Goal: Task Accomplishment & Management: Complete application form

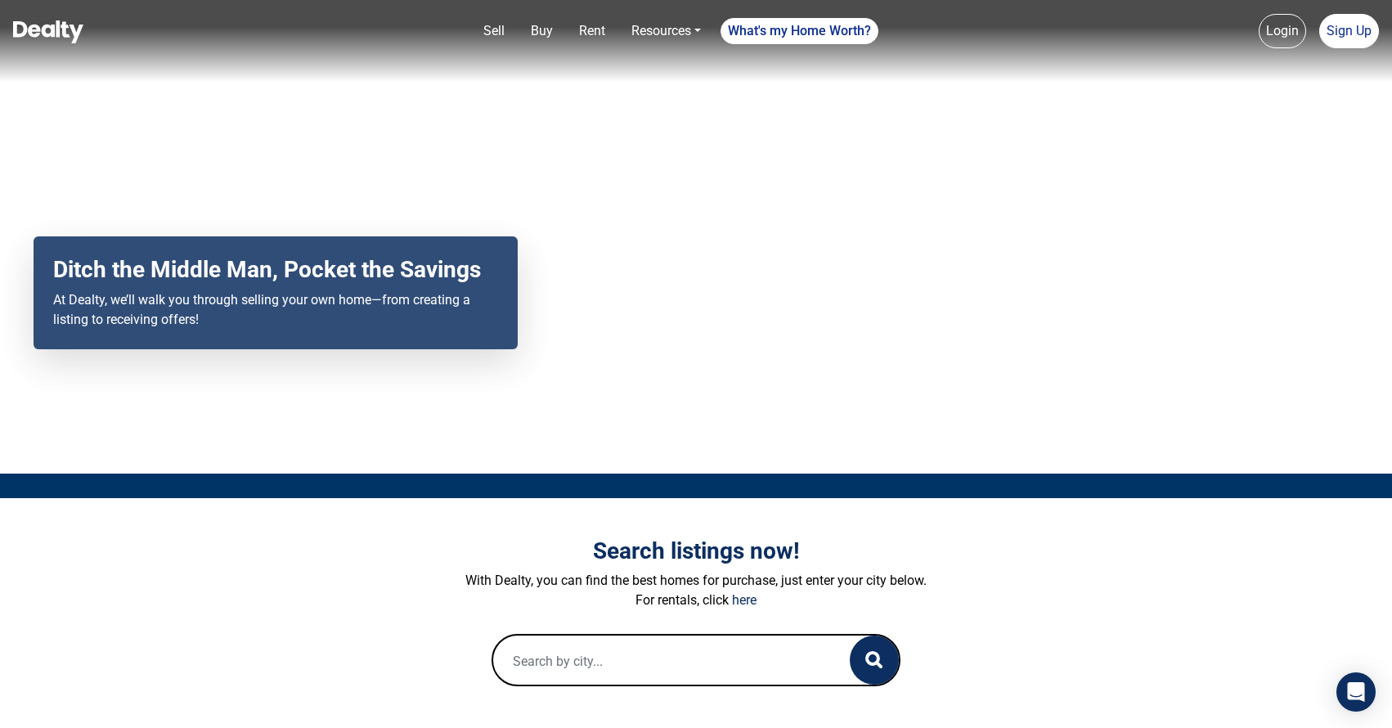
click at [1105, 282] on div "Your browser does not support the video tag. Ditch the Middle Man, Pocket the S…" at bounding box center [696, 236] width 1392 height 473
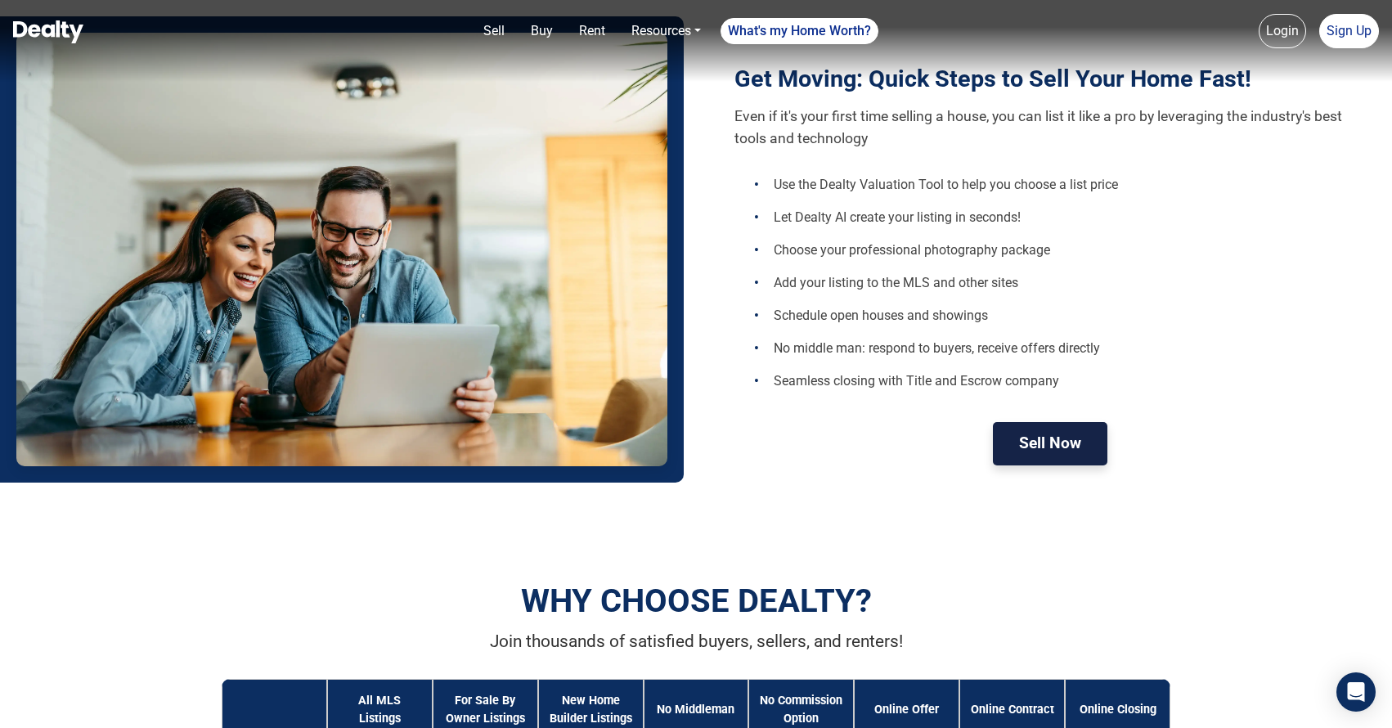
click at [1085, 444] on button "Sell Now" at bounding box center [1050, 443] width 114 height 43
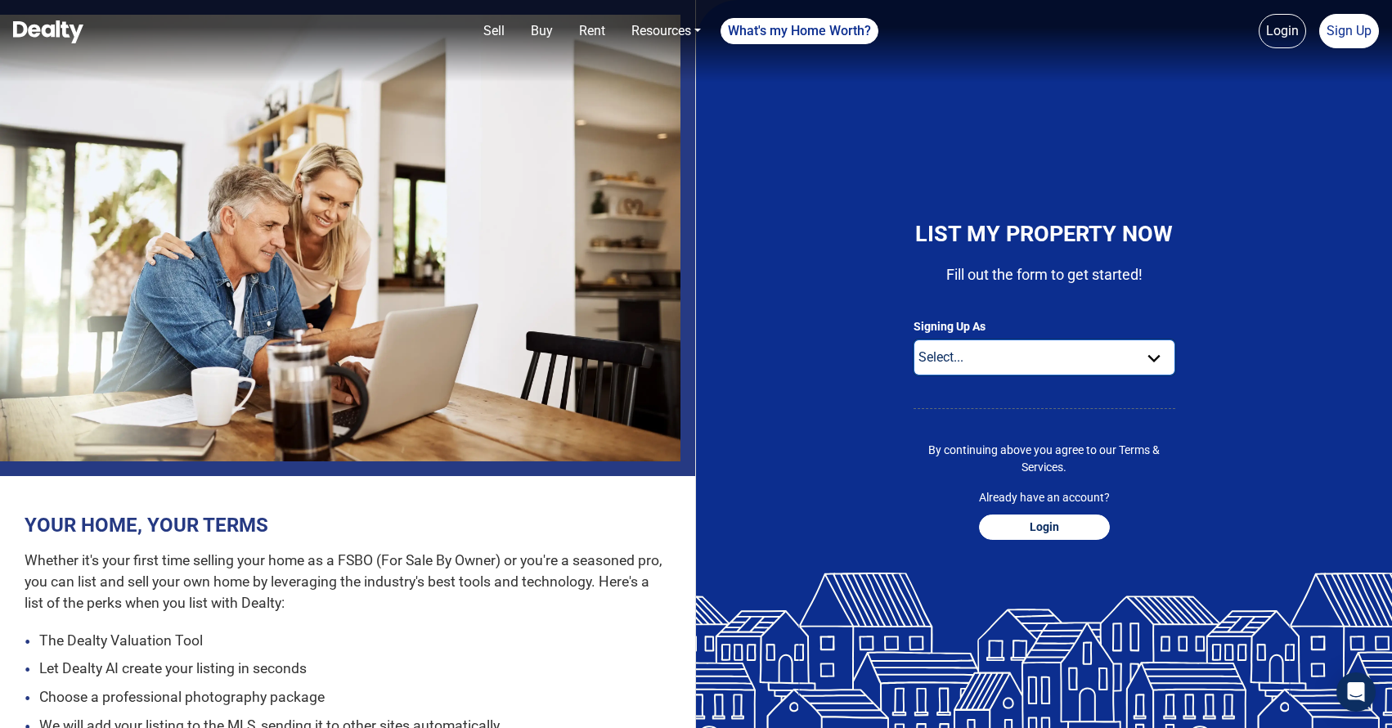
click at [1041, 362] on select "Select... Buyer For Sale By Owner Real Estate Agent" at bounding box center [1044, 357] width 262 height 36
select select "seller"
click at [913, 339] on select "Select... Buyer For Sale By Owner Real Estate Agent" at bounding box center [1044, 357] width 262 height 36
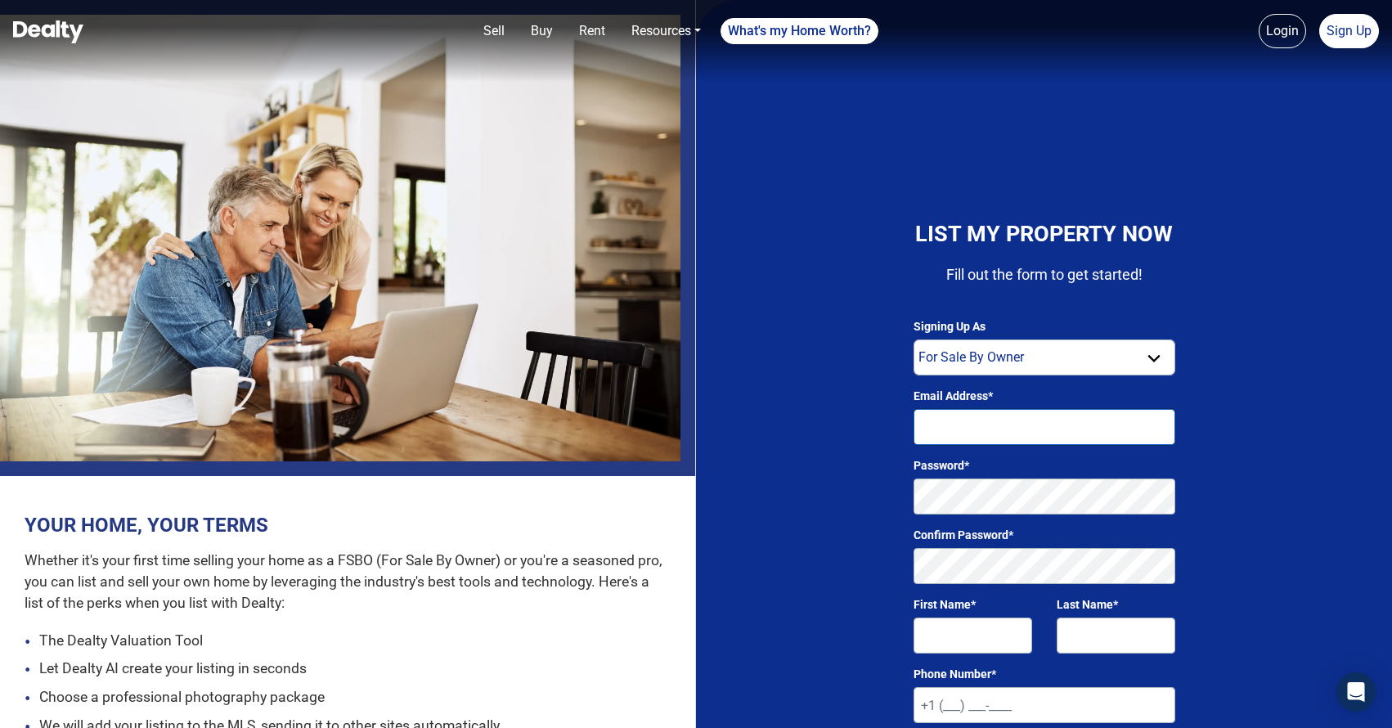
click at [1002, 415] on input "Email Address*" at bounding box center [1044, 427] width 262 height 36
type input "[EMAIL_ADDRESS][DOMAIN_NAME]"
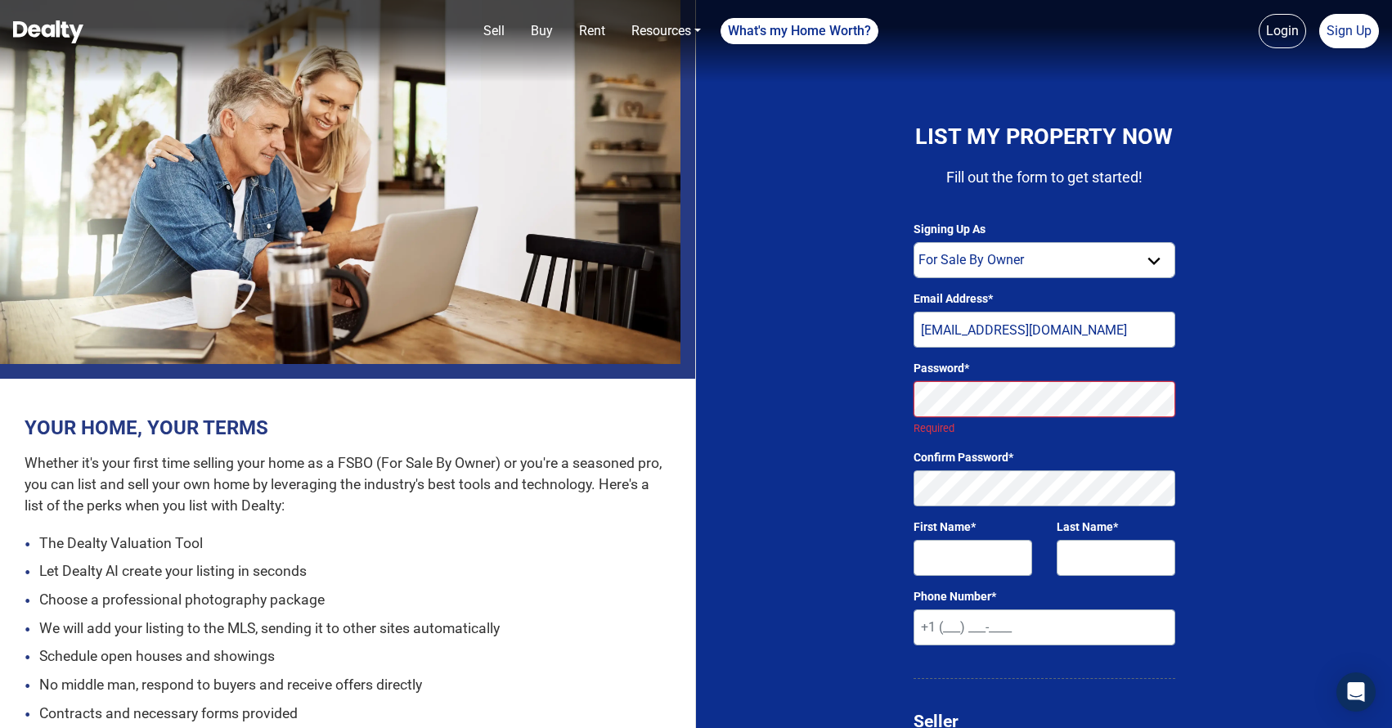
scroll to position [93, 0]
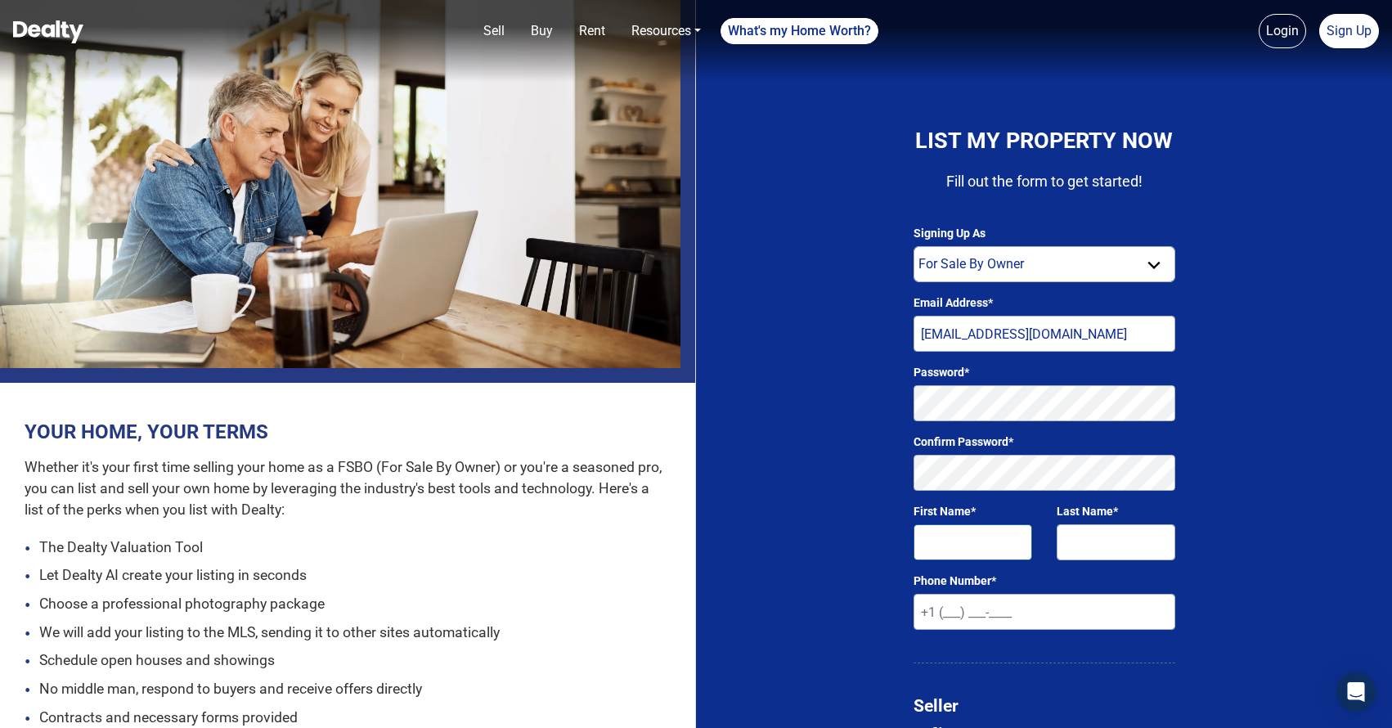
click at [983, 528] on input "First Name*" at bounding box center [972, 542] width 119 height 36
type input "Geraint"
type input "c"
type input "Clarke"
click at [930, 627] on input "+1" at bounding box center [1044, 612] width 262 height 36
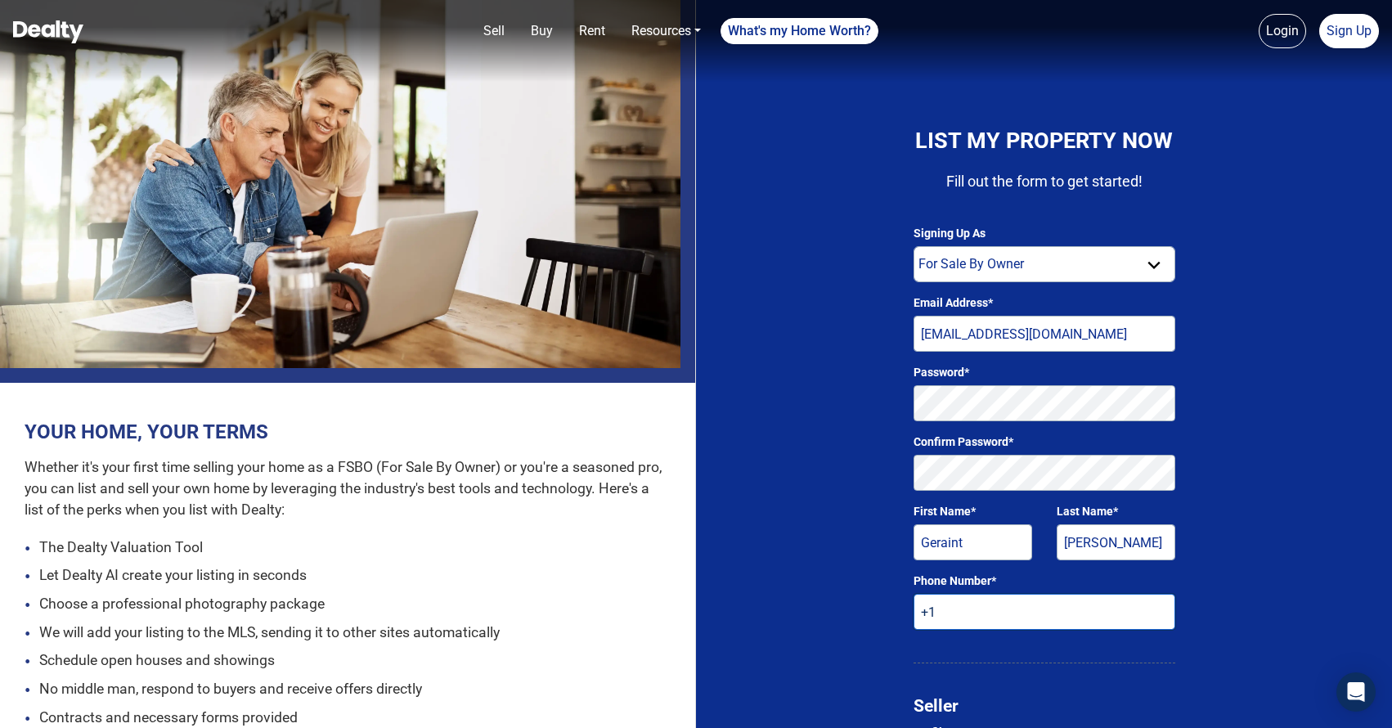
click at [930, 603] on input "+1" at bounding box center [1044, 612] width 262 height 36
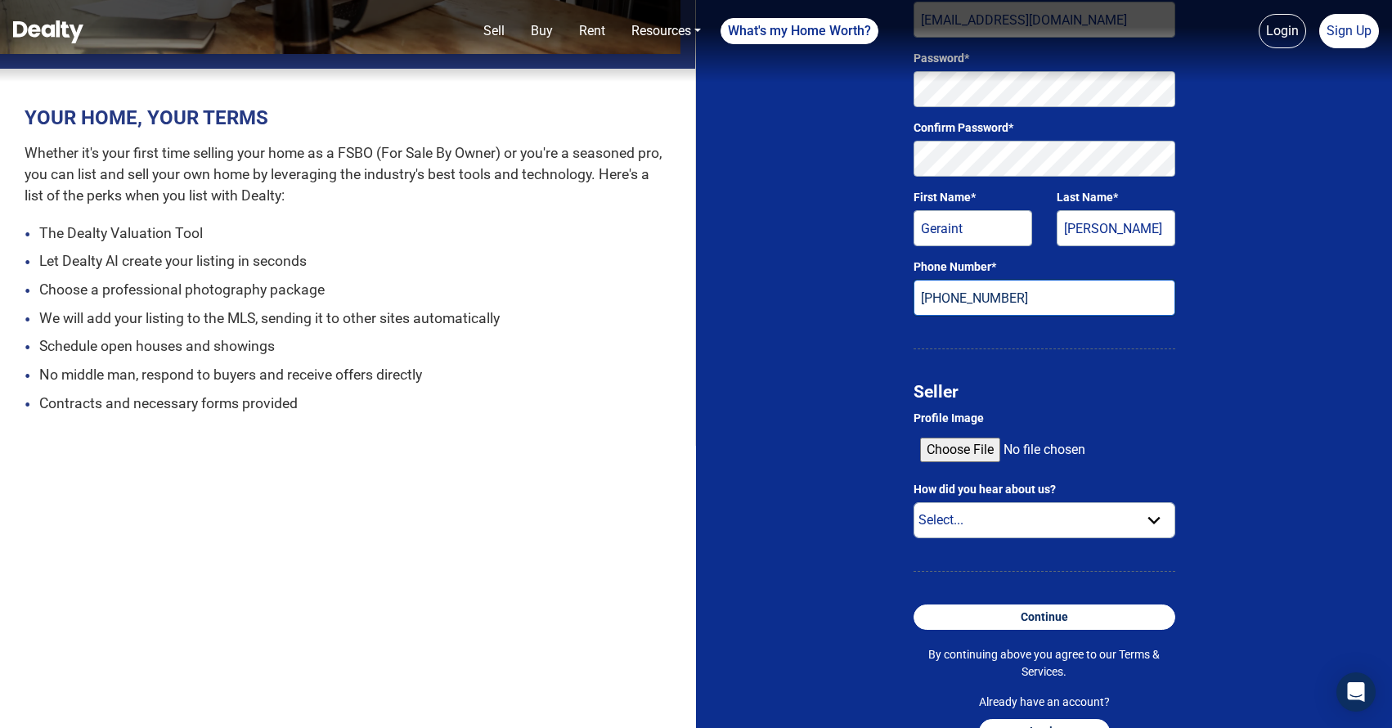
scroll to position [428, 0]
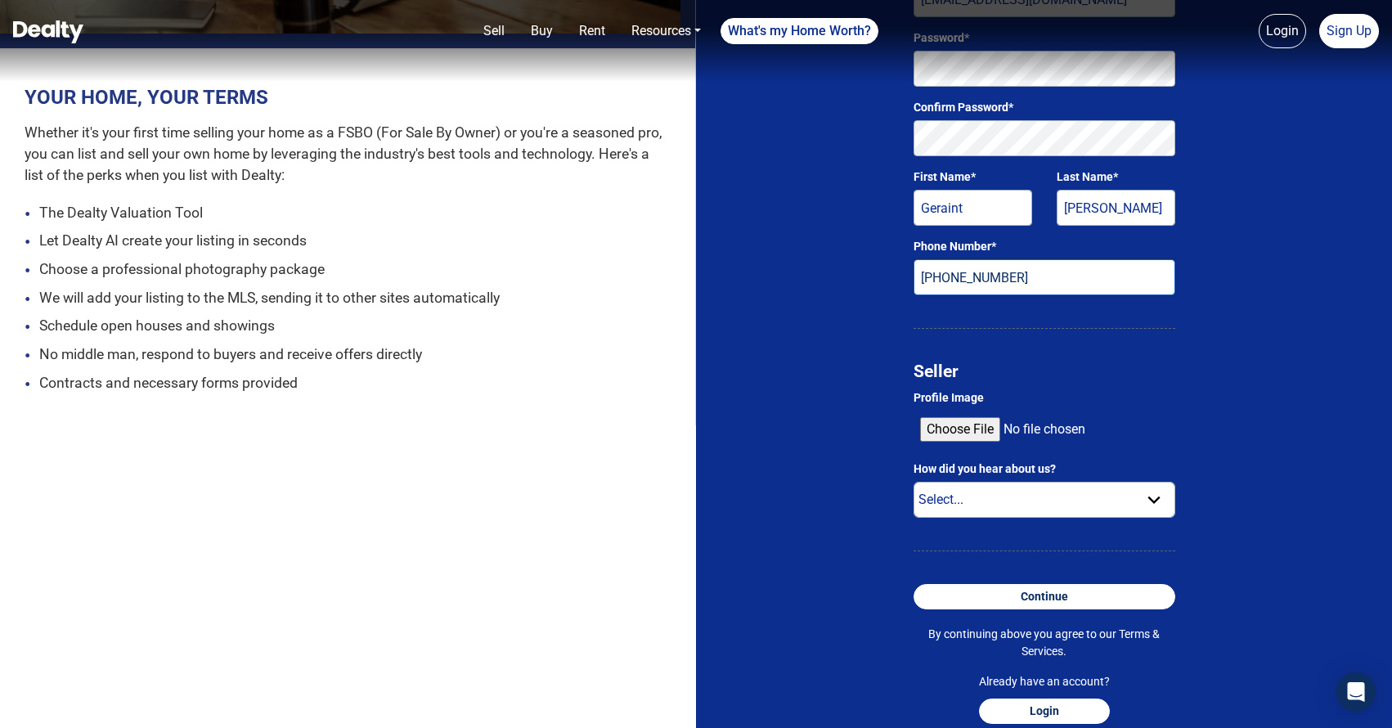
type input "+1 415 250 7919"
click at [962, 507] on select "Select... Internet Search Social Media Radio Television Email Text Friend Other" at bounding box center [1044, 500] width 262 height 36
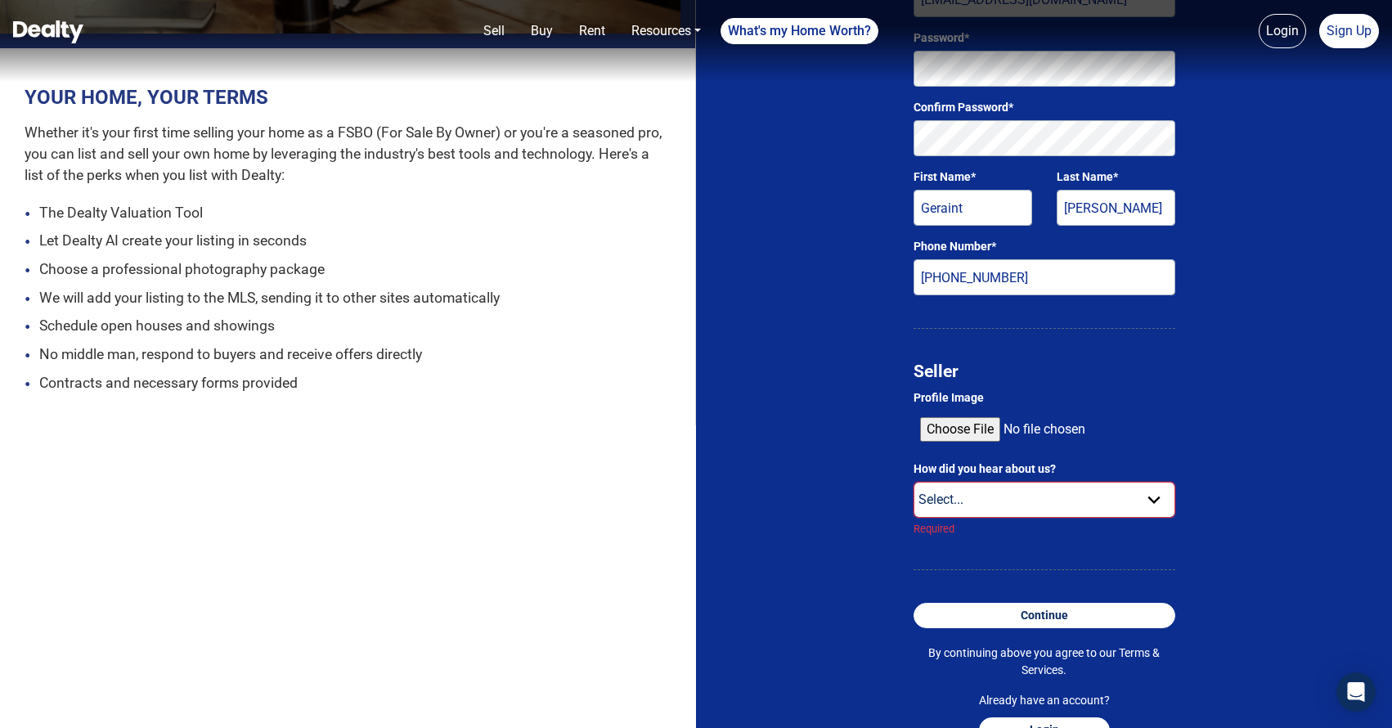
click at [986, 495] on select "Select... Internet Search Social Media Radio Television Email Text Friend Other" at bounding box center [1044, 500] width 262 height 36
select select "other"
click at [913, 482] on select "Select... Internet Search Social Media Radio Television Email Text Friend Other" at bounding box center [1044, 500] width 262 height 36
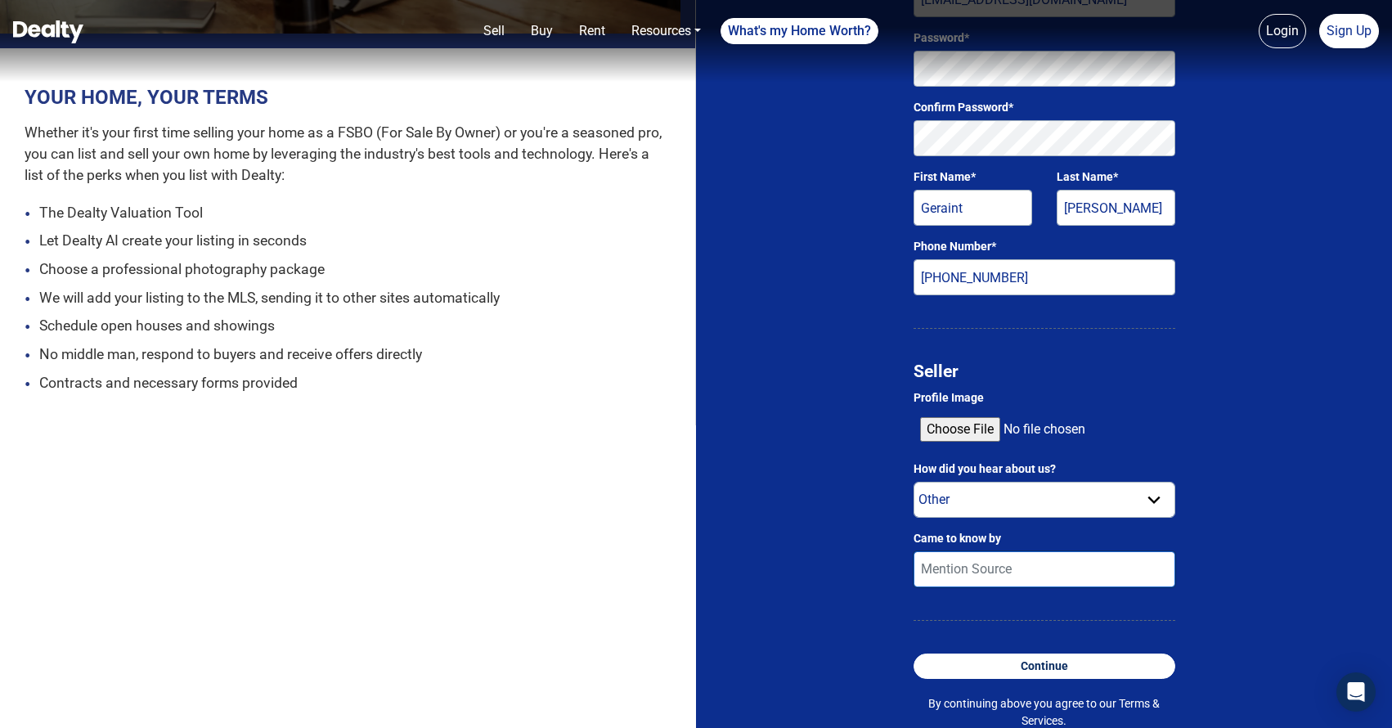
click at [1015, 568] on input "Came to know by" at bounding box center [1044, 569] width 262 height 36
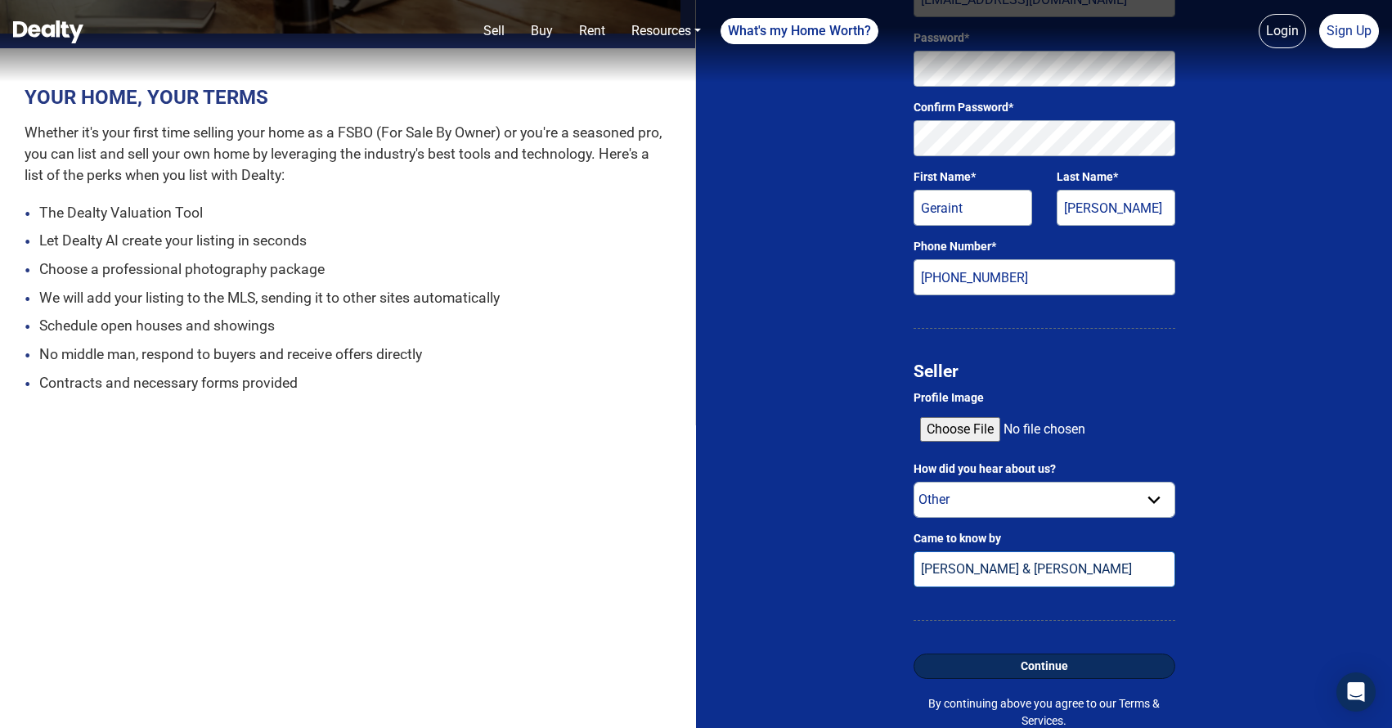
type input "Renee & Gary"
click at [1102, 658] on button "Continue" at bounding box center [1044, 665] width 262 height 25
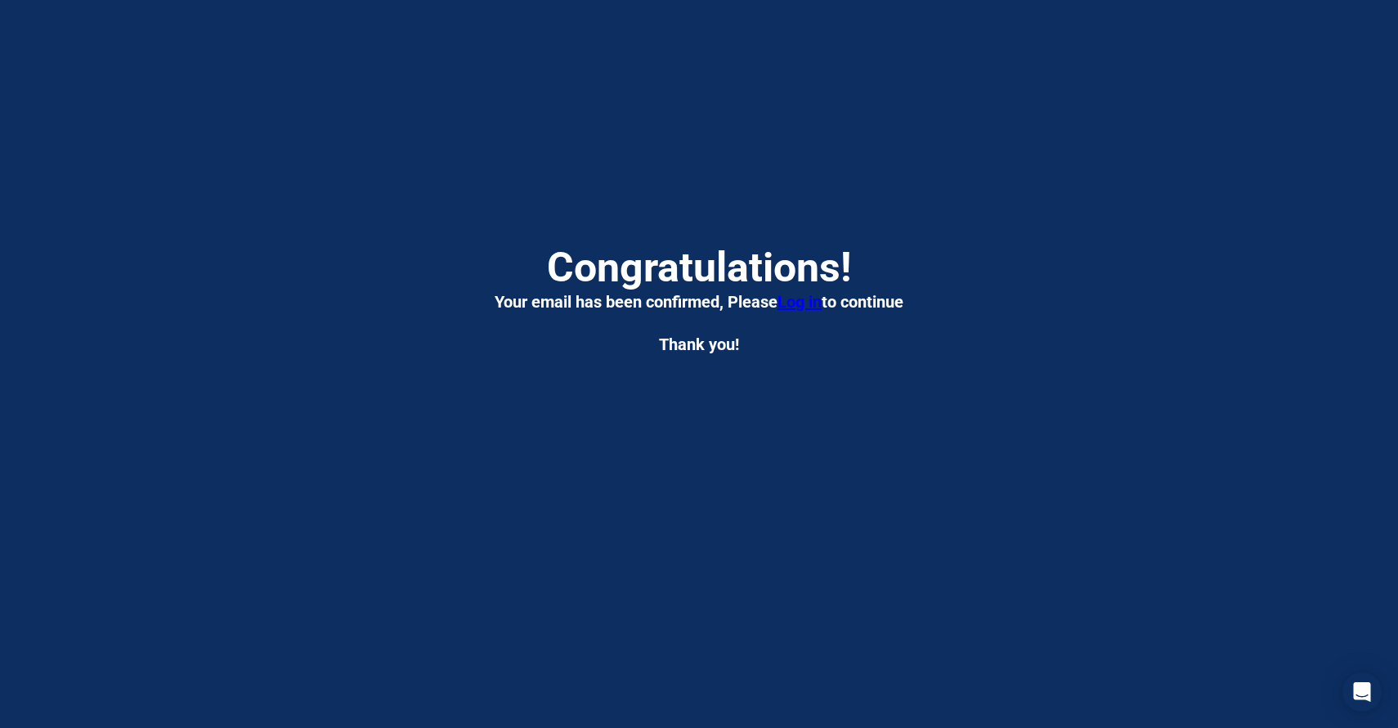
click at [788, 294] on span "Log in" at bounding box center [800, 302] width 44 height 20
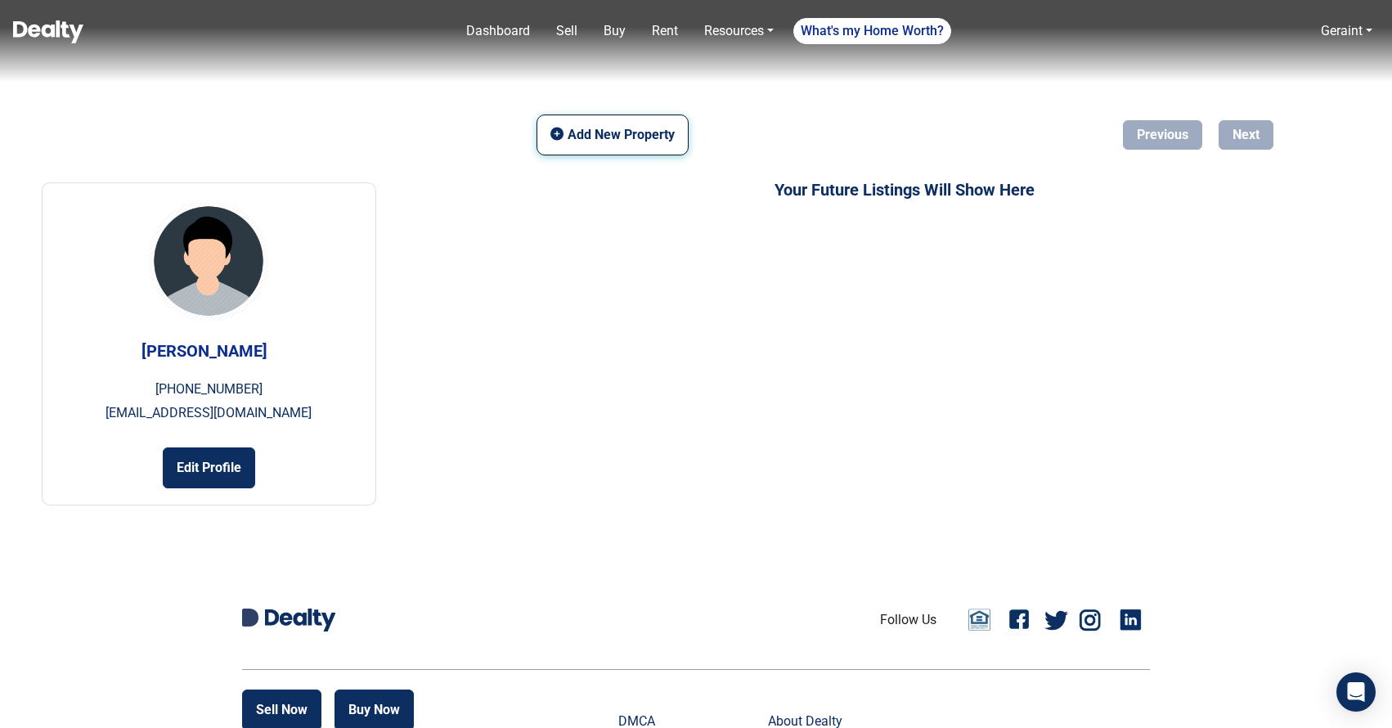
click at [627, 130] on button "Add New Property" at bounding box center [612, 134] width 152 height 41
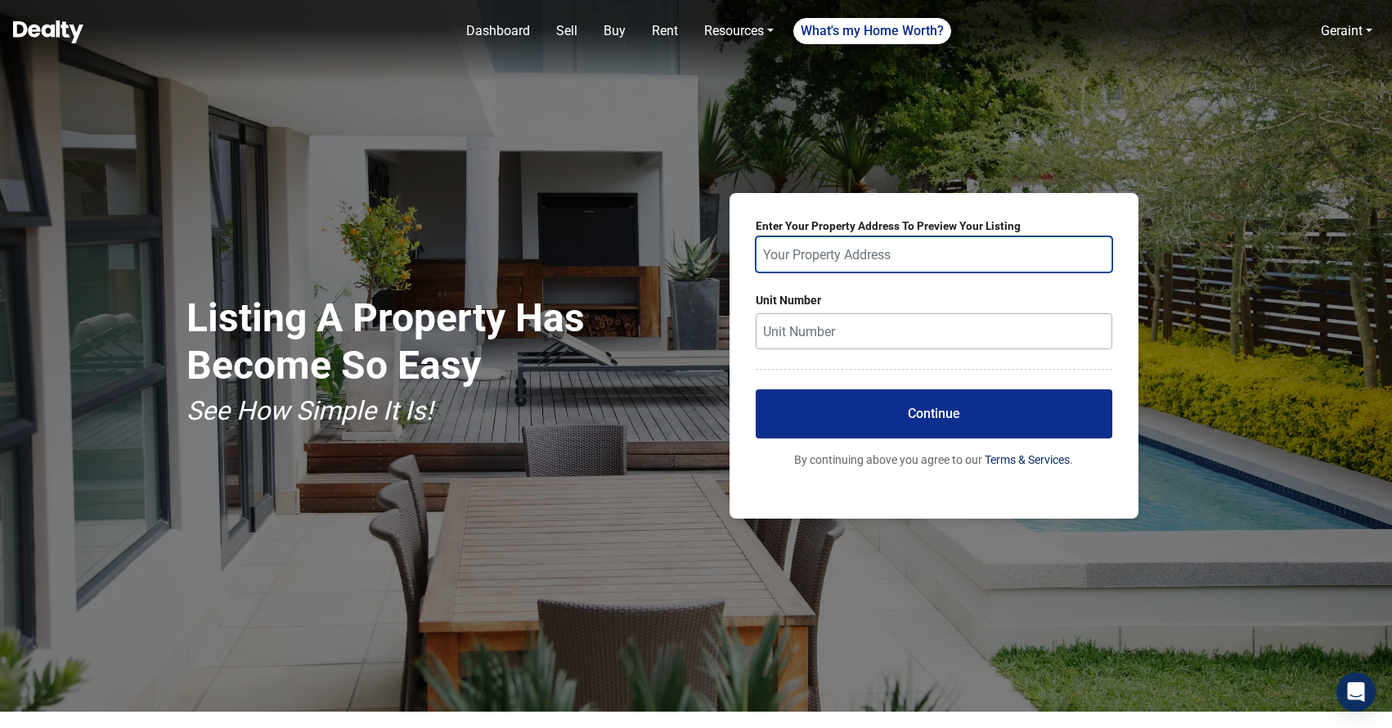
click at [838, 255] on input "text" at bounding box center [933, 254] width 356 height 36
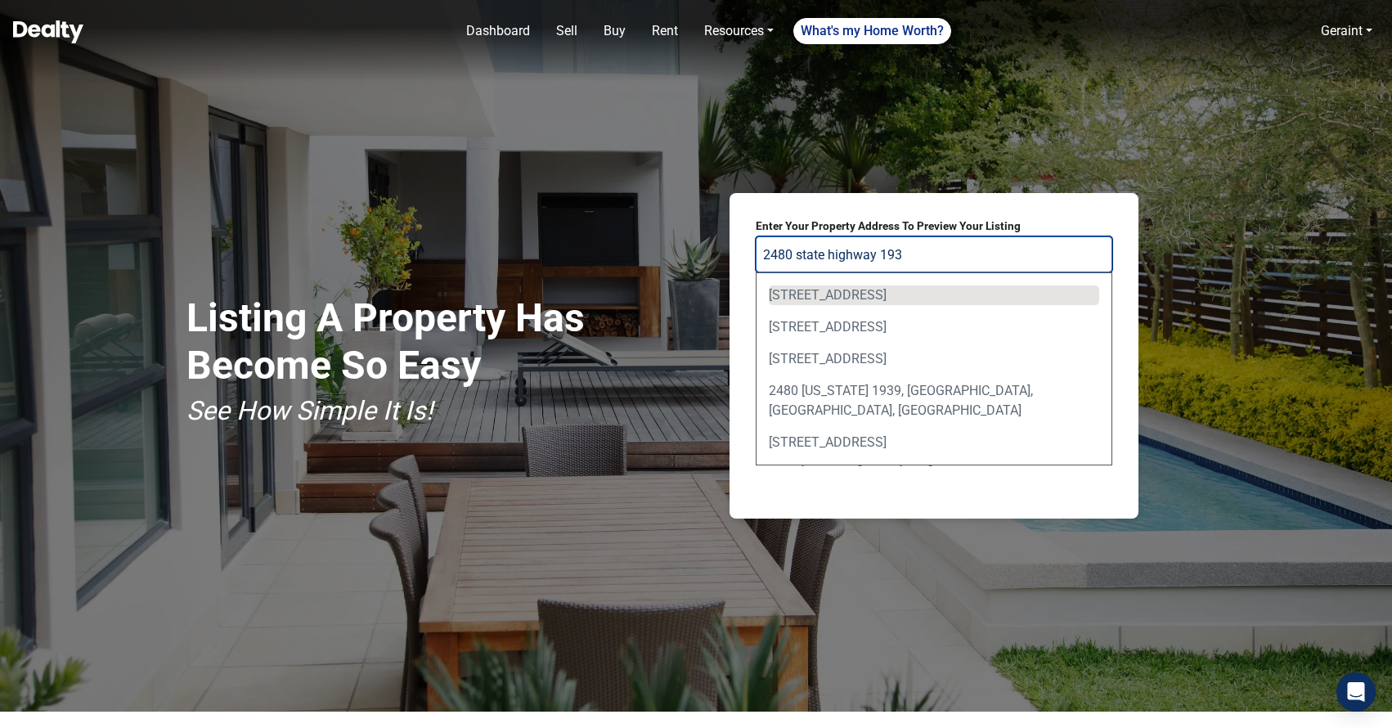
click at [871, 289] on div "2480 State Highway 193, Cool, CA, USA" at bounding box center [934, 295] width 330 height 20
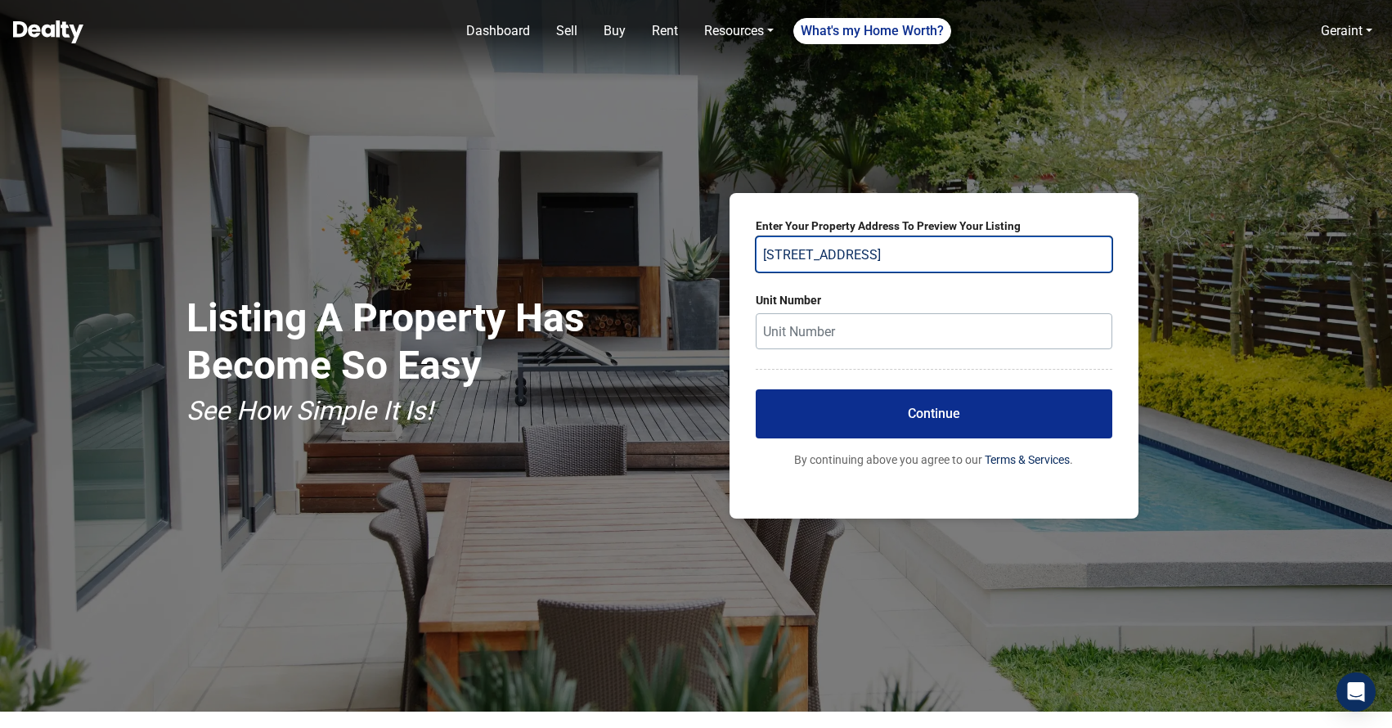
type input "2480 State Highway 193, Cool, CA, USA"
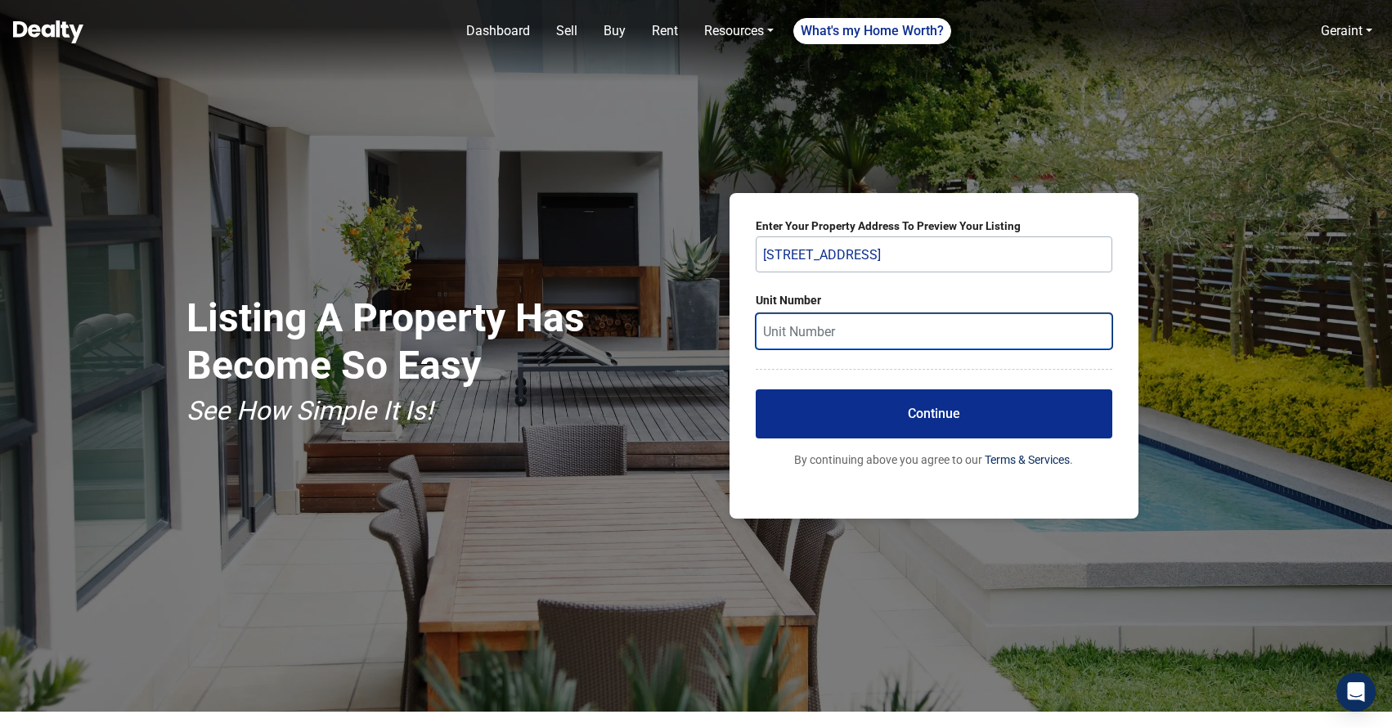
click at [862, 348] on input "text" at bounding box center [933, 331] width 356 height 36
type input "B"
type input "Black Oak"
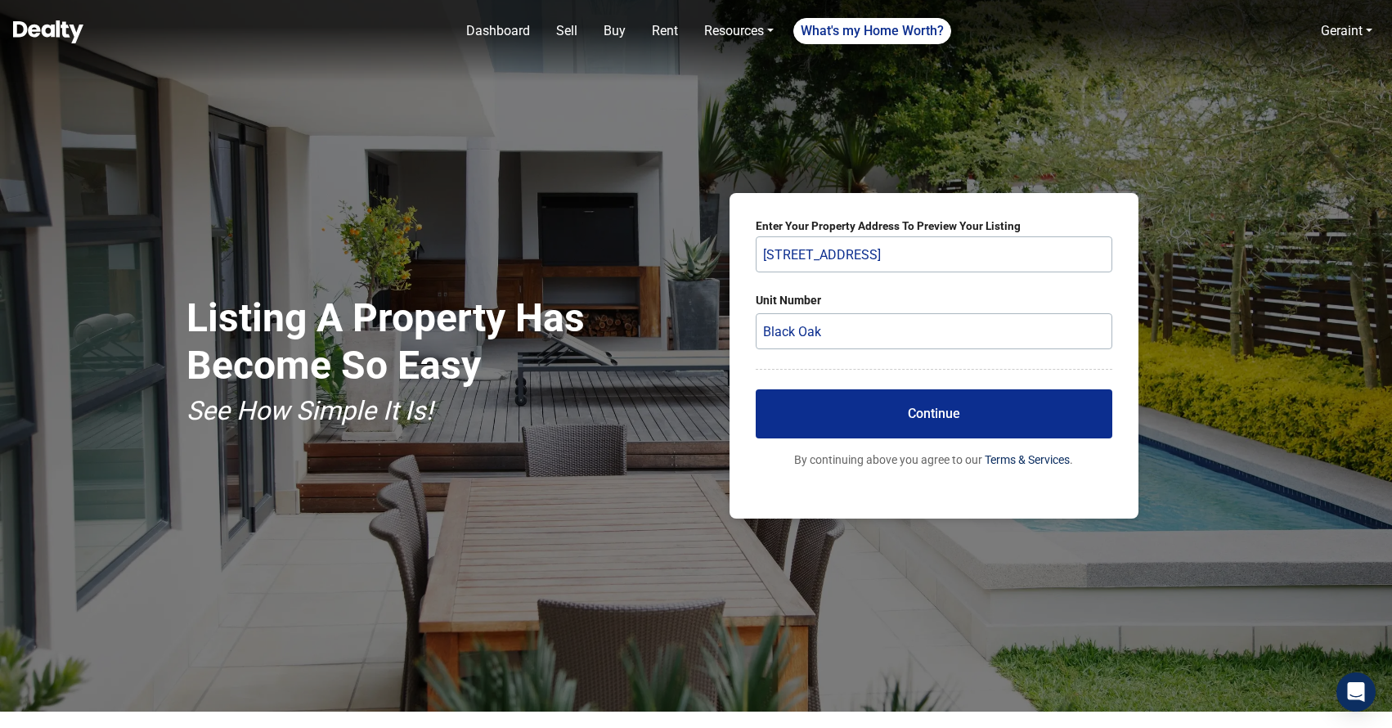
click at [894, 424] on button "Continue" at bounding box center [933, 413] width 356 height 49
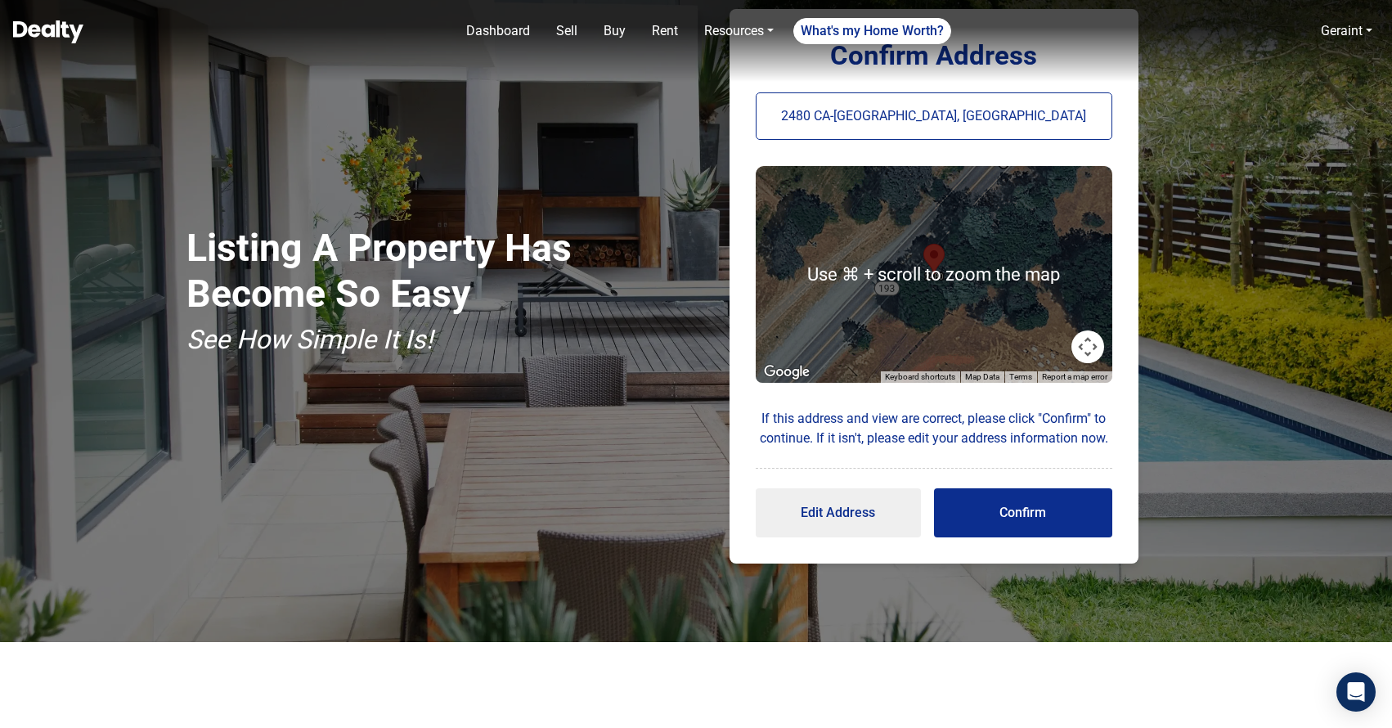
scroll to position [68, 0]
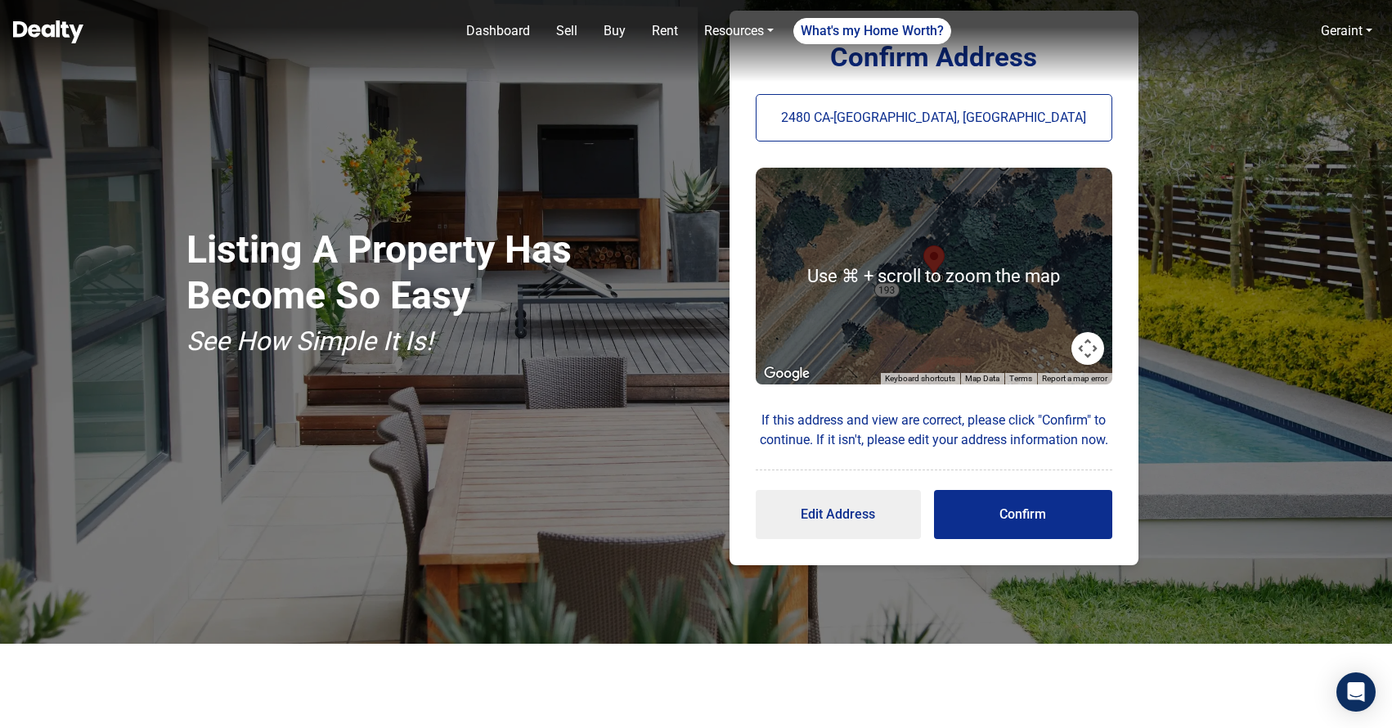
click at [1090, 352] on button "Map camera controls" at bounding box center [1087, 348] width 33 height 33
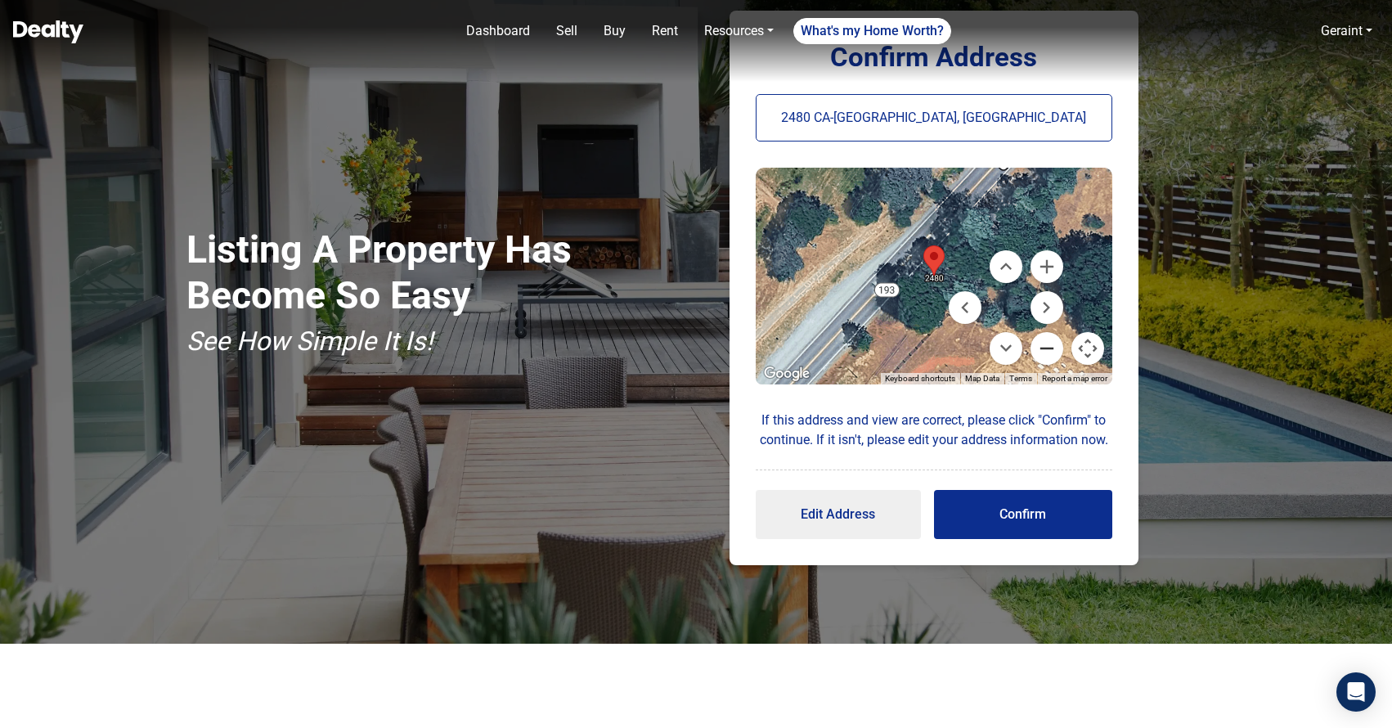
click at [1047, 344] on button "Zoom out" at bounding box center [1046, 348] width 33 height 33
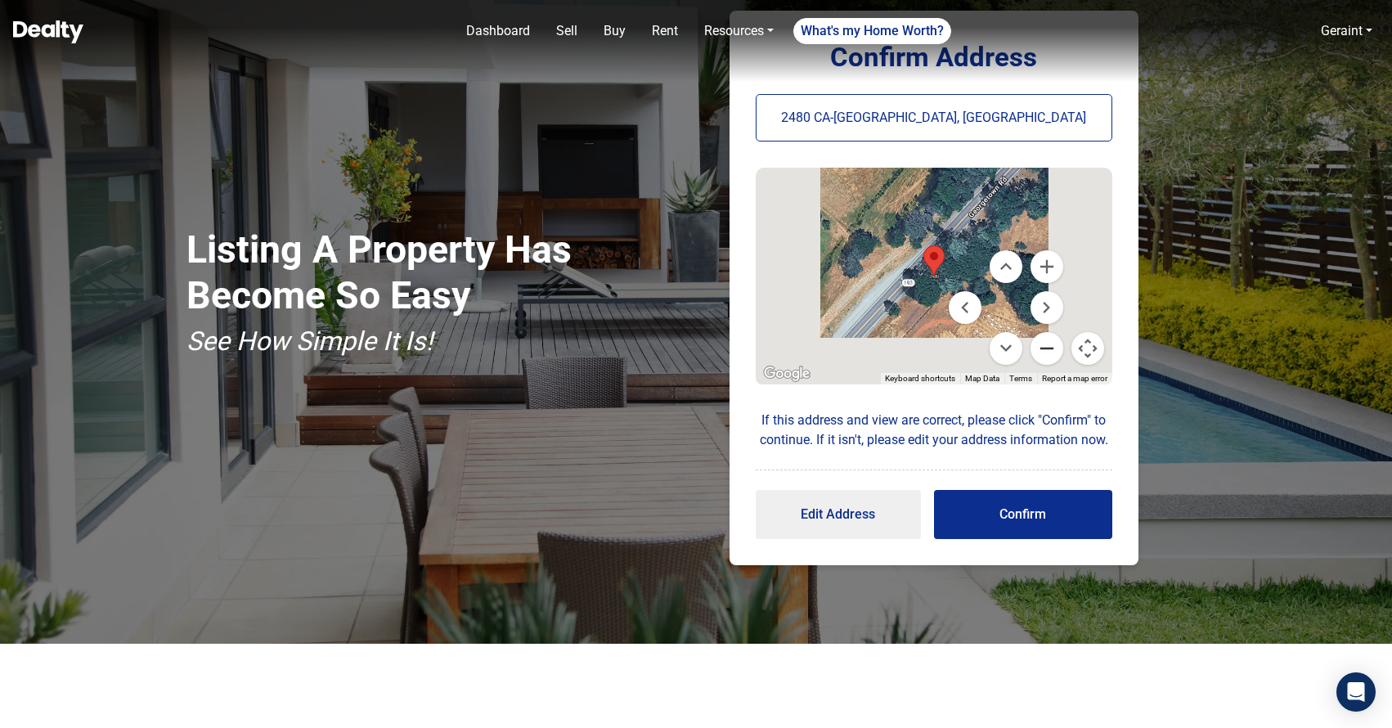
click at [1047, 344] on button "Zoom out" at bounding box center [1046, 348] width 33 height 33
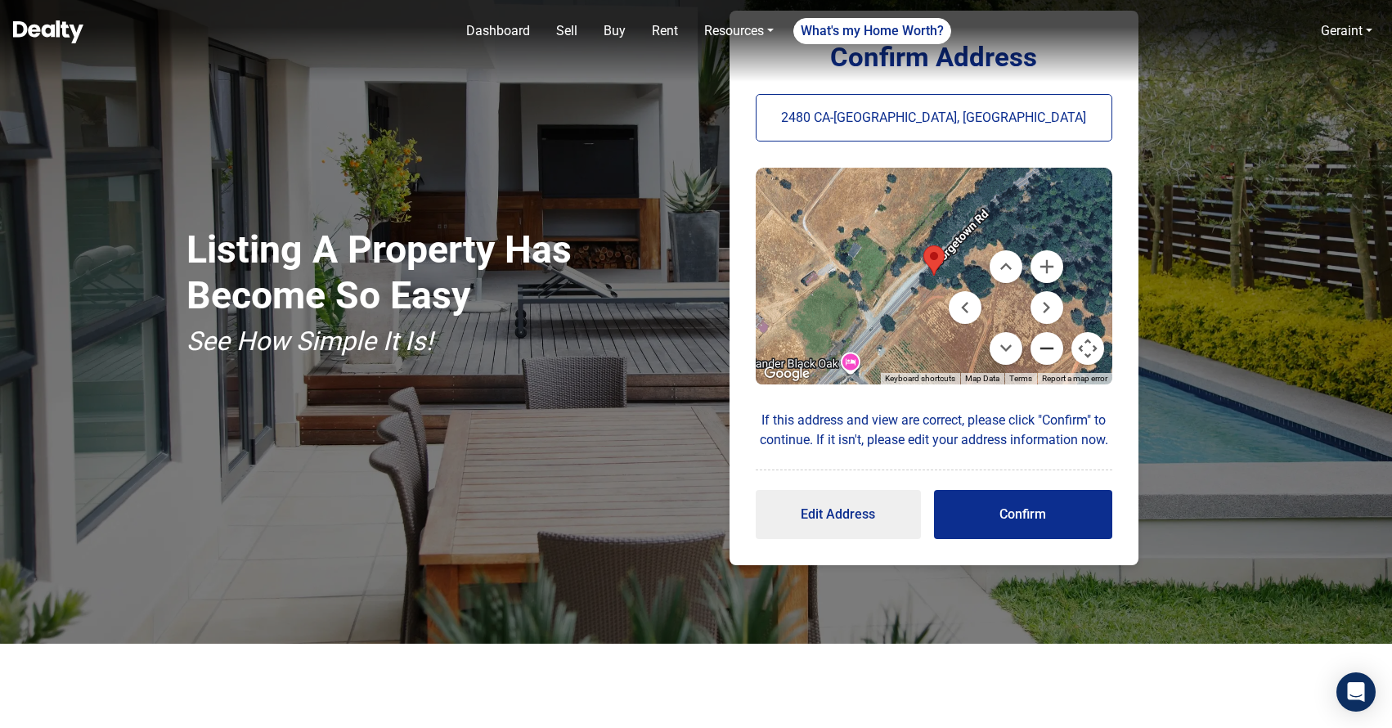
click at [1047, 344] on button "Zoom out" at bounding box center [1046, 348] width 33 height 33
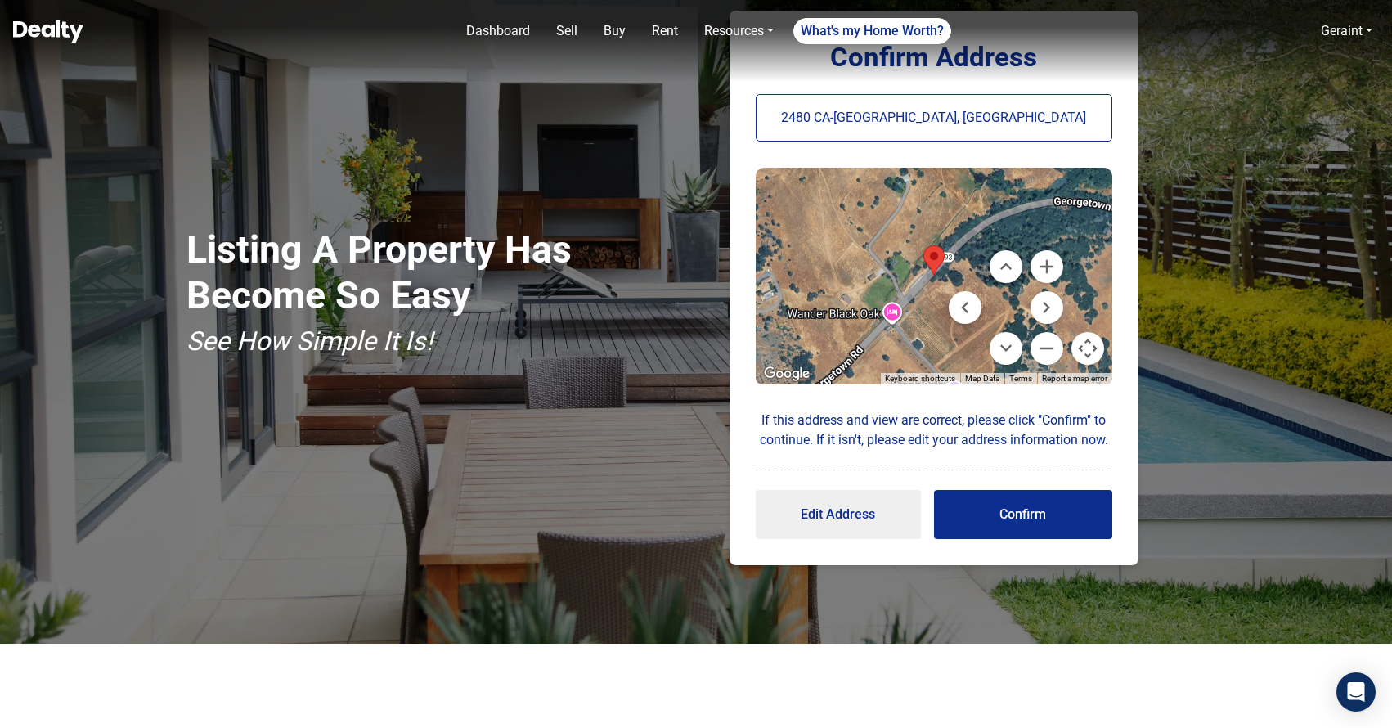
click at [895, 312] on div at bounding box center [933, 276] width 356 height 217
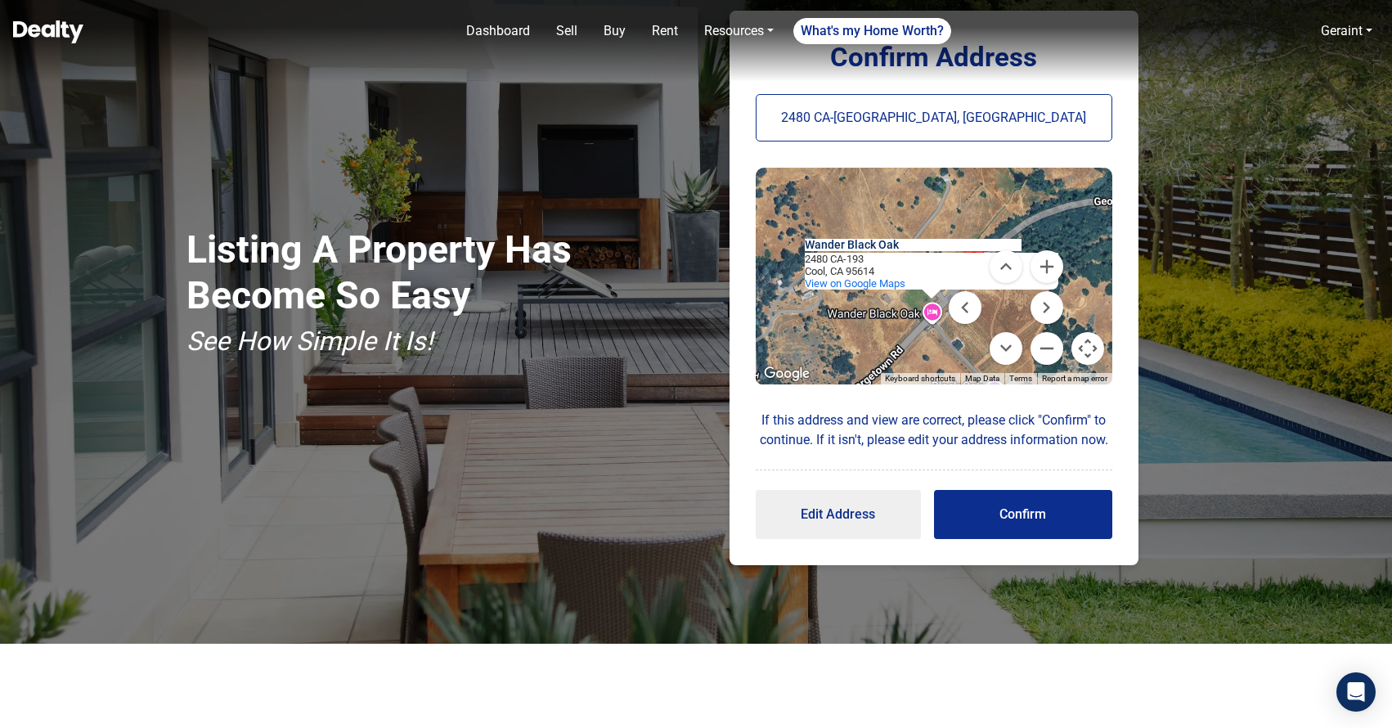
click at [1021, 526] on button "Confirm" at bounding box center [1023, 514] width 178 height 49
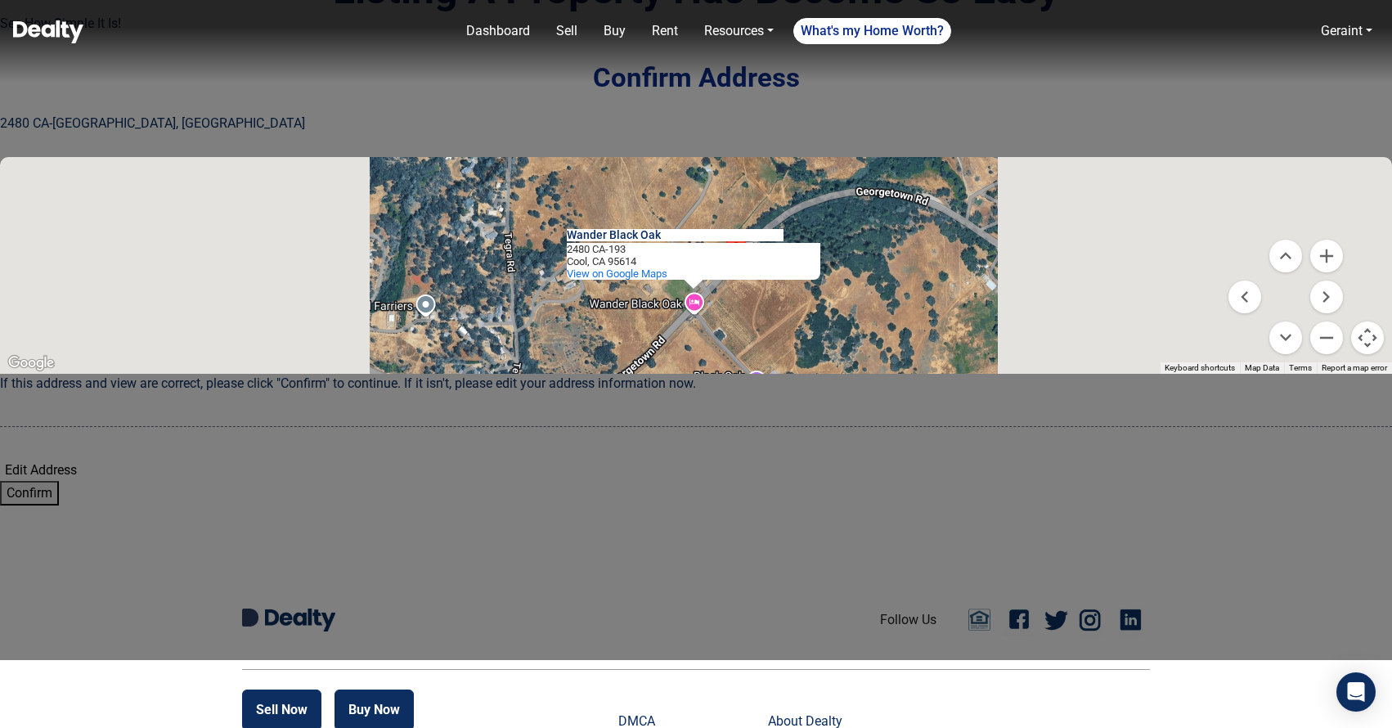
scroll to position [0, 0]
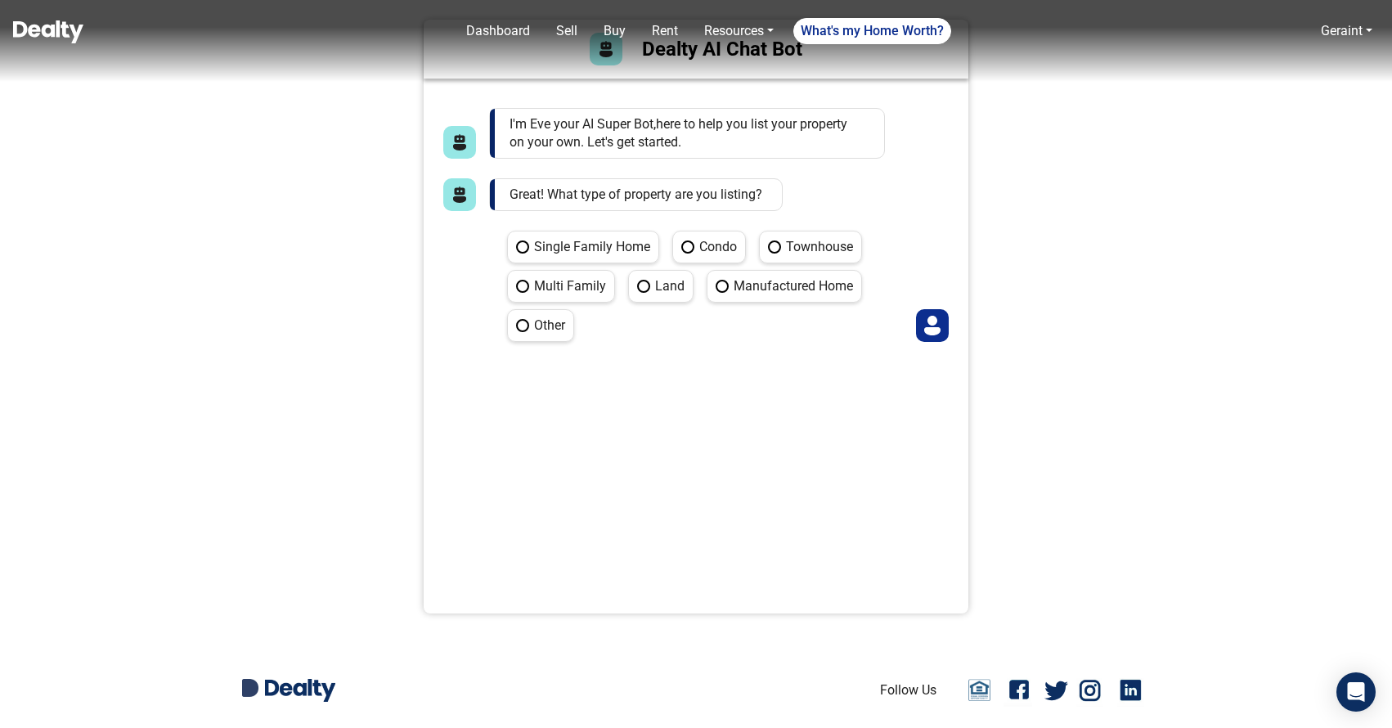
click at [569, 245] on label "Single Family Home" at bounding box center [583, 247] width 152 height 33
click at [518, 241] on Home "Single Family Home" at bounding box center [512, 236] width 11 height 11
radio Home "true"
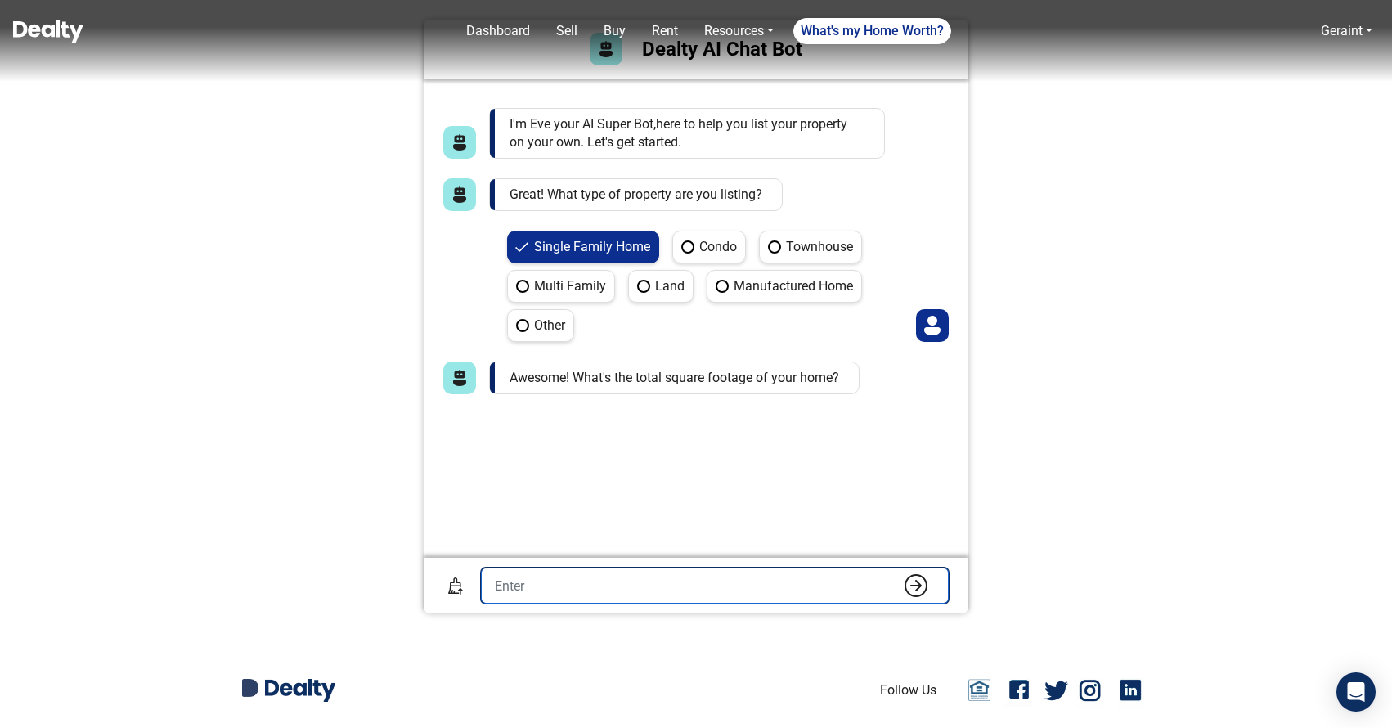
click at [555, 590] on input "number" at bounding box center [715, 585] width 468 height 36
type input "25000"
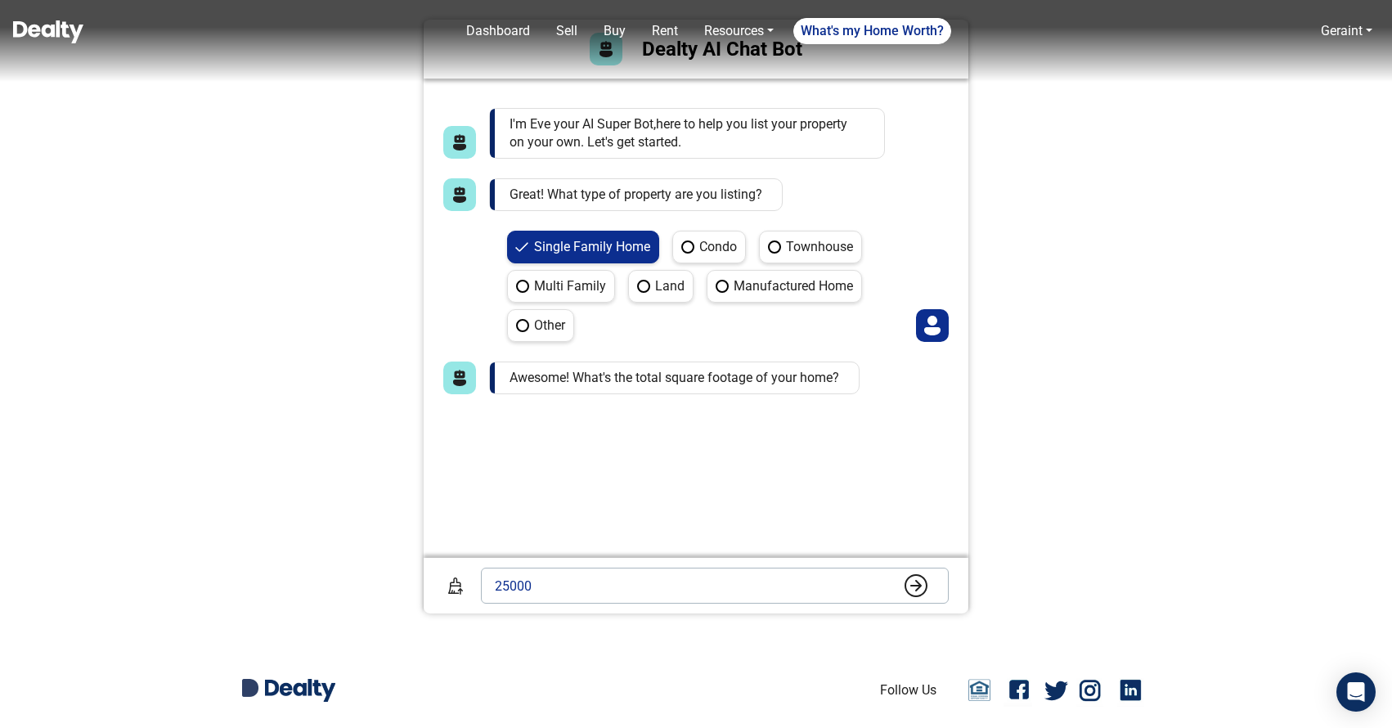
click at [921, 591] on img "submit" at bounding box center [915, 585] width 23 height 23
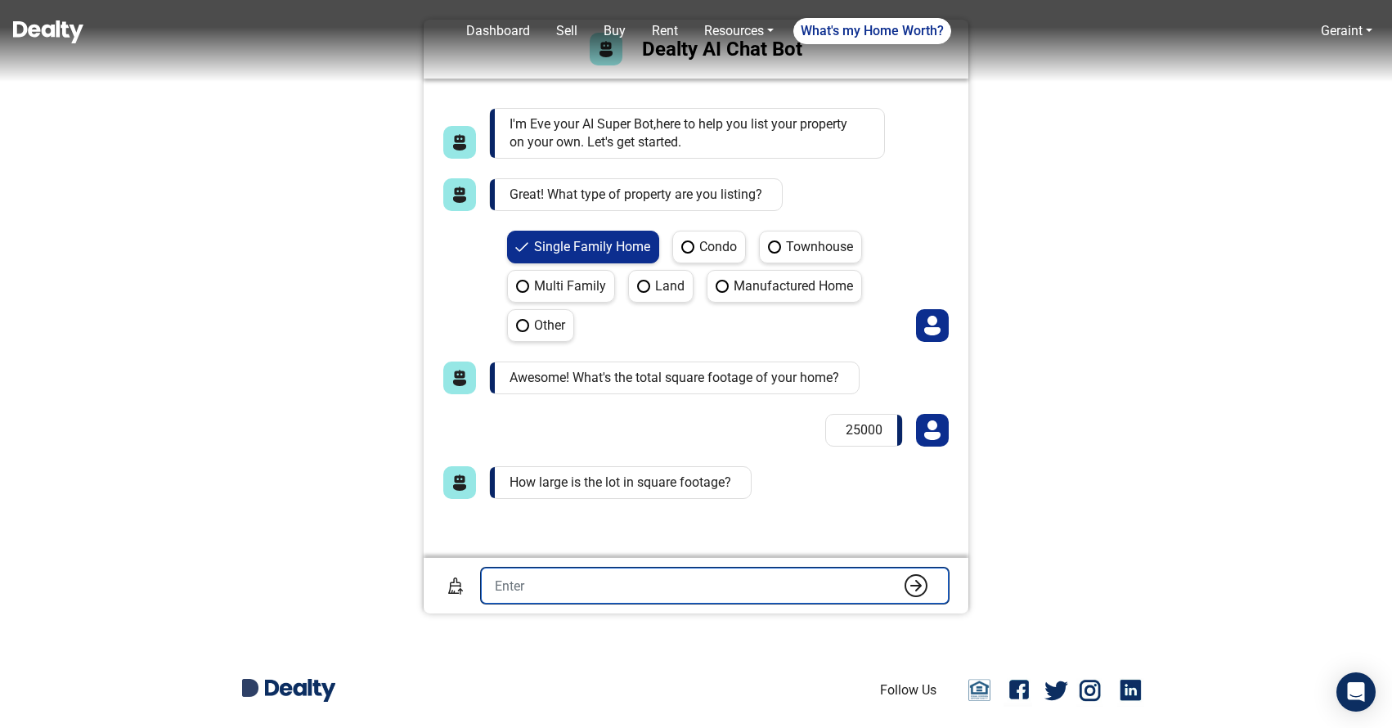
click at [680, 581] on input "number" at bounding box center [715, 585] width 468 height 36
click at [719, 594] on input "number" at bounding box center [715, 585] width 468 height 36
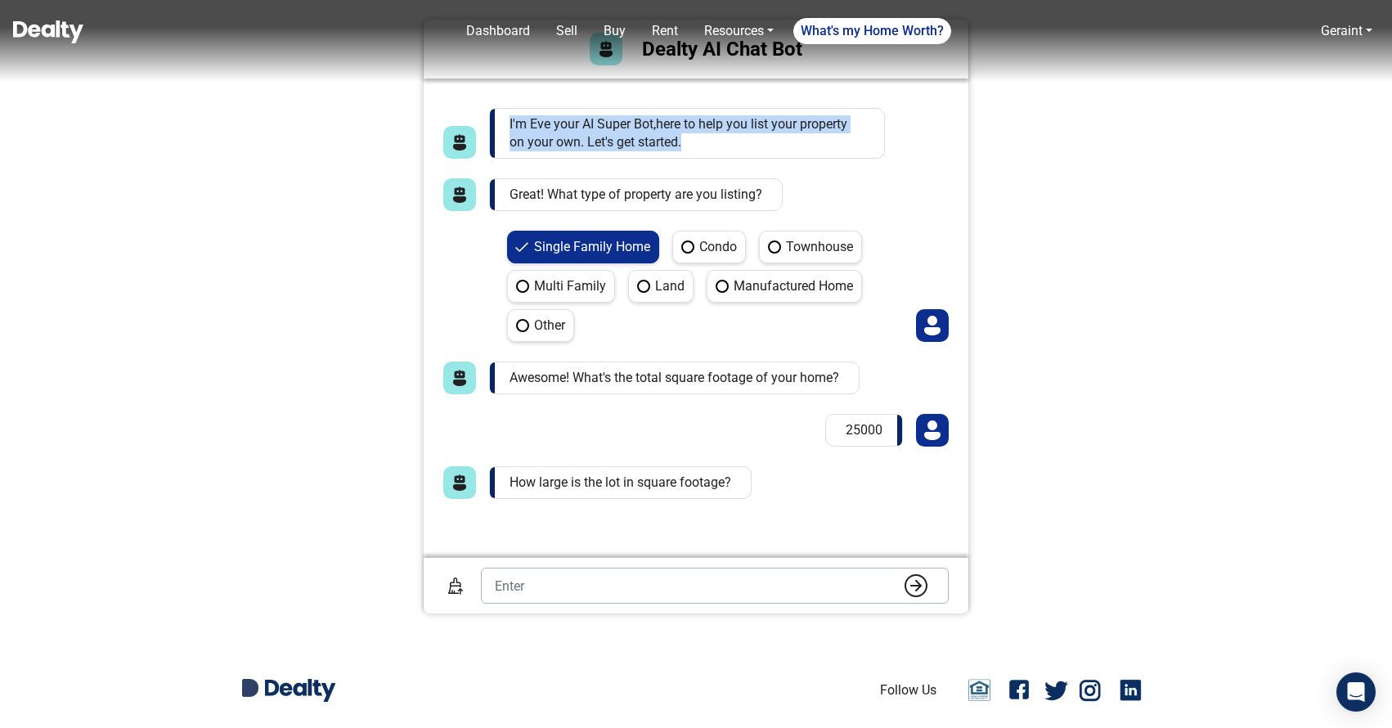
drag, startPoint x: 693, startPoint y: 139, endPoint x: 508, endPoint y: 125, distance: 186.1
click at [508, 125] on p "I'm Eve your AI Super Bot,here to help you list your property on your own. Let'…" at bounding box center [687, 133] width 396 height 51
copy p "I'm Eve your AI Super Bot,here to help you list your property on your own. Let'…"
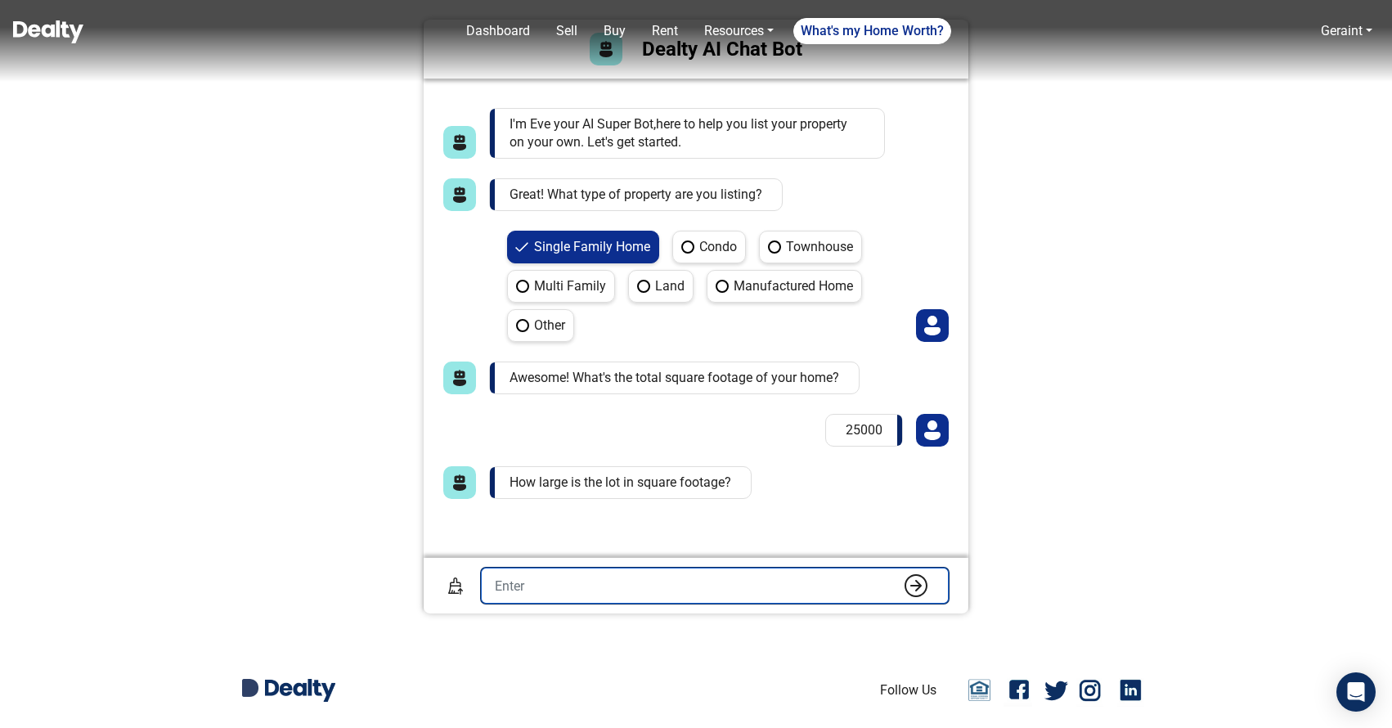
click at [612, 586] on input "number" at bounding box center [715, 585] width 468 height 36
type input "2"
type input "60000"
click at [899, 573] on button "submit" at bounding box center [915, 585] width 33 height 25
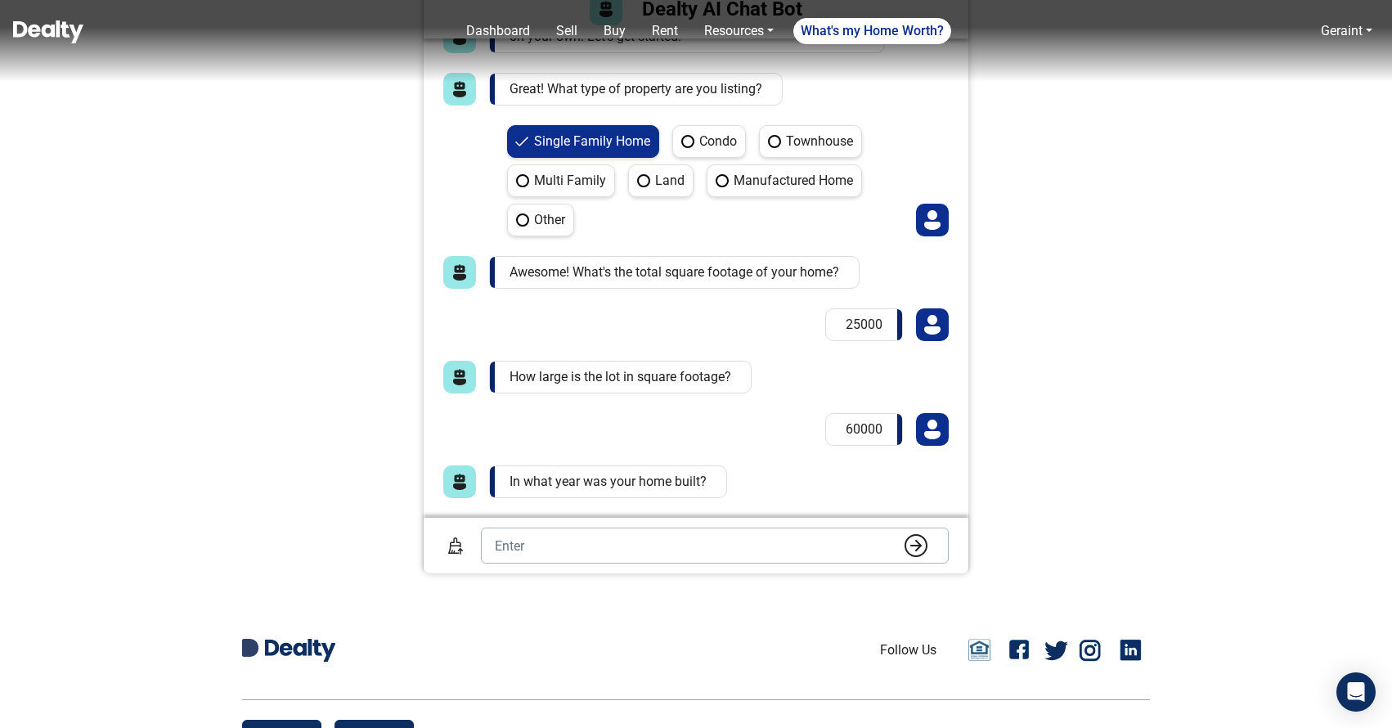
scroll to position [42, 0]
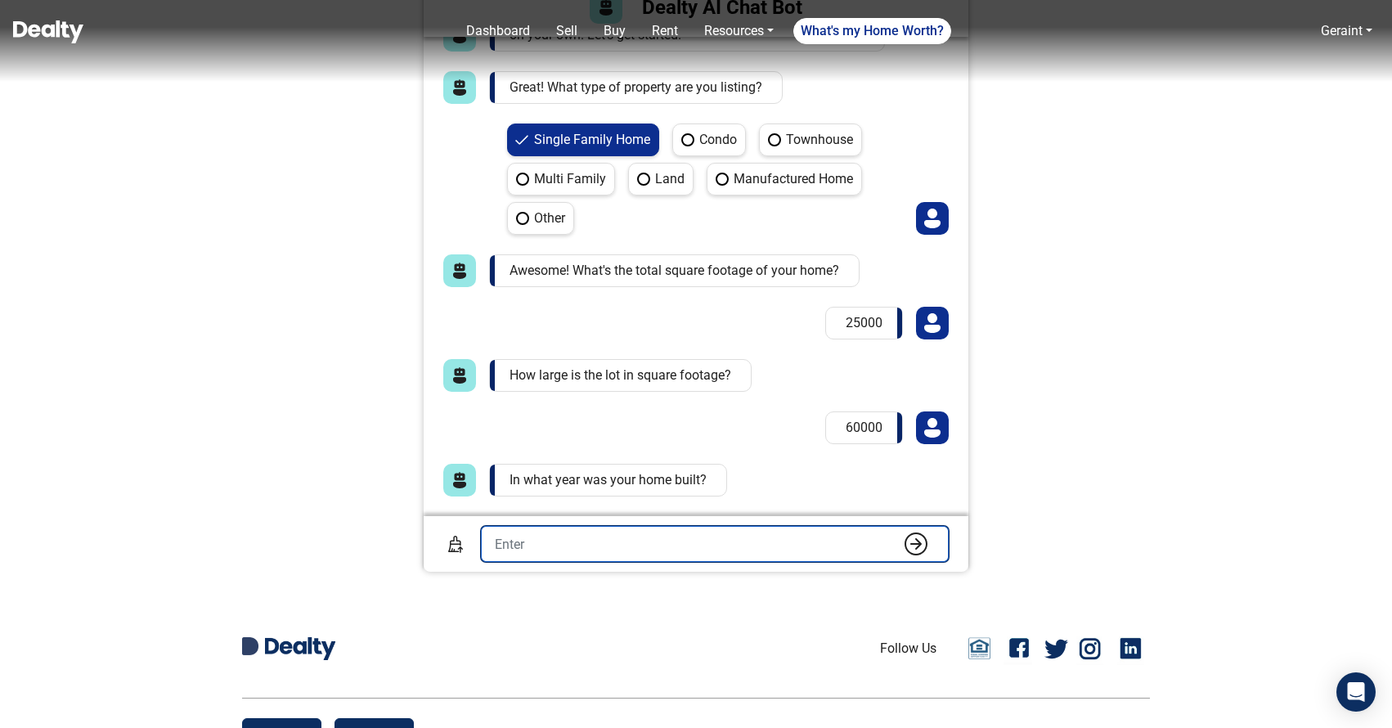
click at [670, 551] on input "number" at bounding box center [715, 544] width 468 height 36
type input "2015"
click at [899, 531] on button "submit" at bounding box center [915, 543] width 33 height 25
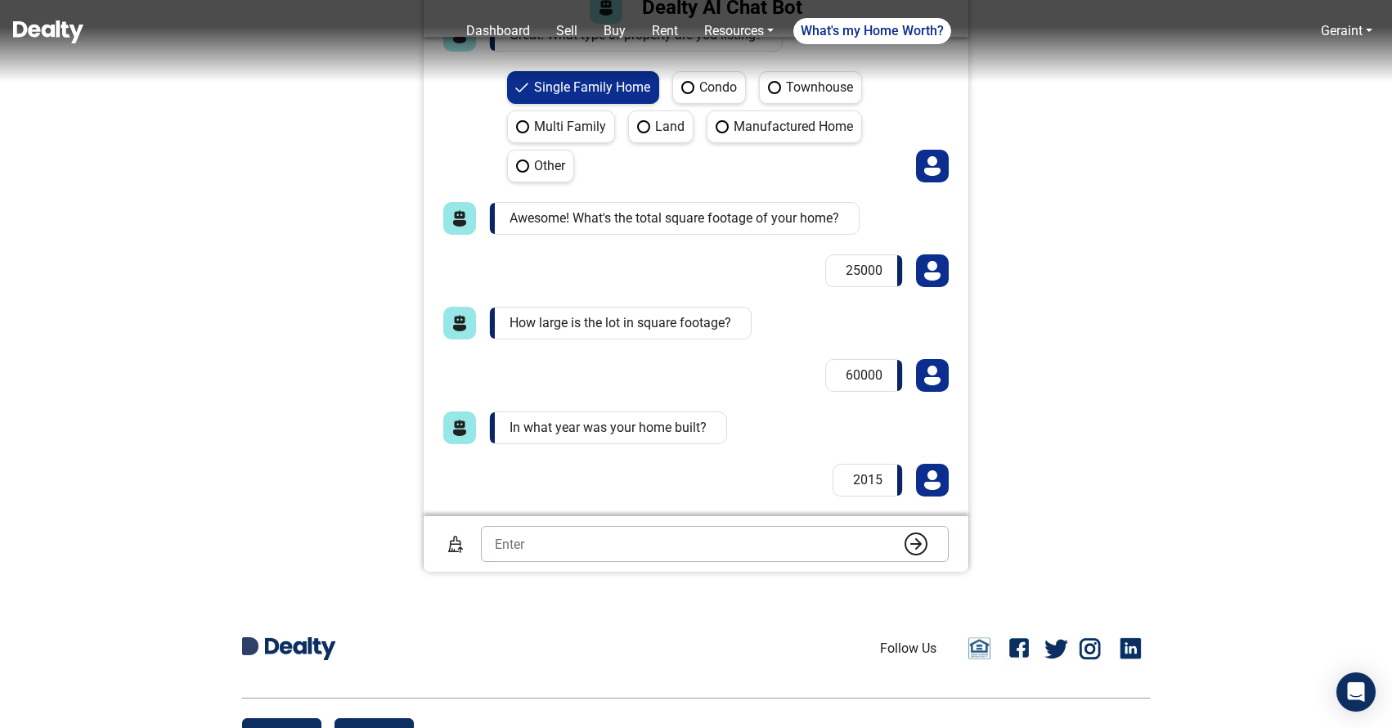
scroll to position [170, 0]
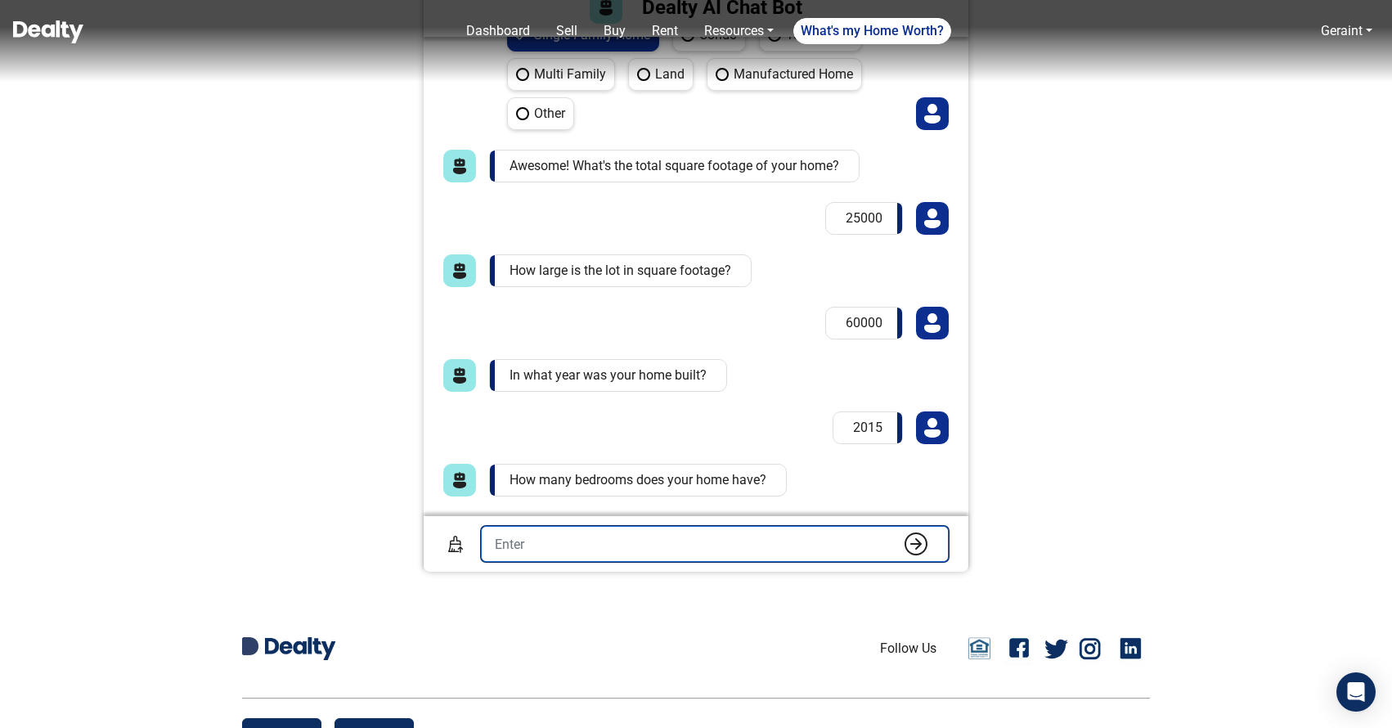
click at [658, 551] on input "number" at bounding box center [715, 544] width 468 height 36
type input "6"
click at [899, 531] on button "submit" at bounding box center [915, 543] width 33 height 25
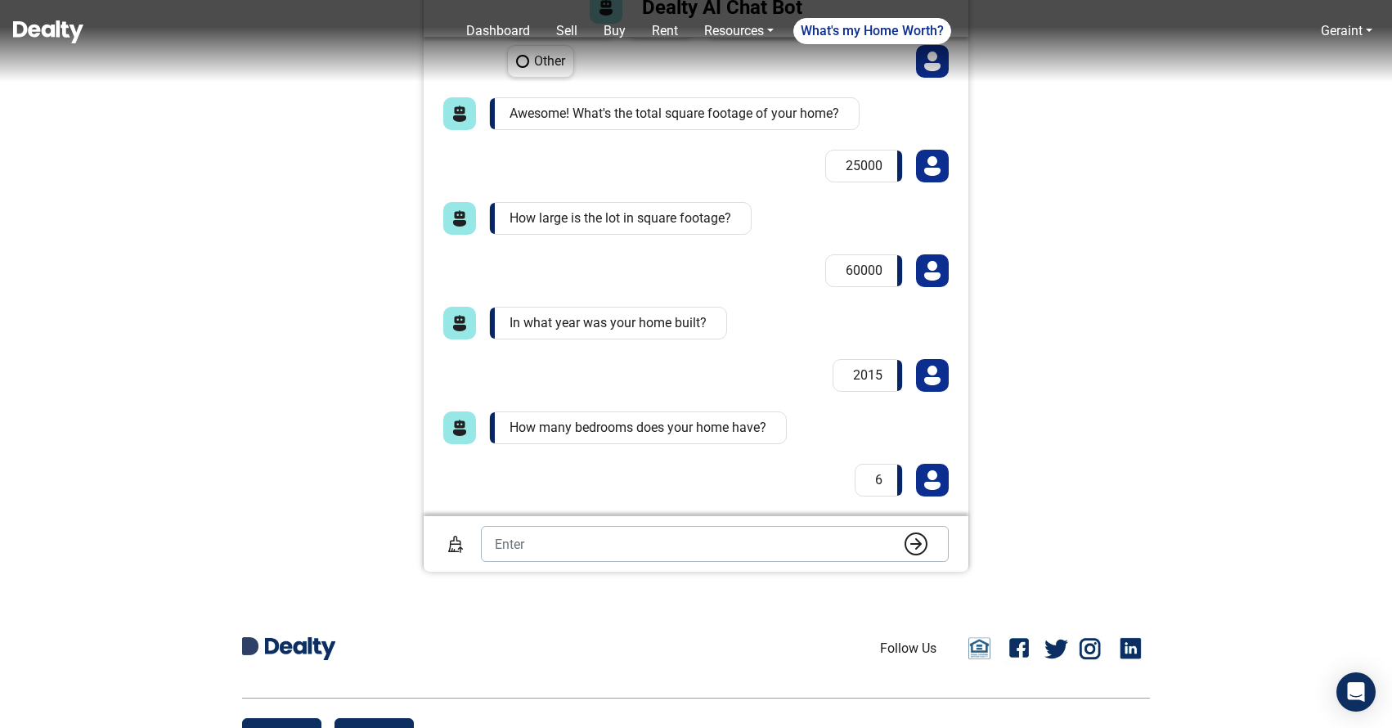
scroll to position [311, 0]
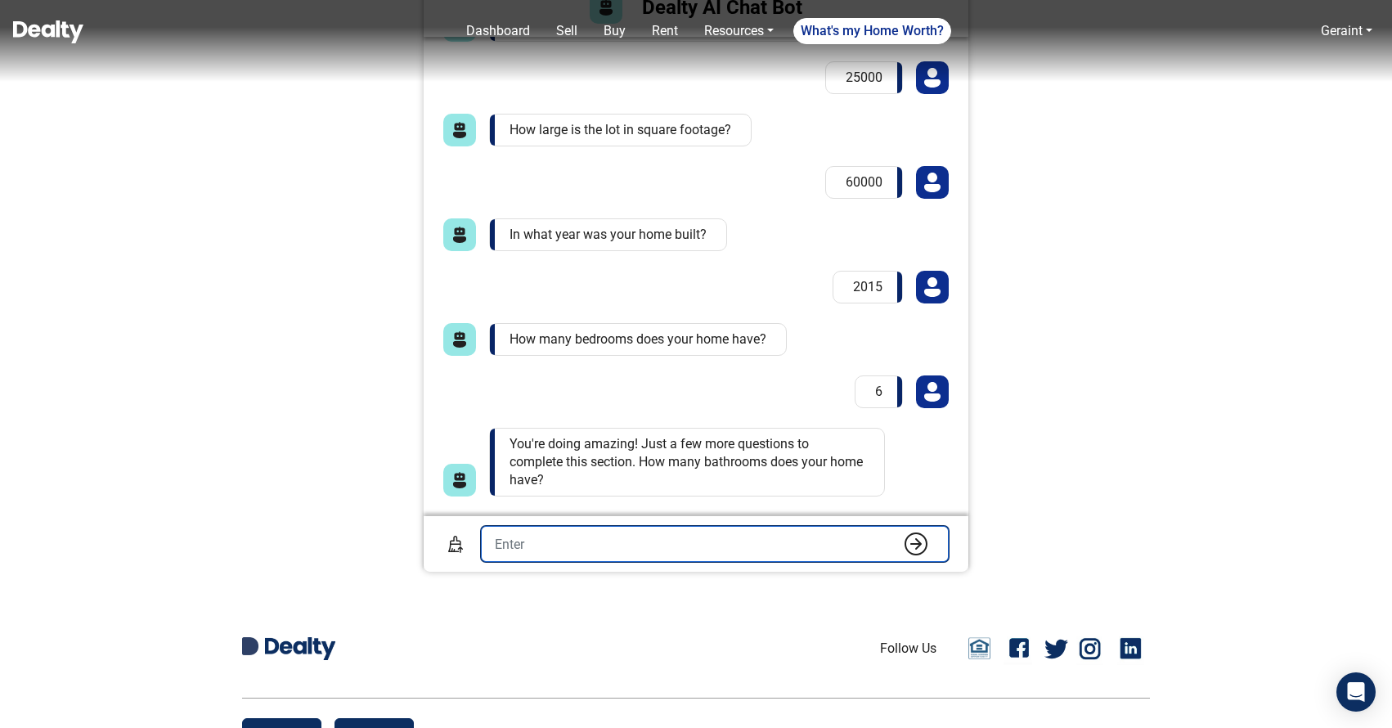
click at [659, 547] on input "number" at bounding box center [715, 544] width 468 height 36
type input "3"
click at [899, 531] on button "submit" at bounding box center [915, 543] width 33 height 25
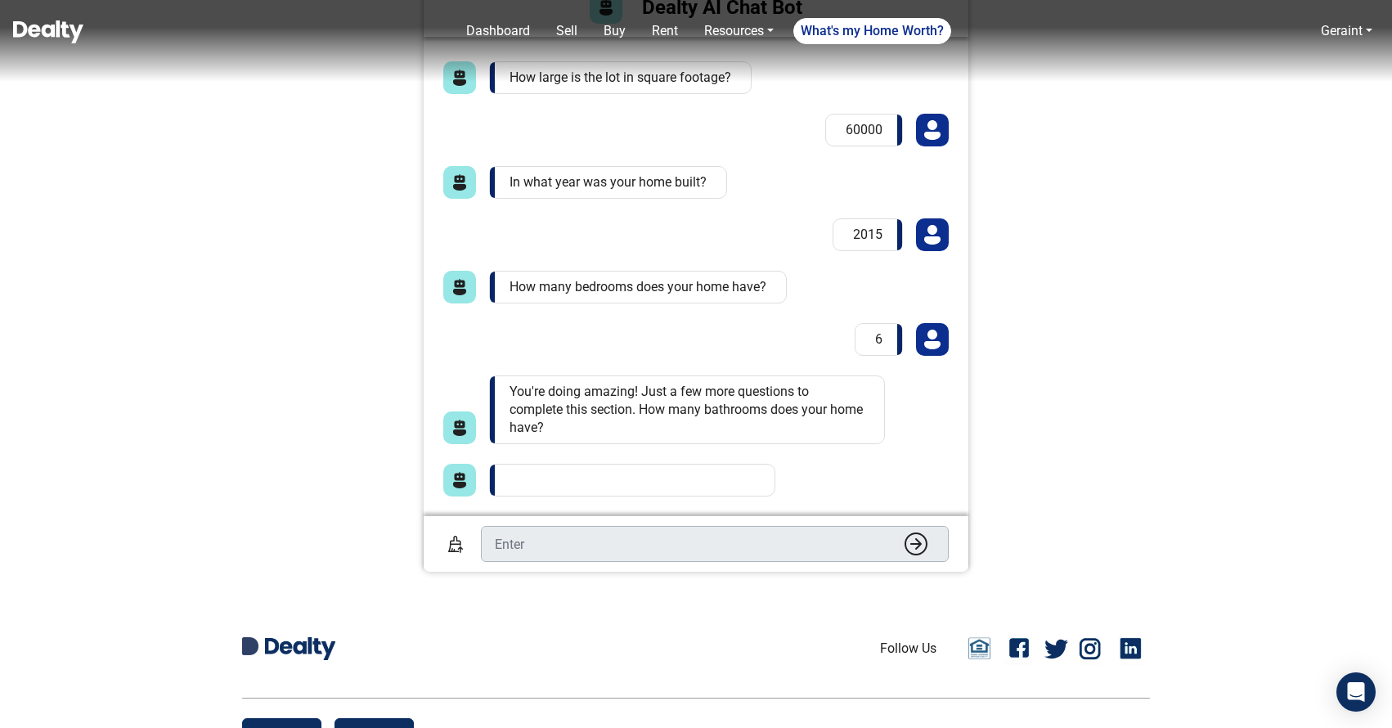
scroll to position [415, 0]
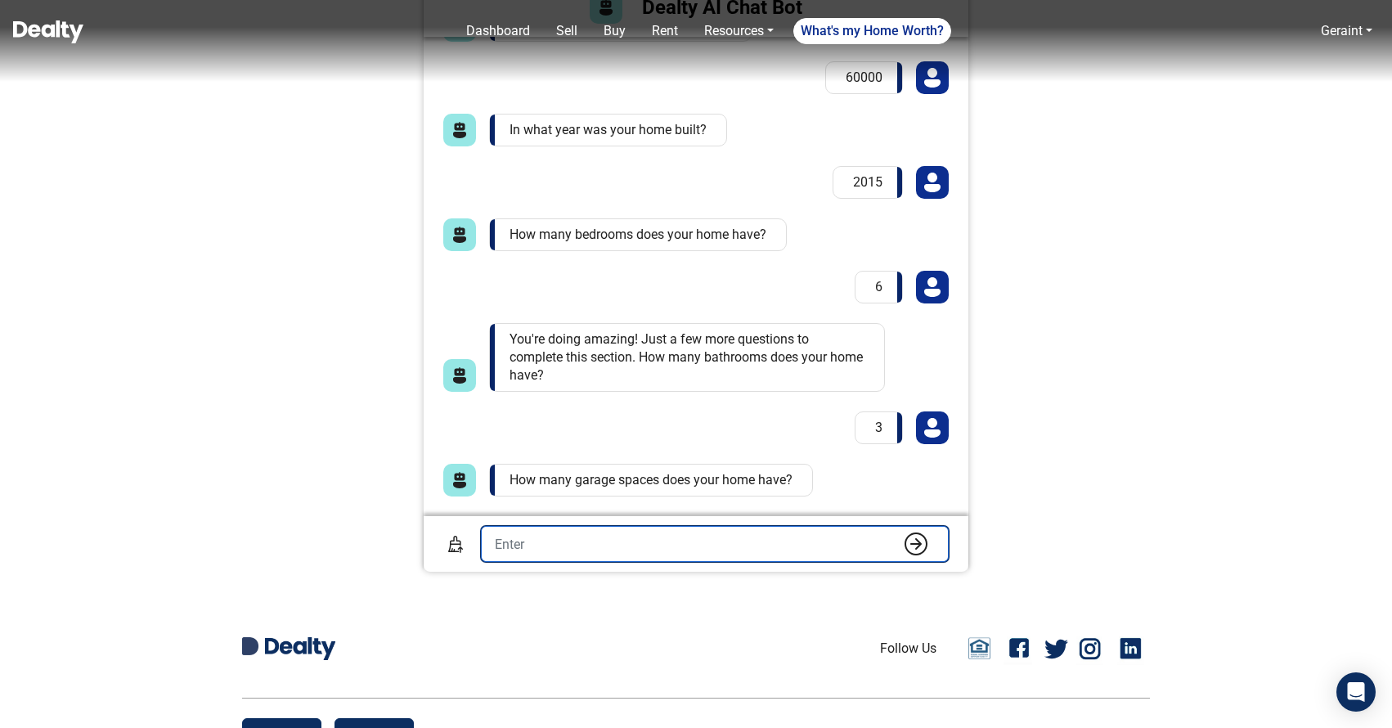
click at [653, 547] on input "number" at bounding box center [715, 544] width 468 height 36
type input "4"
click at [899, 531] on button "submit" at bounding box center [915, 543] width 33 height 25
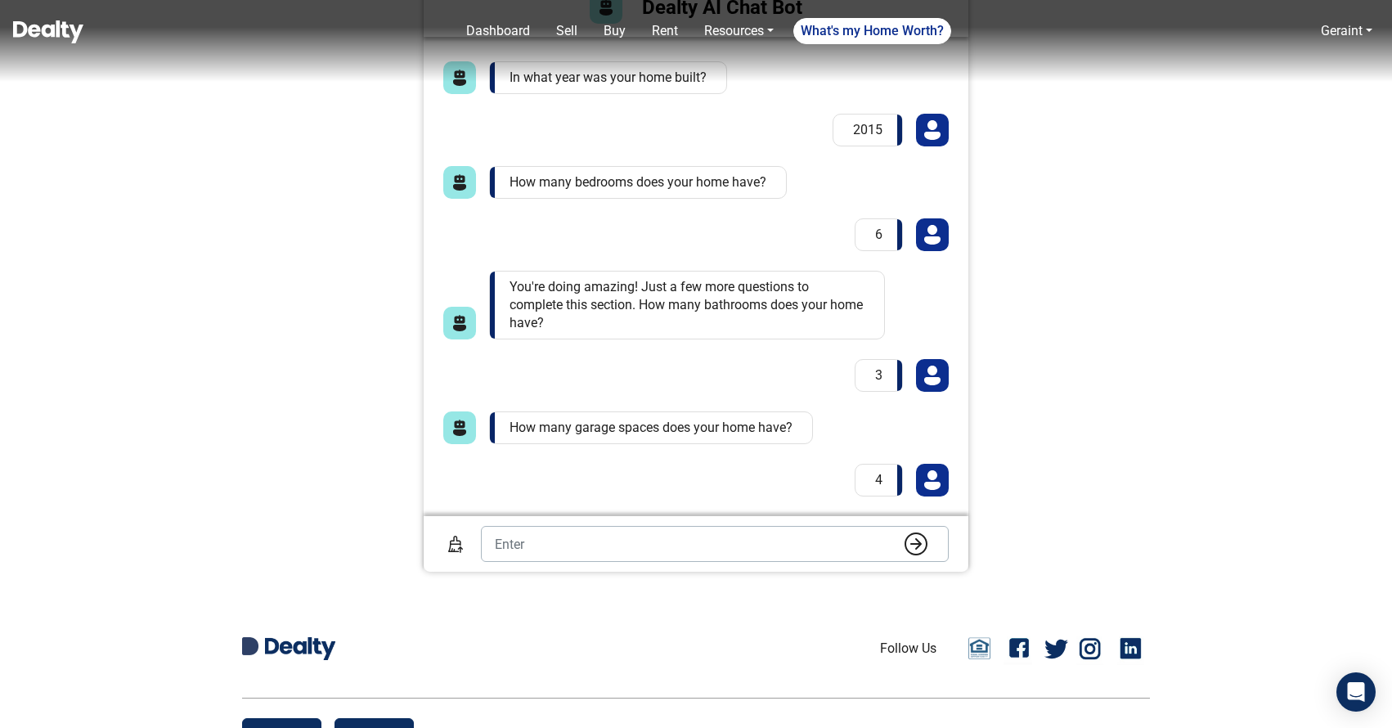
scroll to position [520, 0]
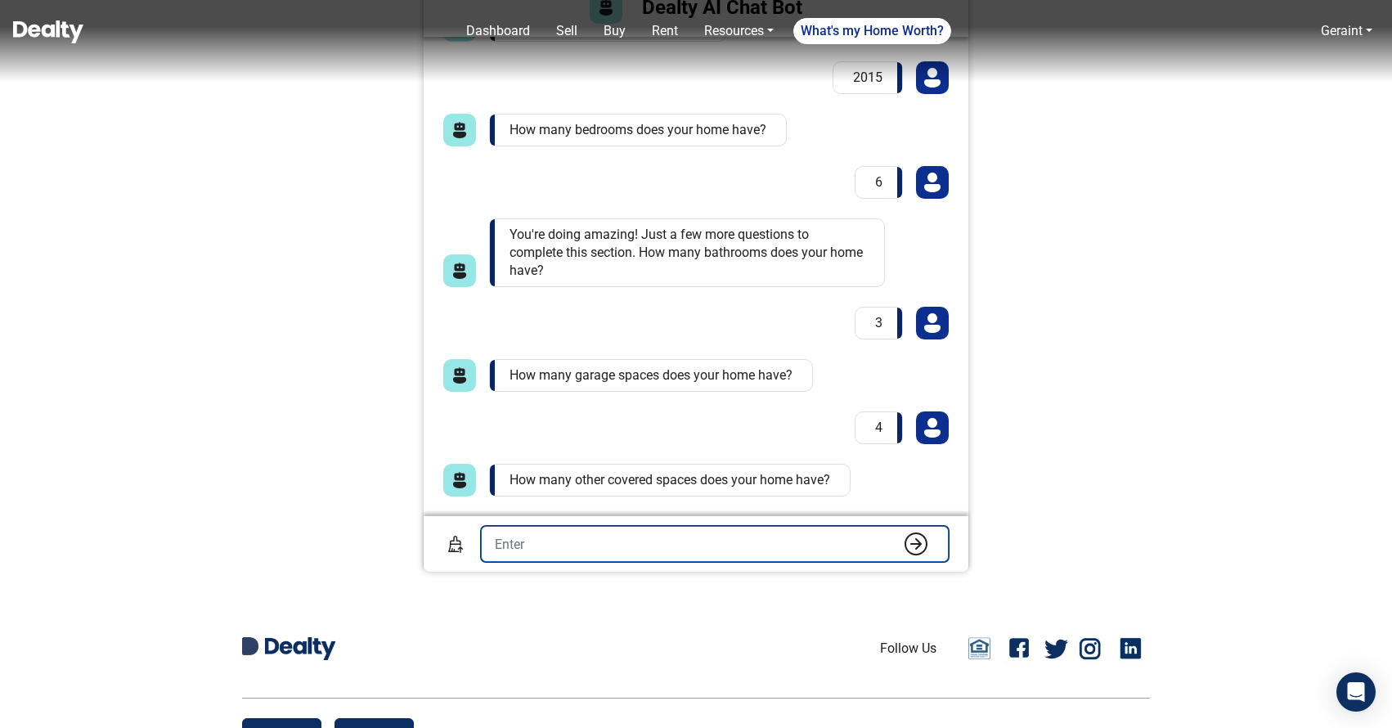
click at [613, 554] on input "number" at bounding box center [715, 544] width 468 height 36
type input "0"
click at [899, 531] on button "submit" at bounding box center [915, 543] width 33 height 25
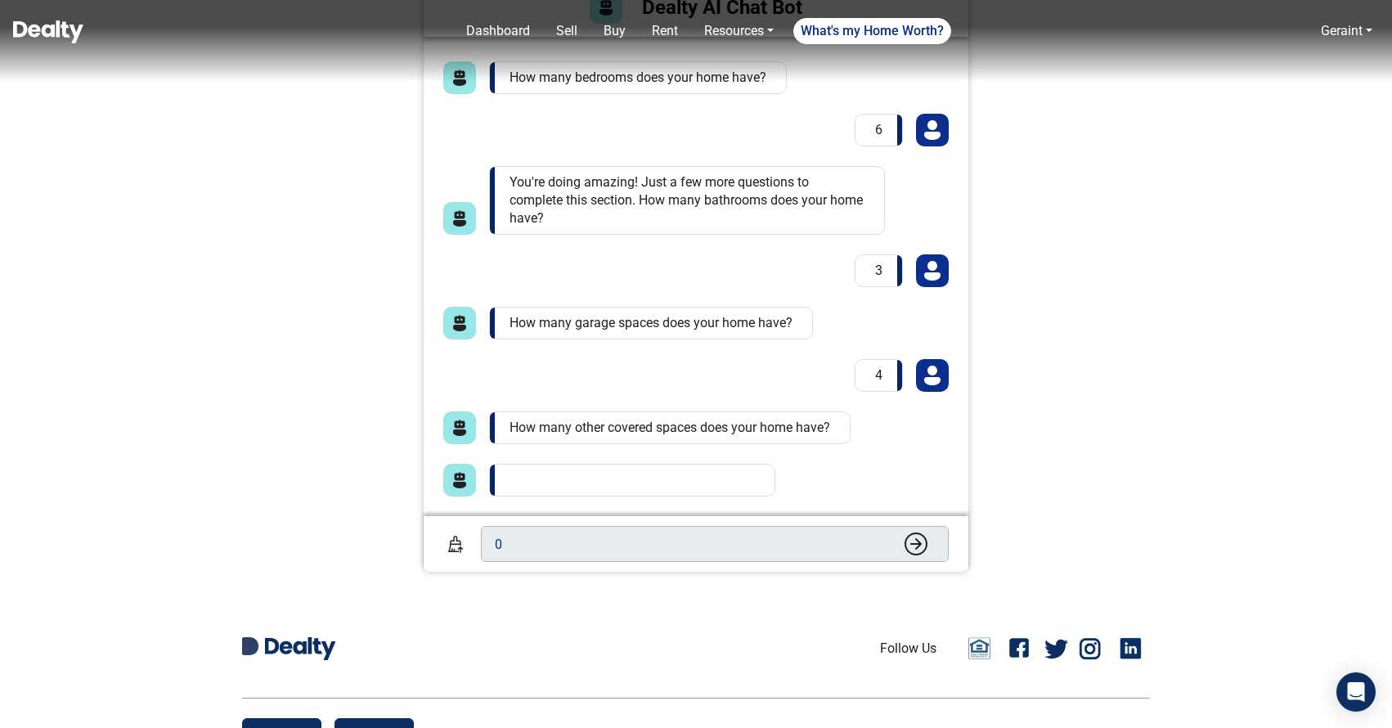
scroll to position [713, 0]
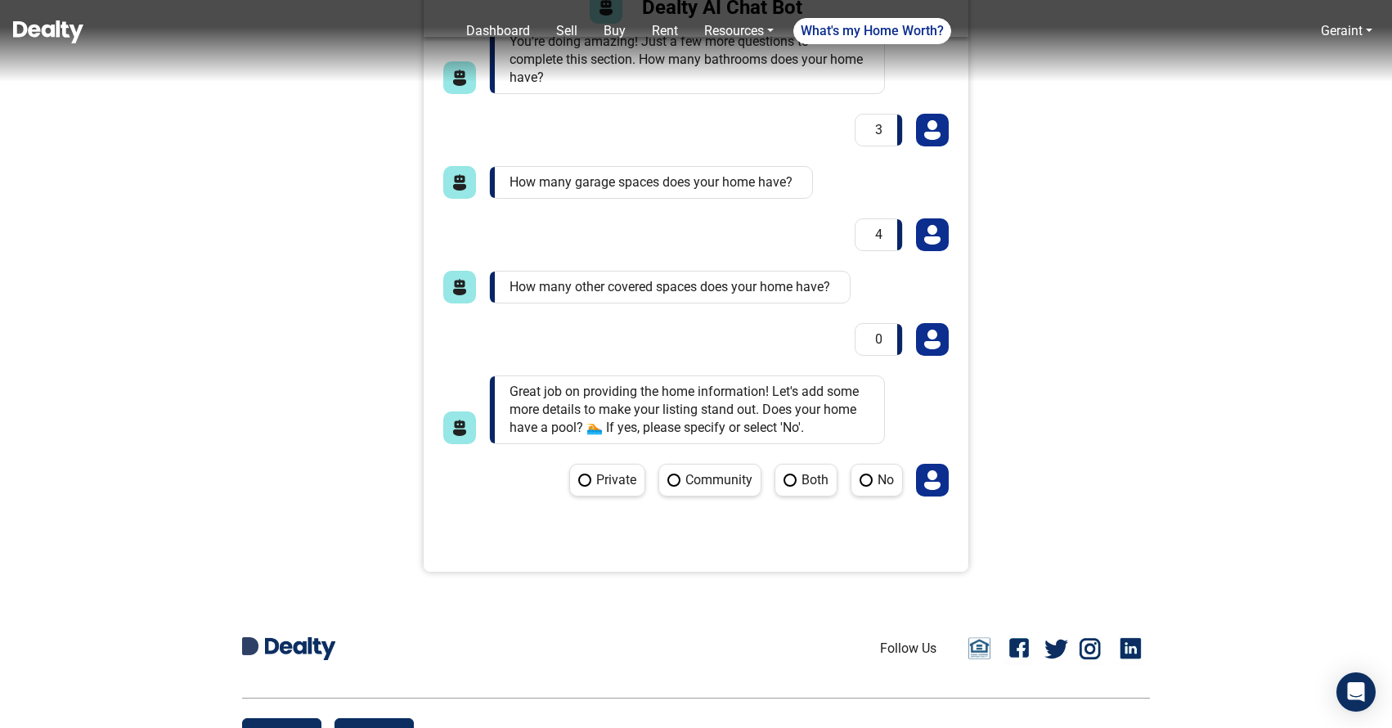
click at [606, 486] on label "Private" at bounding box center [607, 480] width 76 height 33
click at [580, 474] on Private "Private" at bounding box center [574, 469] width 11 height 11
radio Private "true"
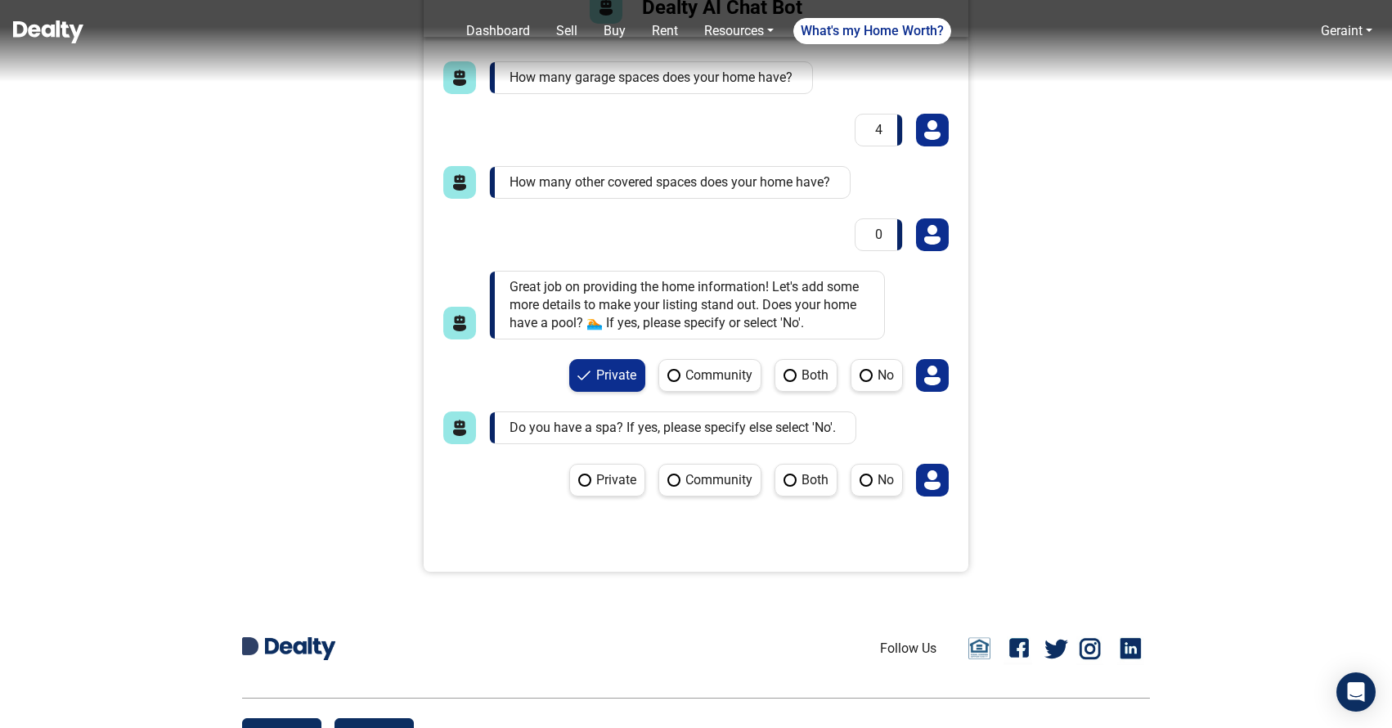
click at [605, 491] on label "Private" at bounding box center [607, 480] width 76 height 33
click at [580, 474] on Private "Private" at bounding box center [574, 469] width 11 height 11
radio Private "true"
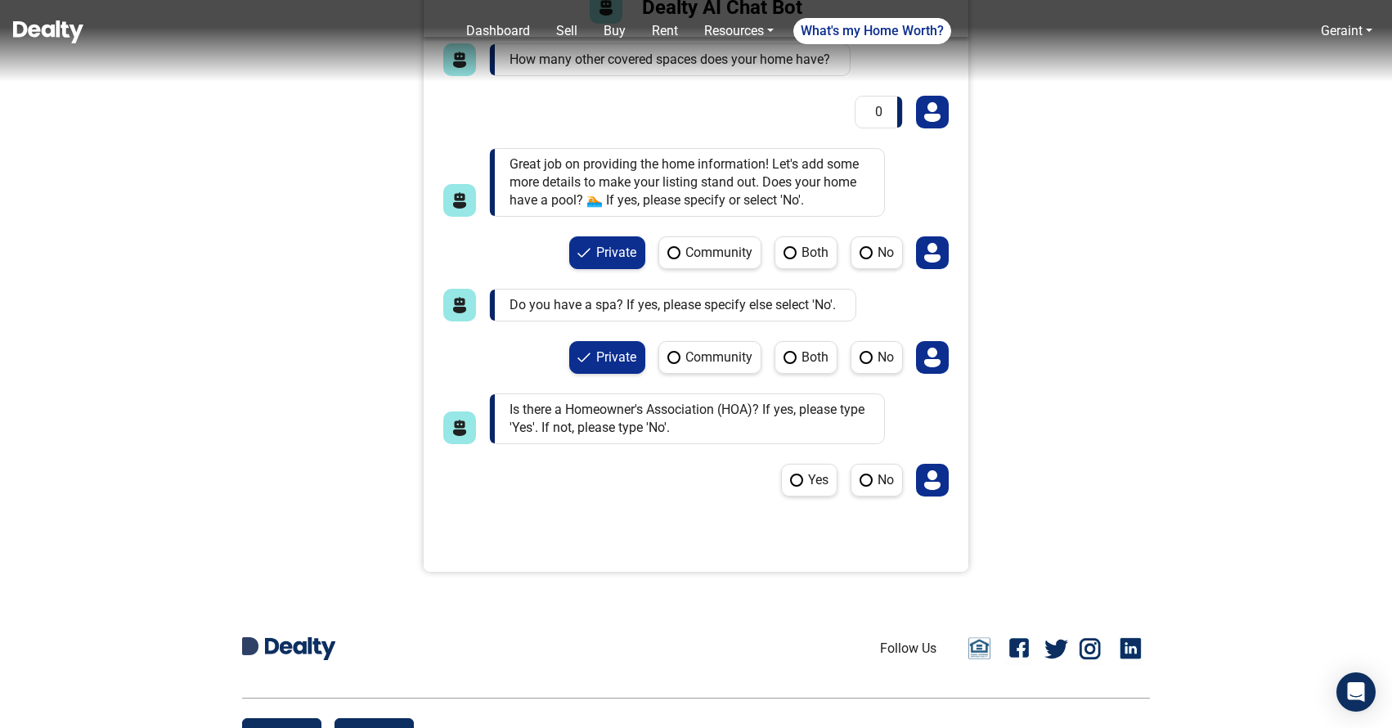
click at [866, 475] on label "No" at bounding box center [876, 480] width 52 height 33
click at [861, 474] on No "No" at bounding box center [855, 469] width 11 height 11
radio No "true"
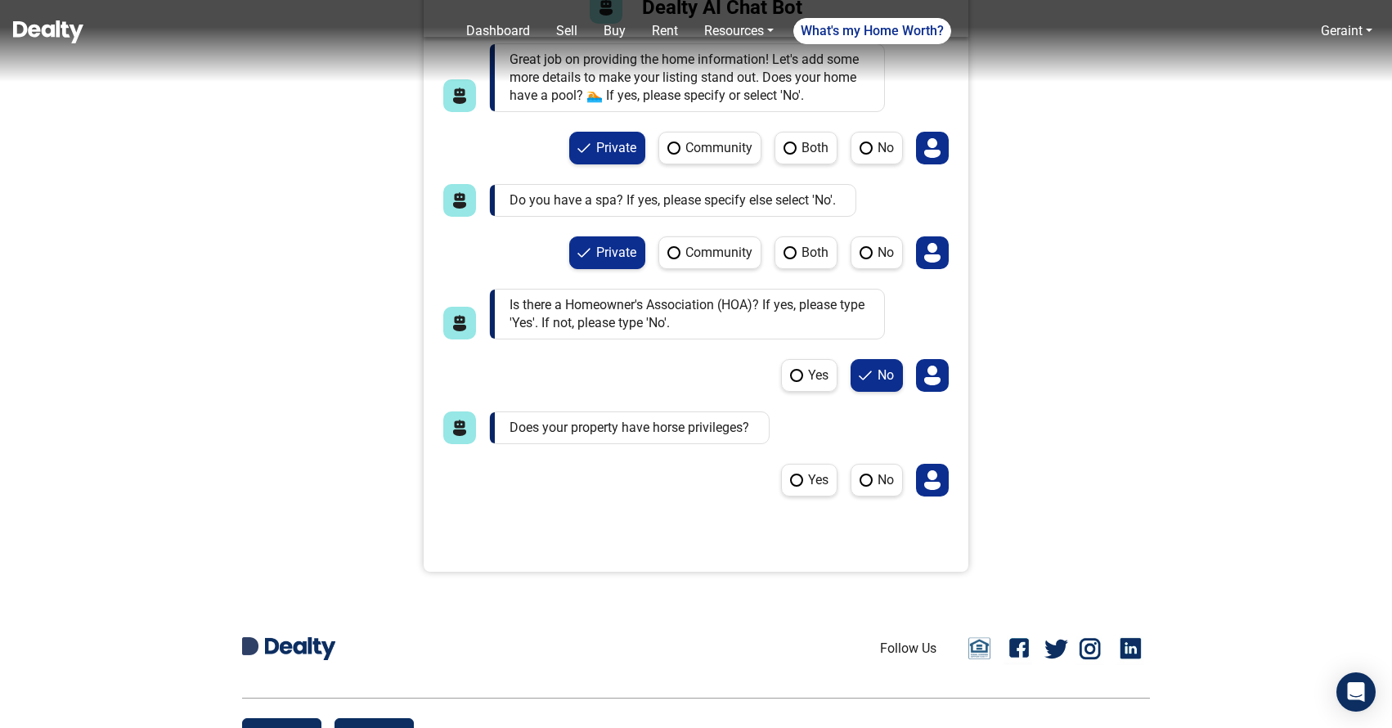
click at [813, 479] on label "Yes" at bounding box center [809, 480] width 56 height 33
click at [791, 474] on Yes "Yes" at bounding box center [786, 469] width 11 height 11
radio Yes "true"
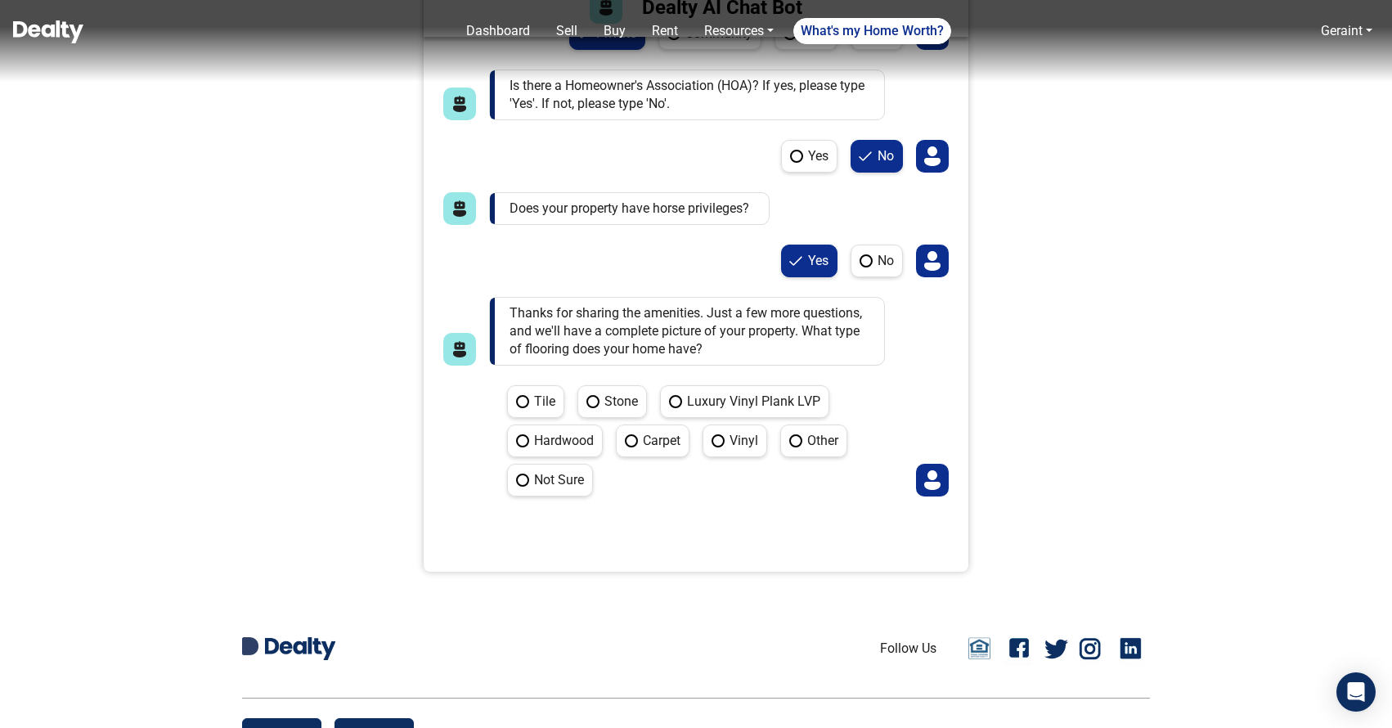
click at [567, 438] on label "Hardwood" at bounding box center [555, 440] width 96 height 33
click at [518, 435] on Hardwood "Hardwood" at bounding box center [512, 429] width 11 height 11
radio Hardwood "true"
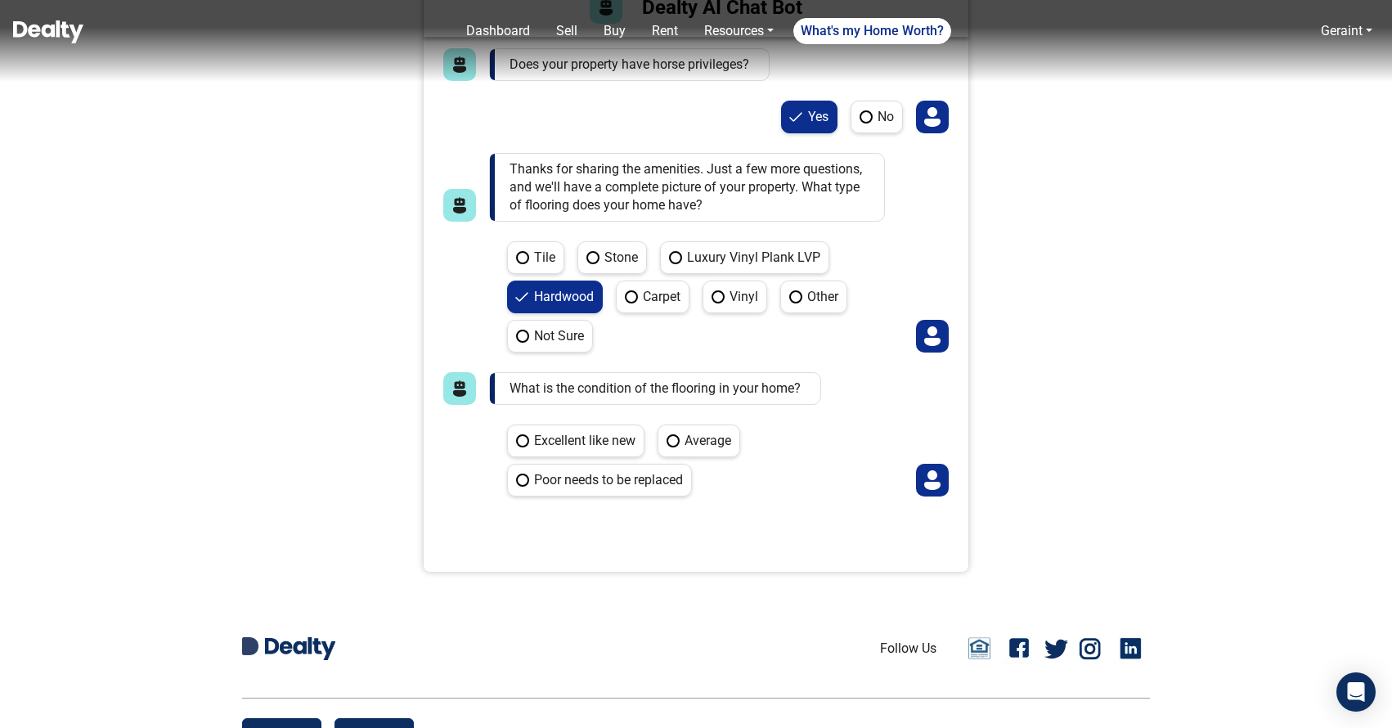
click at [608, 446] on label "Excellent like new" at bounding box center [575, 440] width 137 height 33
click at [518, 435] on new "Excellent like new" at bounding box center [512, 429] width 11 height 11
radio new "true"
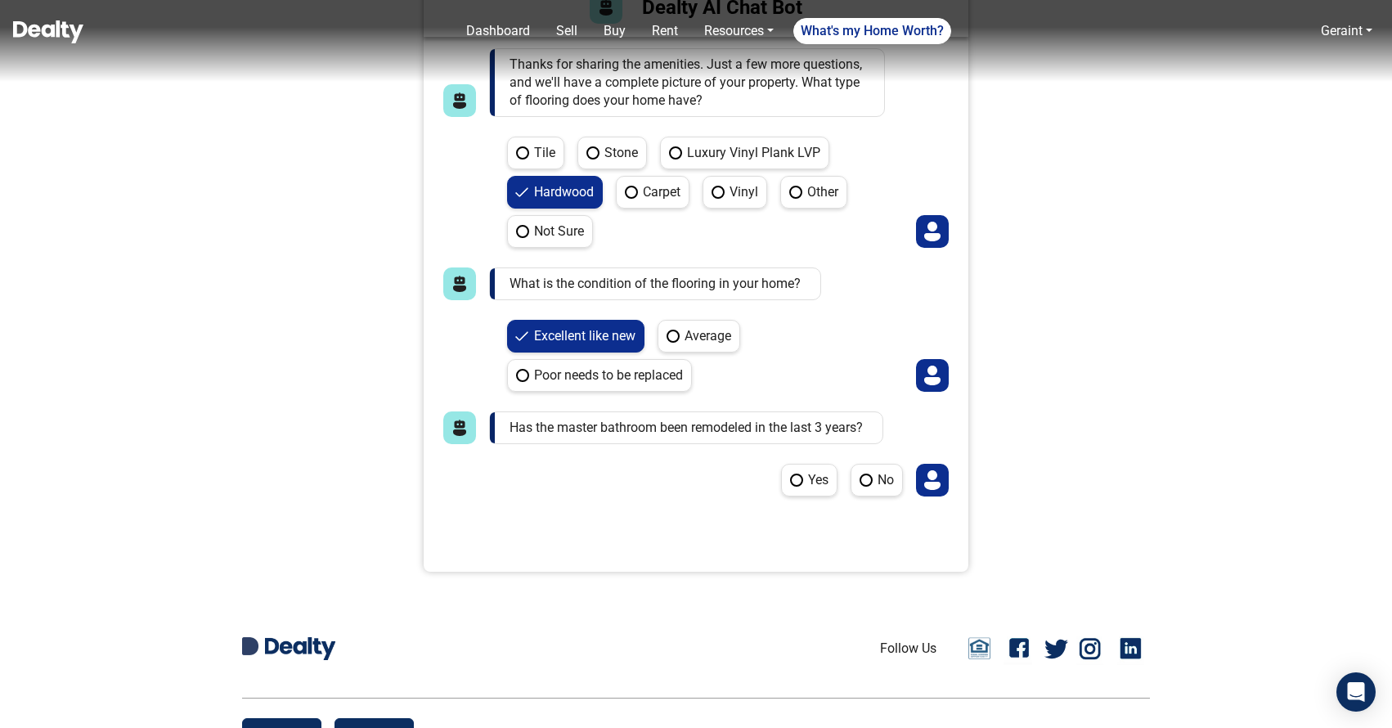
click at [809, 479] on label "Yes" at bounding box center [809, 480] width 56 height 33
click at [791, 474] on Yes "Yes" at bounding box center [786, 469] width 11 height 11
radio Yes "true"
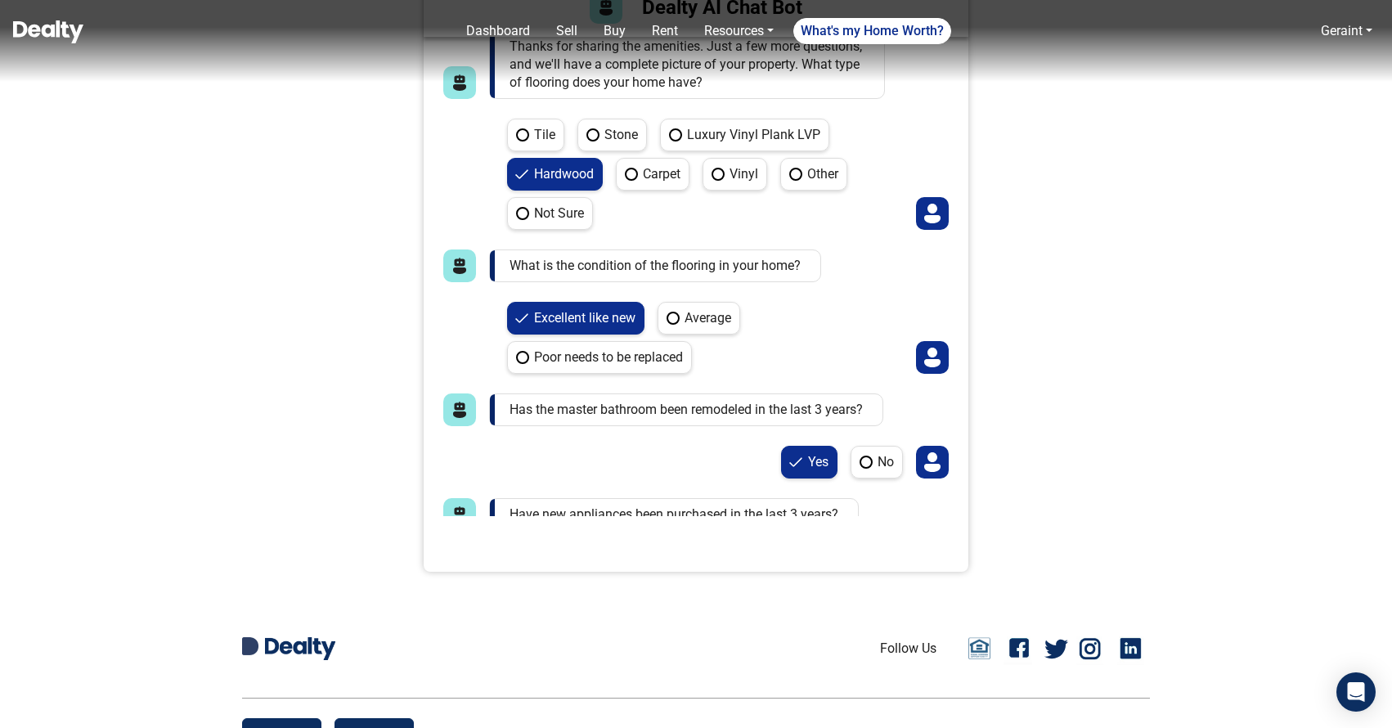
scroll to position [1635, 0]
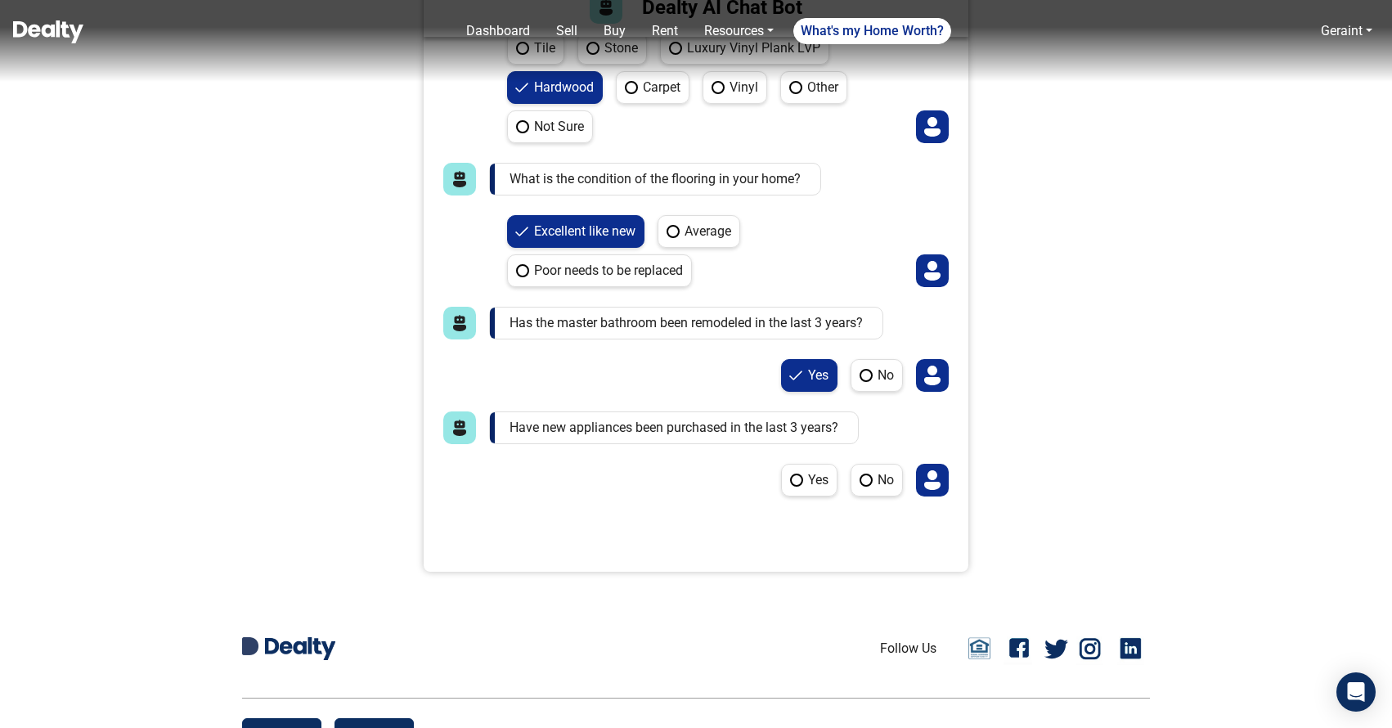
click at [793, 477] on label "Yes" at bounding box center [809, 480] width 56 height 33
click at [791, 474] on Yes "Yes" at bounding box center [786, 469] width 11 height 11
radio Yes "true"
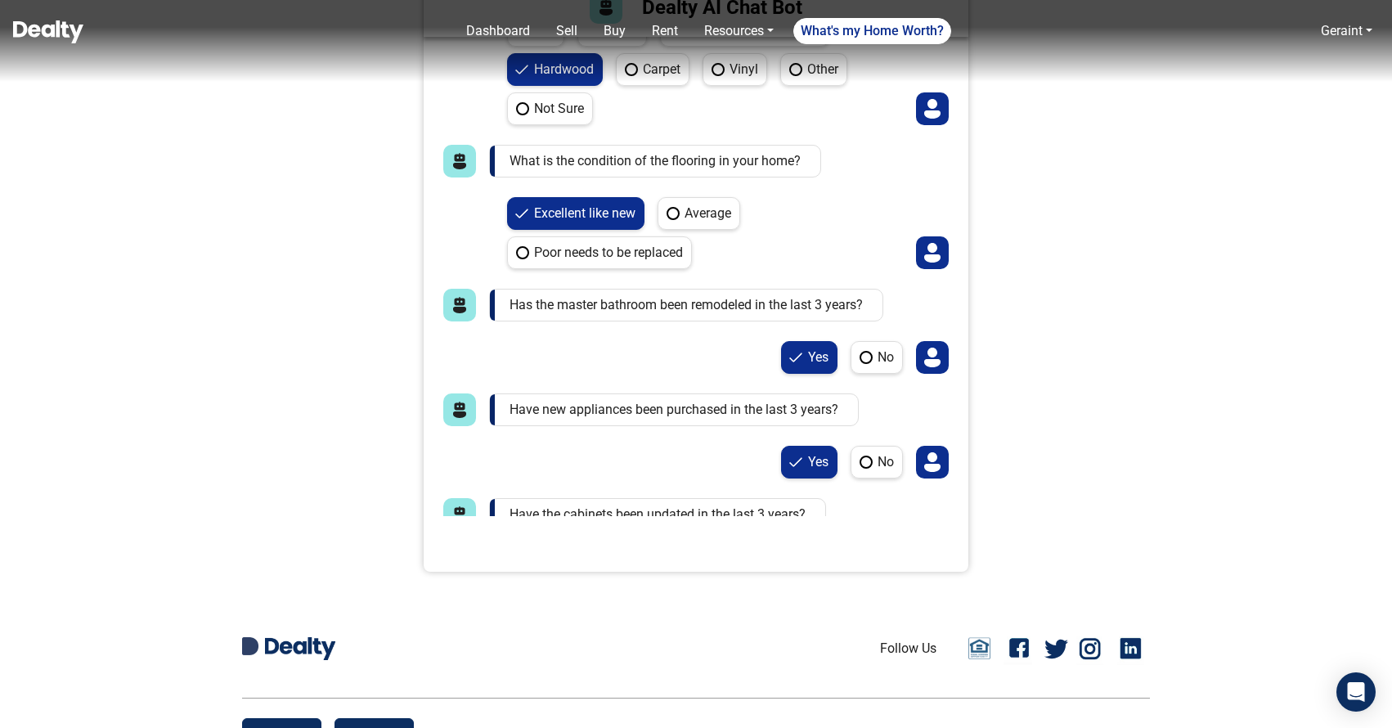
scroll to position [1740, 0]
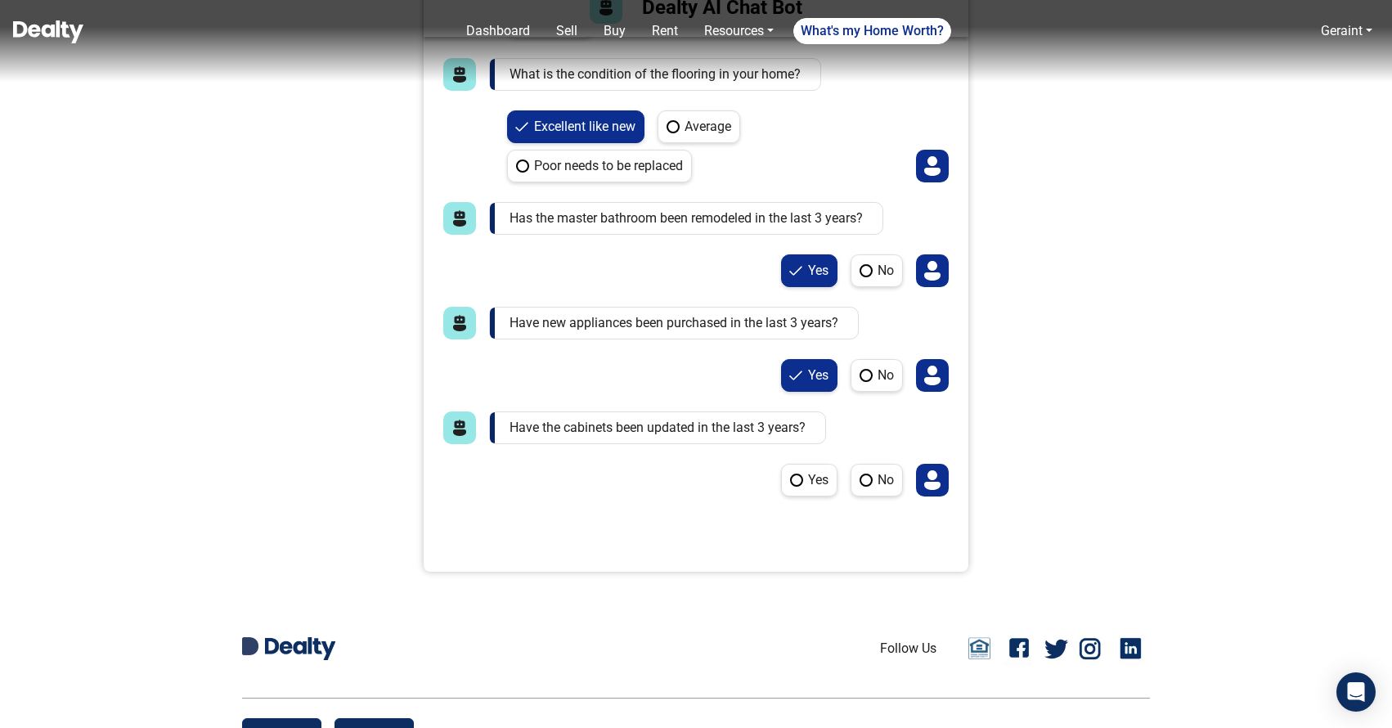
click at [867, 487] on label "No" at bounding box center [876, 480] width 52 height 33
click at [861, 474] on No "No" at bounding box center [855, 469] width 11 height 11
radio No "true"
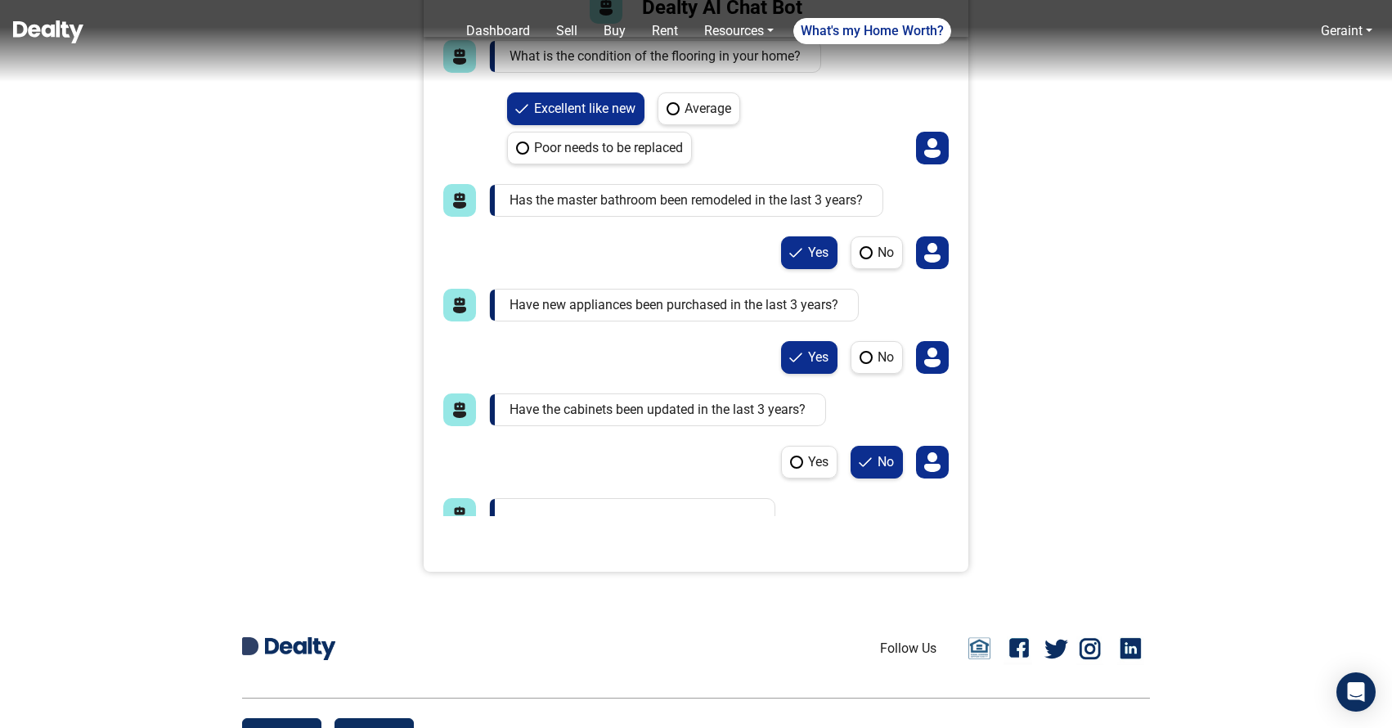
scroll to position [1923, 0]
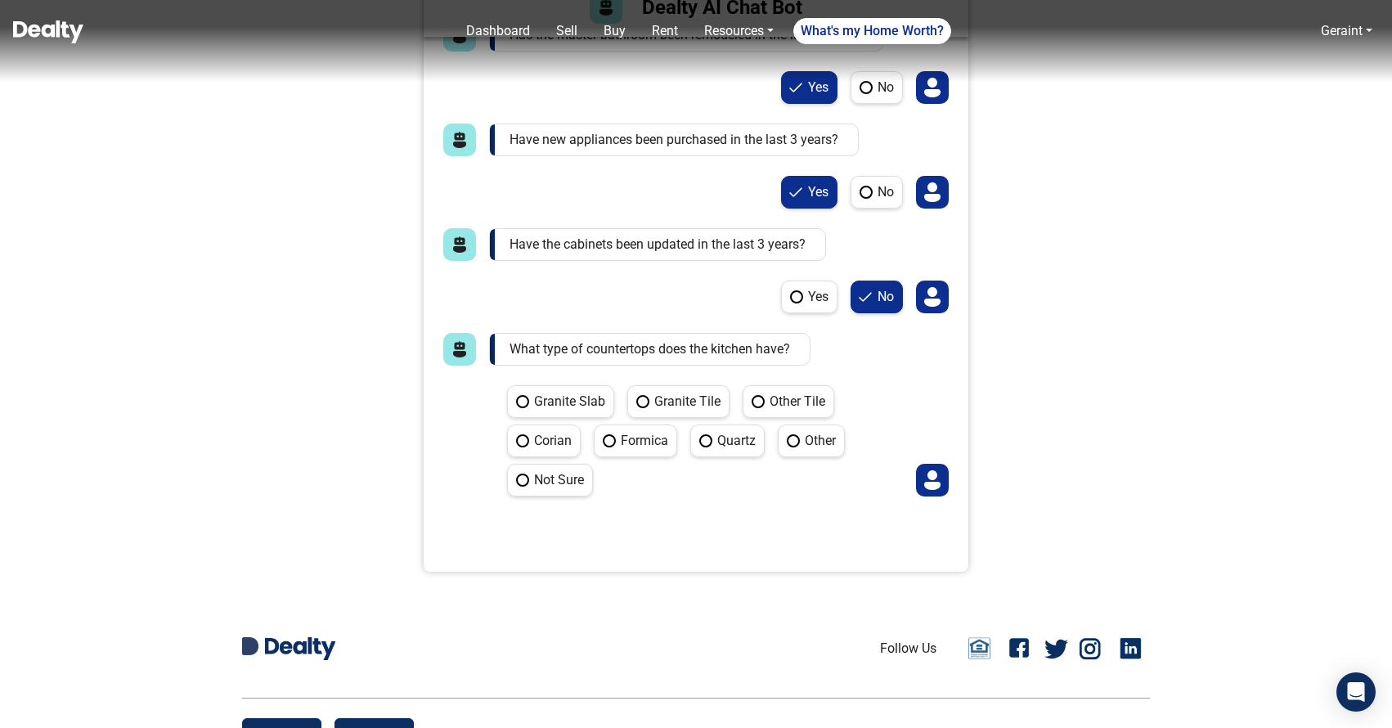
click at [576, 399] on label "Granite Slab" at bounding box center [560, 401] width 107 height 33
click at [518, 396] on Slab "Granite Slab" at bounding box center [512, 390] width 11 height 11
radio Slab "true"
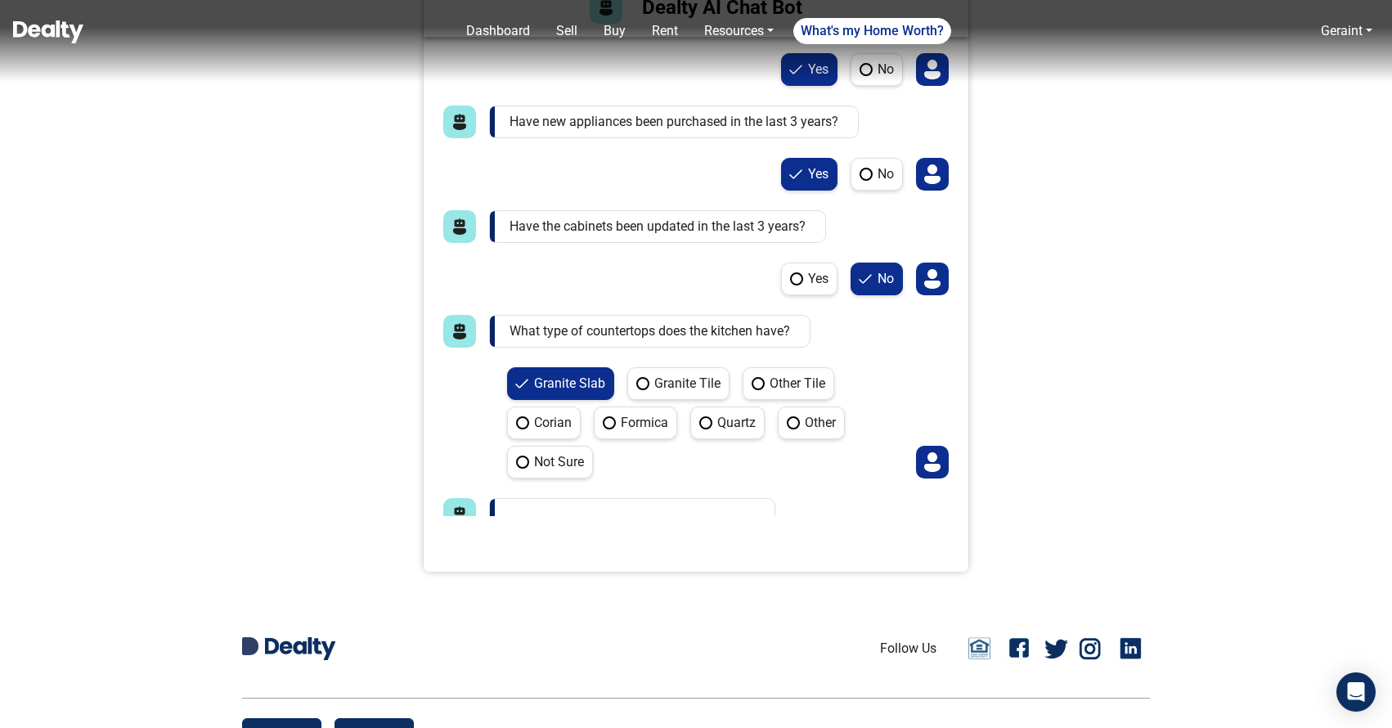
scroll to position [2103, 0]
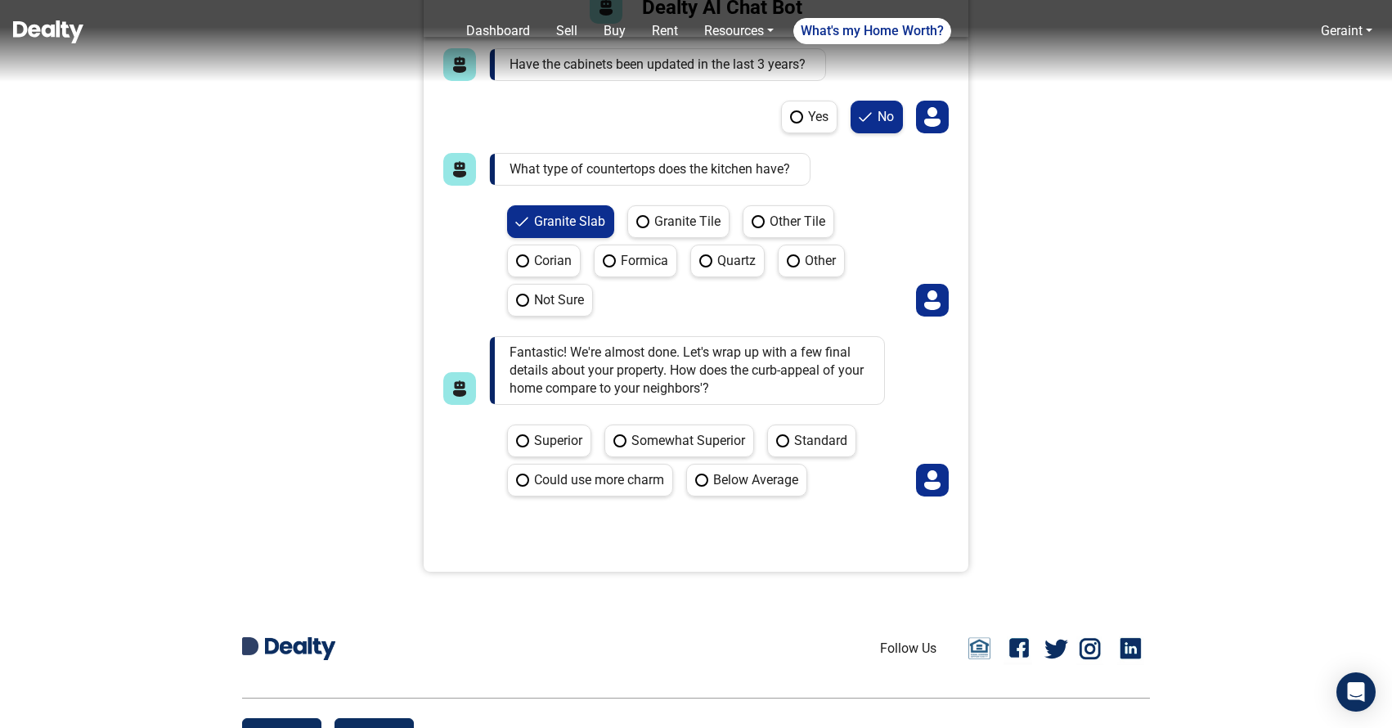
click at [719, 266] on label "Quartz" at bounding box center [727, 260] width 74 height 33
click at [725, 258] on label "Quartz" at bounding box center [727, 260] width 74 height 33
click at [594, 222] on label "Granite Slab" at bounding box center [560, 221] width 107 height 33
click at [711, 247] on label "Quartz" at bounding box center [727, 260] width 74 height 33
click at [711, 258] on label "Quartz" at bounding box center [727, 260] width 74 height 33
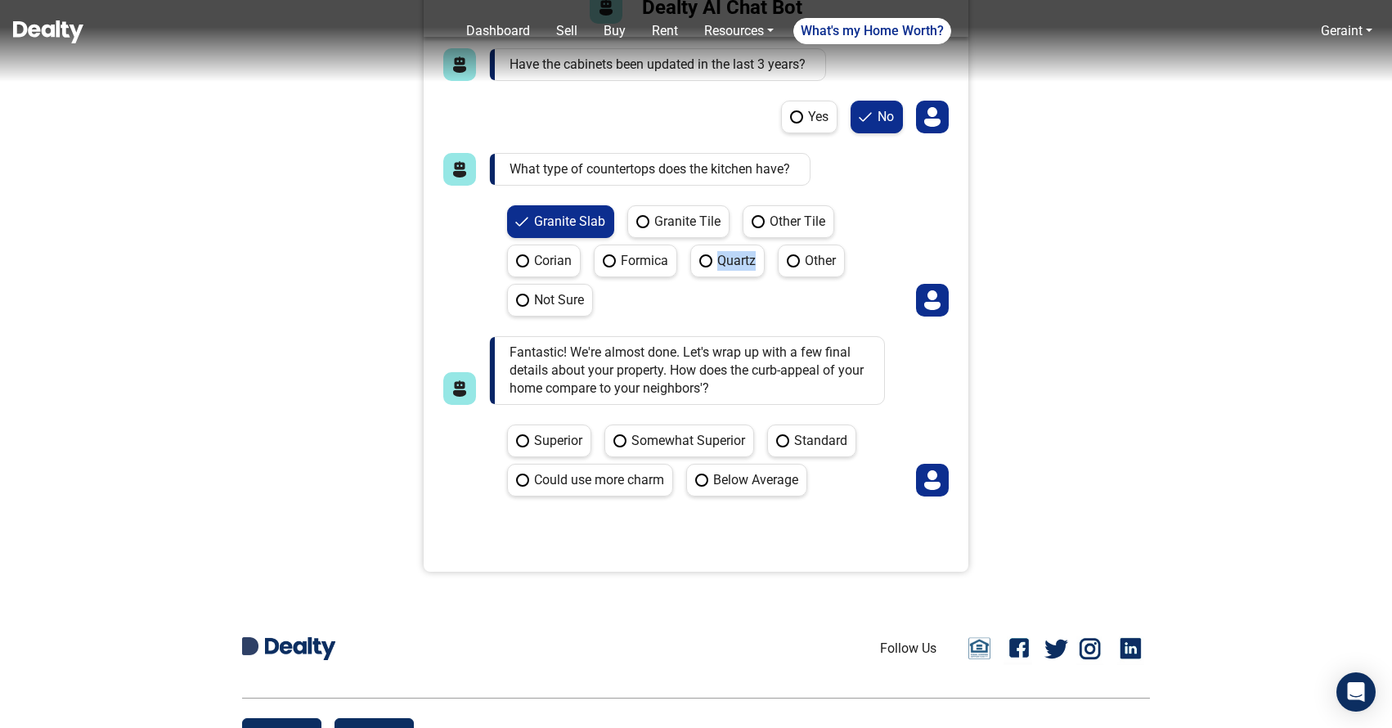
click at [711, 258] on label "Quartz" at bounding box center [727, 260] width 74 height 33
click at [556, 443] on label "Superior" at bounding box center [549, 440] width 84 height 33
click at [518, 435] on Superior "Superior" at bounding box center [512, 429] width 11 height 11
radio Superior "true"
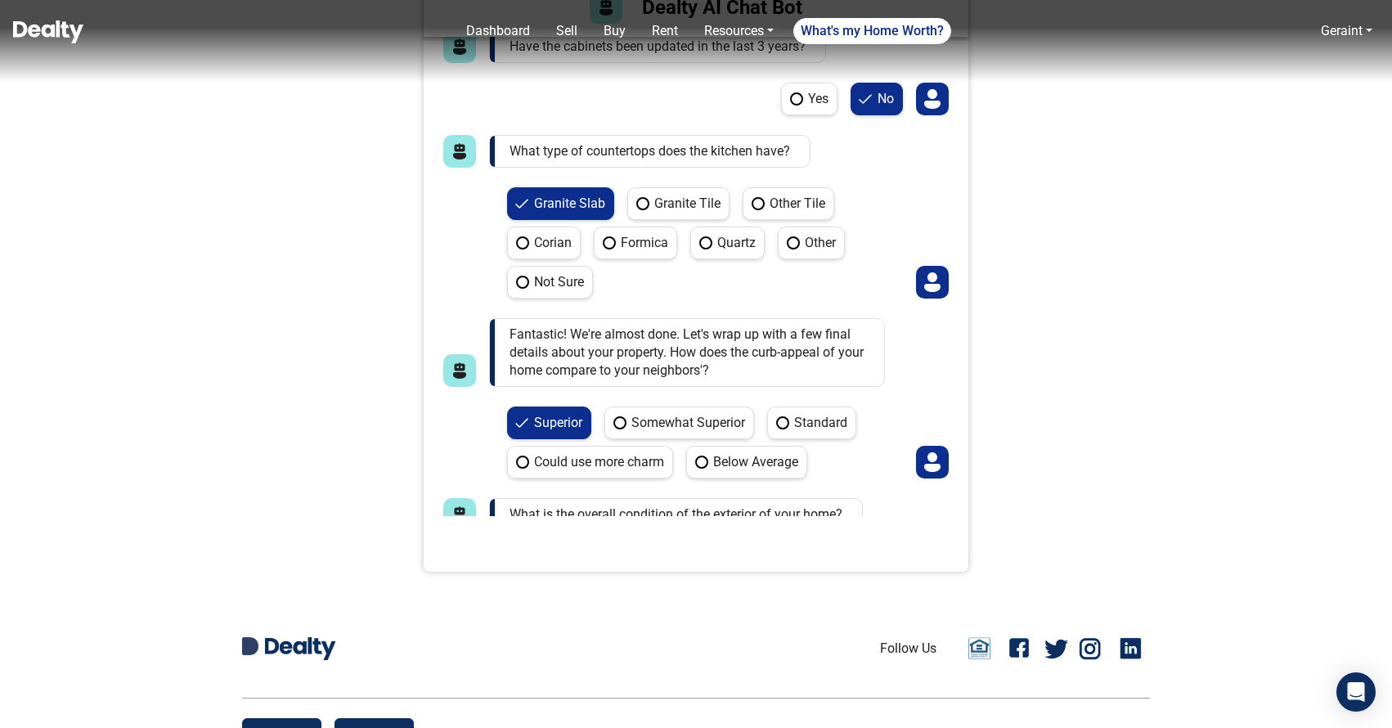
scroll to position [2247, 0]
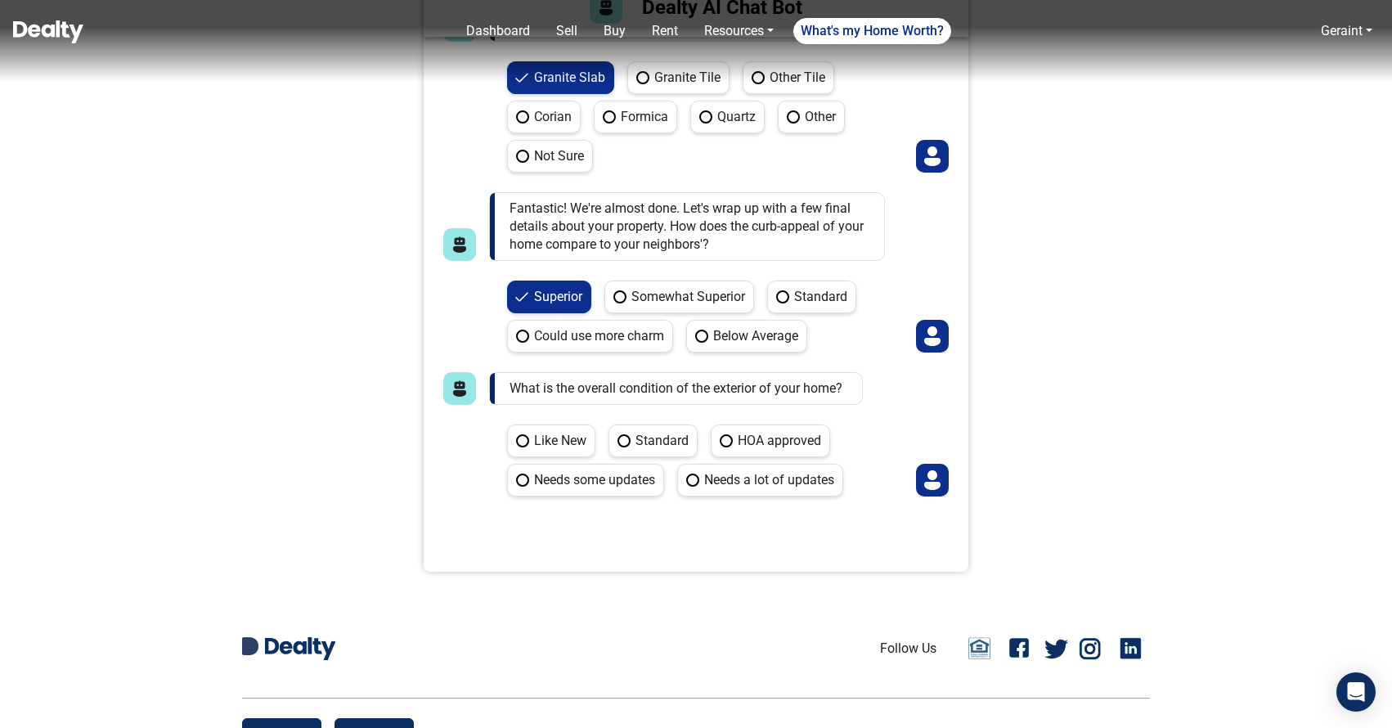
click at [549, 438] on label "Like New" at bounding box center [551, 440] width 88 height 33
click at [518, 435] on New "Like New" at bounding box center [512, 429] width 11 height 11
radio New "true"
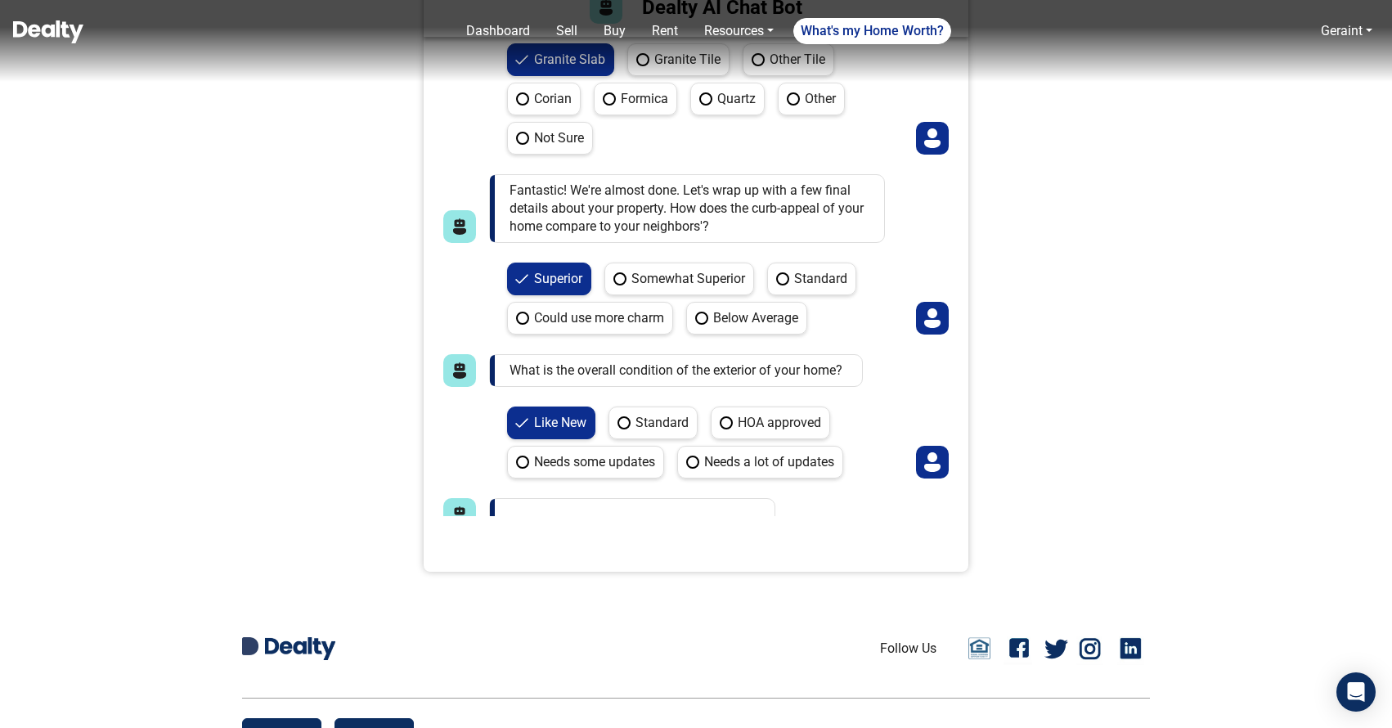
scroll to position [2469, 0]
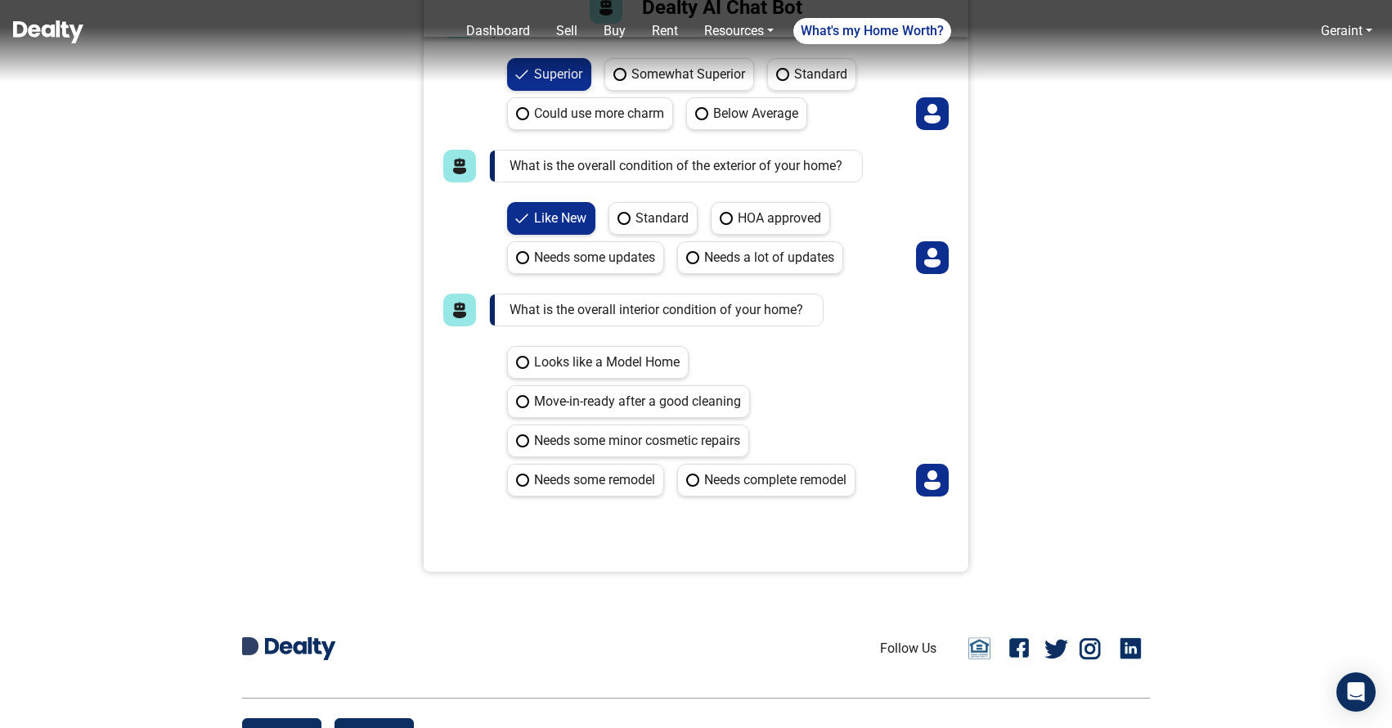
click at [595, 369] on label "Looks like a Model Home" at bounding box center [598, 362] width 182 height 33
click at [518, 356] on Home "Looks like a Model Home" at bounding box center [512, 351] width 11 height 11
radio Home "true"
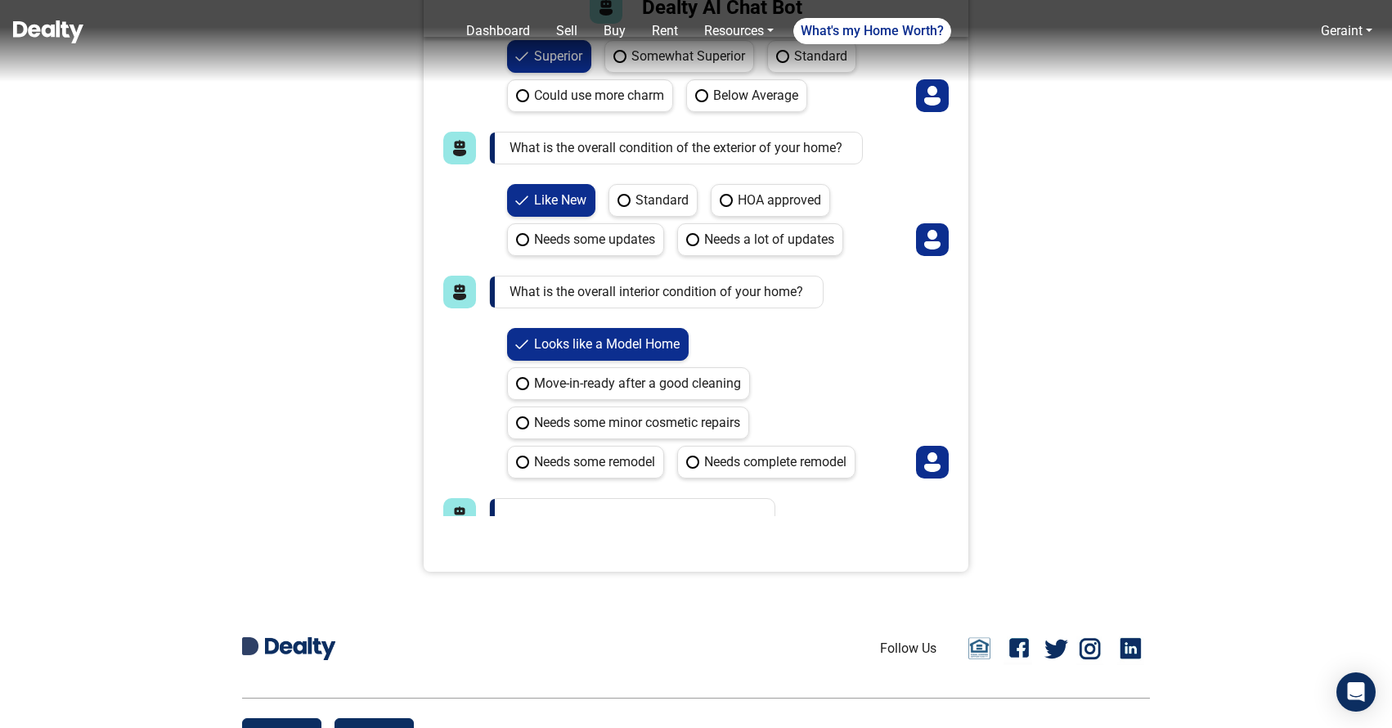
scroll to position [2613, 0]
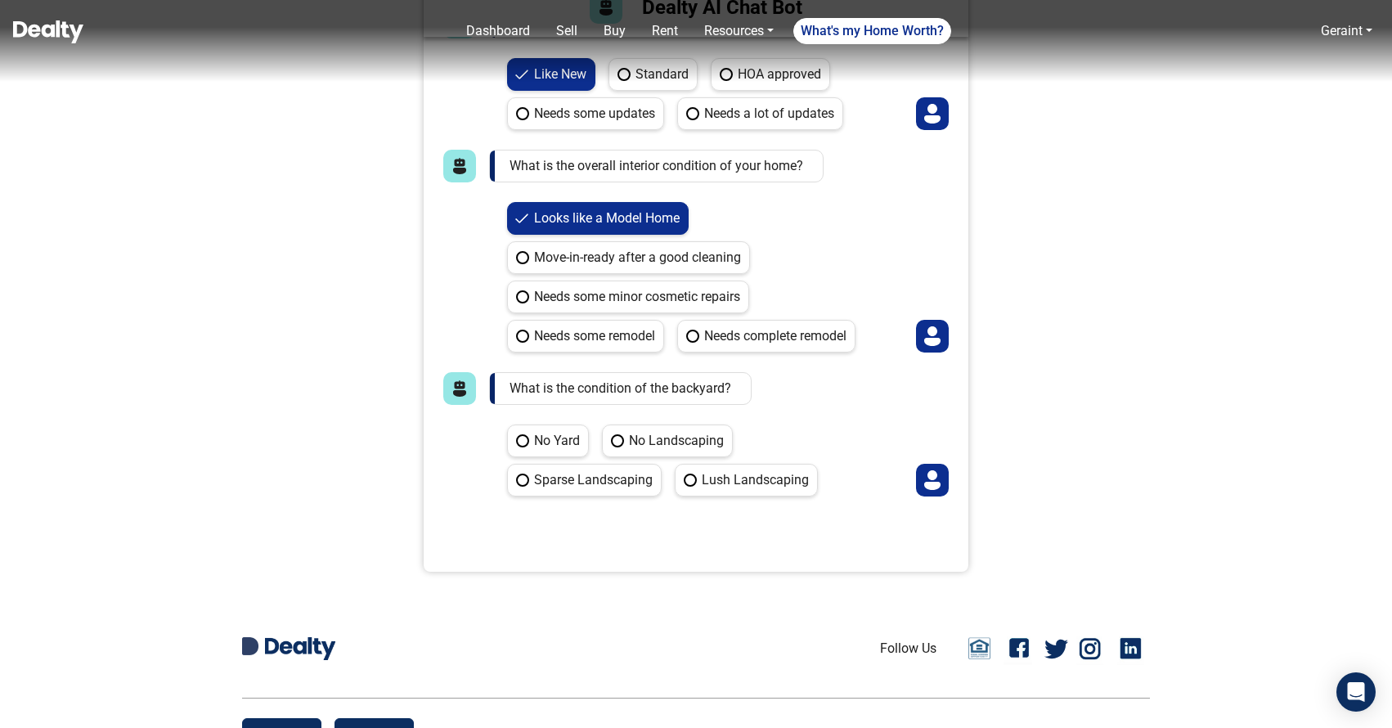
click at [718, 486] on label "Lush Landscaping" at bounding box center [746, 480] width 143 height 33
click at [685, 474] on Landscaping "Lush Landscaping" at bounding box center [680, 469] width 11 height 11
radio Landscaping "true"
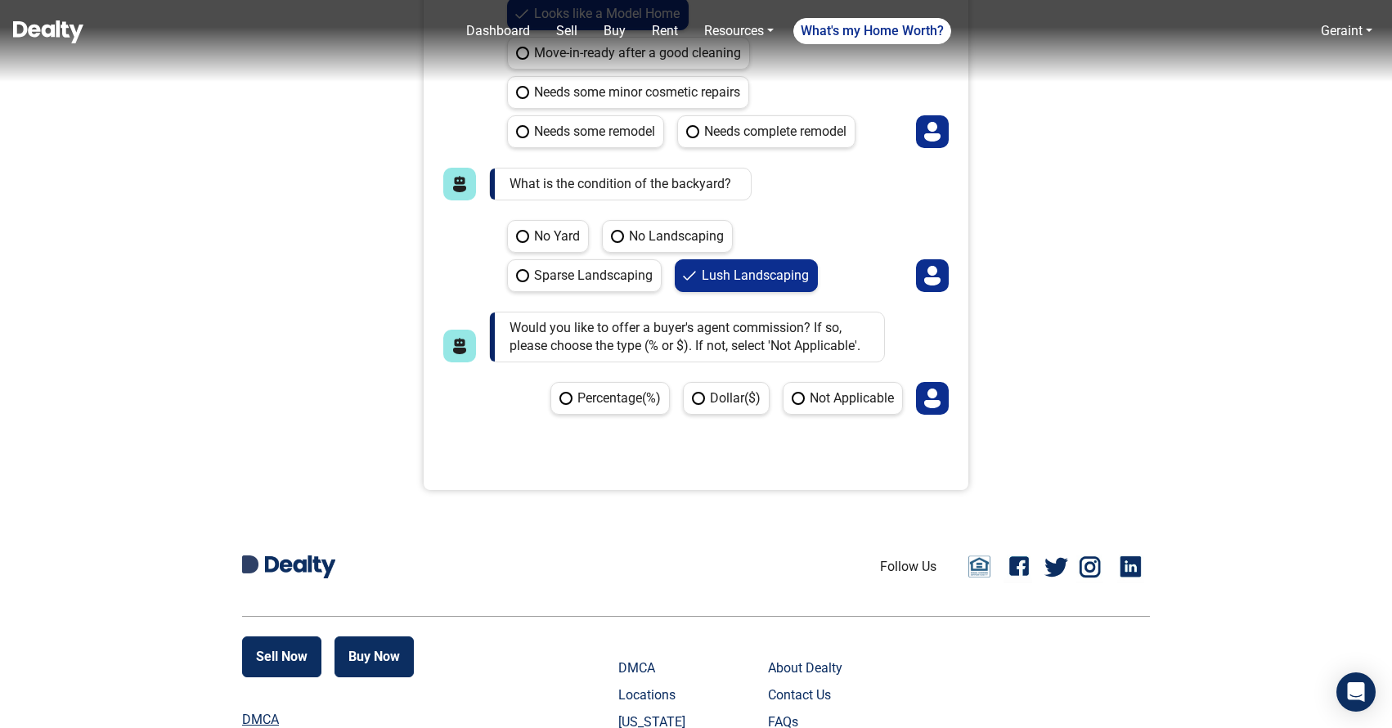
scroll to position [128, 0]
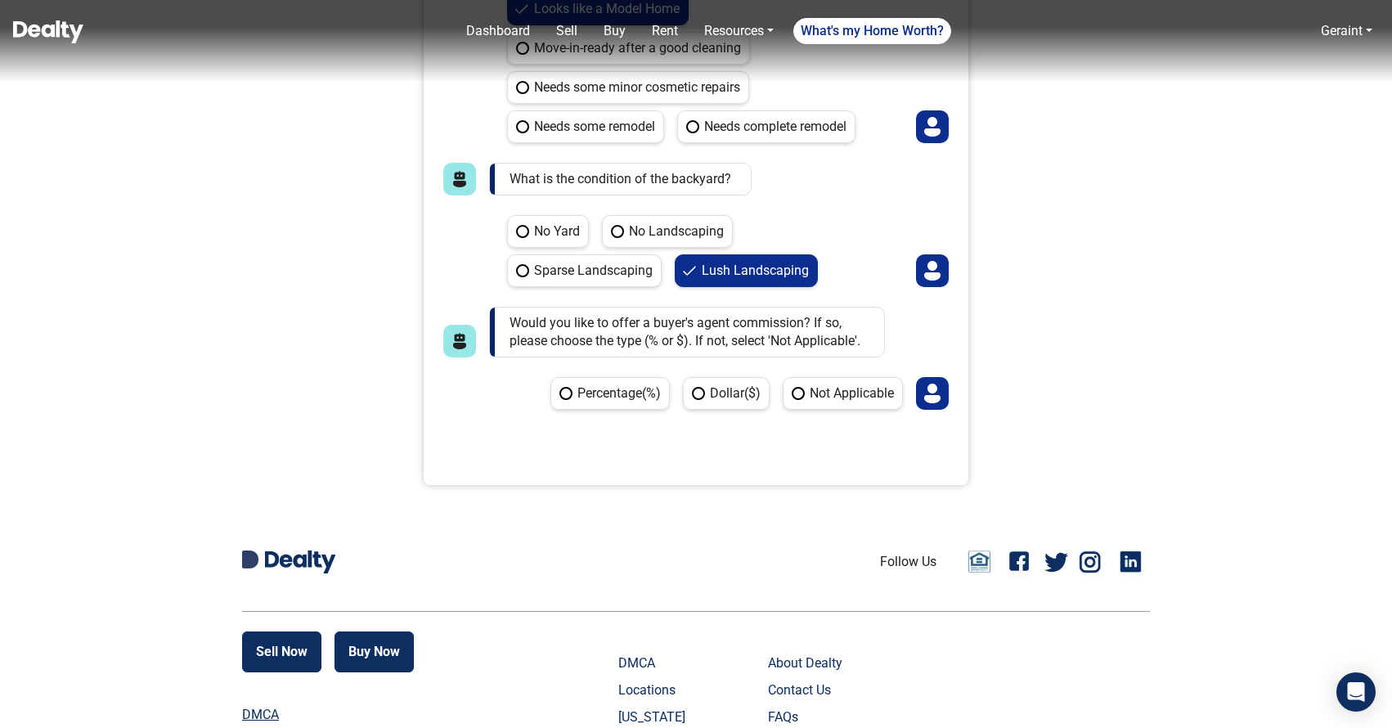
click at [810, 392] on label "Not Applicable" at bounding box center [842, 393] width 120 height 33
click at [793, 388] on Applicable "Not Applicable" at bounding box center [787, 382] width 11 height 11
radio Applicable "true"
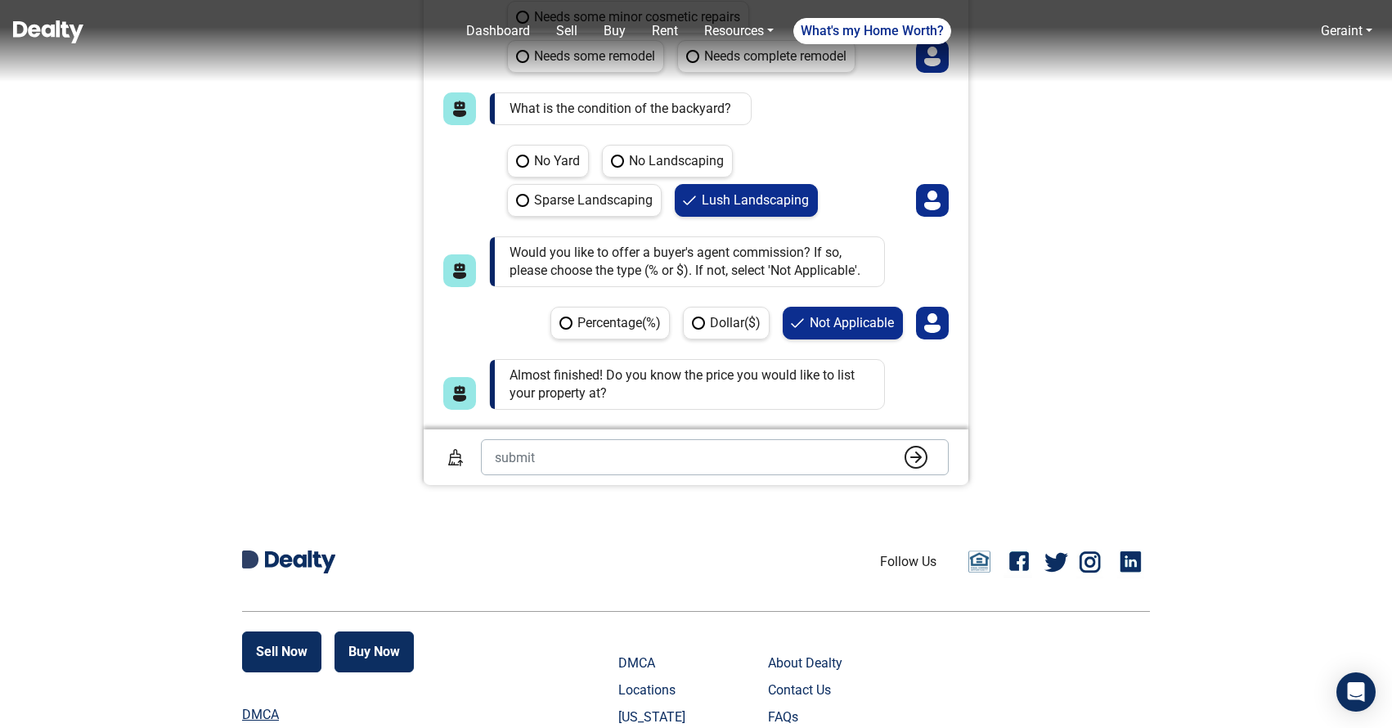
scroll to position [2824, 0]
click at [555, 446] on input "number" at bounding box center [715, 457] width 468 height 36
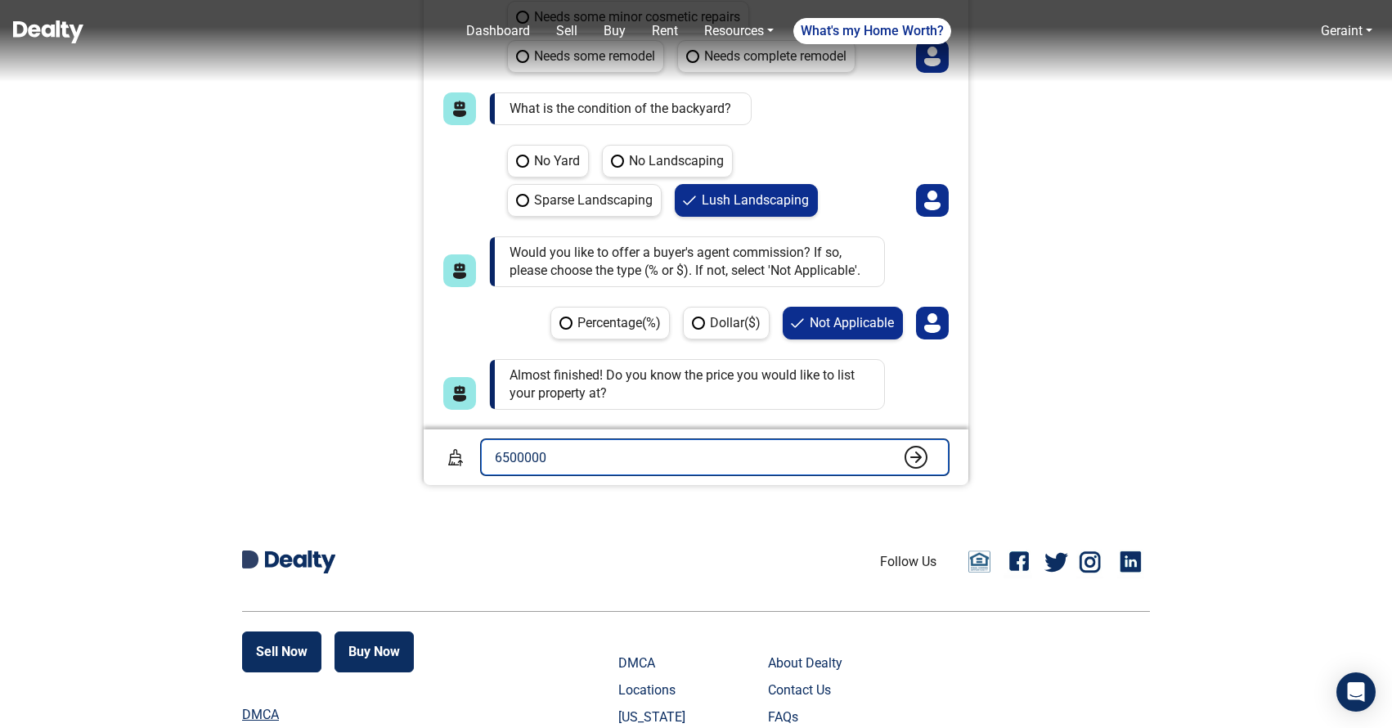
type input "6500000"
click at [899, 445] on button "submit" at bounding box center [915, 457] width 33 height 25
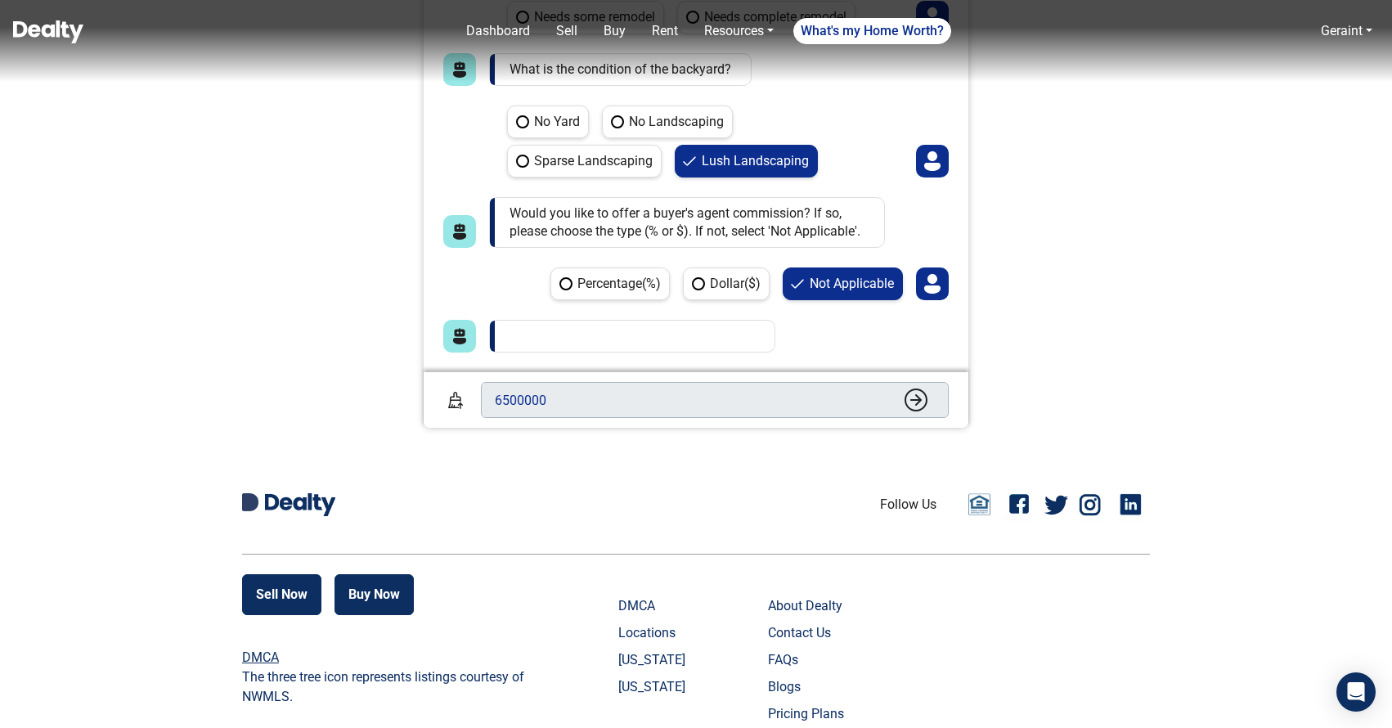
scroll to position [184, 0]
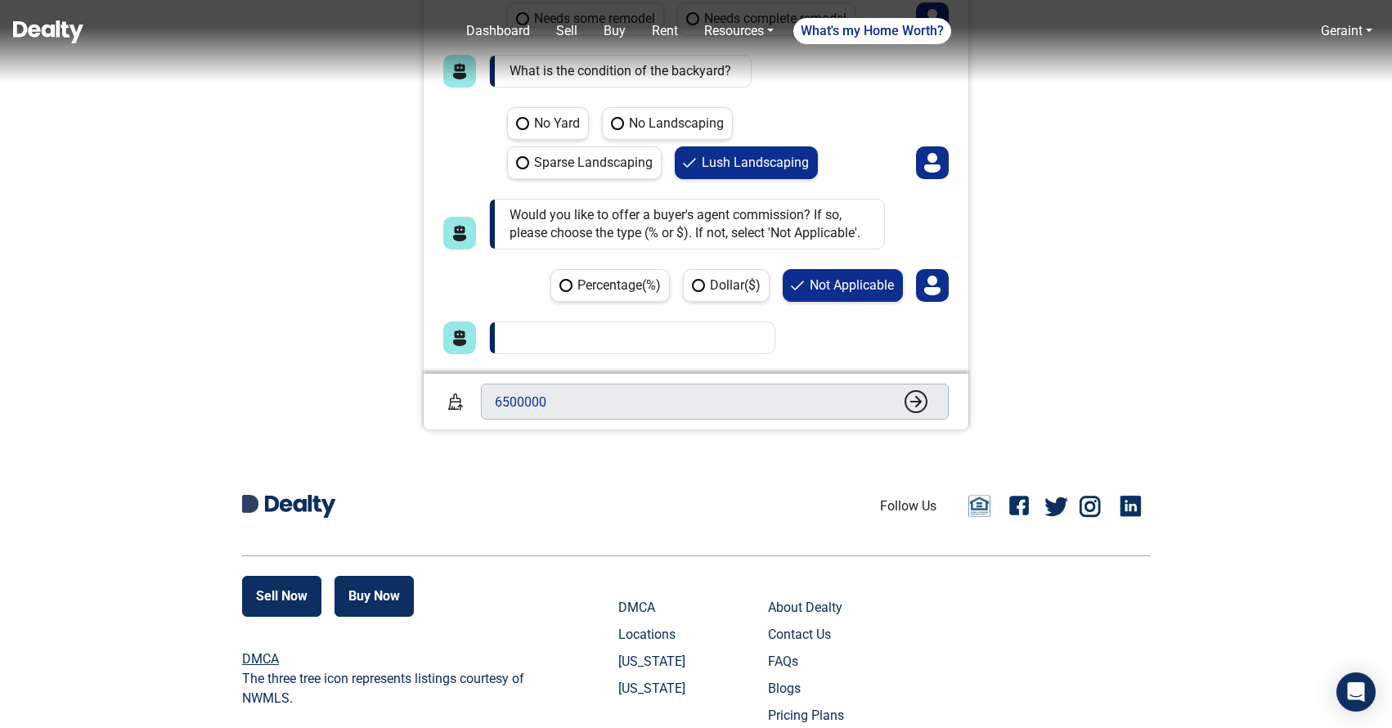
click at [504, 336] on p at bounding box center [632, 337] width 286 height 33
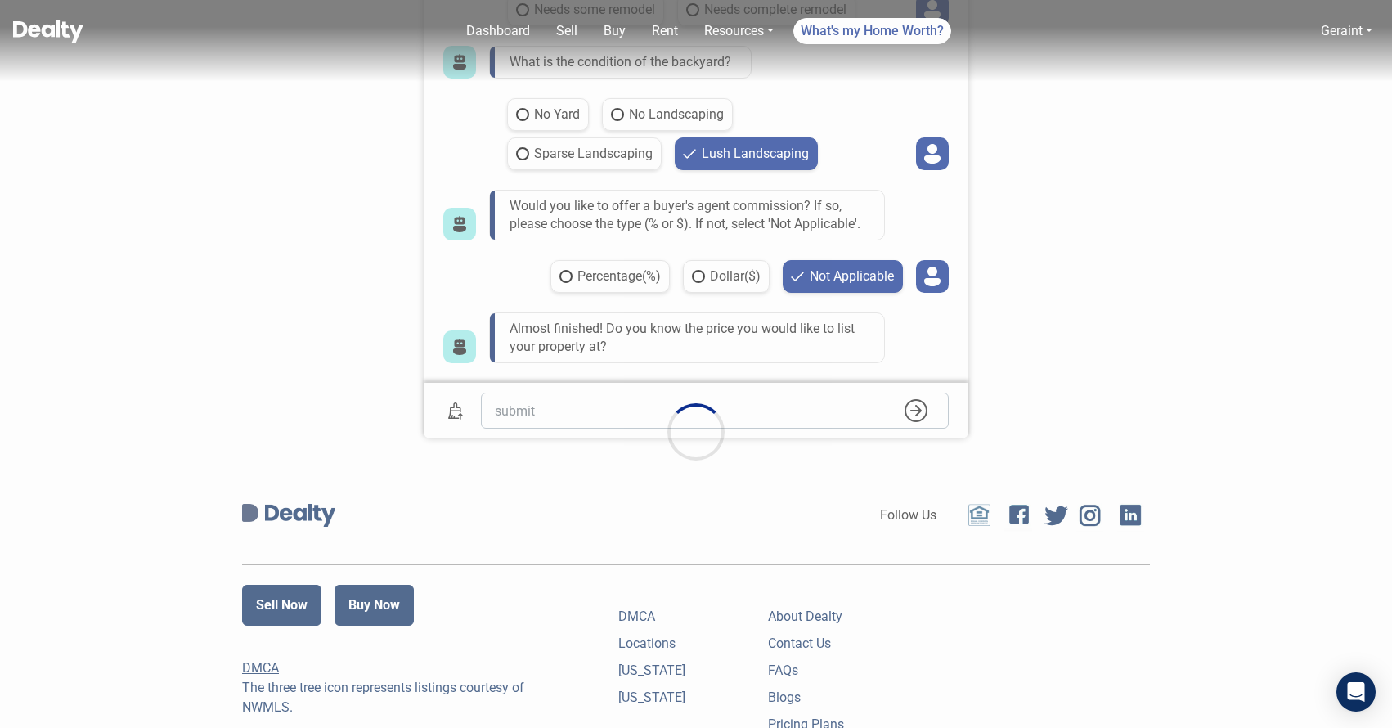
scroll to position [161, 0]
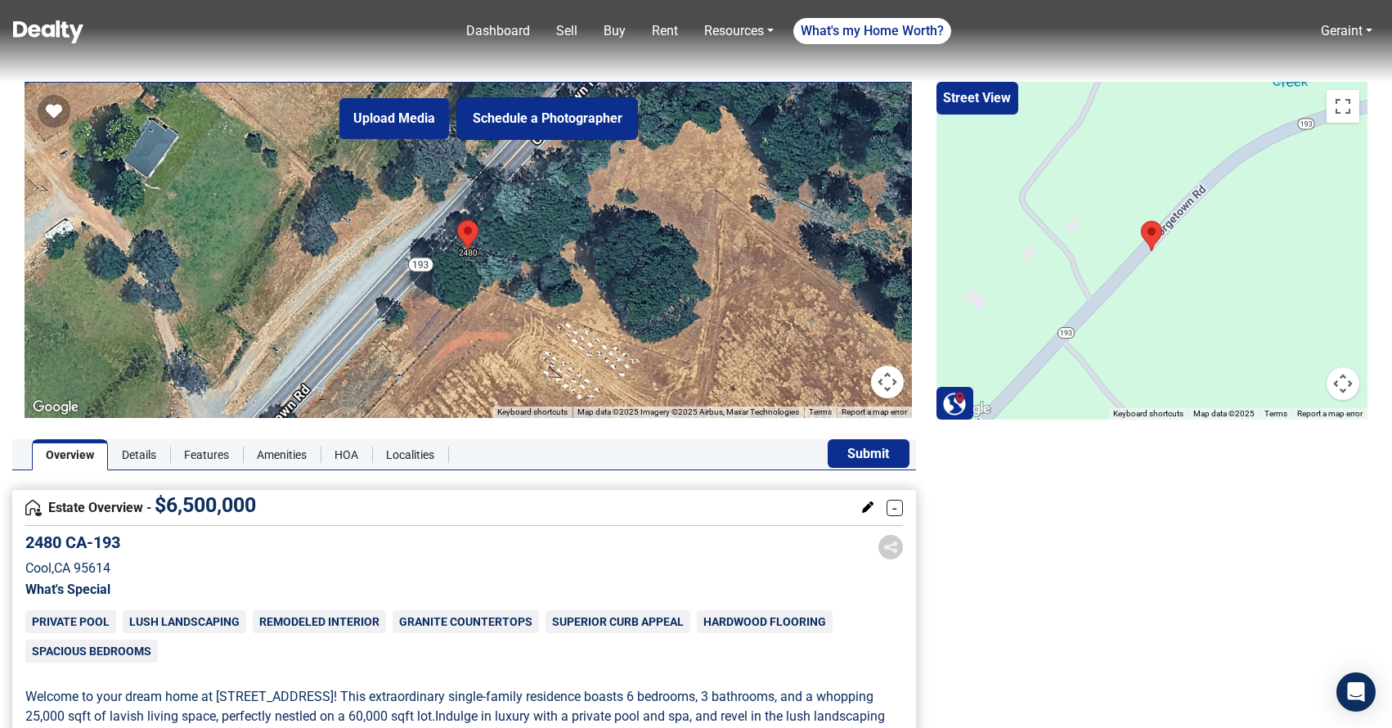
click at [531, 128] on button "Schedule a Photographer" at bounding box center [547, 118] width 180 height 41
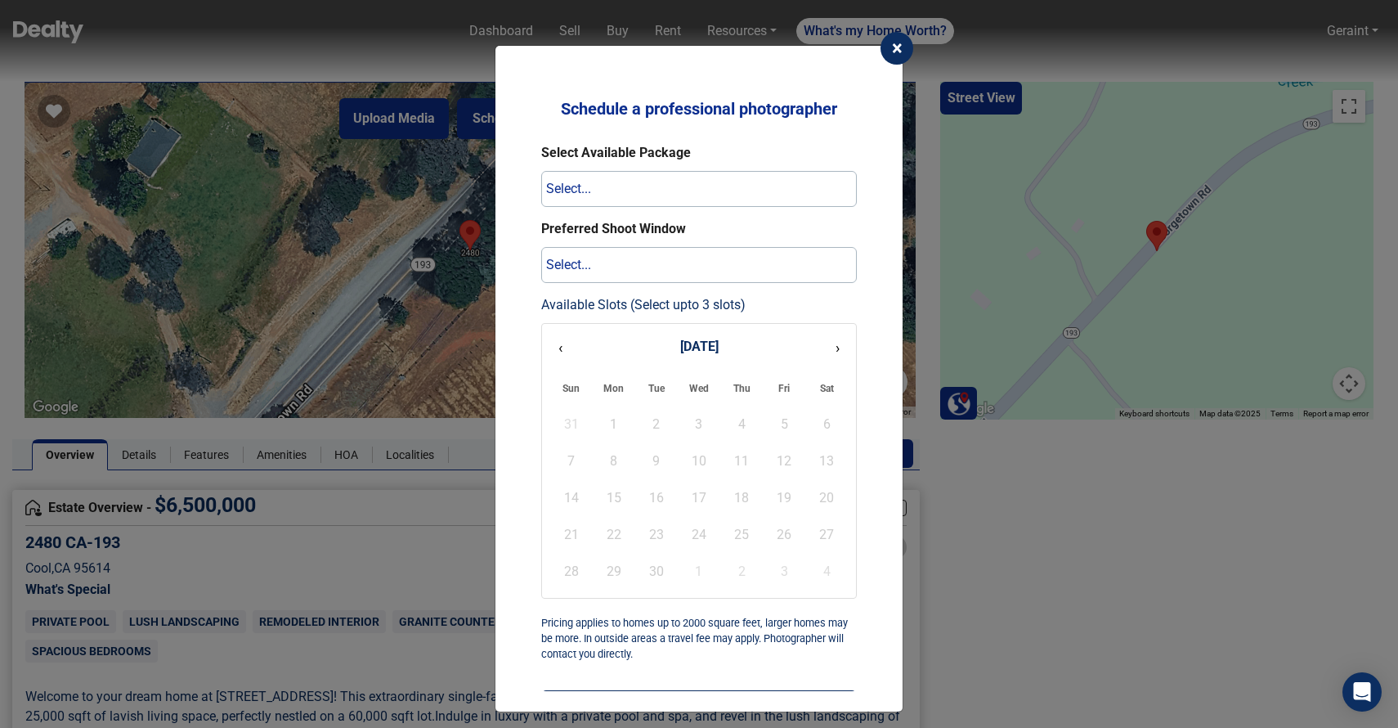
scroll to position [53, 0]
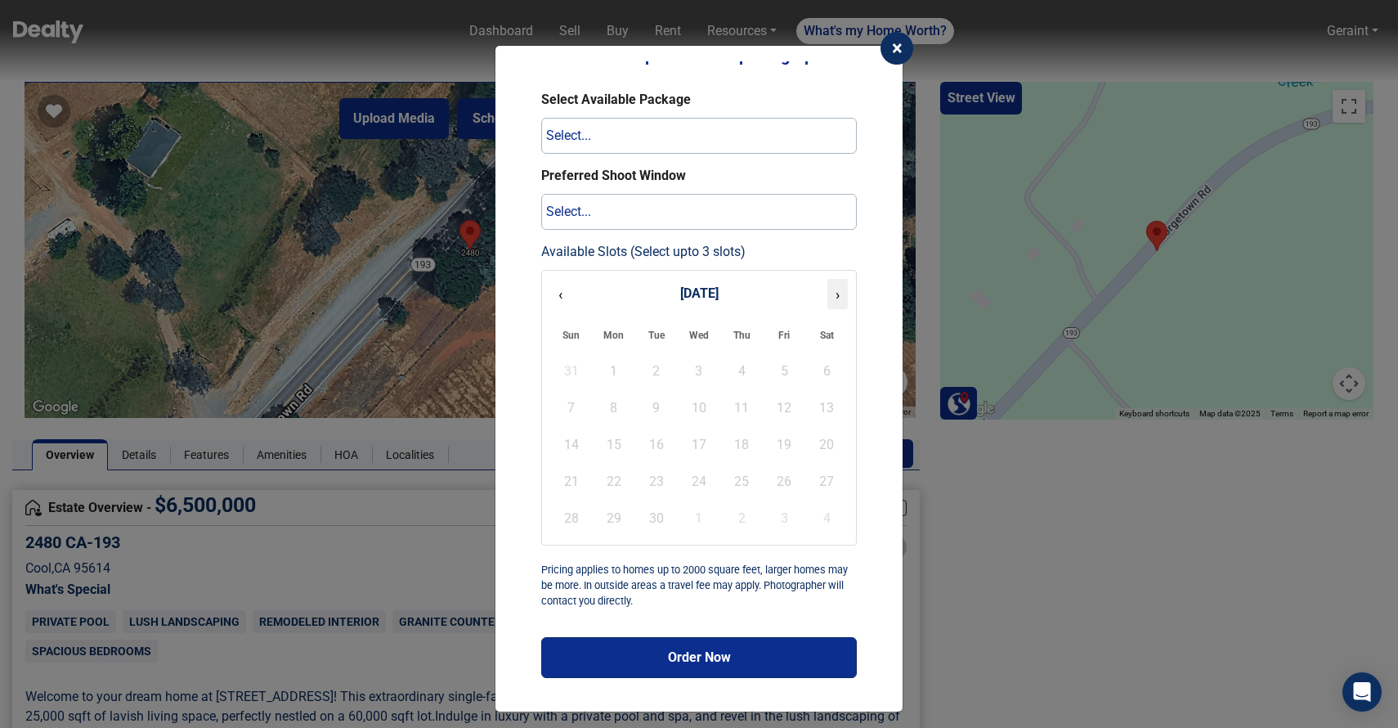
click at [841, 301] on button "›" at bounding box center [837, 294] width 20 height 30
click at [778, 402] on div "10" at bounding box center [785, 408] width 42 height 36
click at [647, 215] on select "Select... 1-3 days 3-5 days 5-7 days 7-10 days" at bounding box center [699, 212] width 316 height 36
select select "1-3 days"
click at [541, 194] on select "Select... 1-3 days 3-5 days 5-7 days 7-10 days" at bounding box center [699, 212] width 316 height 36
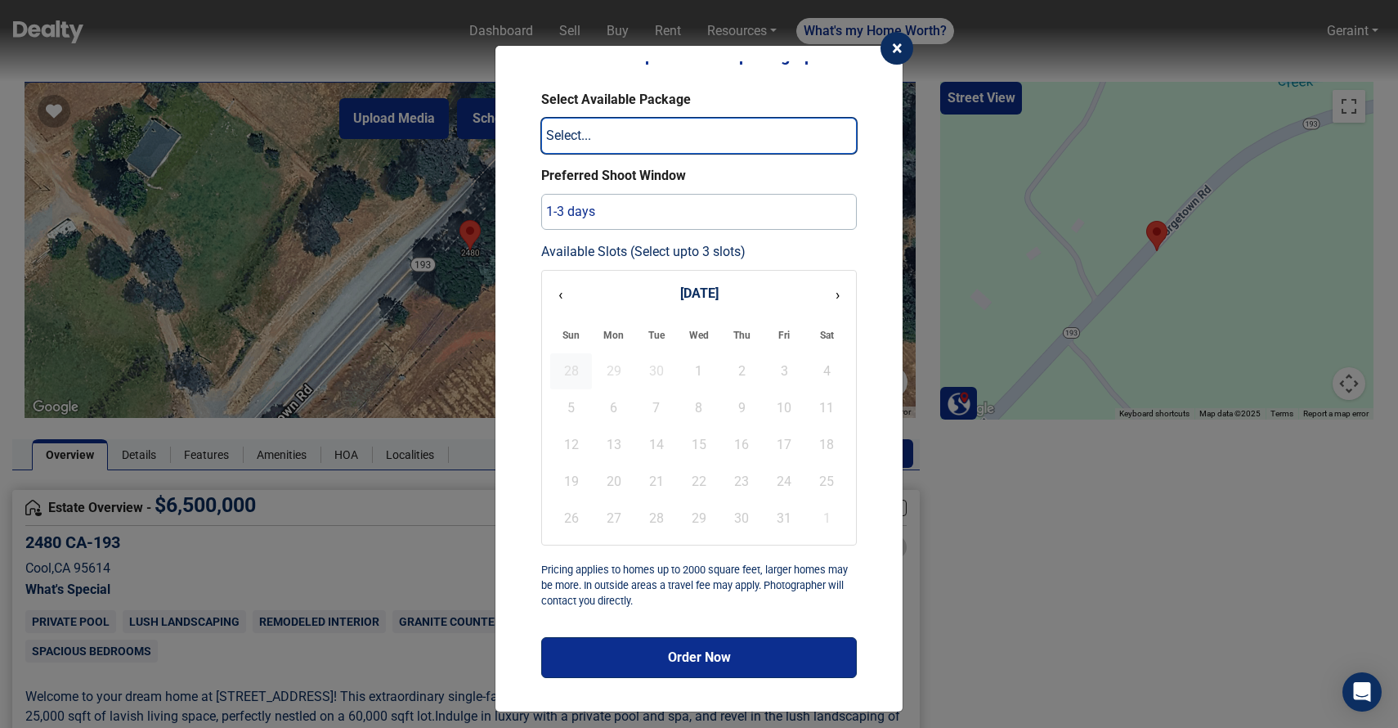
click at [600, 134] on select "Select... Interior/Exterior Photos Package $2063 Interior/Exterior Photos + Aer…" at bounding box center [699, 136] width 316 height 36
click at [657, 143] on select "Select... Interior/Exterior Photos Package $2063 Interior/Exterior Photos + Aer…" at bounding box center [699, 136] width 316 height 36
select select "photos"
click at [541, 118] on select "Select... Interior/Exterior Photos Package $2063 Interior/Exterior Photos + Aer…" at bounding box center [699, 136] width 316 height 36
click at [829, 298] on button "›" at bounding box center [837, 294] width 20 height 30
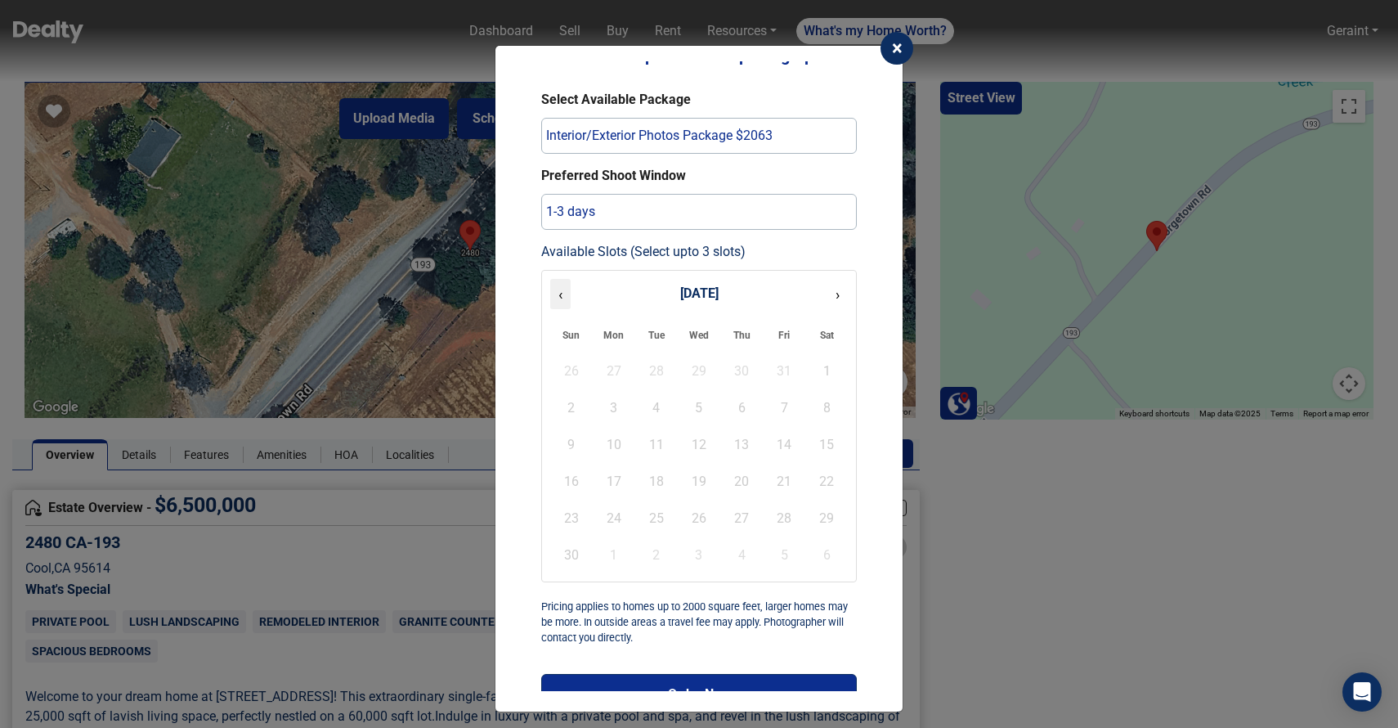
click at [563, 289] on button "‹" at bounding box center [560, 294] width 20 height 30
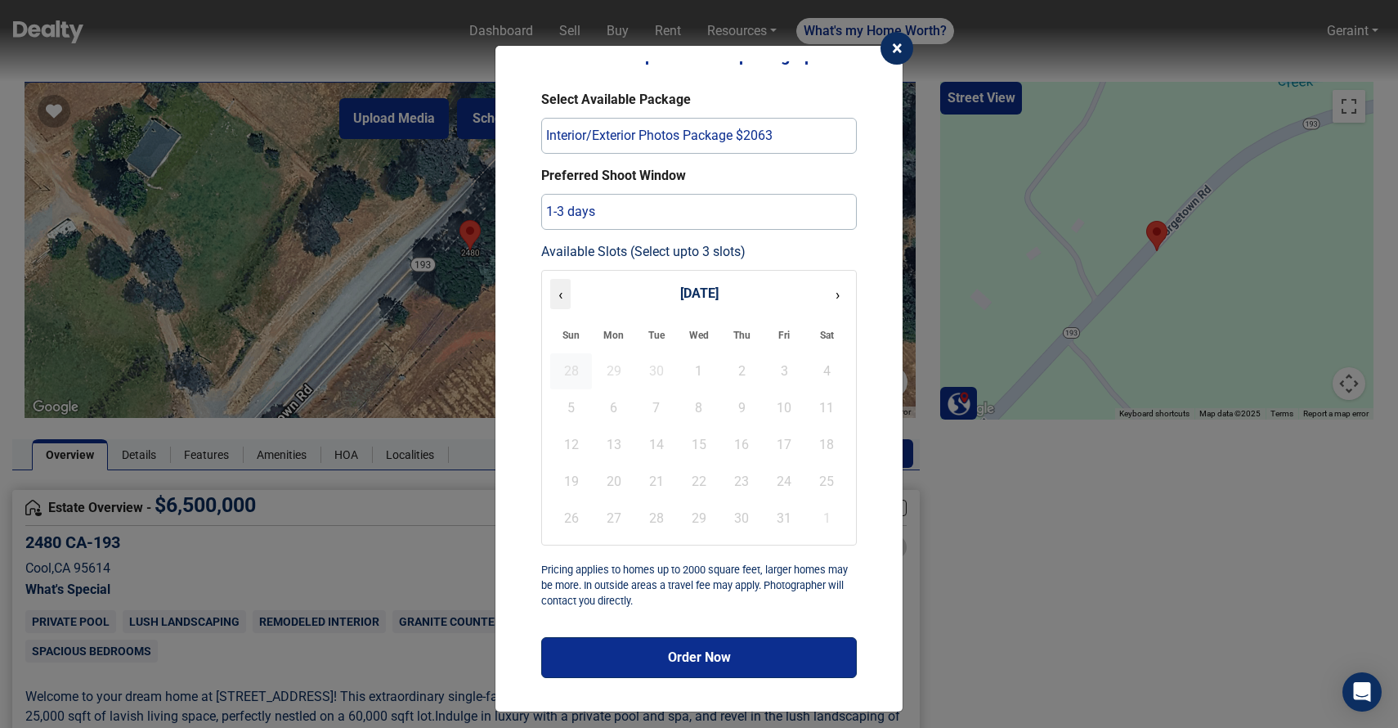
click at [563, 289] on button "‹" at bounding box center [560, 294] width 20 height 30
click at [831, 299] on button "›" at bounding box center [837, 294] width 20 height 30
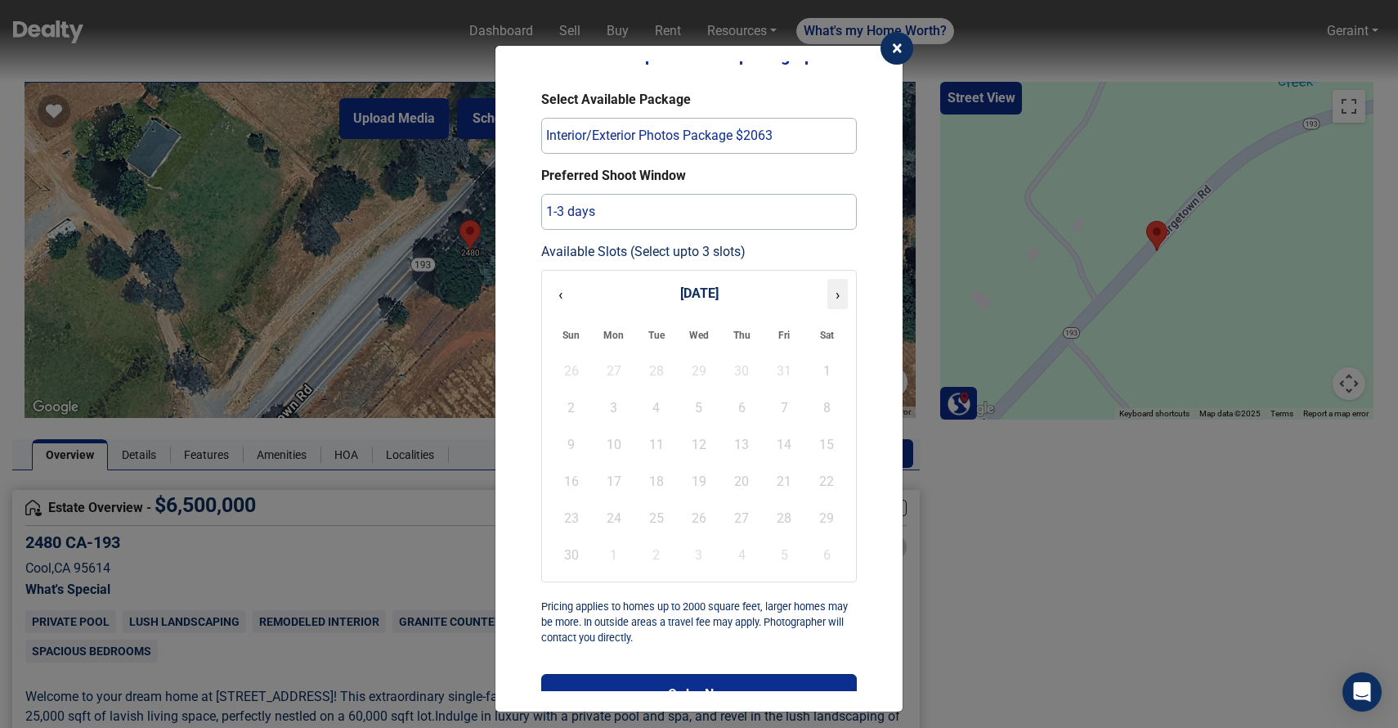
click at [831, 299] on button "›" at bounding box center [837, 294] width 20 height 30
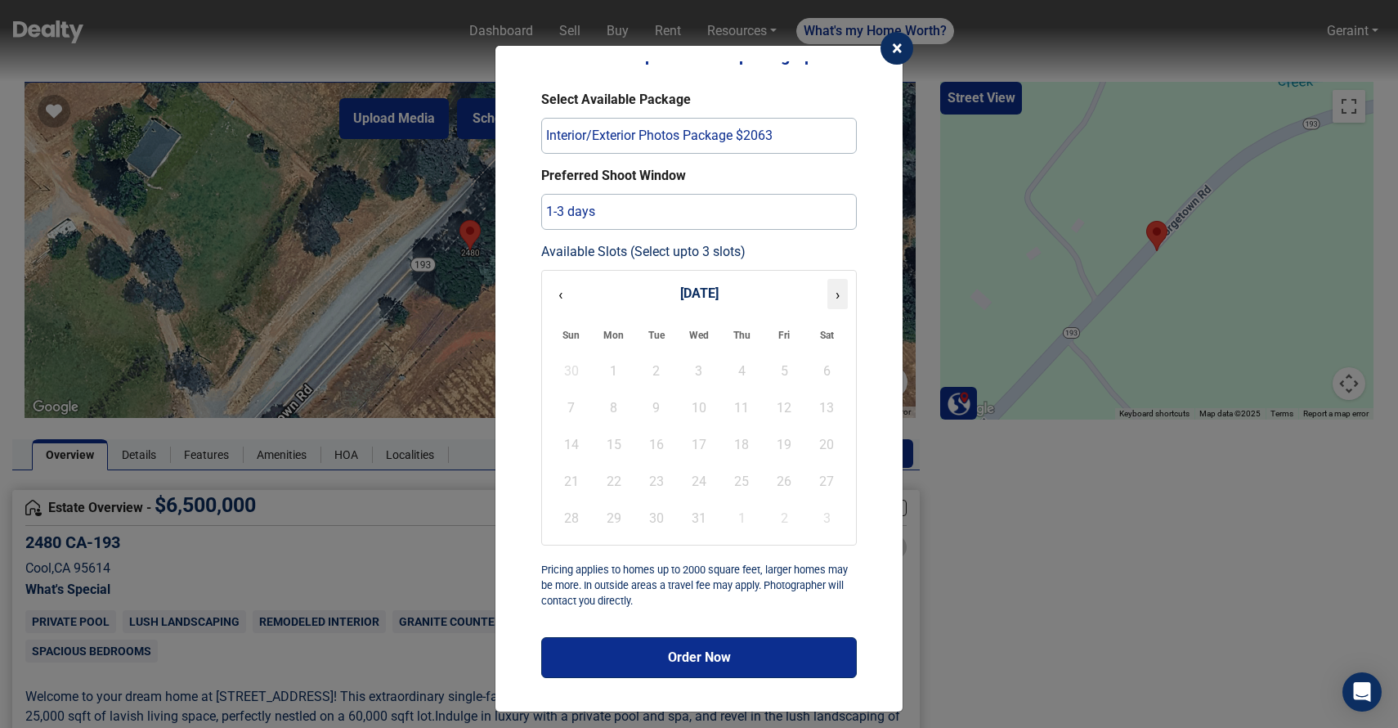
click at [831, 299] on button "›" at bounding box center [837, 294] width 20 height 30
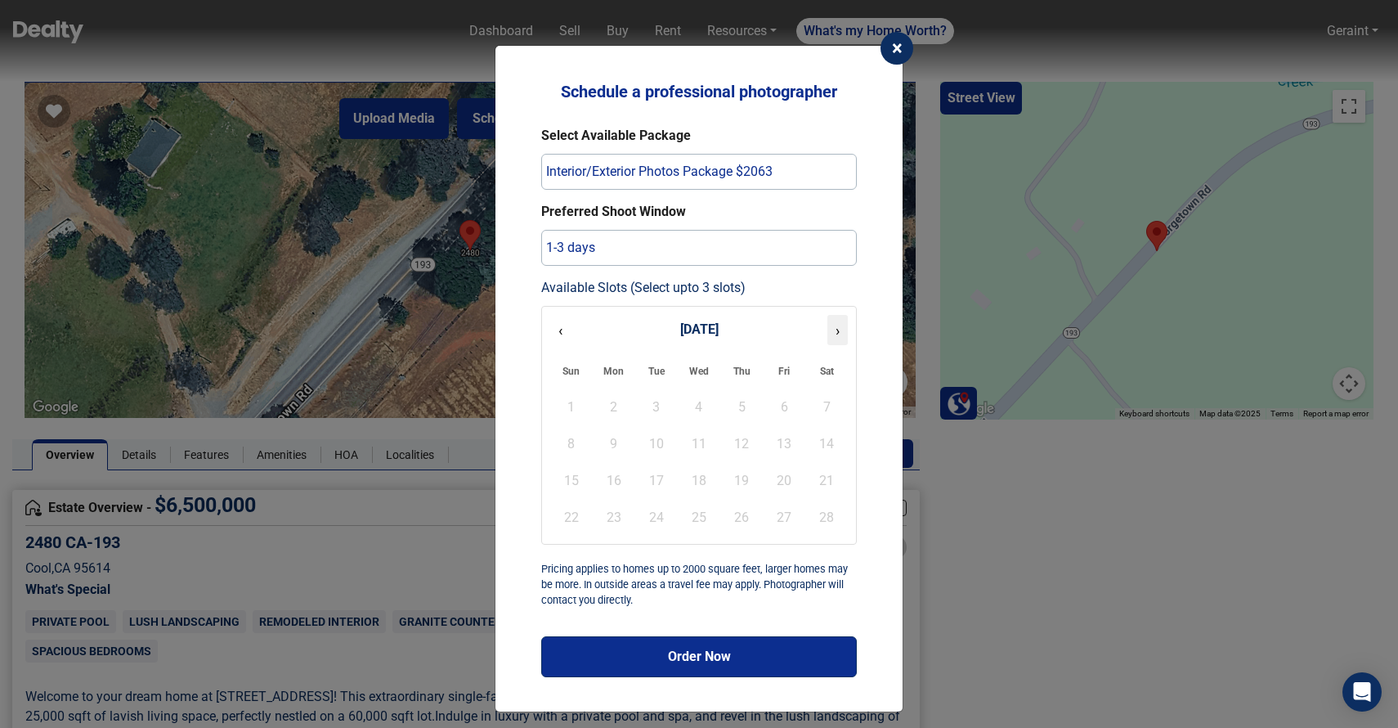
scroll to position [16, 0]
click at [571, 328] on button "‹" at bounding box center [560, 331] width 20 height 30
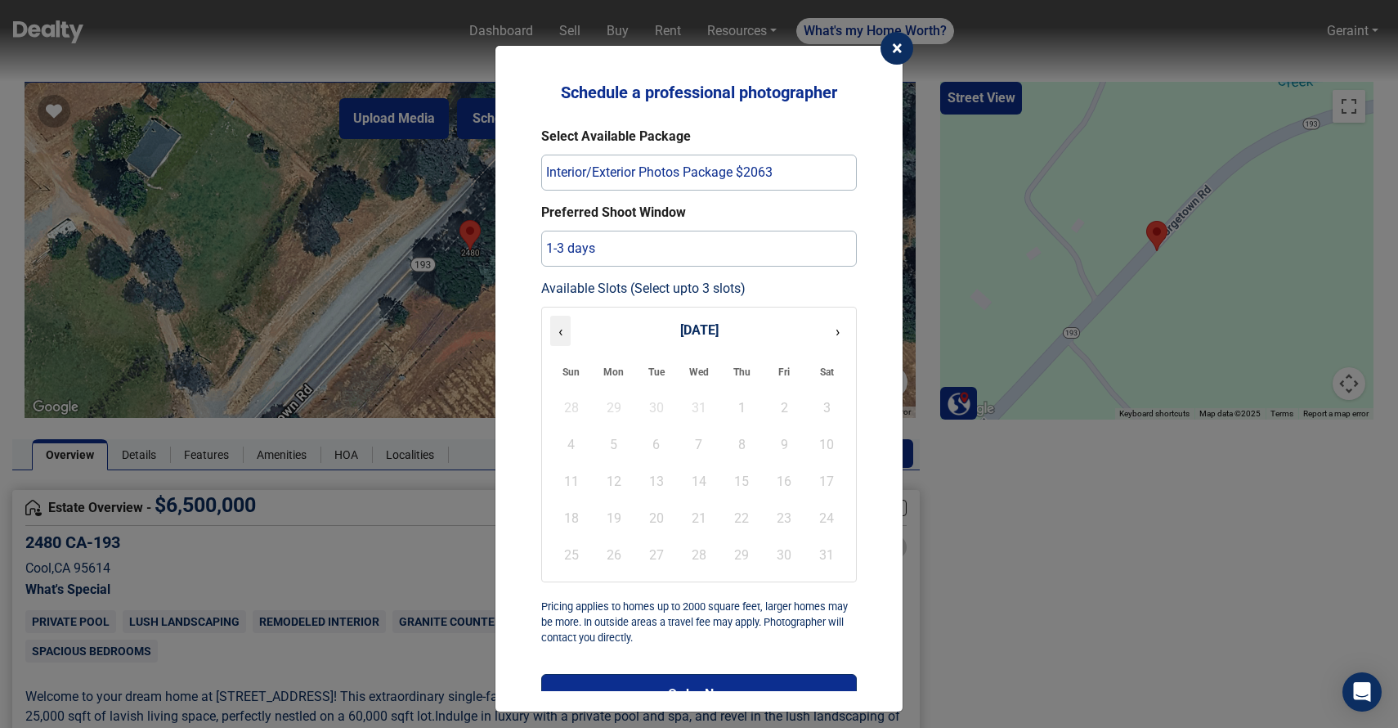
click at [571, 328] on button "‹" at bounding box center [560, 331] width 20 height 30
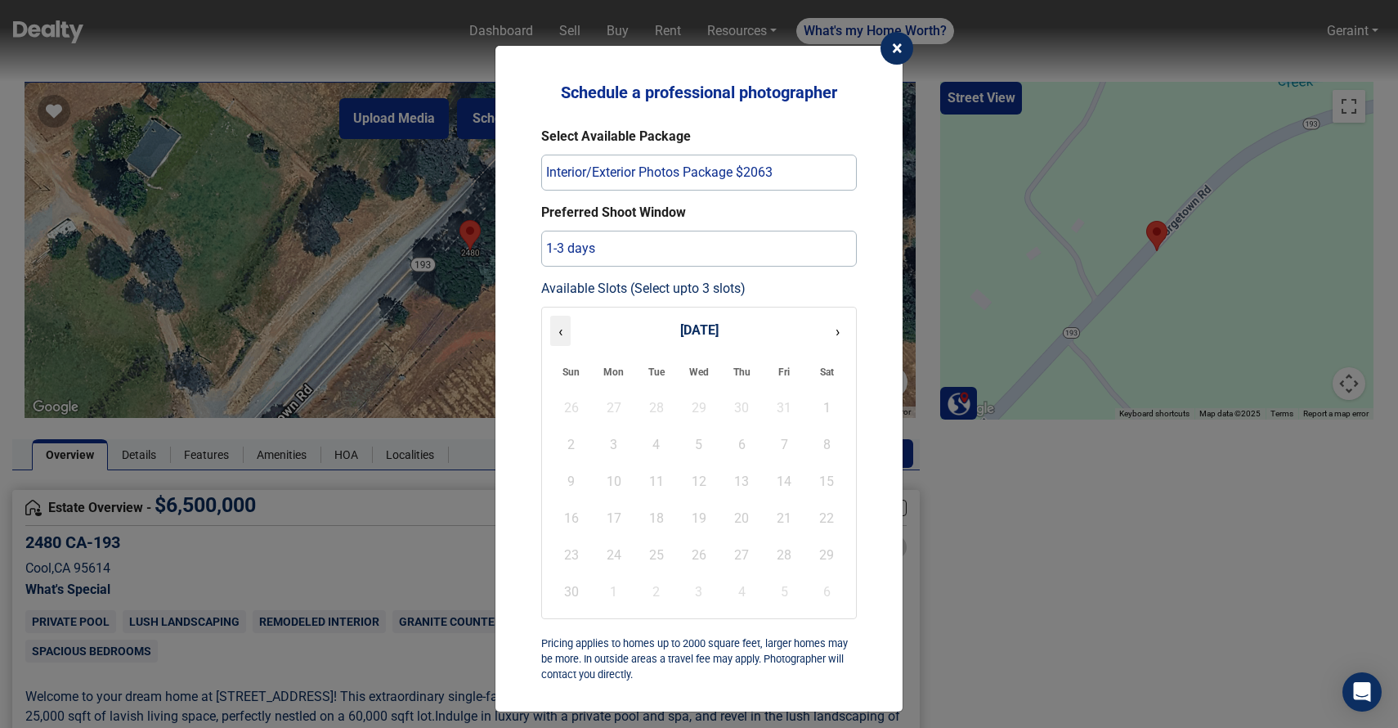
click at [571, 328] on button "‹" at bounding box center [560, 331] width 20 height 30
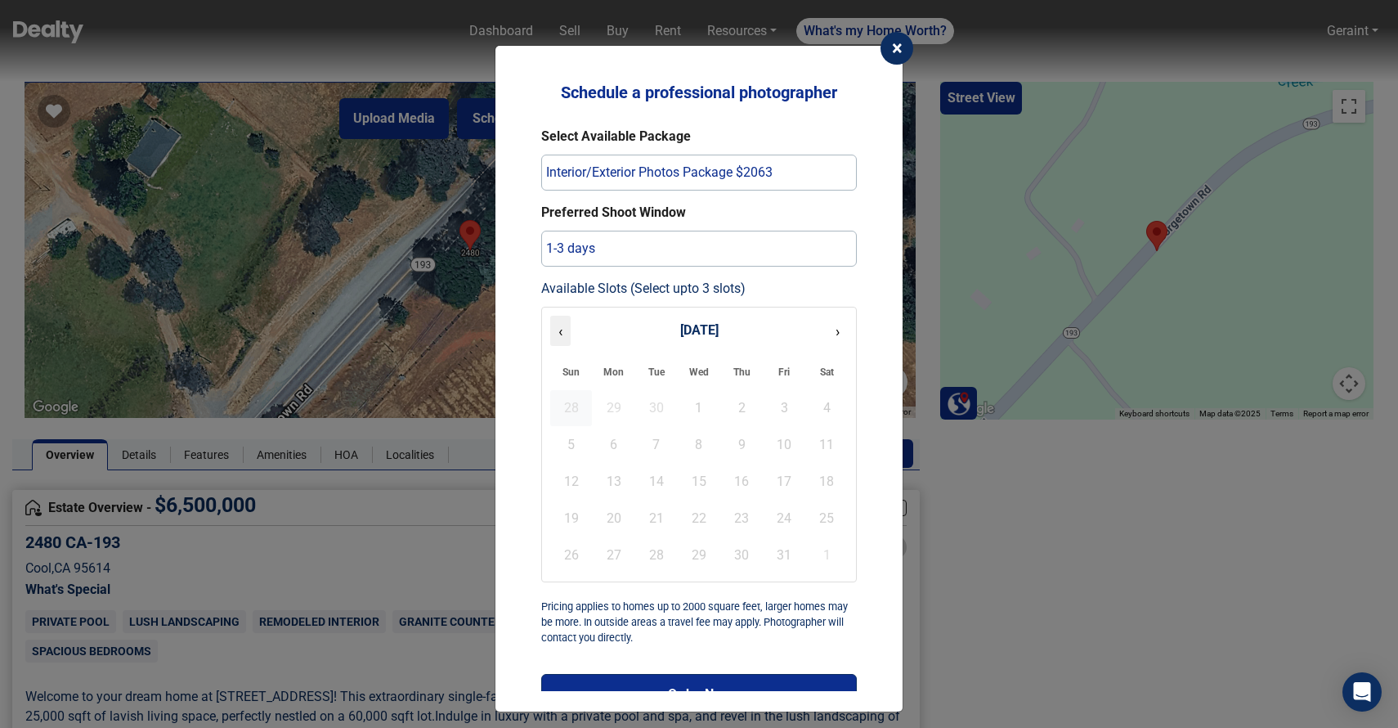
click at [571, 328] on button "‹" at bounding box center [560, 331] width 20 height 30
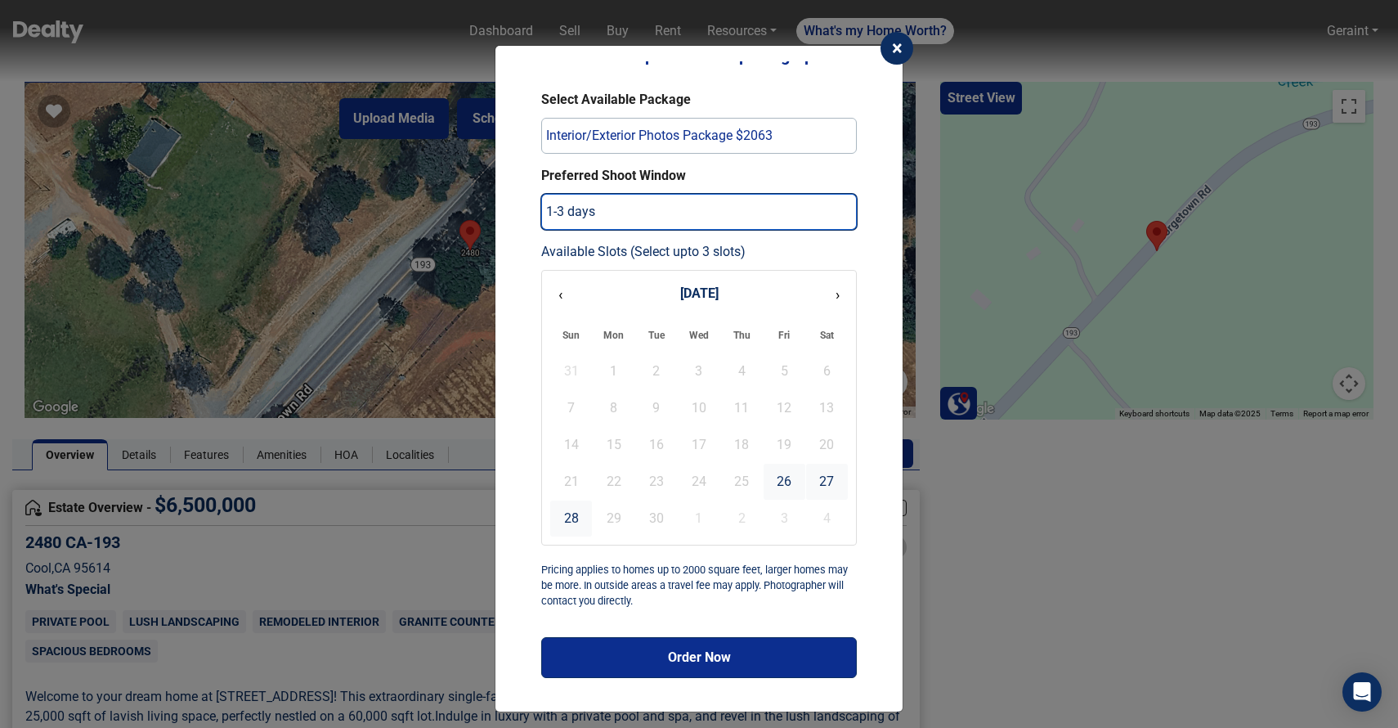
click at [603, 219] on select "Select... 1-3 days 3-5 days 5-7 days 7-10 days" at bounding box center [699, 212] width 316 height 36
select select "7-10 days"
click at [541, 194] on select "Select... 1-3 days 3-5 days 5-7 days 7-10 days" at bounding box center [699, 212] width 316 height 36
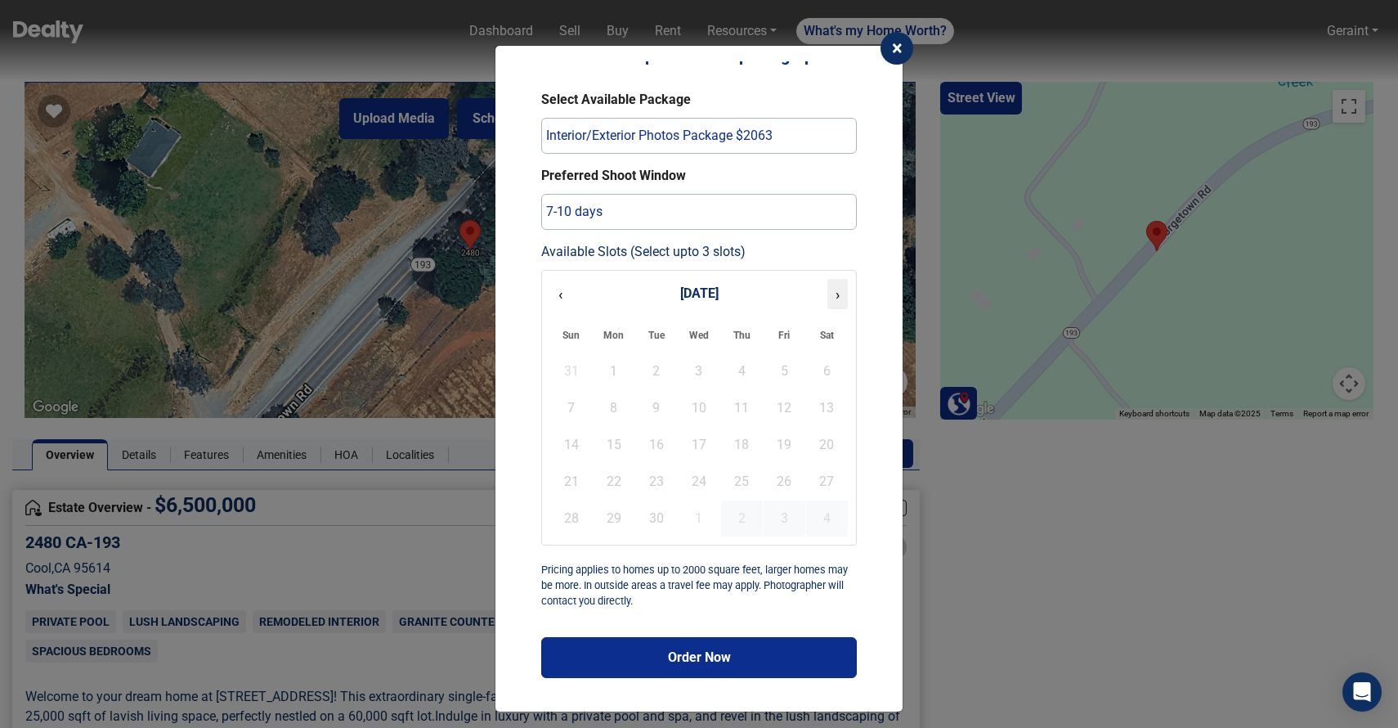
click at [836, 302] on button "›" at bounding box center [837, 294] width 20 height 30
click at [787, 370] on div "3" at bounding box center [785, 371] width 42 height 36
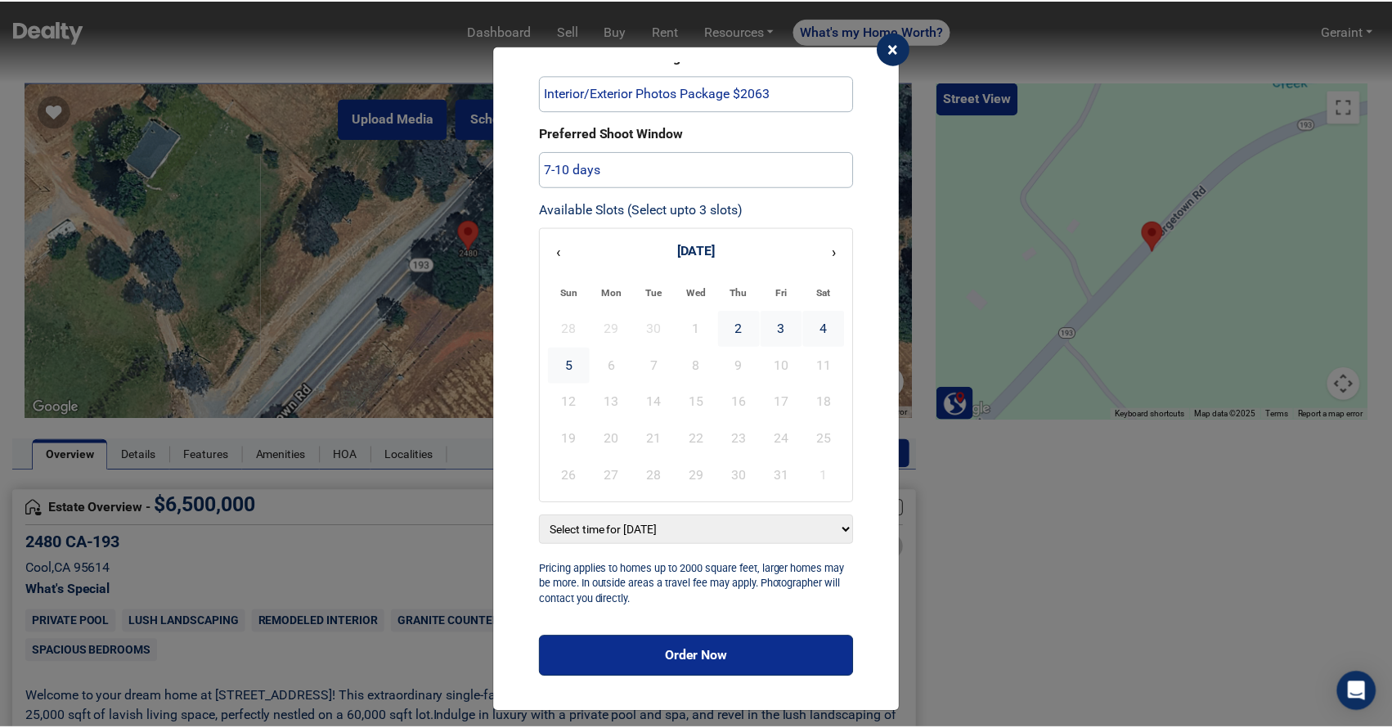
scroll to position [0, 0]
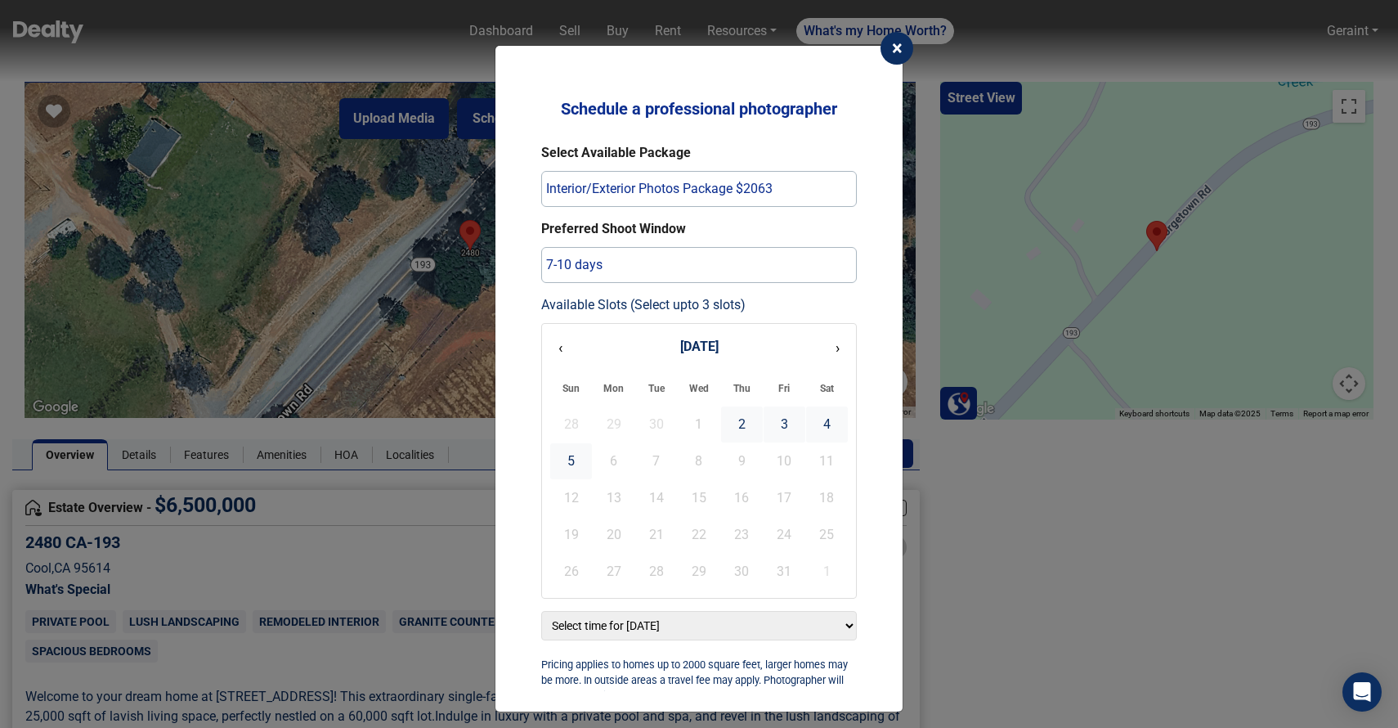
click at [896, 50] on span "×" at bounding box center [897, 48] width 11 height 23
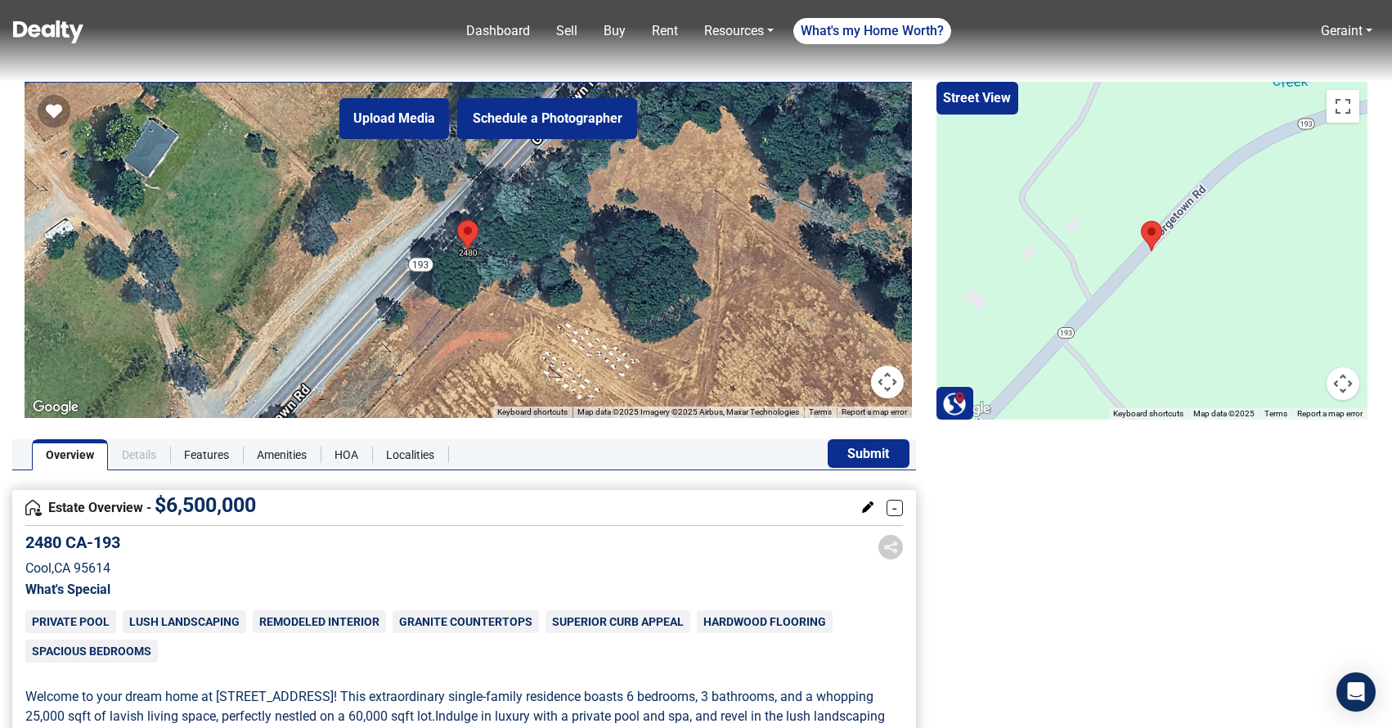
click at [127, 463] on link "Details" at bounding box center [139, 454] width 62 height 31
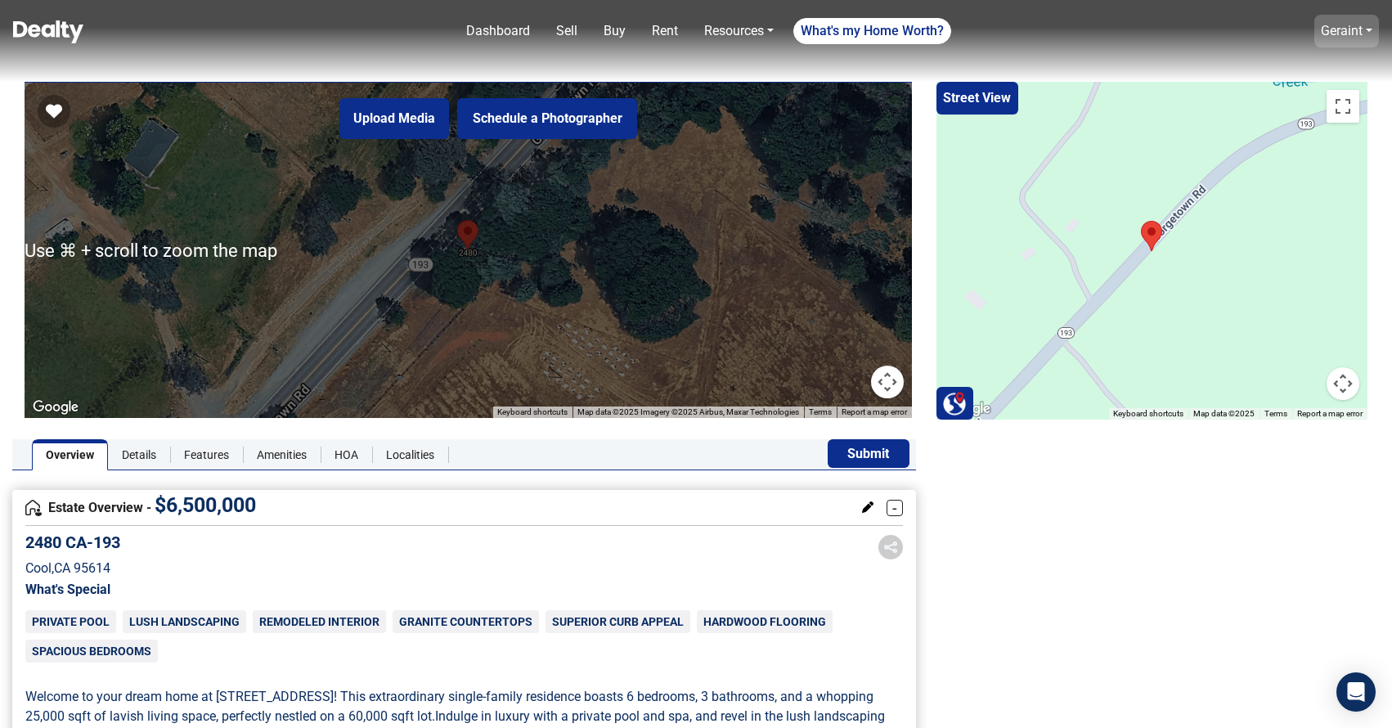
click at [1356, 27] on link "Geraint" at bounding box center [1341, 31] width 42 height 16
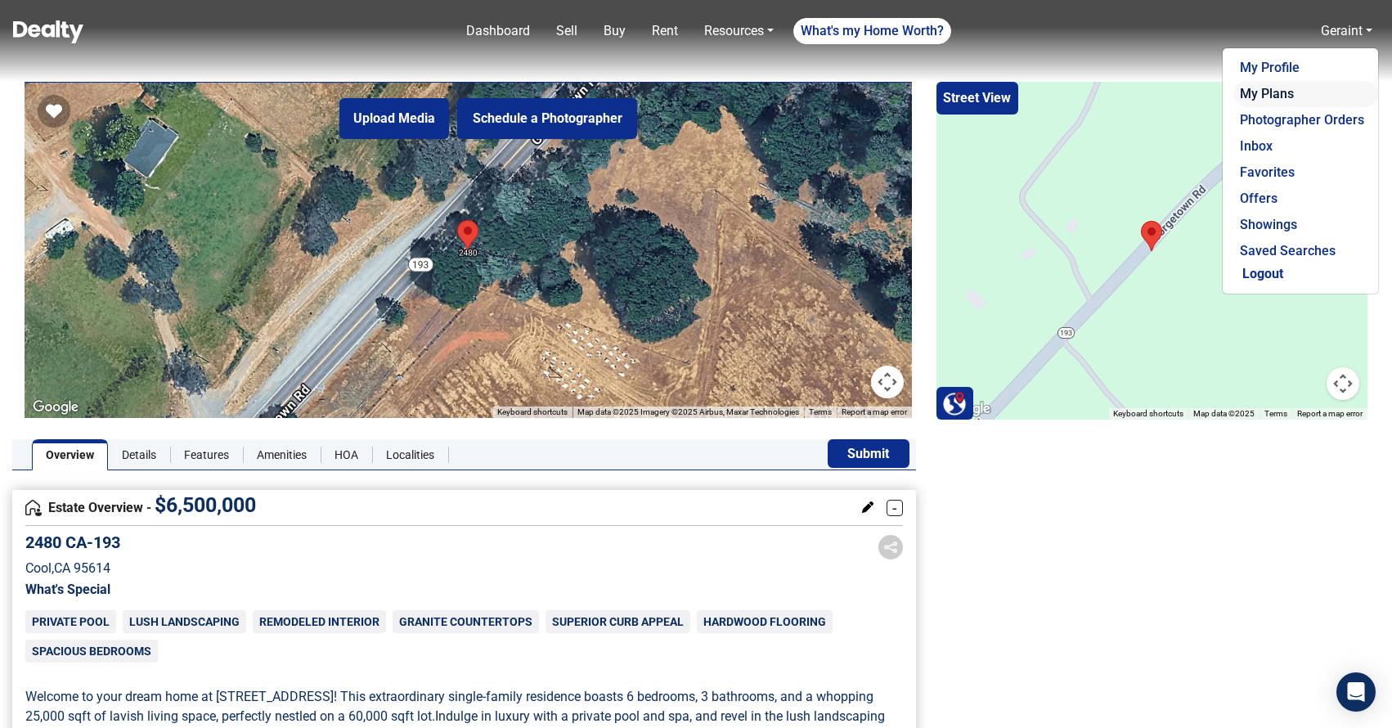
click at [1275, 94] on link "My Plans" at bounding box center [1305, 94] width 145 height 26
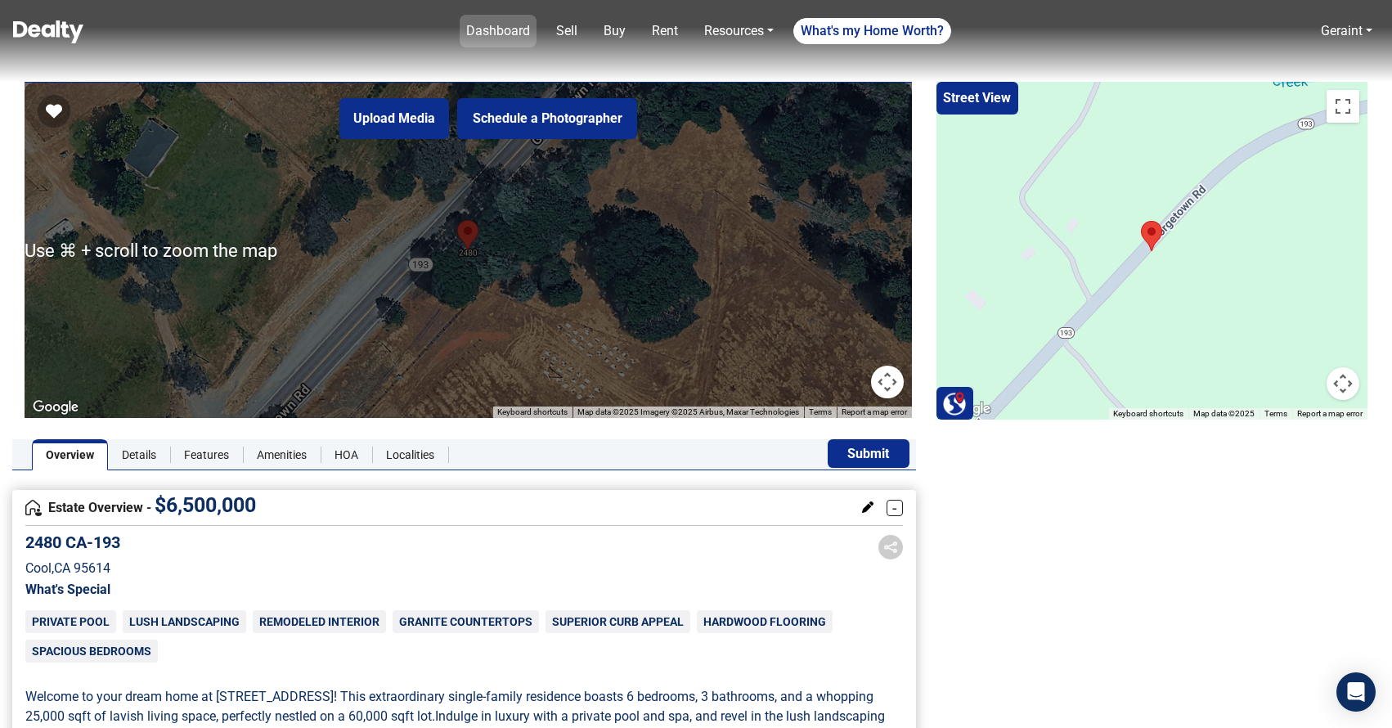
click at [505, 34] on link "Dashboard" at bounding box center [498, 31] width 77 height 33
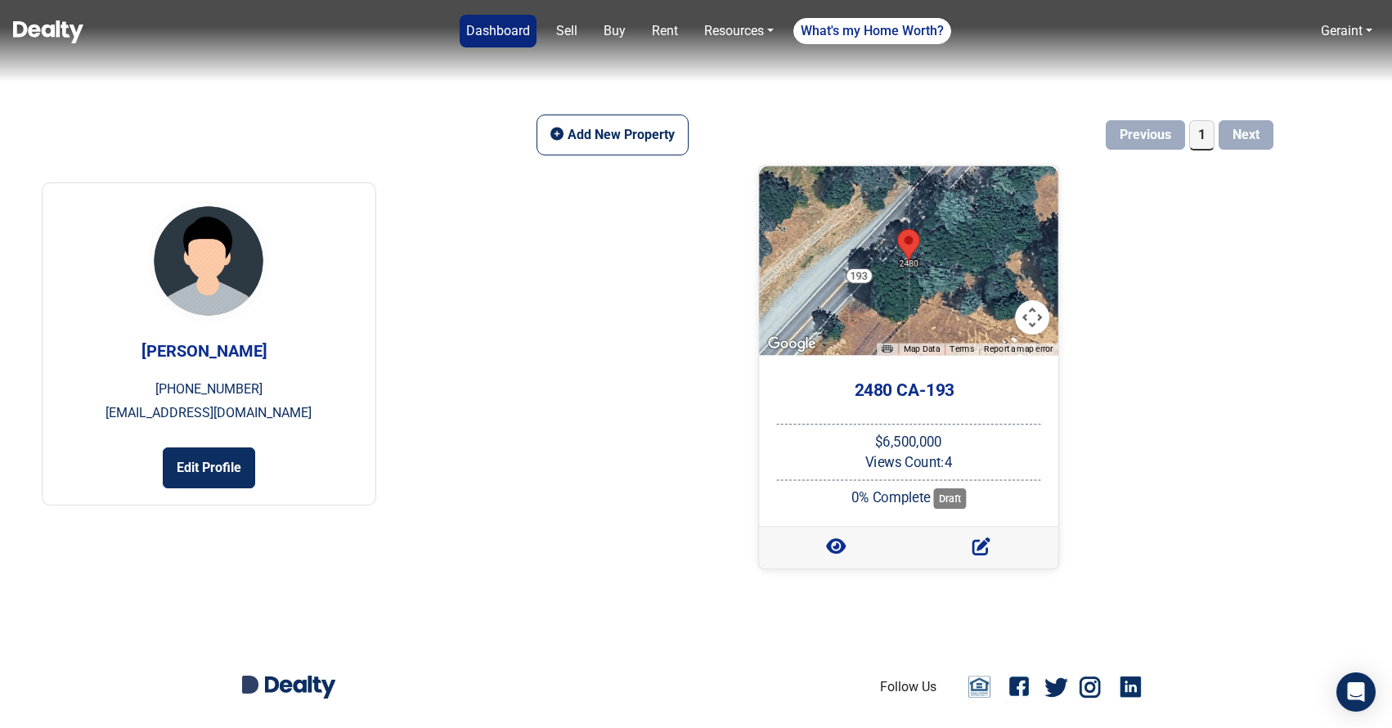
click at [841, 292] on div at bounding box center [909, 260] width 298 height 189
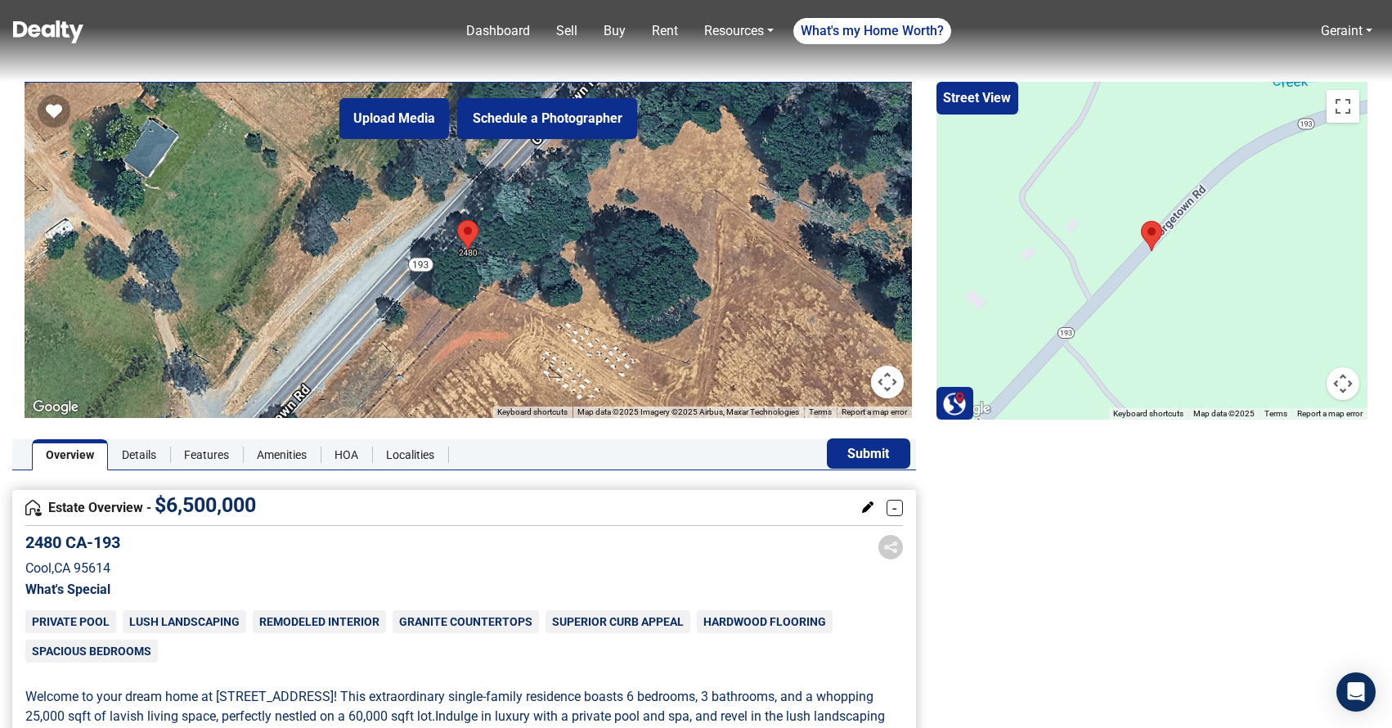
click at [857, 455] on button "Submit" at bounding box center [868, 453] width 82 height 29
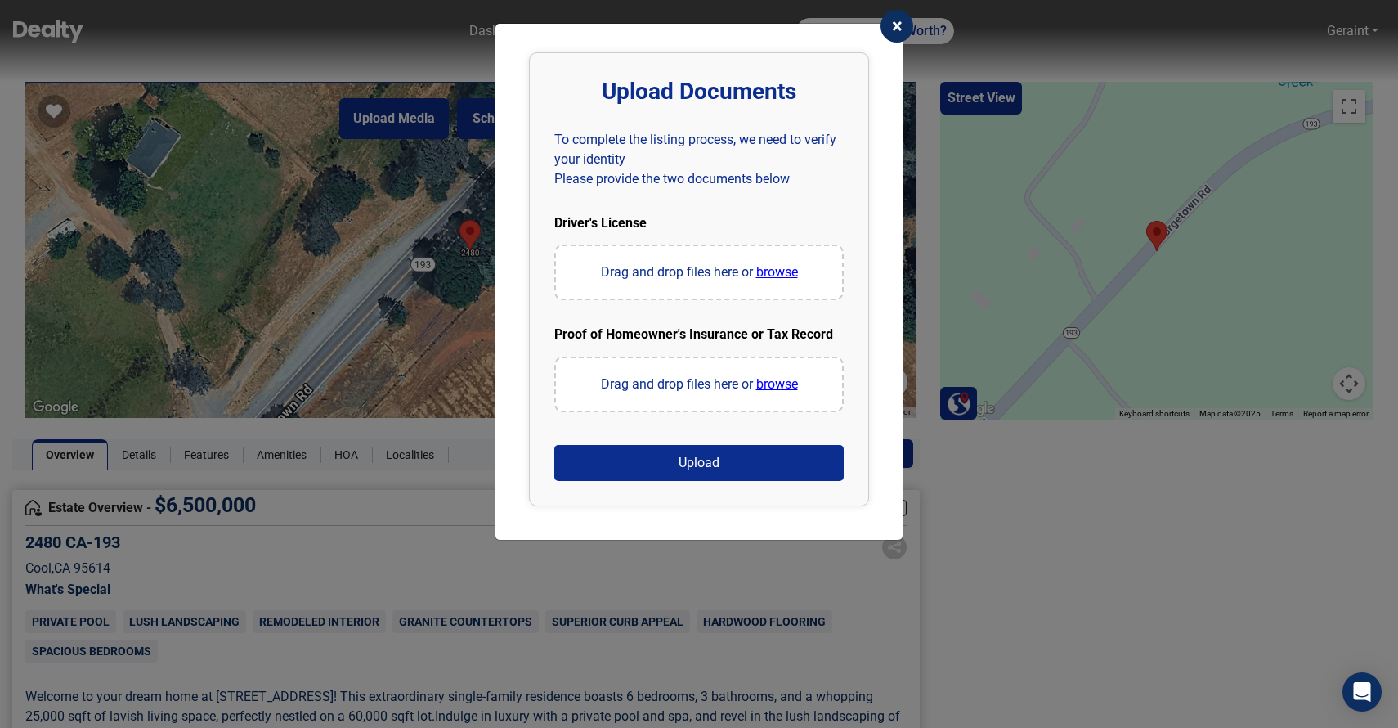
click at [897, 30] on span "×" at bounding box center [897, 26] width 11 height 23
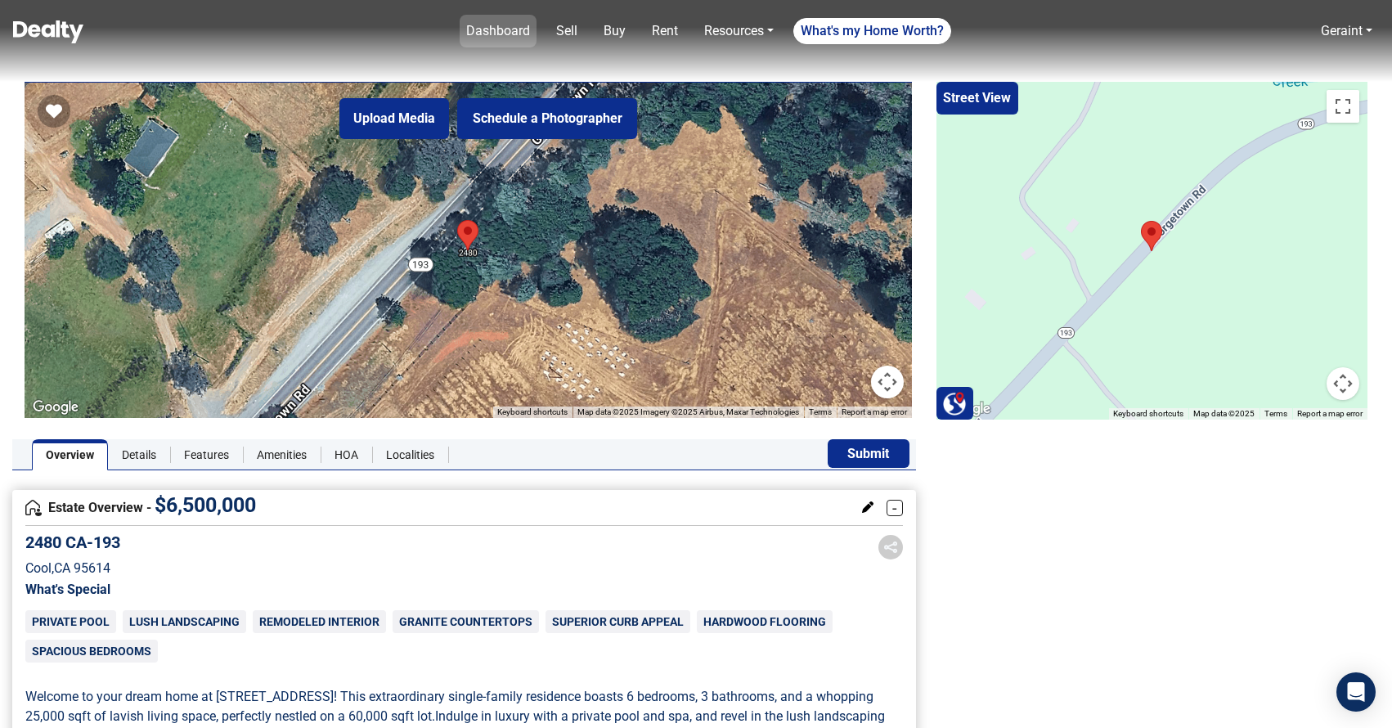
click at [473, 30] on link "Dashboard" at bounding box center [498, 31] width 77 height 33
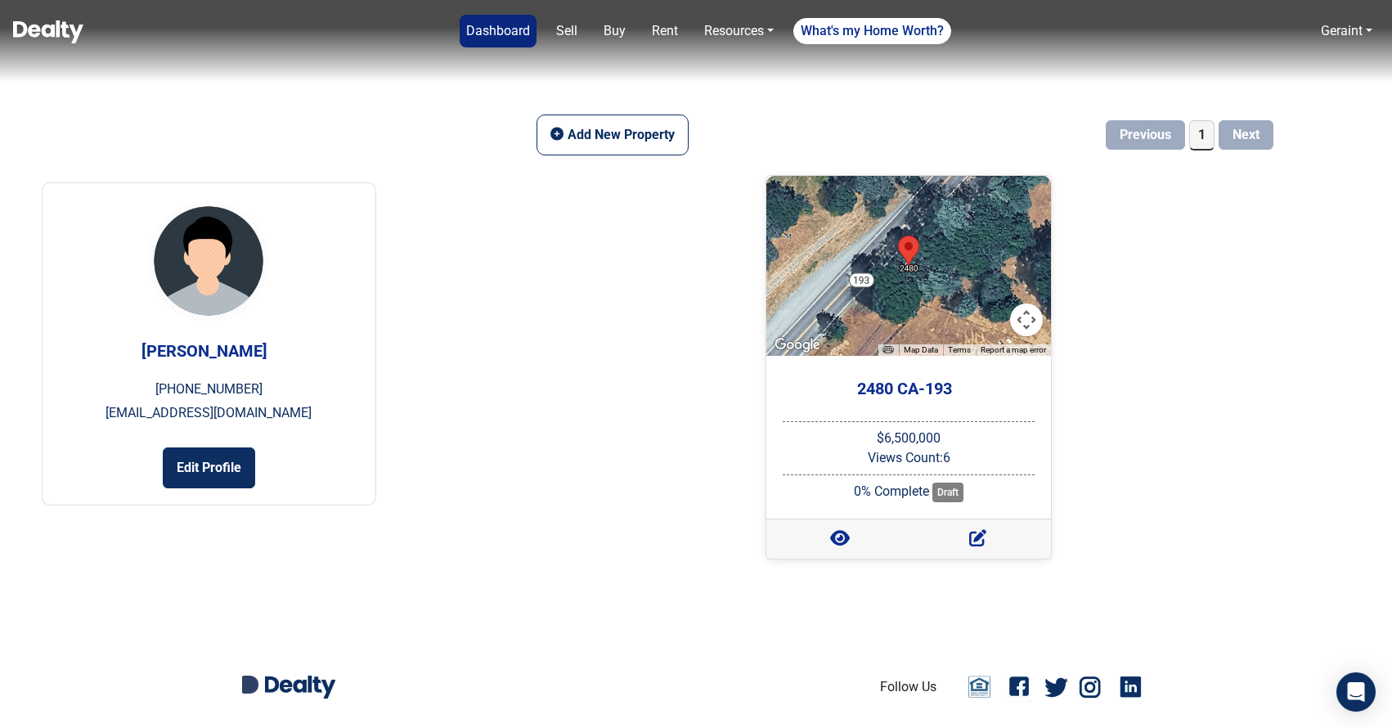
click at [26, 26] on img at bounding box center [48, 31] width 70 height 23
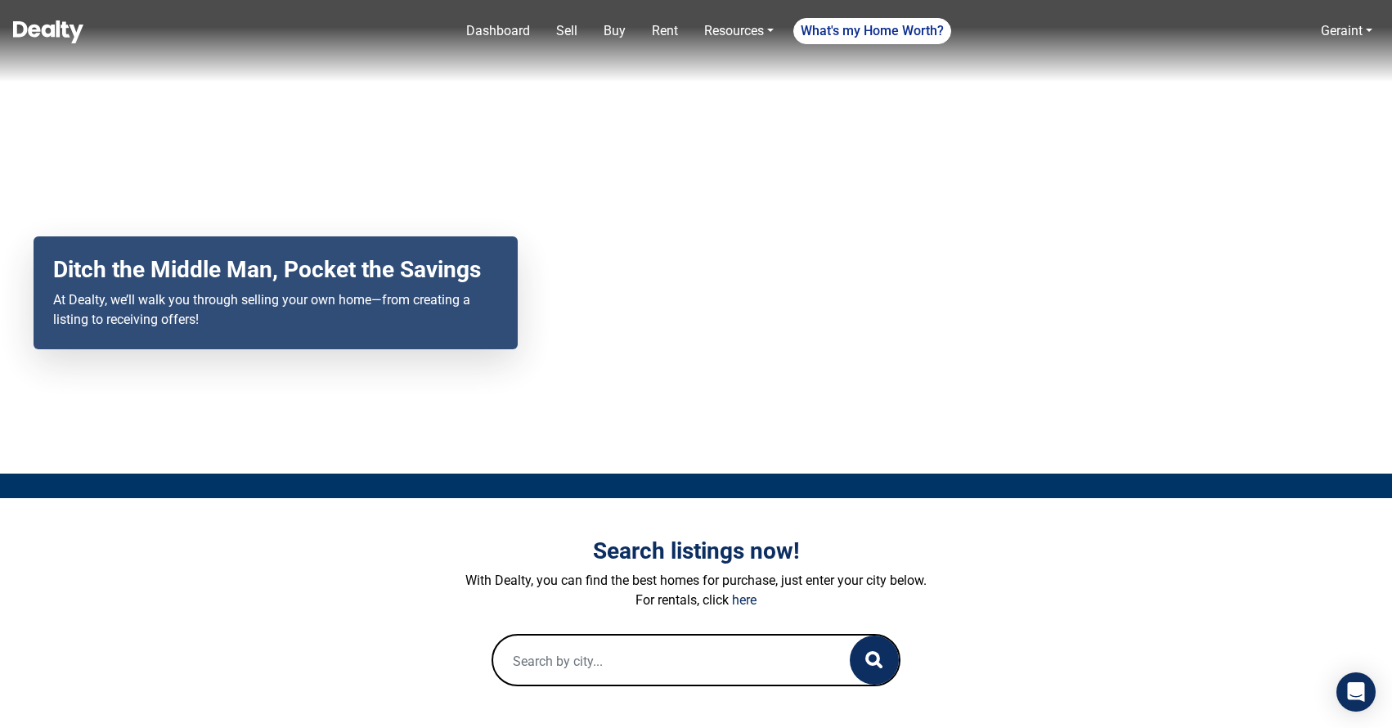
click at [1359, 694] on icon "Open Intercom Messenger" at bounding box center [1355, 691] width 21 height 21
click at [566, 27] on link "Sell" at bounding box center [566, 31] width 34 height 33
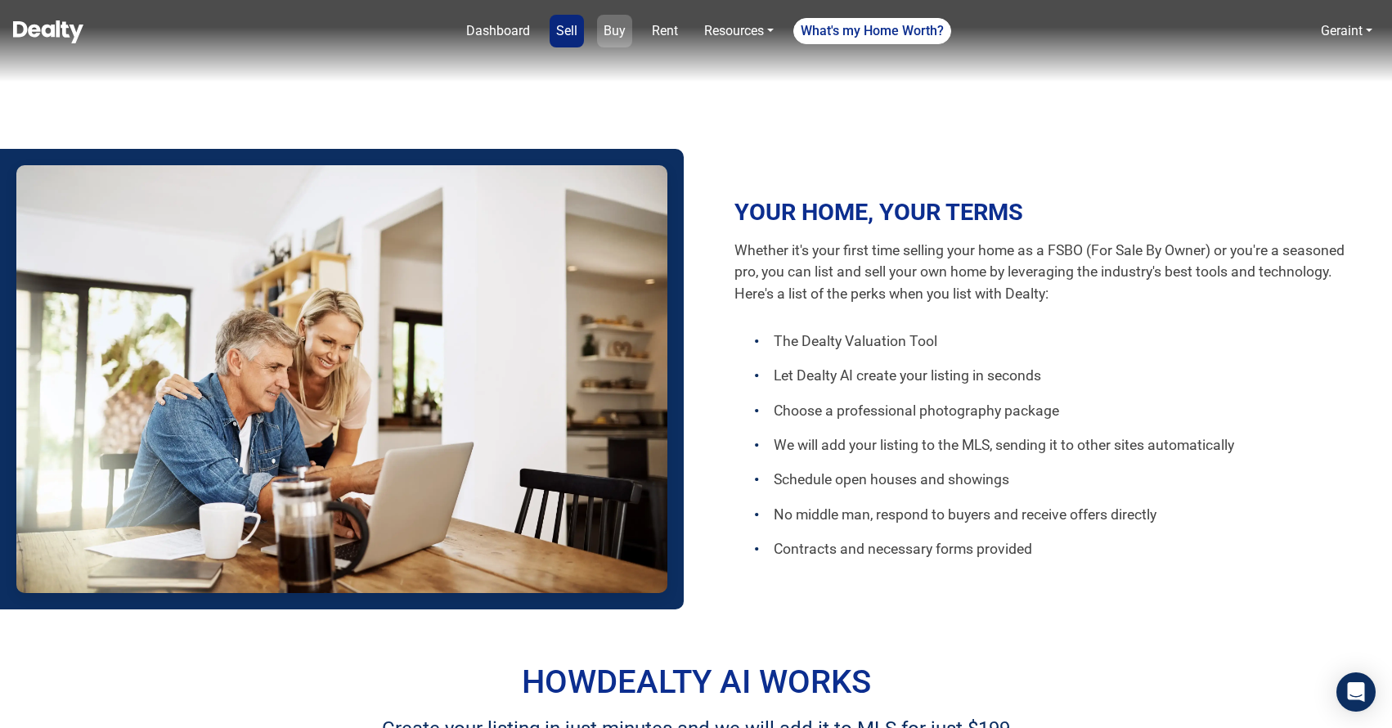
click at [625, 35] on link "Buy" at bounding box center [614, 31] width 35 height 33
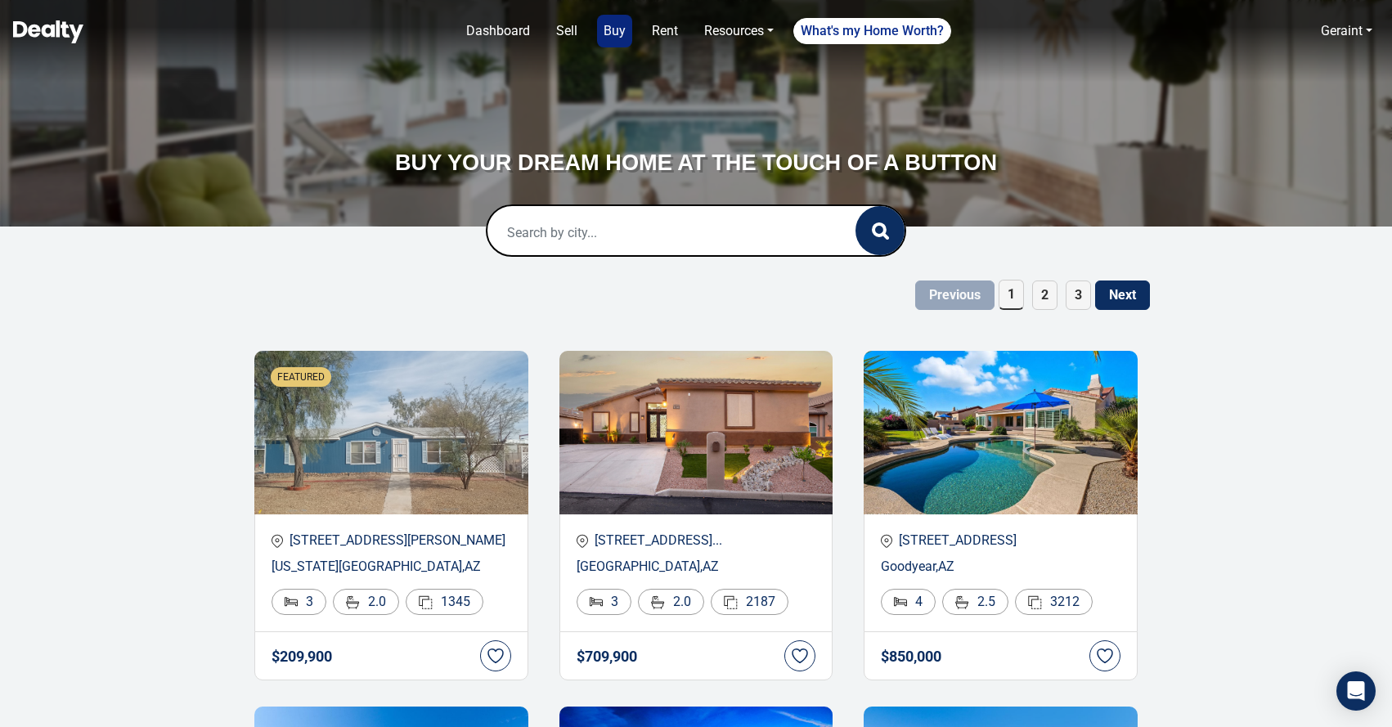
click at [46, 13] on nav "Dashboard Sell Buy Rent Resources Loan Calculator Loan Options Find an agent Wh…" at bounding box center [696, 41] width 1392 height 82
click at [61, 32] on img at bounding box center [48, 31] width 70 height 23
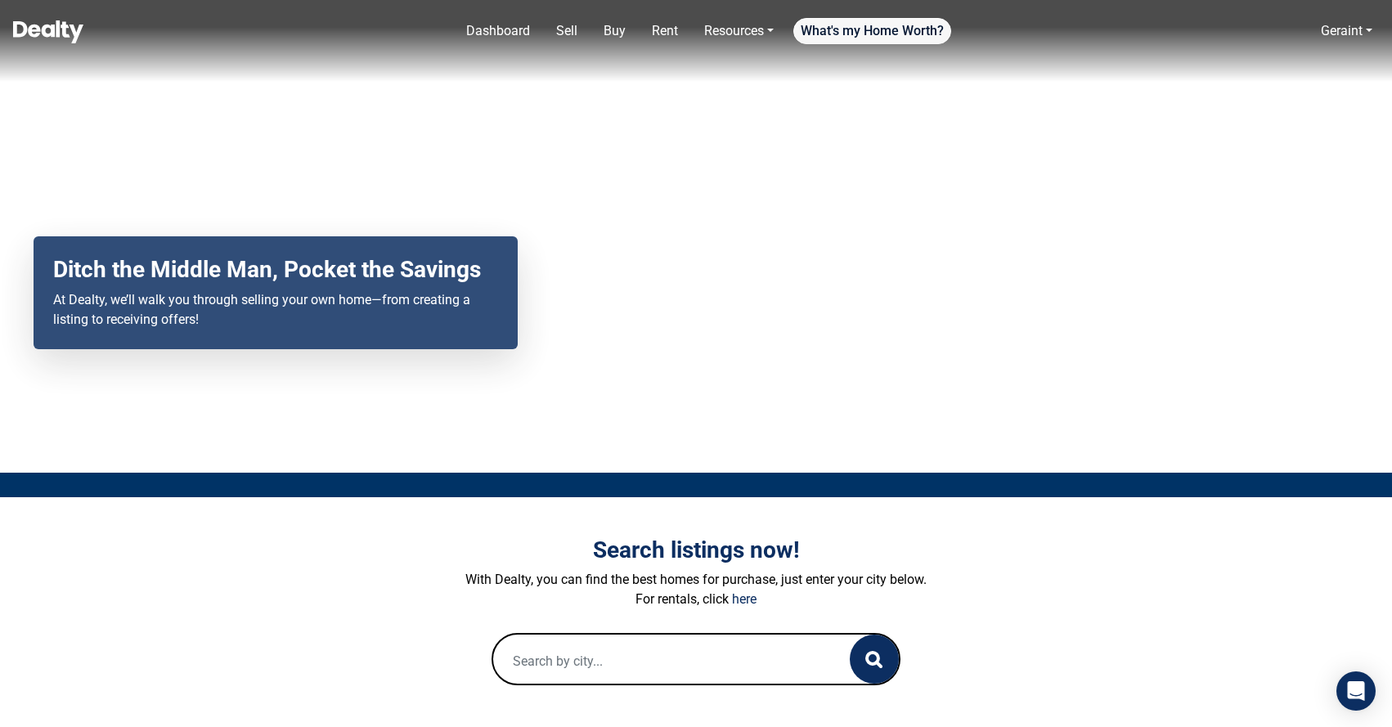
click at [872, 35] on link "What's my Home Worth?" at bounding box center [872, 31] width 158 height 26
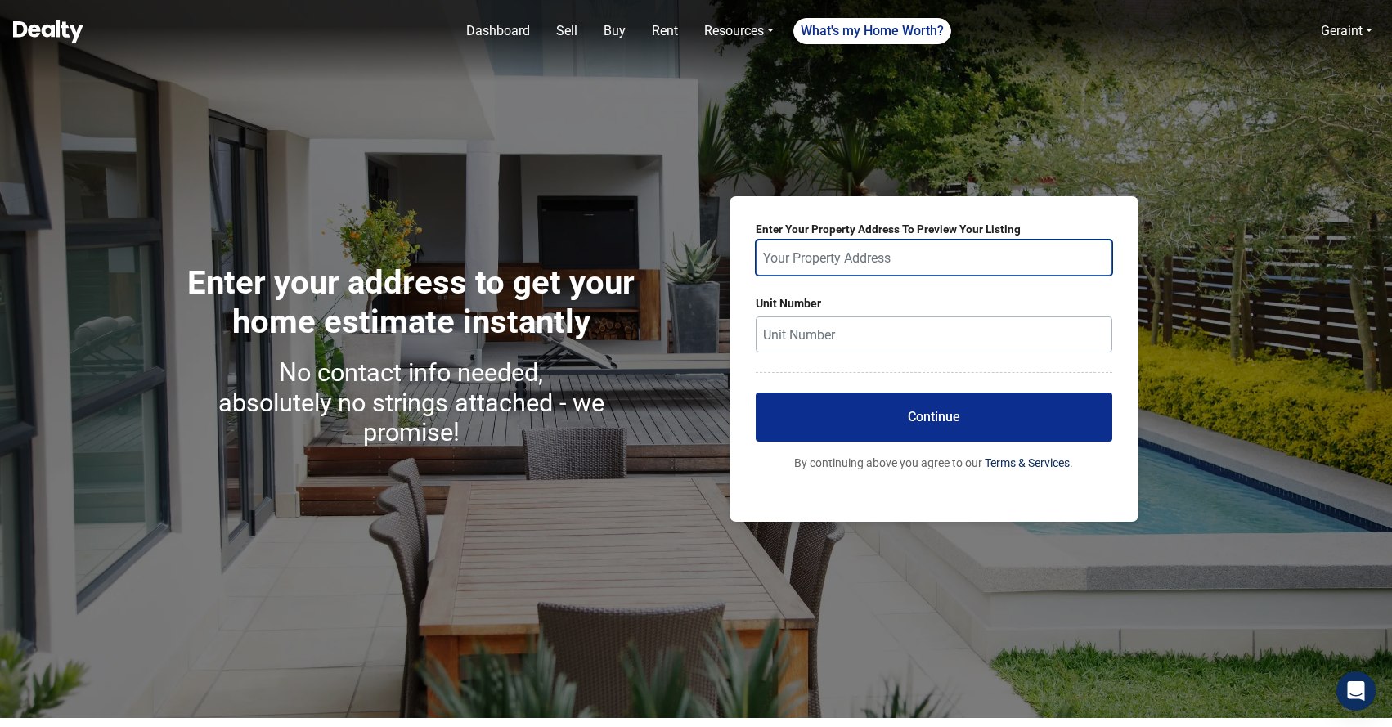
click at [805, 262] on input "text" at bounding box center [933, 258] width 356 height 36
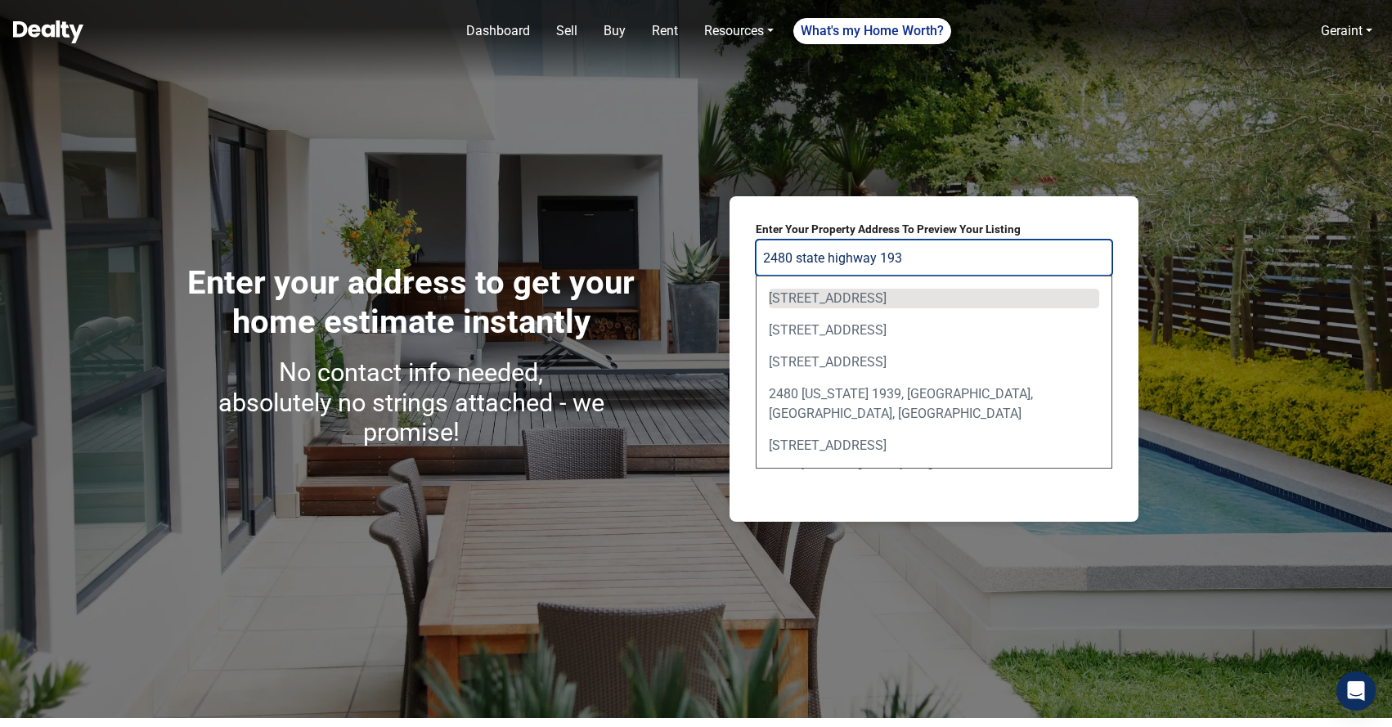
click at [850, 301] on div "2480 State Highway 193, Cool, CA, USA" at bounding box center [934, 299] width 330 height 20
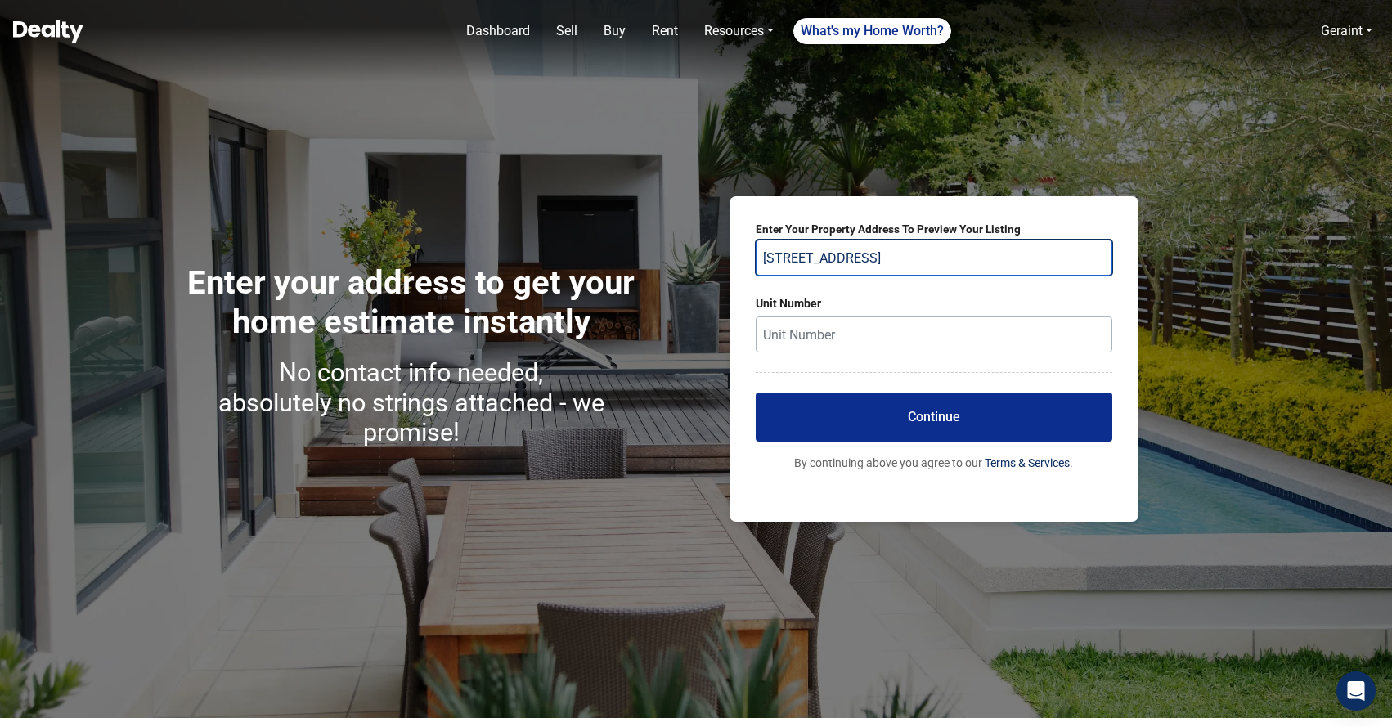
type input "2480 State Highway 193, Cool, CA, USA"
click at [885, 424] on button "Continue" at bounding box center [933, 416] width 356 height 49
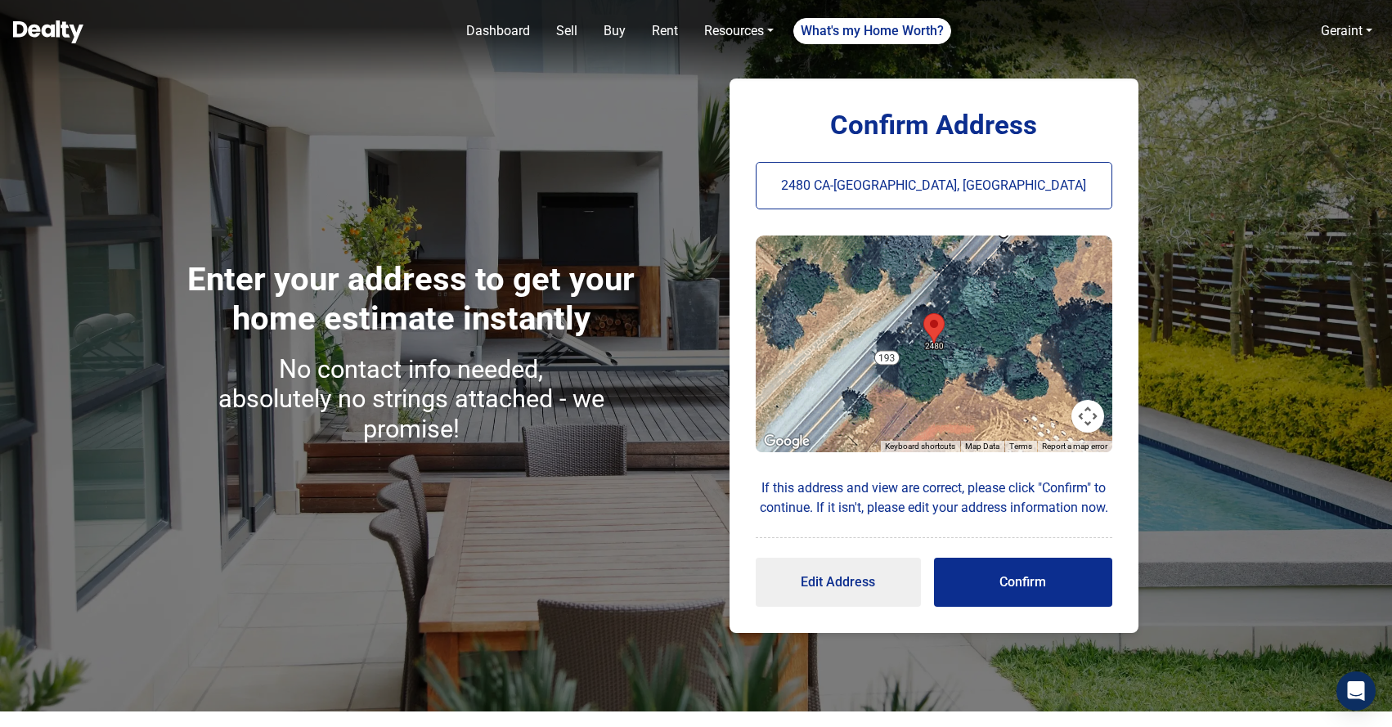
click at [1085, 410] on button "Map camera controls" at bounding box center [1087, 416] width 33 height 33
click at [1041, 412] on button "Zoom out" at bounding box center [1046, 416] width 33 height 33
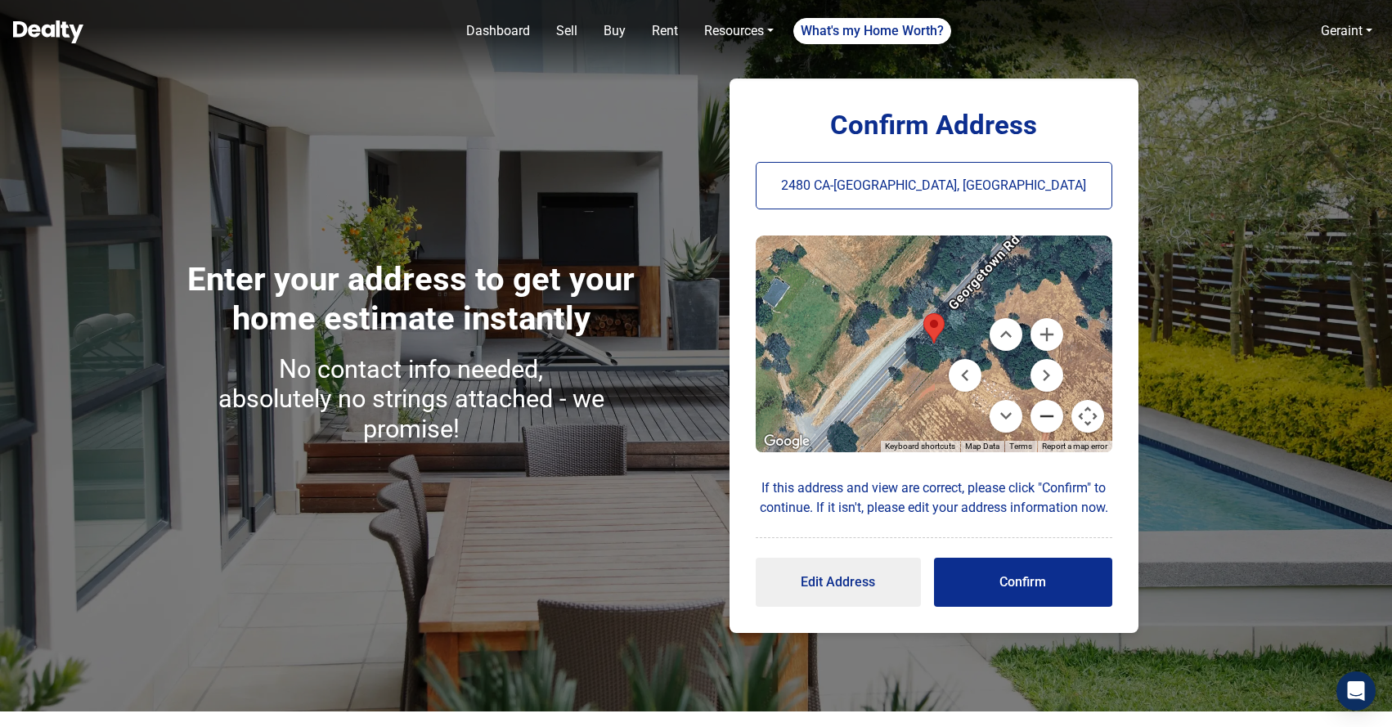
click at [1041, 412] on button "Zoom out" at bounding box center [1046, 416] width 33 height 33
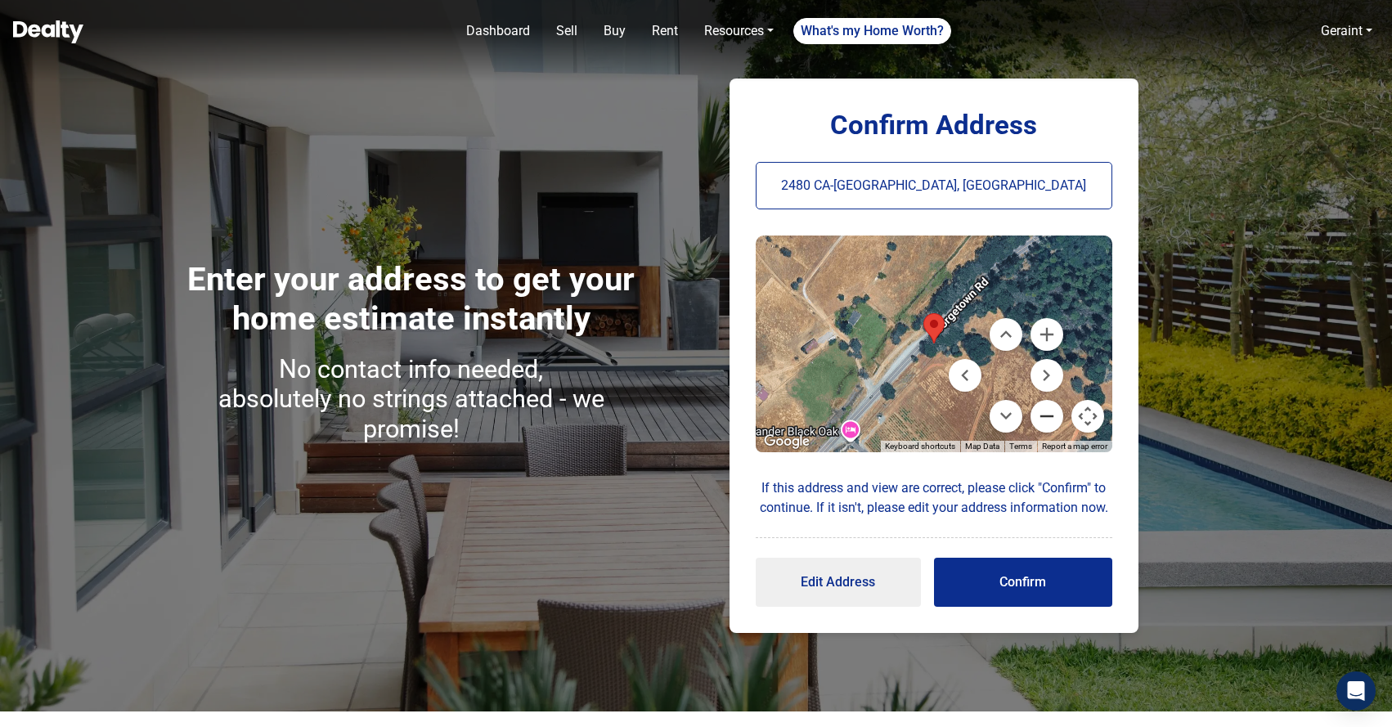
click at [1041, 412] on button "Zoom out" at bounding box center [1046, 416] width 33 height 33
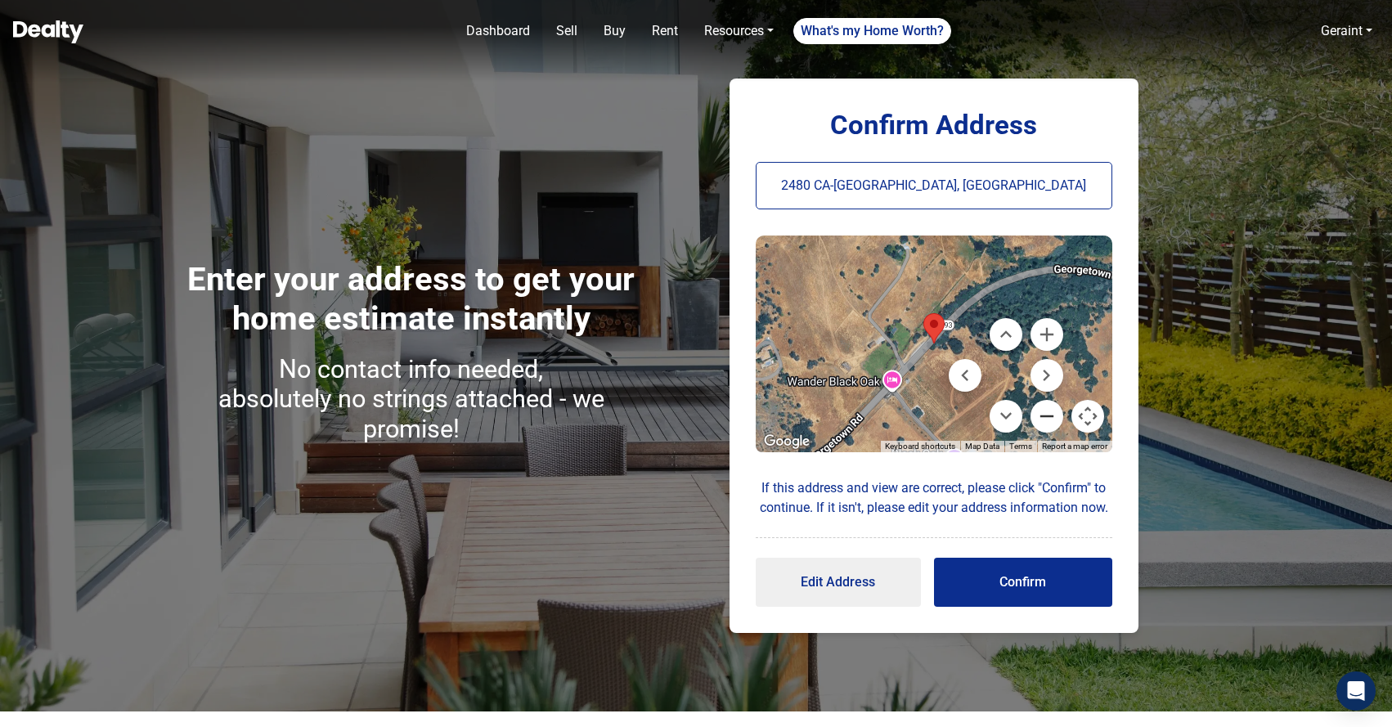
click at [1041, 412] on button "Zoom out" at bounding box center [1046, 416] width 33 height 33
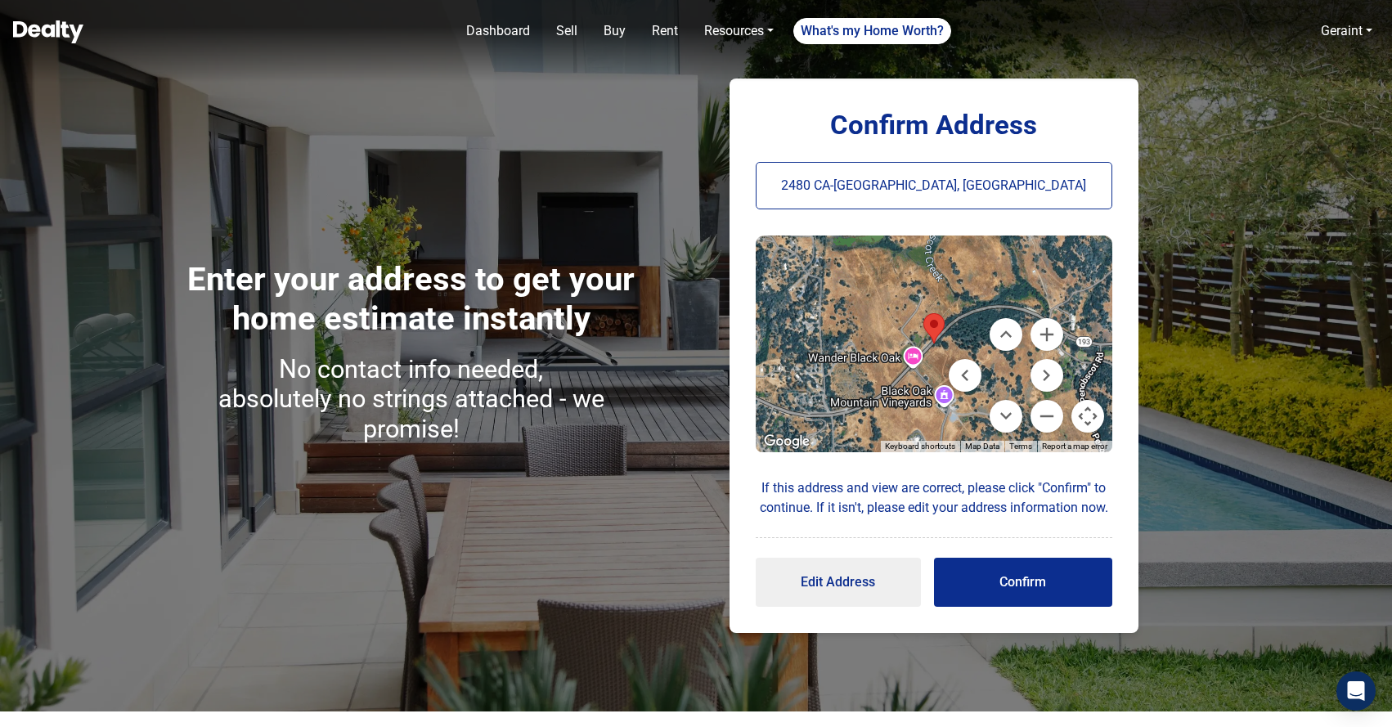
click at [944, 397] on div at bounding box center [933, 343] width 356 height 217
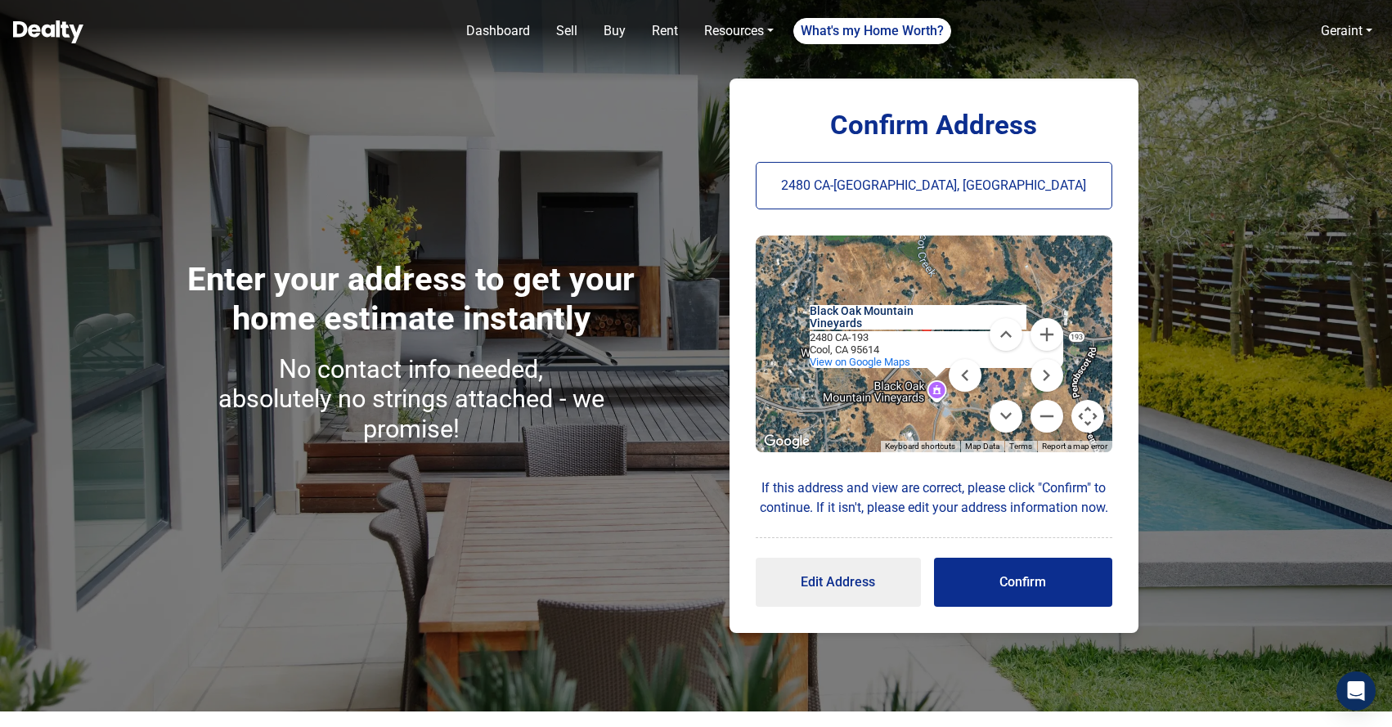
click at [1005, 585] on button "Confirm" at bounding box center [1023, 582] width 178 height 49
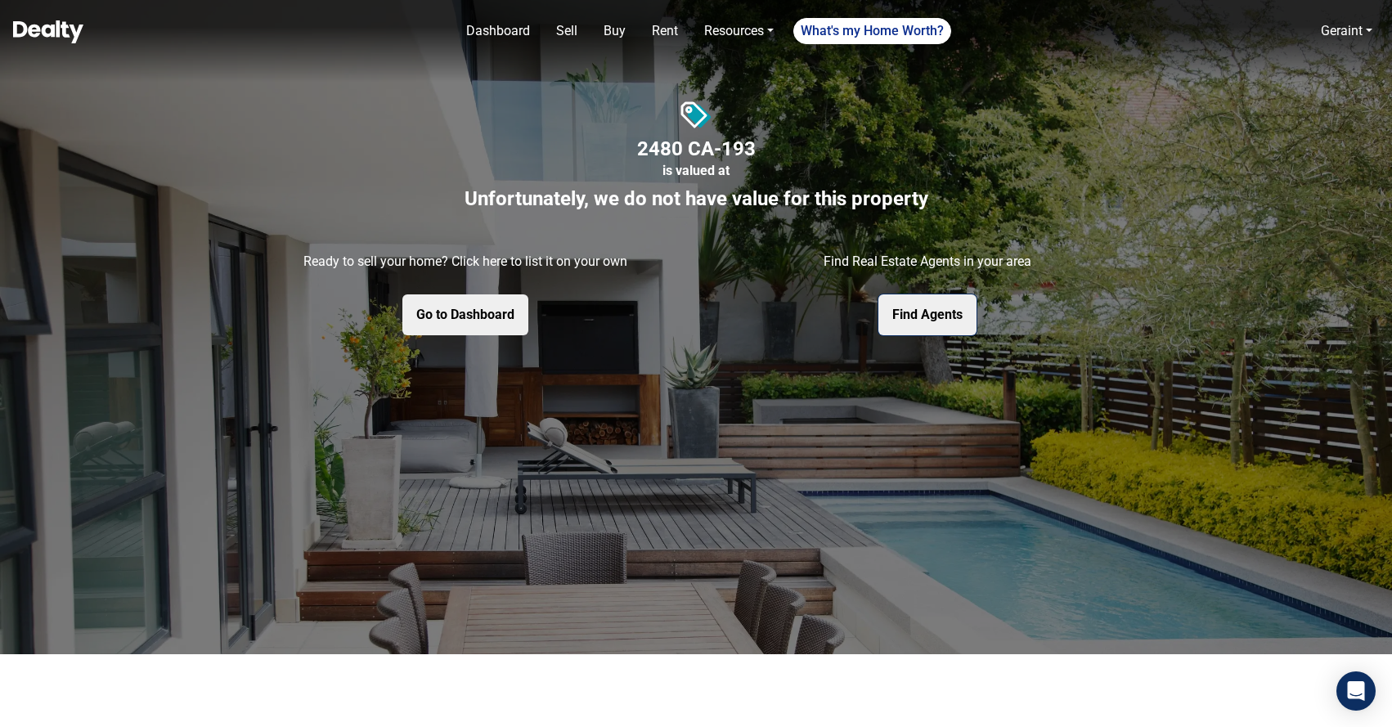
click at [923, 311] on button "Find Agents" at bounding box center [927, 314] width 98 height 41
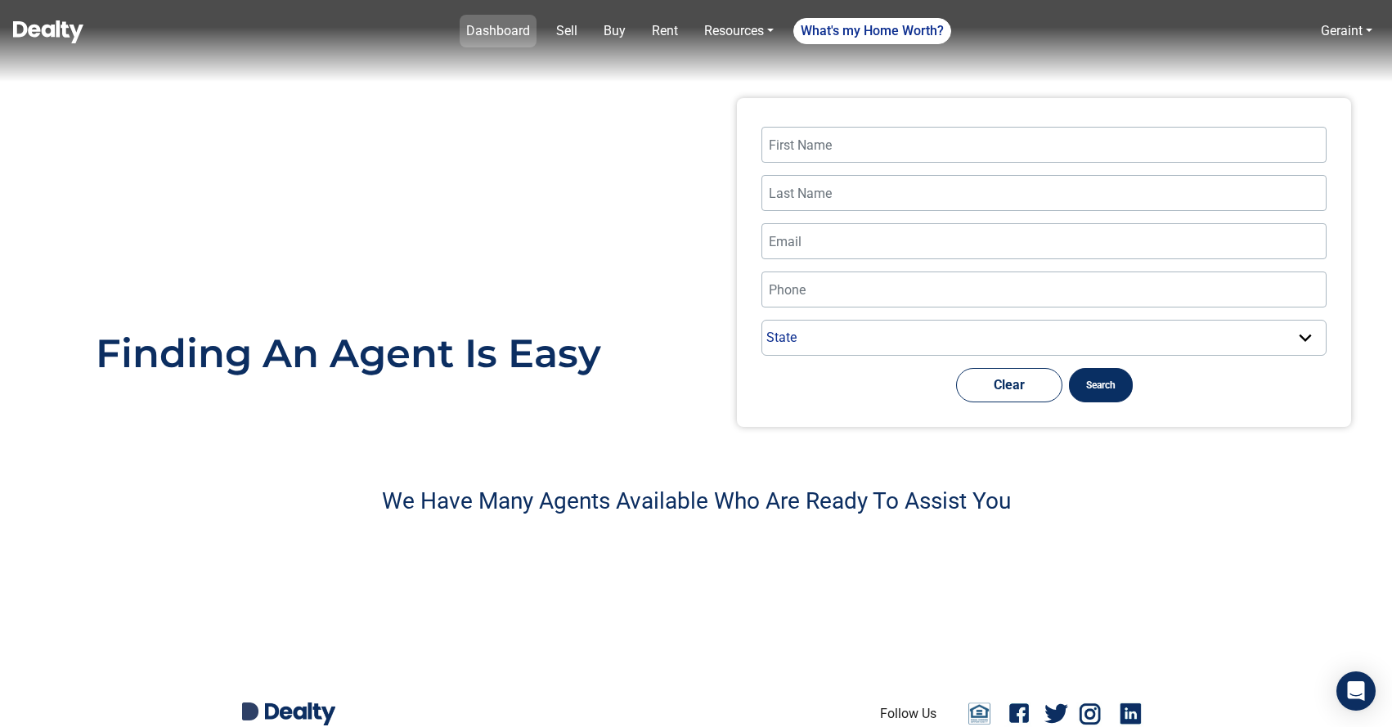
click at [508, 33] on link "Dashboard" at bounding box center [498, 31] width 77 height 33
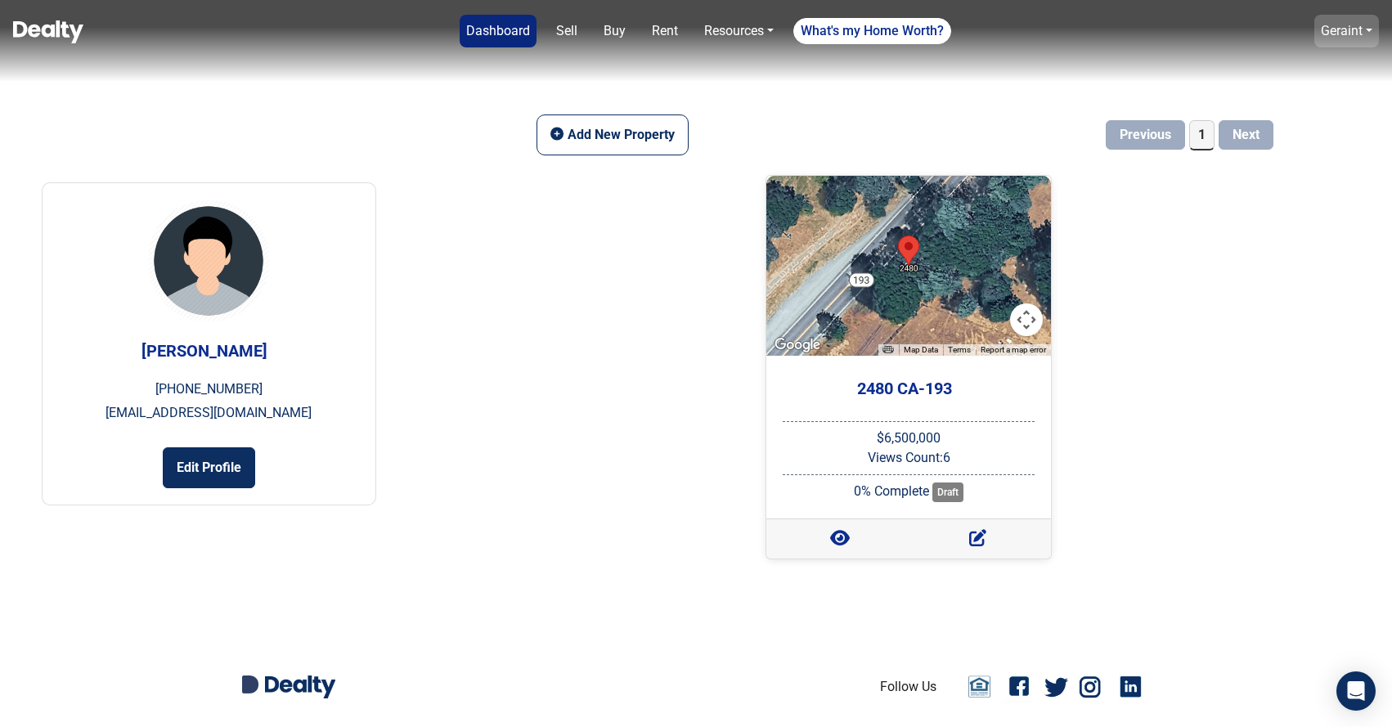
click at [1354, 30] on link "Geraint" at bounding box center [1341, 31] width 42 height 16
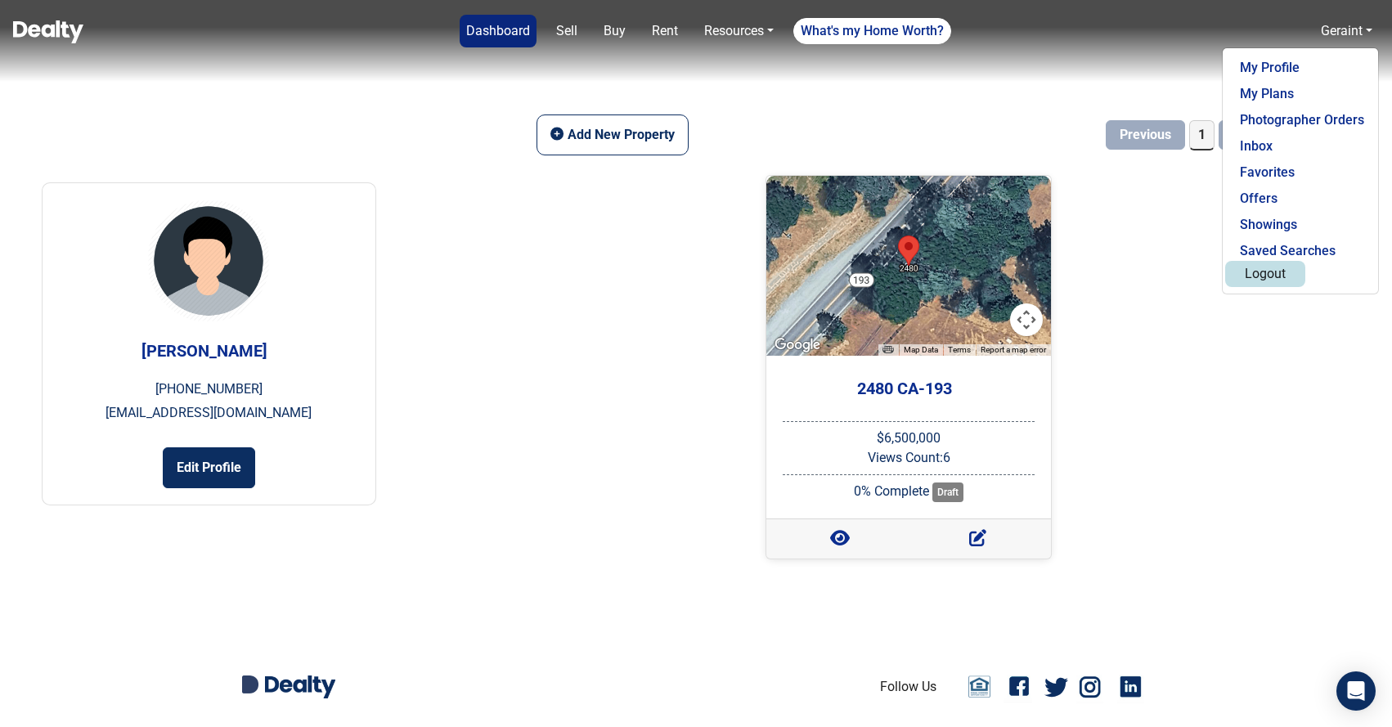
click at [1258, 274] on button "Logout" at bounding box center [1265, 274] width 80 height 26
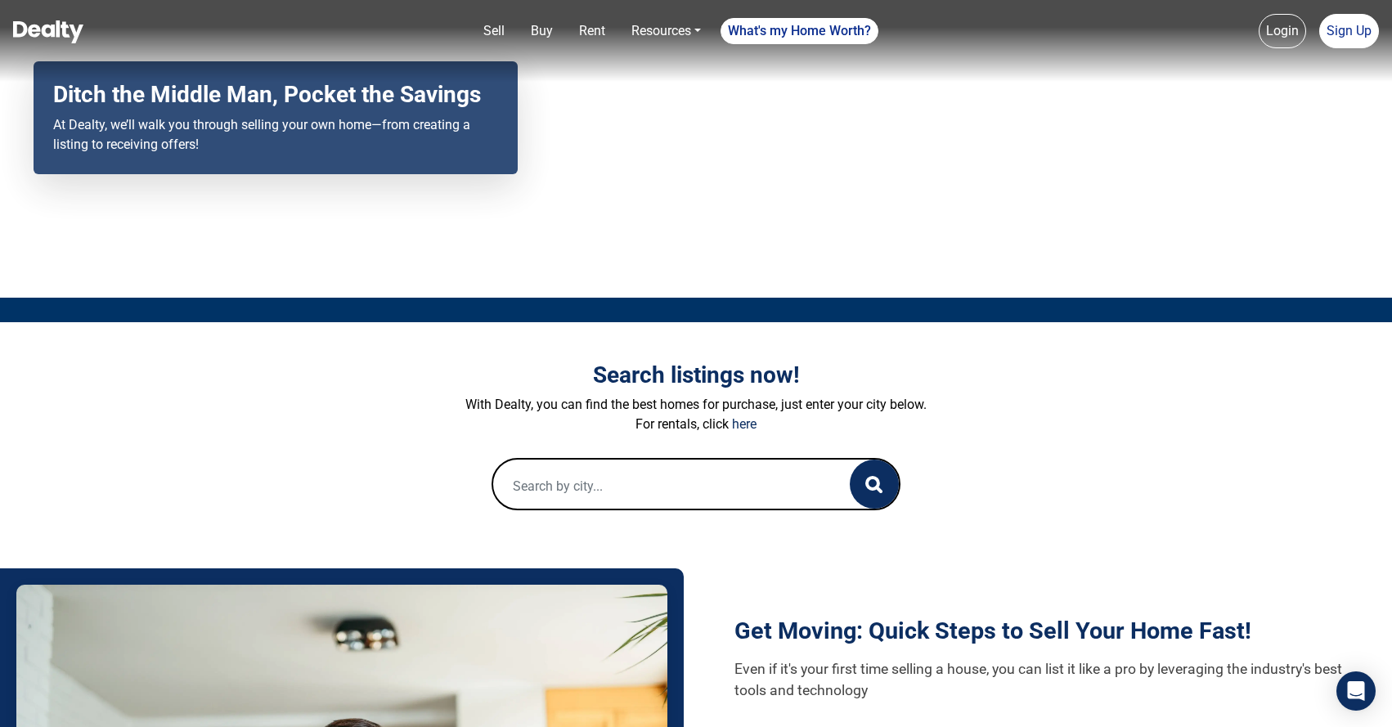
scroll to position [186, 0]
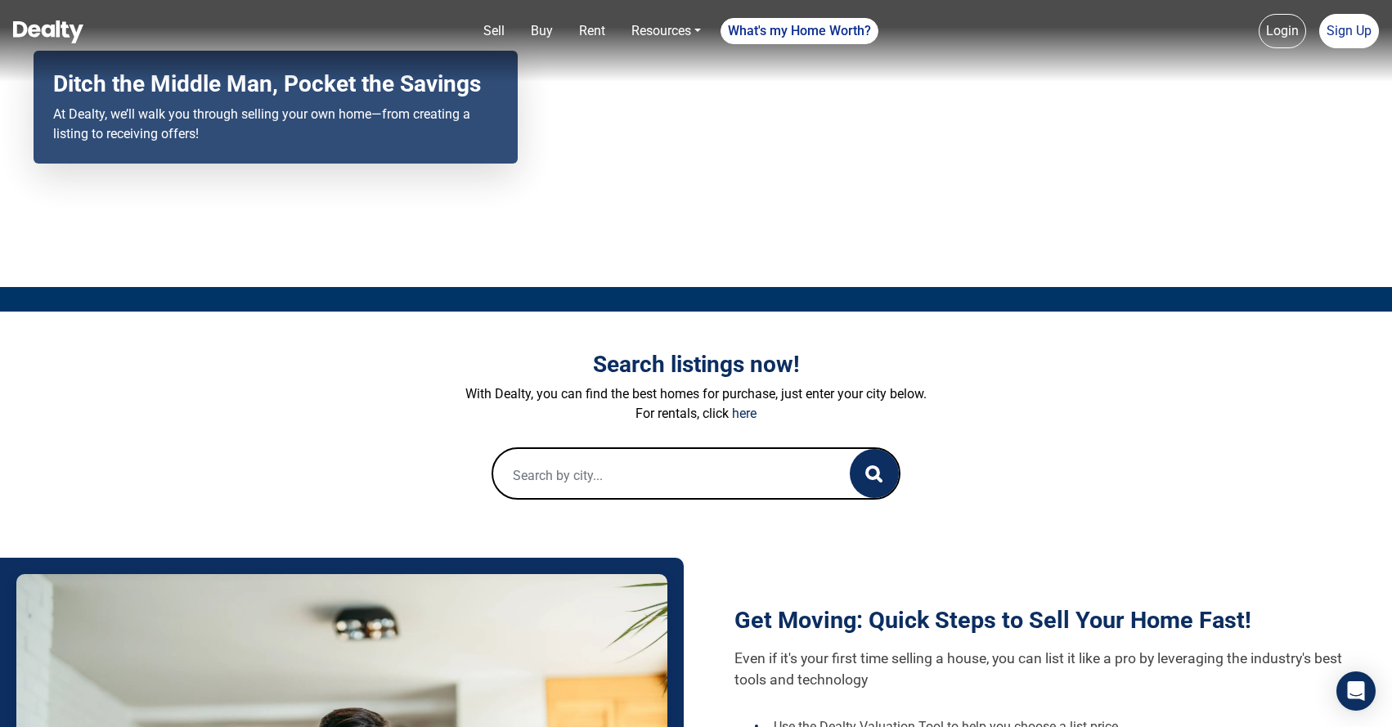
click at [602, 472] on input "text" at bounding box center [655, 475] width 324 height 52
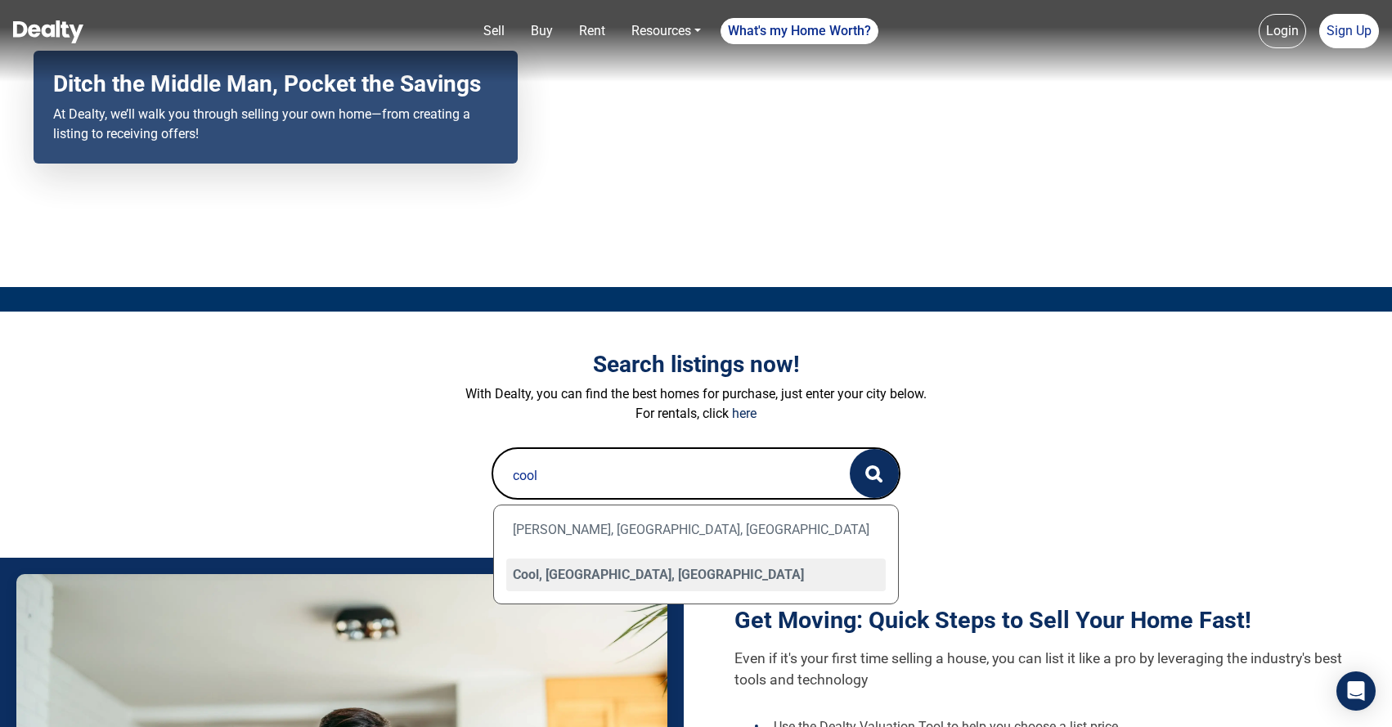
click at [573, 565] on div "Cool, [GEOGRAPHIC_DATA], [GEOGRAPHIC_DATA]" at bounding box center [695, 574] width 379 height 33
type input "Cool, [GEOGRAPHIC_DATA], [GEOGRAPHIC_DATA]"
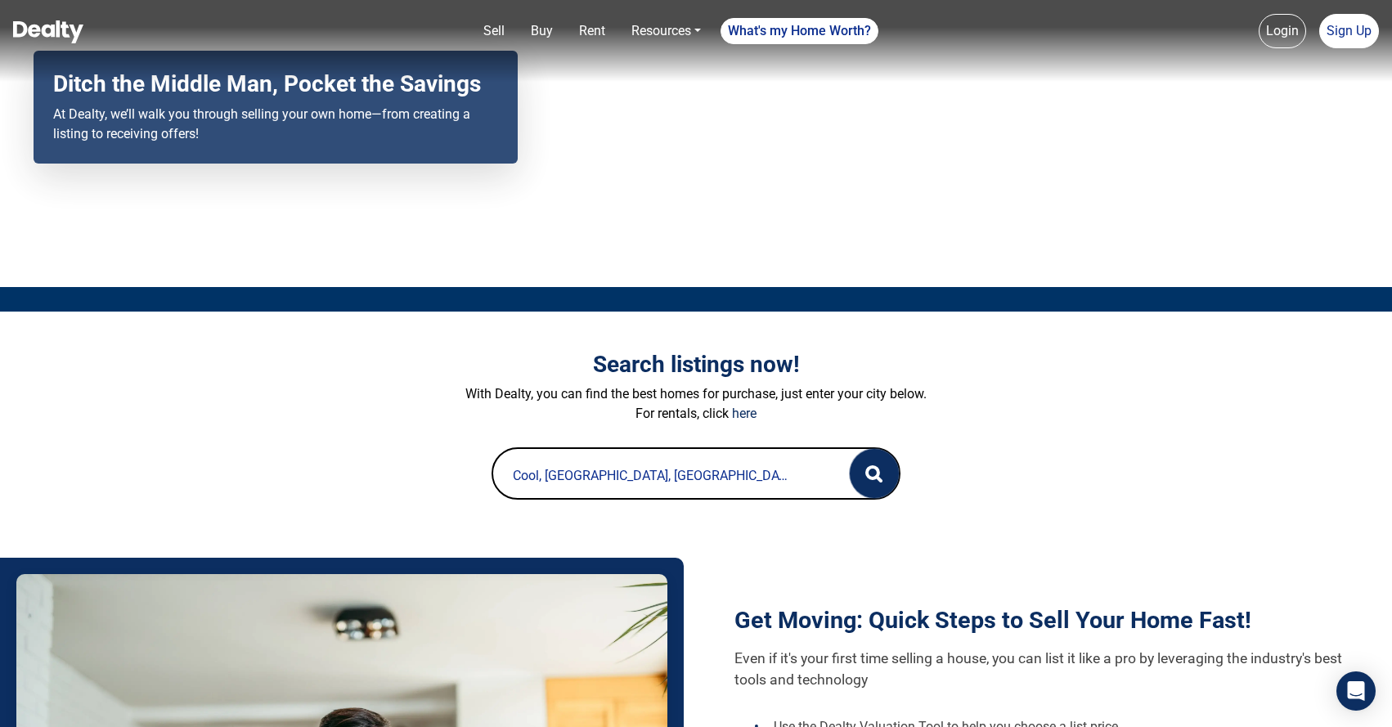
click at [877, 467] on circle "button" at bounding box center [872, 472] width 11 height 11
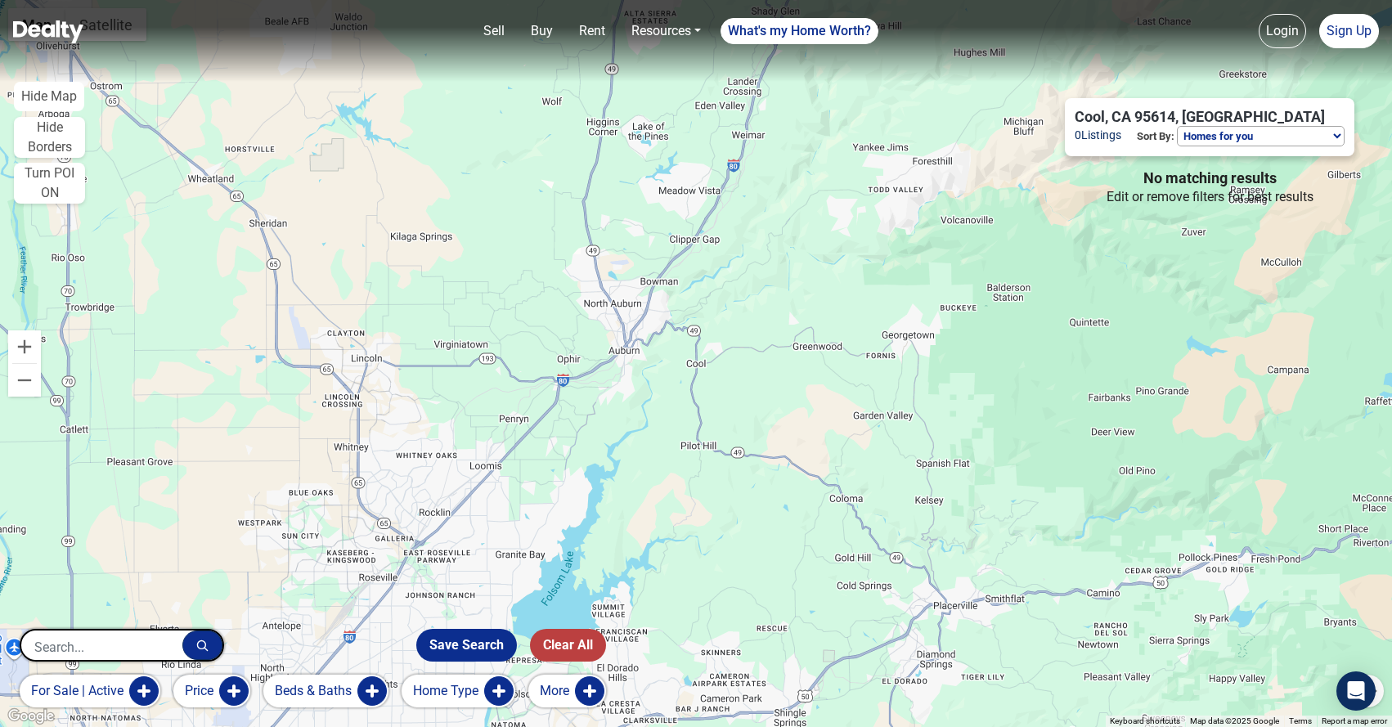
click at [1230, 139] on select "Homes for you Price (Low to High) Price (High to Low) New or Recently Changed F…" at bounding box center [1261, 136] width 168 height 20
click at [25, 384] on button "Zoom out" at bounding box center [24, 380] width 33 height 33
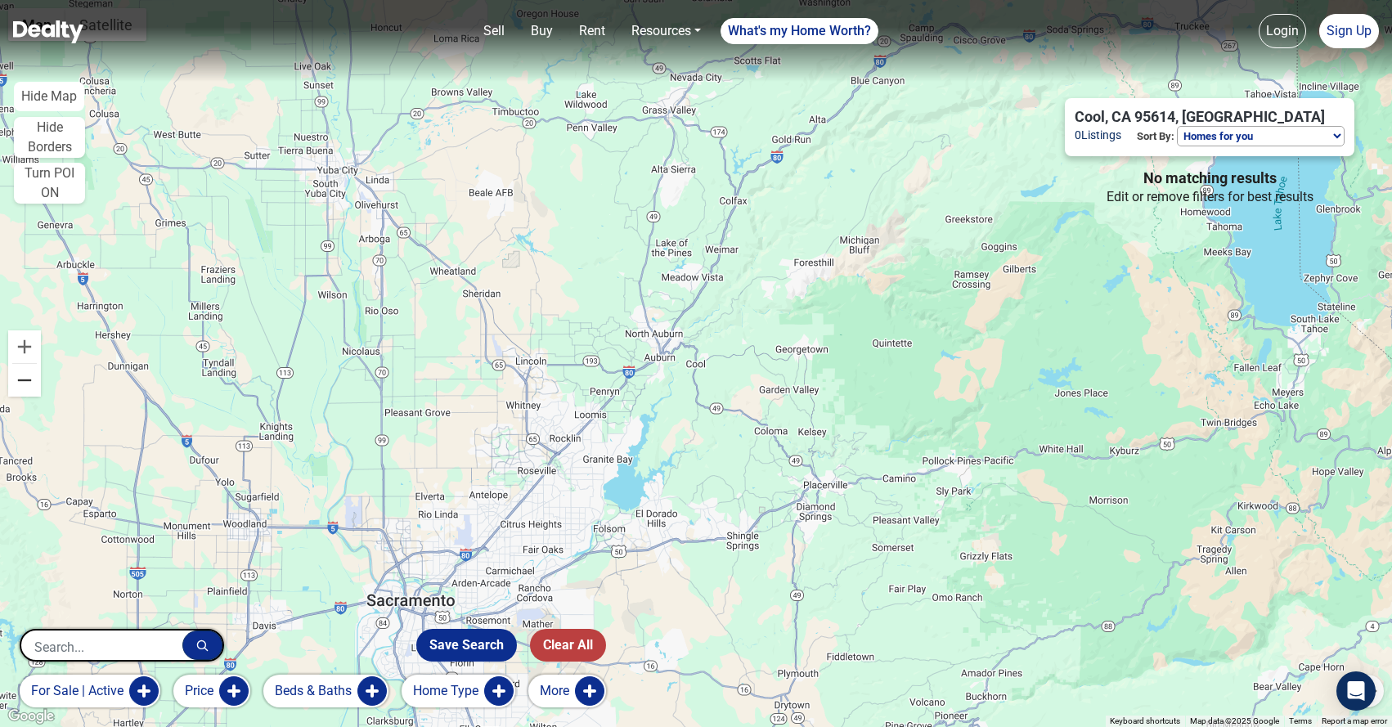
click at [25, 384] on button "Zoom out" at bounding box center [24, 380] width 33 height 33
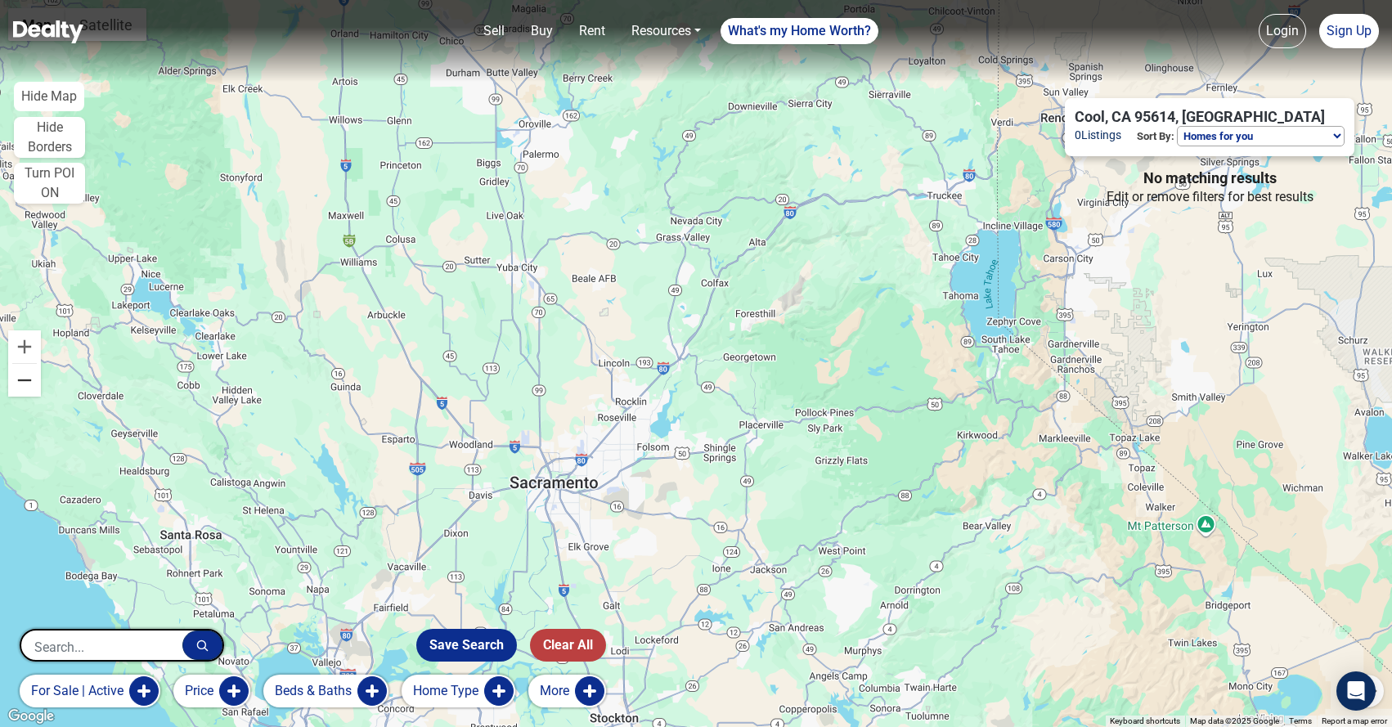
click at [25, 384] on button "Zoom out" at bounding box center [24, 380] width 33 height 33
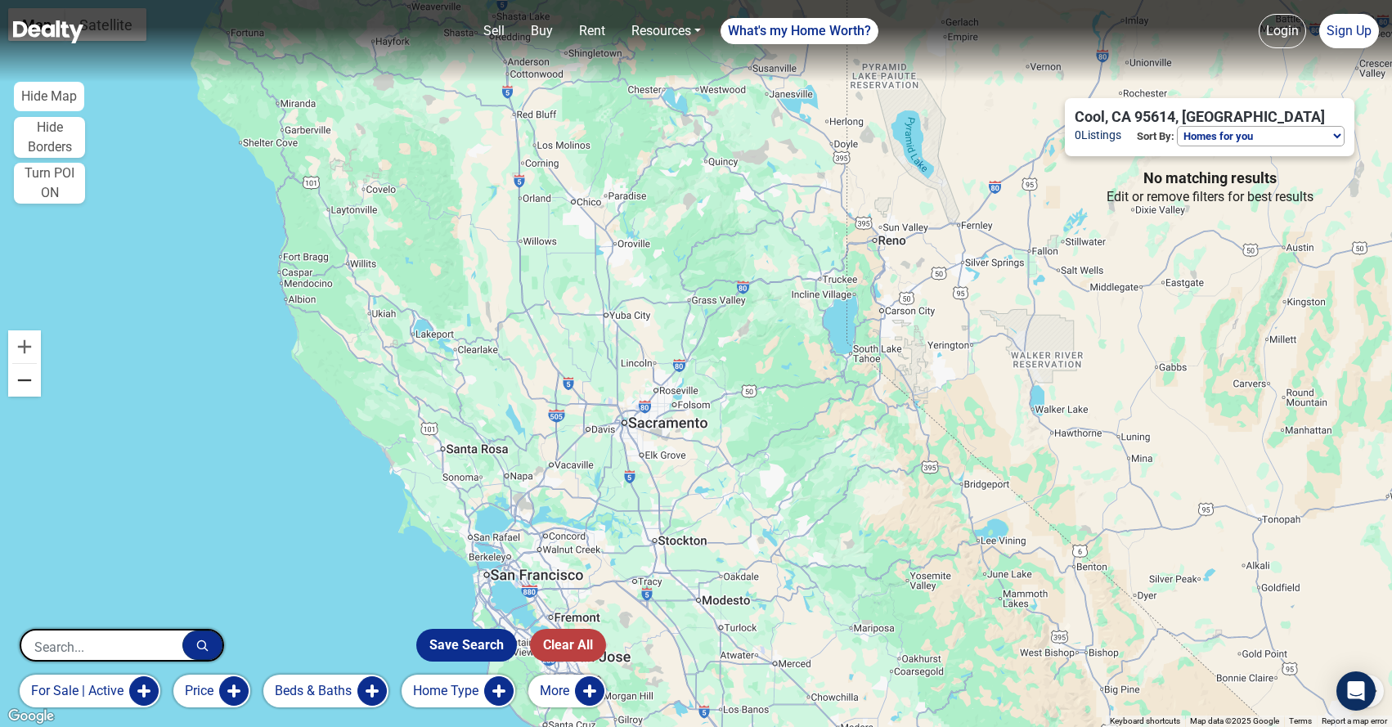
click at [25, 384] on button "Zoom out" at bounding box center [24, 380] width 33 height 33
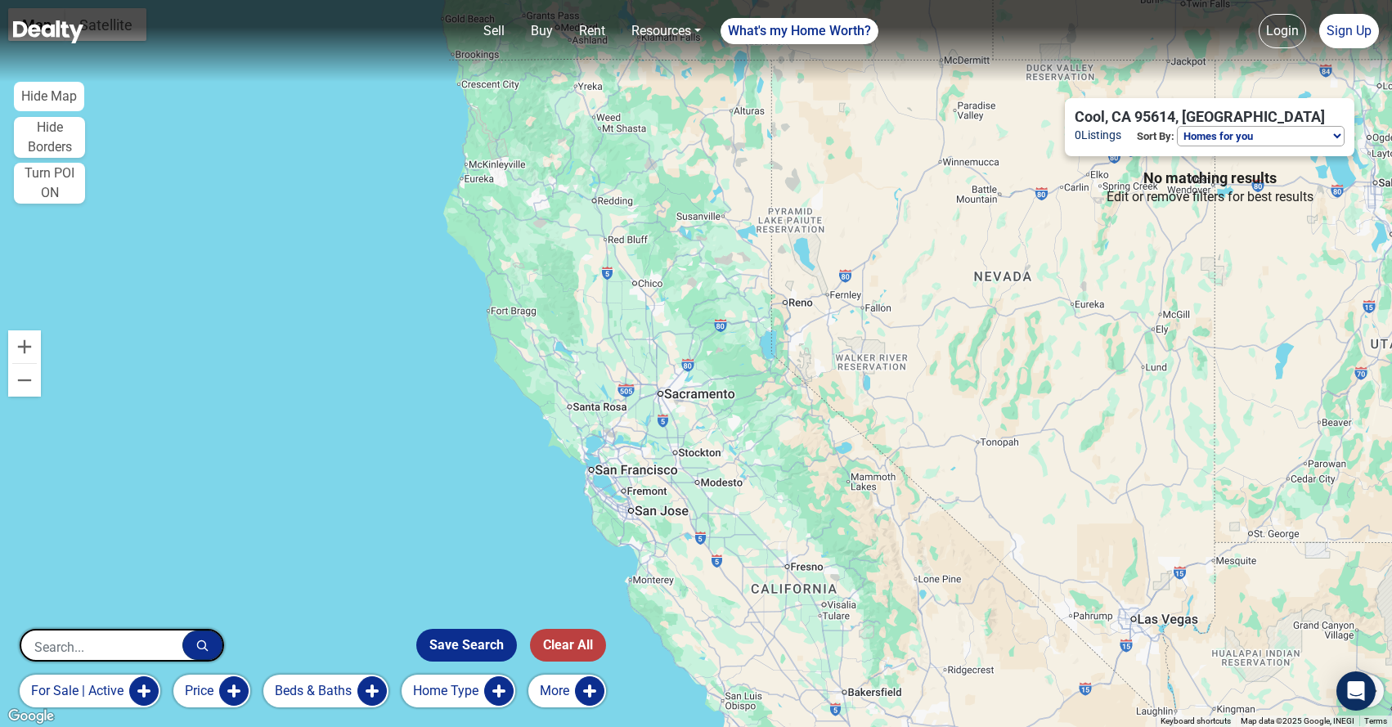
click at [25, 384] on button "Zoom out" at bounding box center [24, 380] width 33 height 33
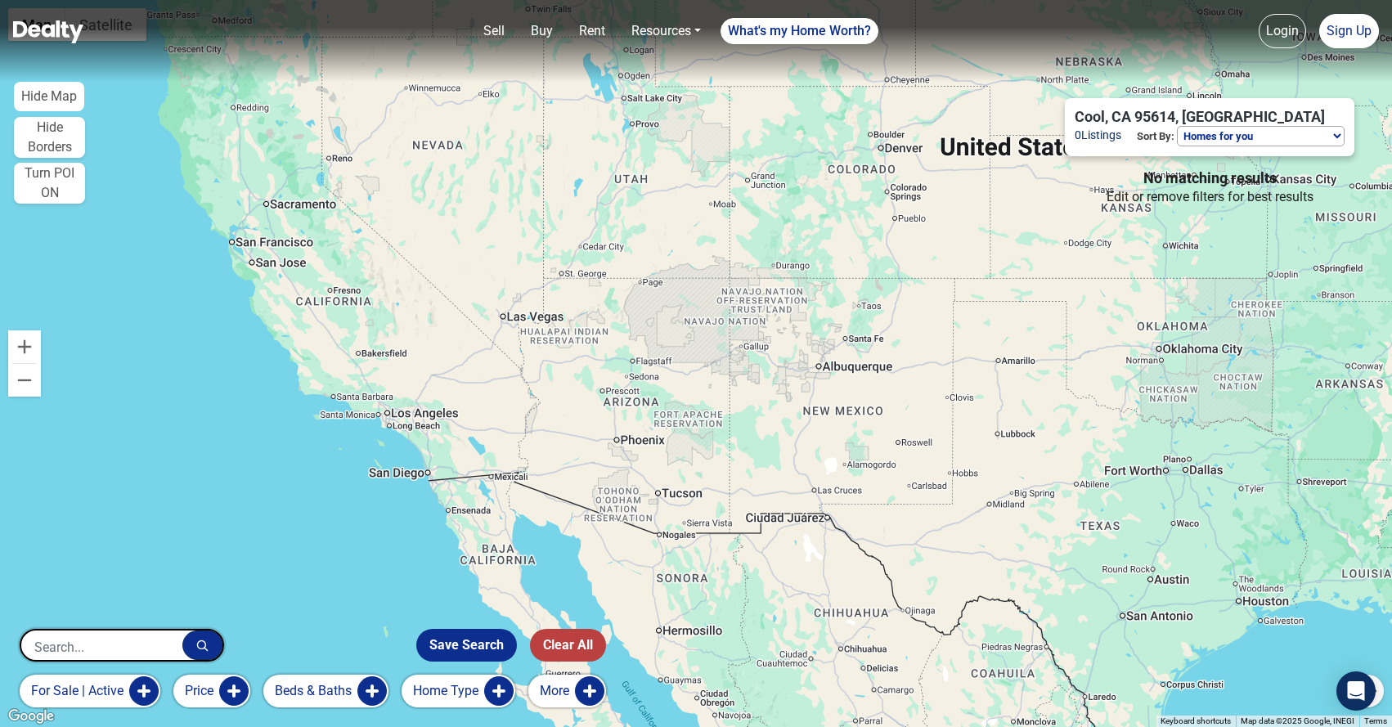
drag, startPoint x: 820, startPoint y: 464, endPoint x: 404, endPoint y: 280, distance: 455.0
click at [404, 280] on div at bounding box center [696, 363] width 1392 height 727
click at [11, 348] on button "Zoom in" at bounding box center [24, 346] width 33 height 33
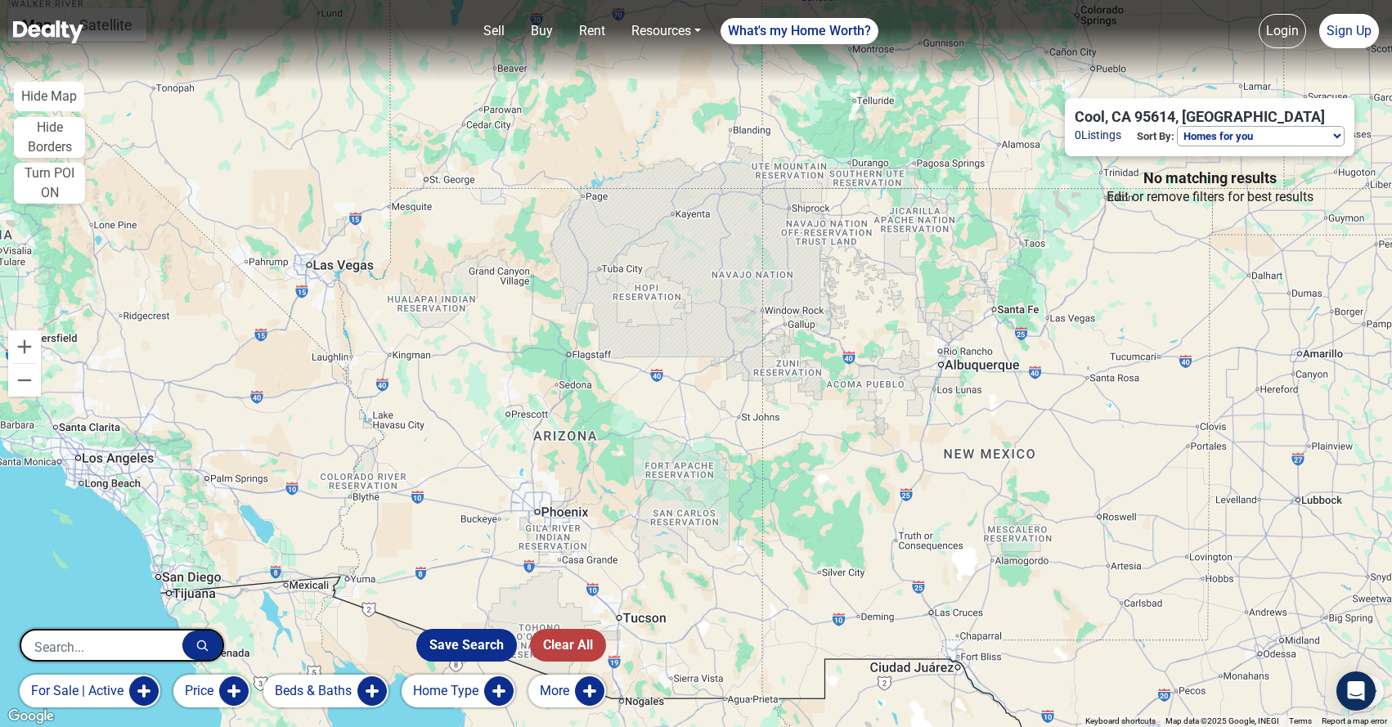
click at [11, 348] on button "Zoom in" at bounding box center [24, 346] width 33 height 33
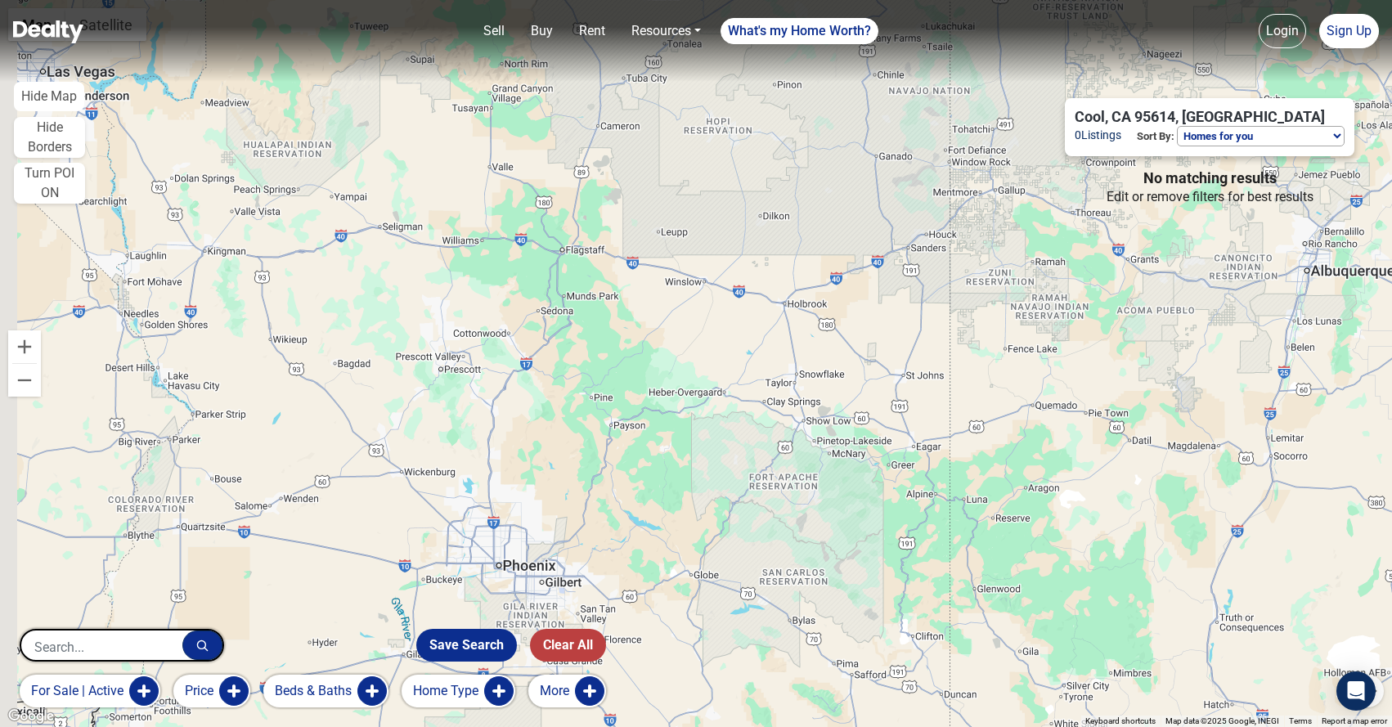
drag, startPoint x: 379, startPoint y: 449, endPoint x: 514, endPoint y: 340, distance: 173.9
click at [514, 340] on div at bounding box center [696, 363] width 1392 height 727
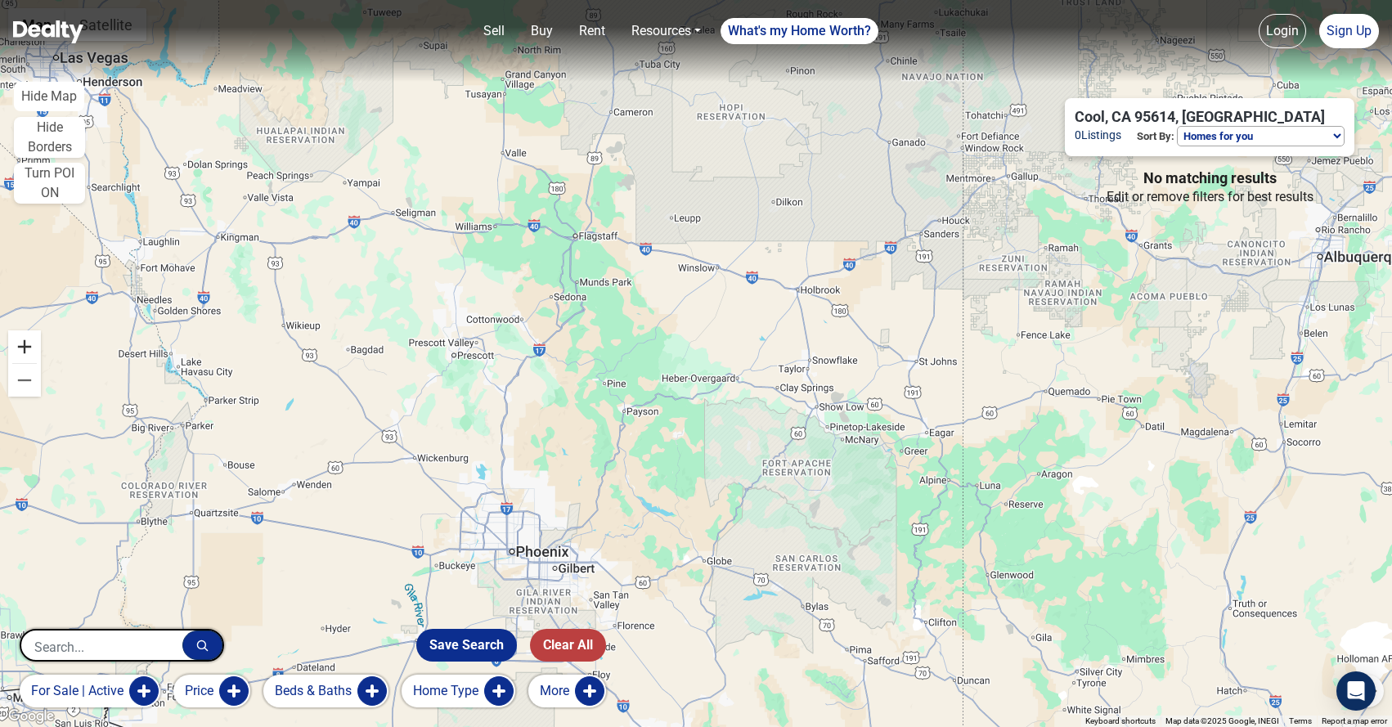
click at [26, 340] on button "Zoom in" at bounding box center [24, 346] width 33 height 33
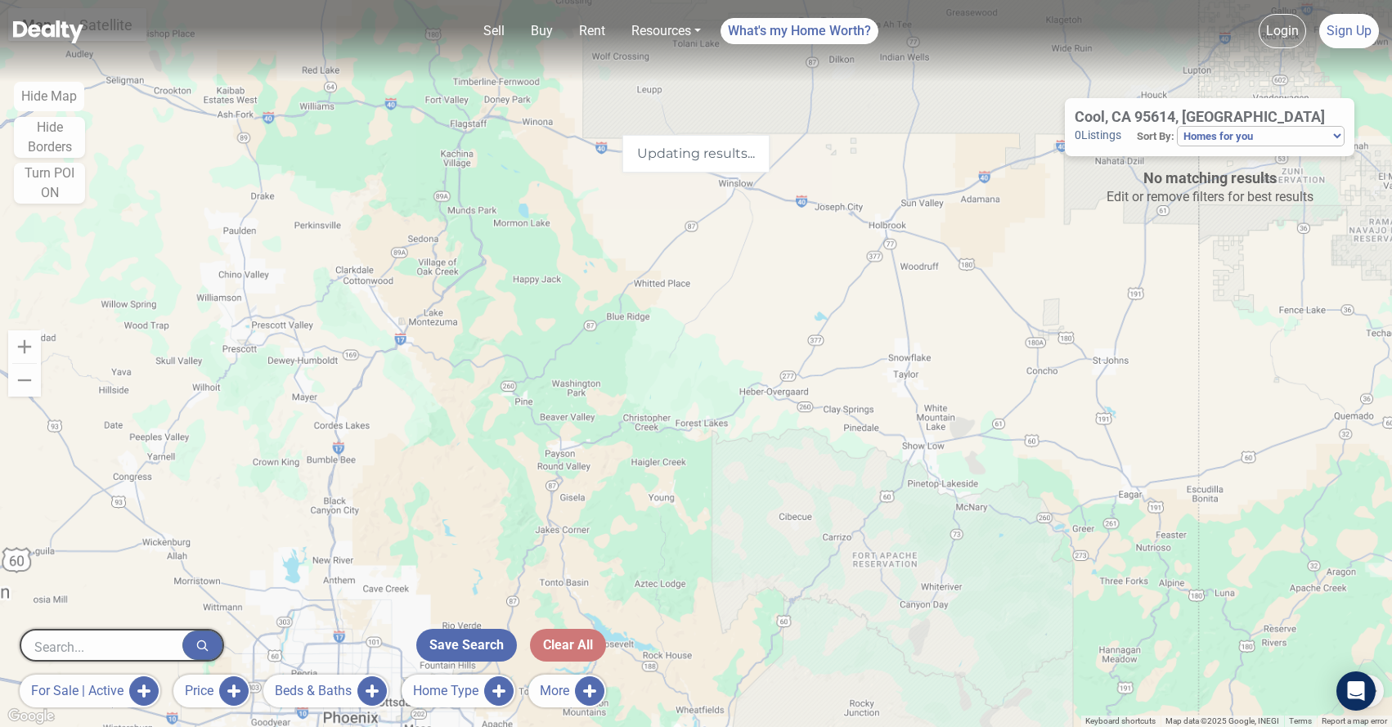
click at [26, 340] on div "Updating results..." at bounding box center [696, 363] width 1392 height 727
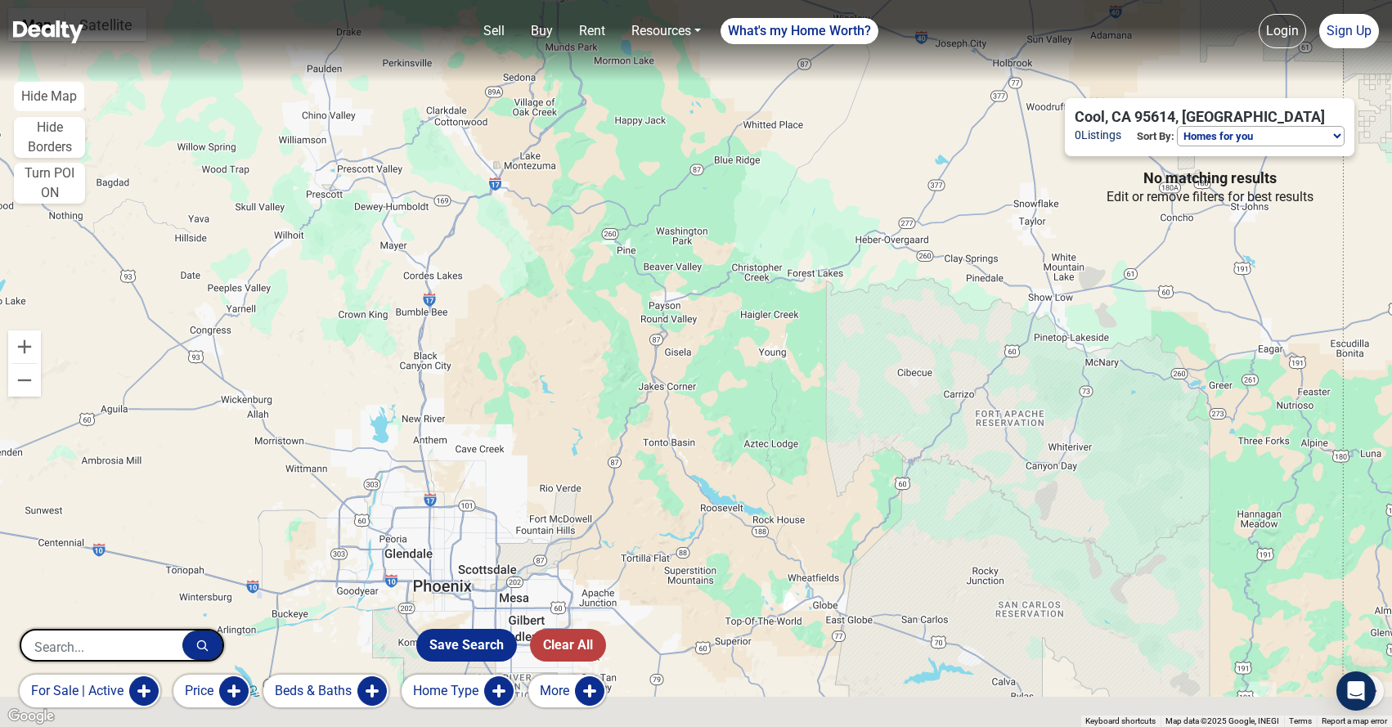
drag, startPoint x: 371, startPoint y: 396, endPoint x: 488, endPoint y: 234, distance: 199.7
click at [488, 234] on div at bounding box center [696, 363] width 1392 height 727
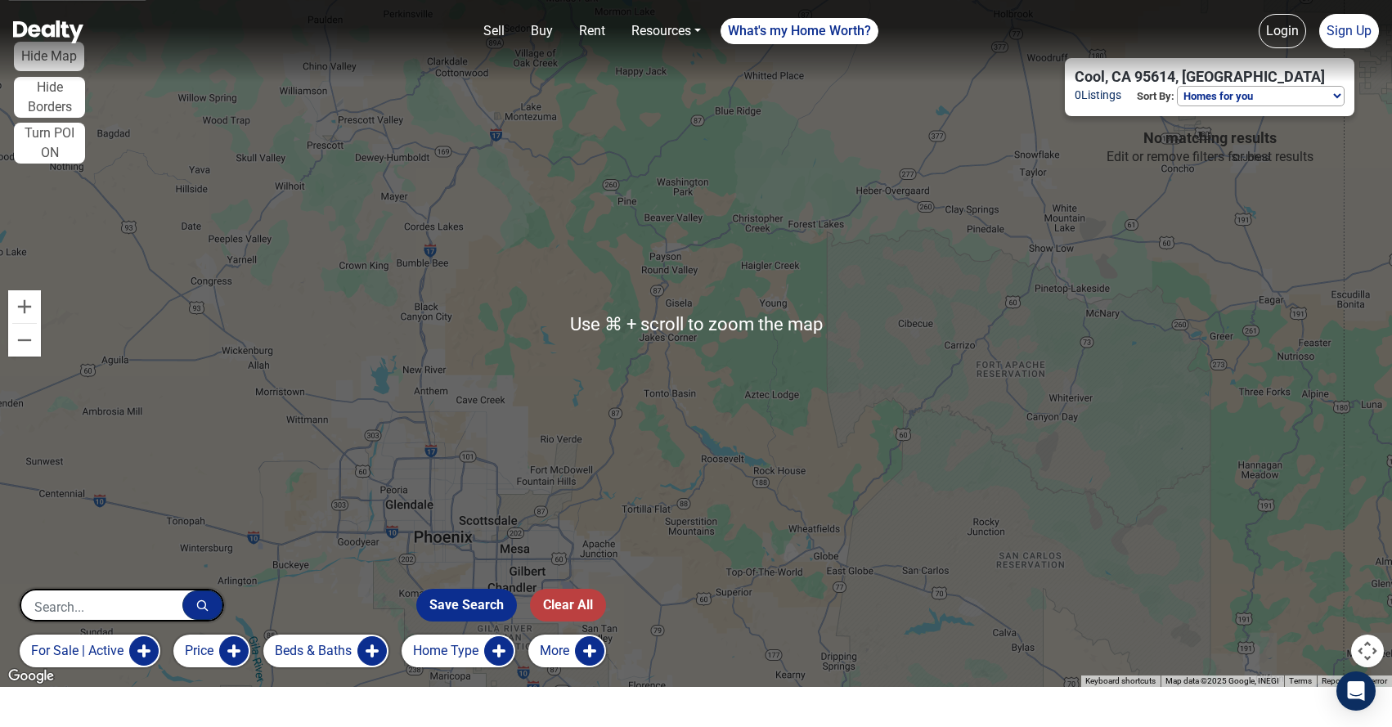
scroll to position [38, 0]
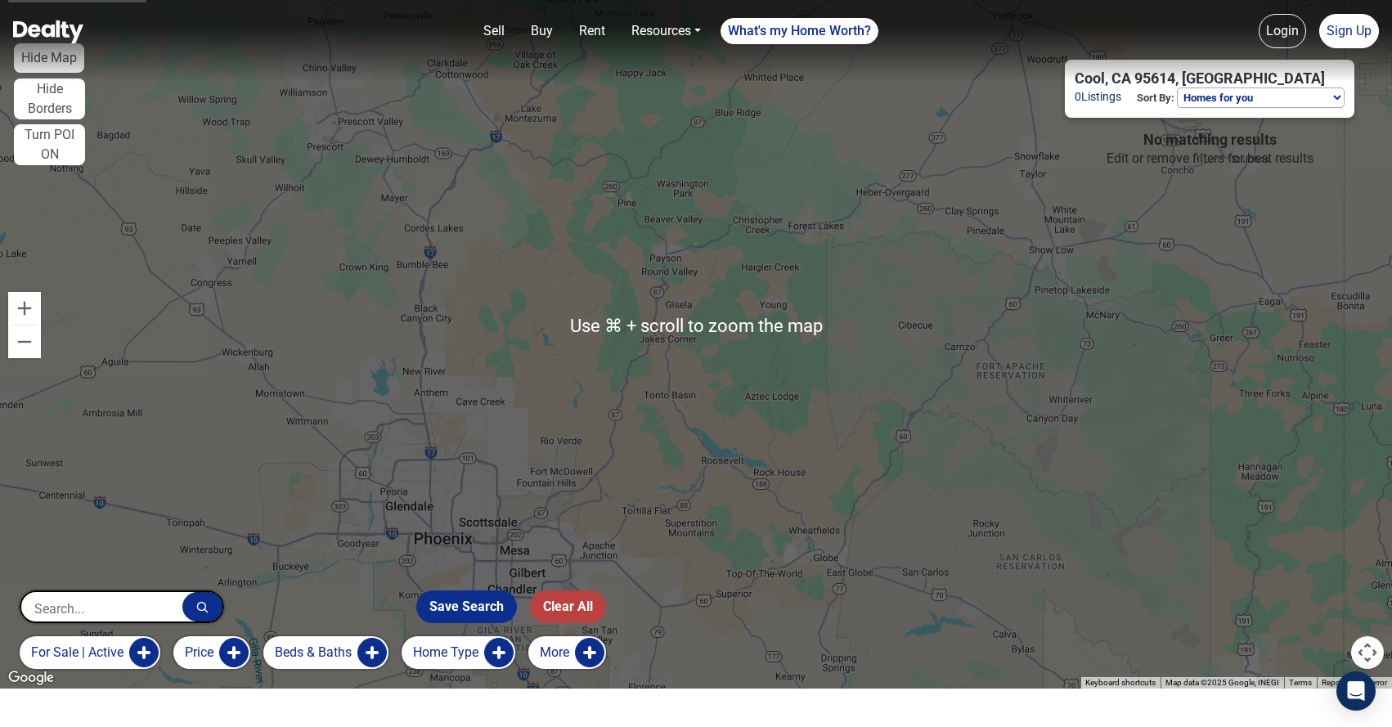
click at [1226, 94] on select "Homes for you Price (Low to High) Price (High to Low) New or Recently Changed F…" at bounding box center [1261, 97] width 168 height 20
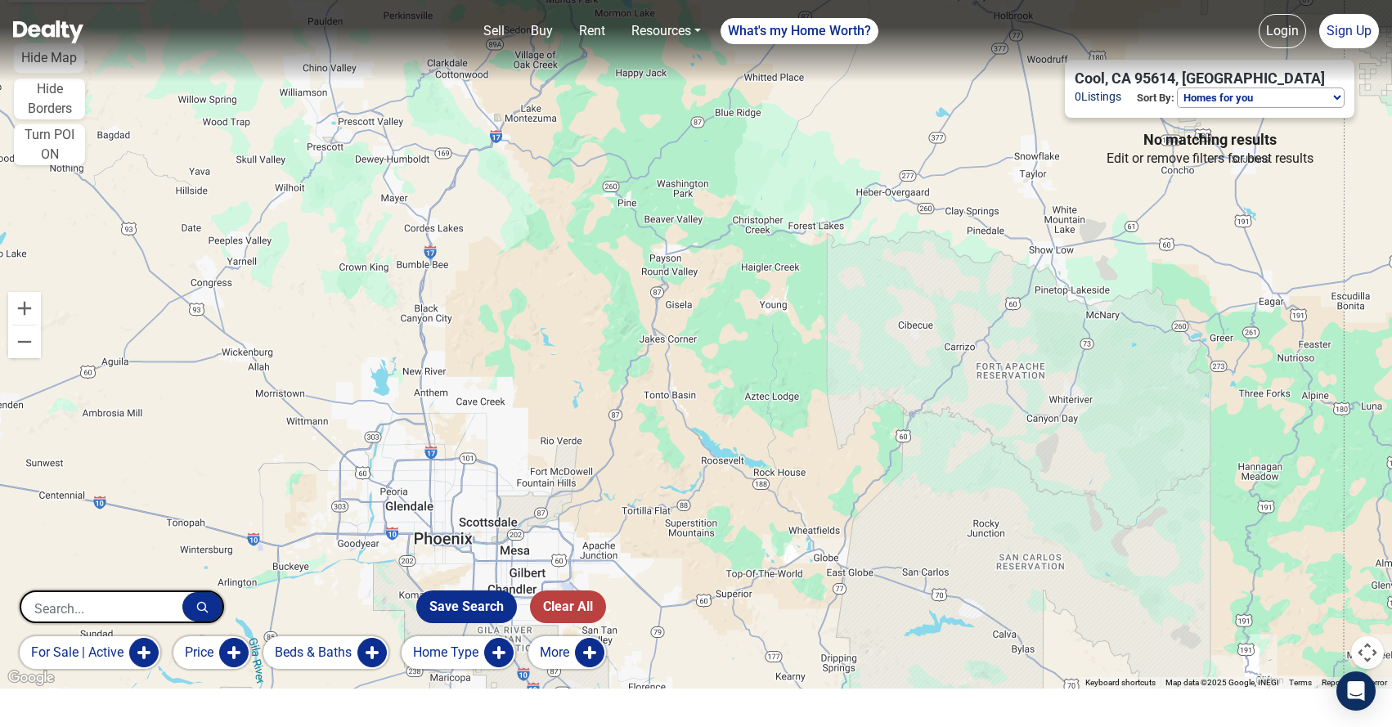
select select "low_to_high"
click at [1177, 87] on select "Homes for you Price (Low to High) Price (High to Low) New or Recently Changed F…" at bounding box center [1261, 97] width 168 height 20
click at [36, 599] on input "text" at bounding box center [101, 608] width 161 height 33
type input "arizona"
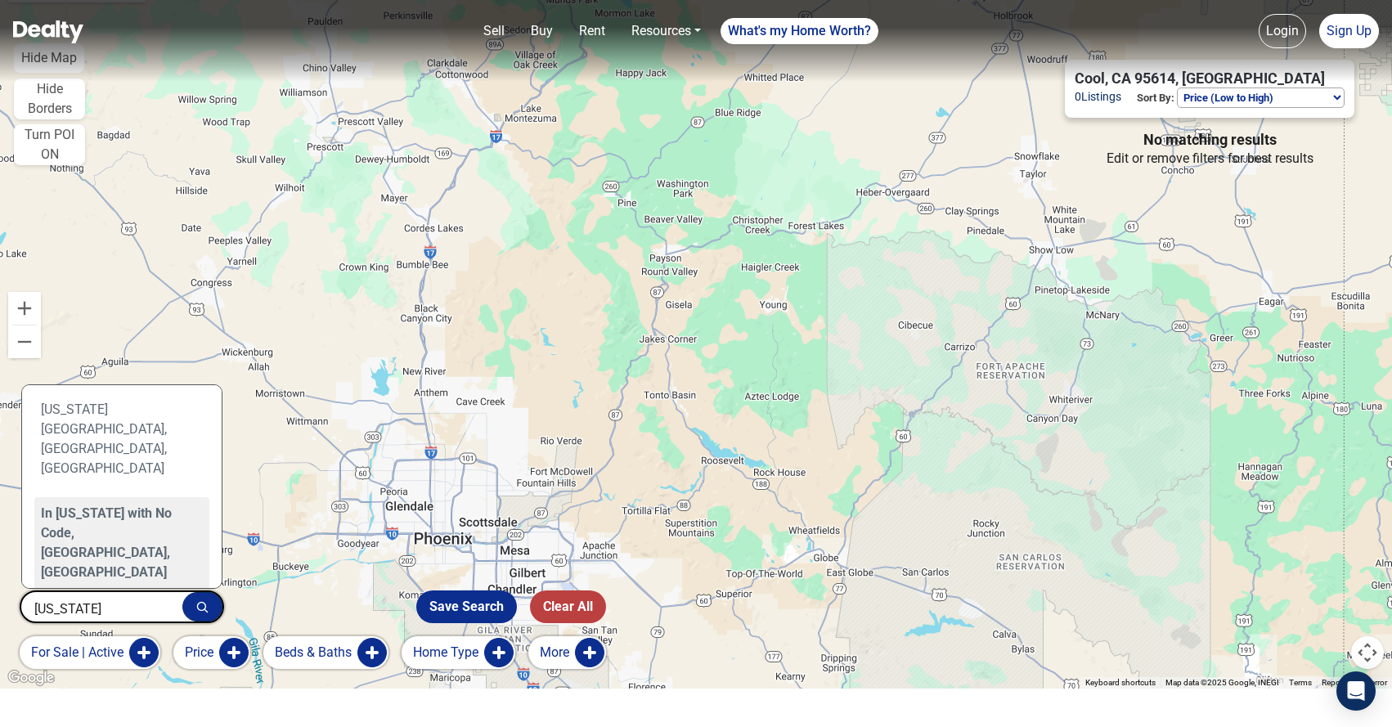
click at [84, 497] on div "In Arizona with No Code, AZ, USA" at bounding box center [121, 543] width 175 height 92
type input "In Arizona with No Code, AZ, USA"
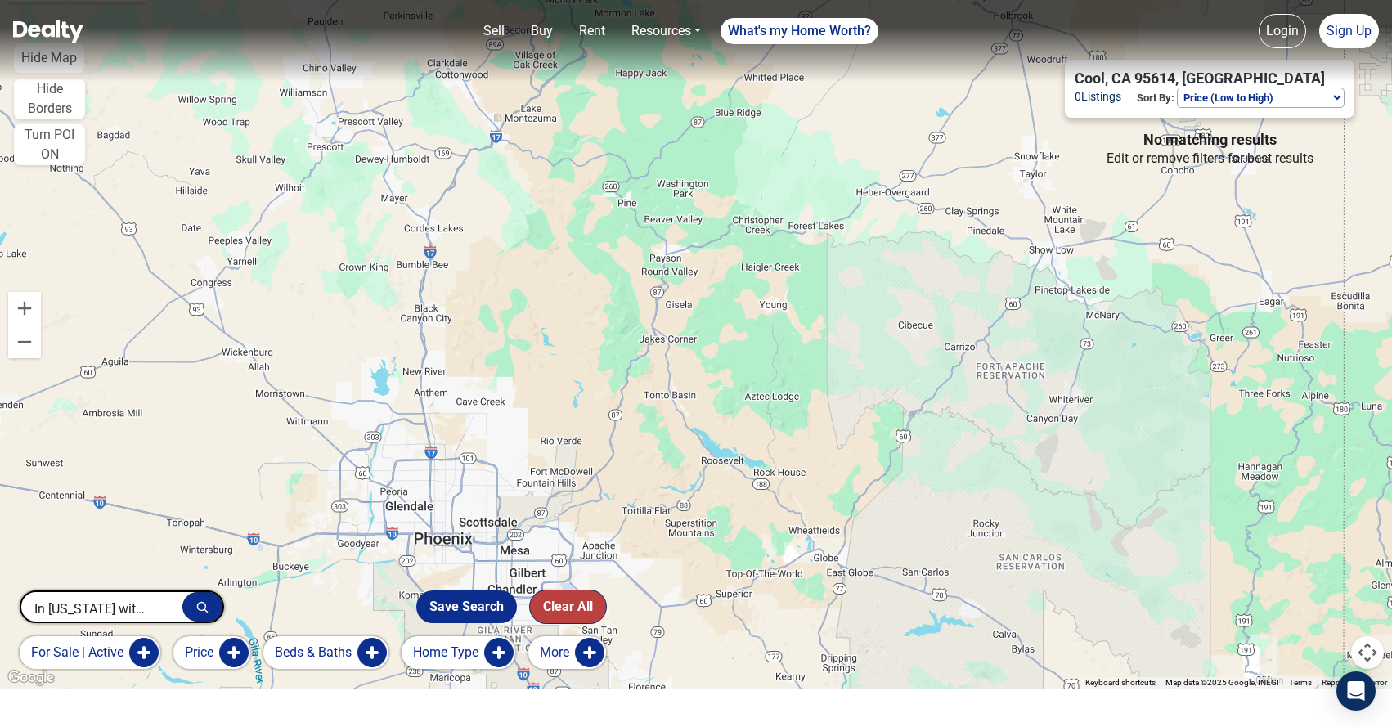
click at [563, 606] on button "Clear All" at bounding box center [568, 606] width 76 height 33
click at [208, 599] on button "button" at bounding box center [202, 606] width 40 height 29
click at [189, 614] on button "button" at bounding box center [202, 606] width 40 height 29
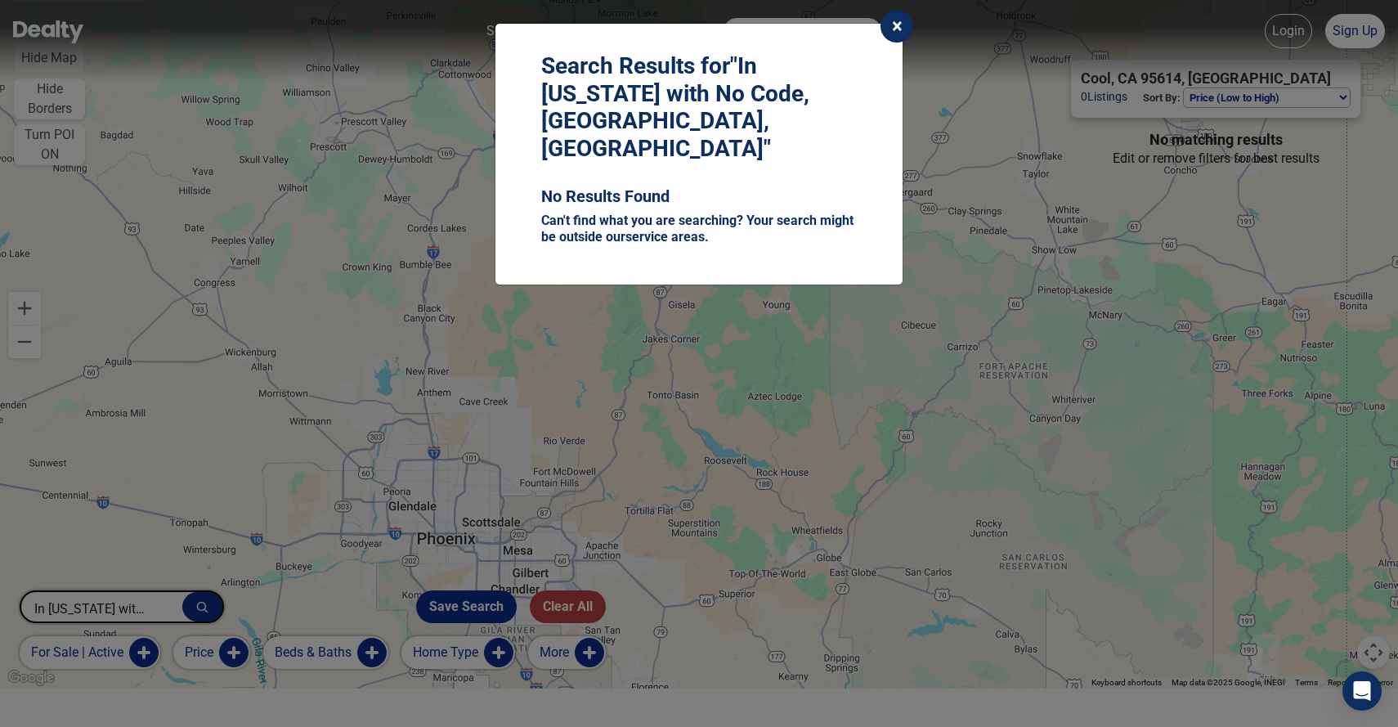
click at [894, 22] on span "×" at bounding box center [897, 26] width 11 height 23
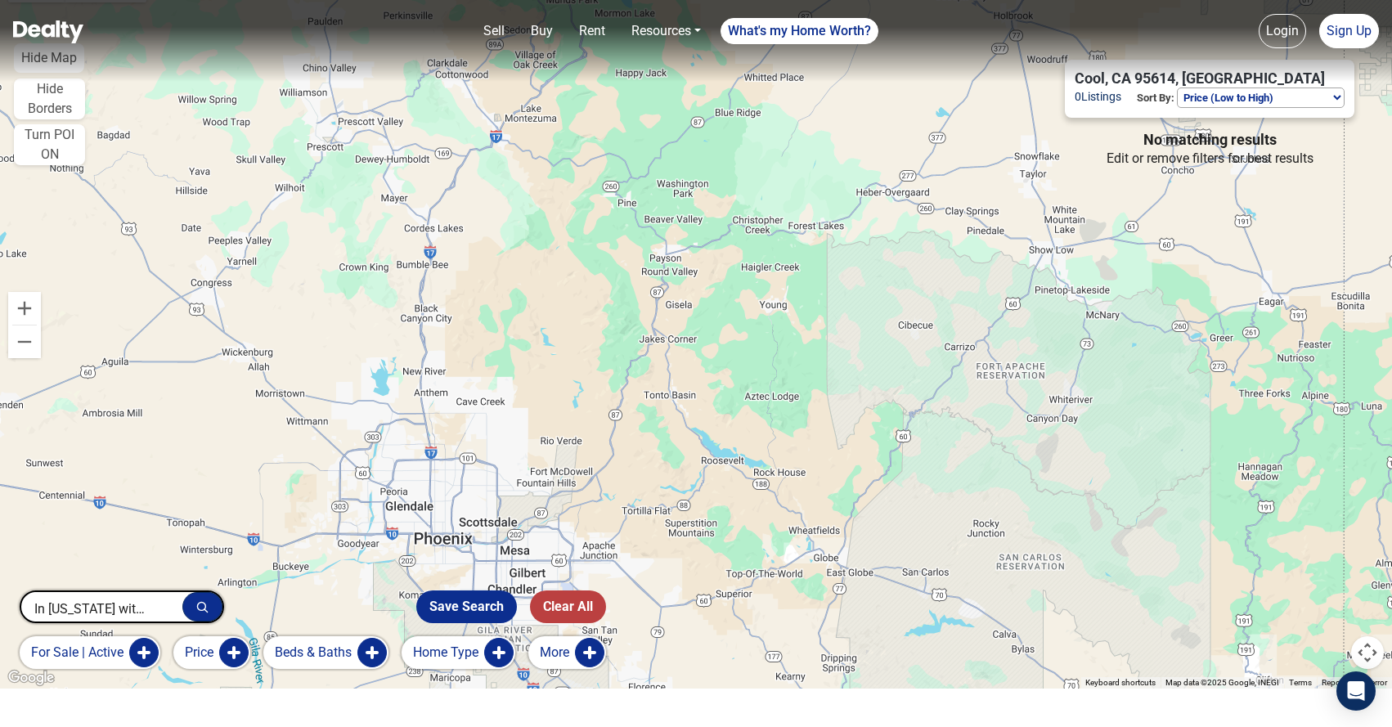
click at [27, 33] on img at bounding box center [48, 31] width 70 height 23
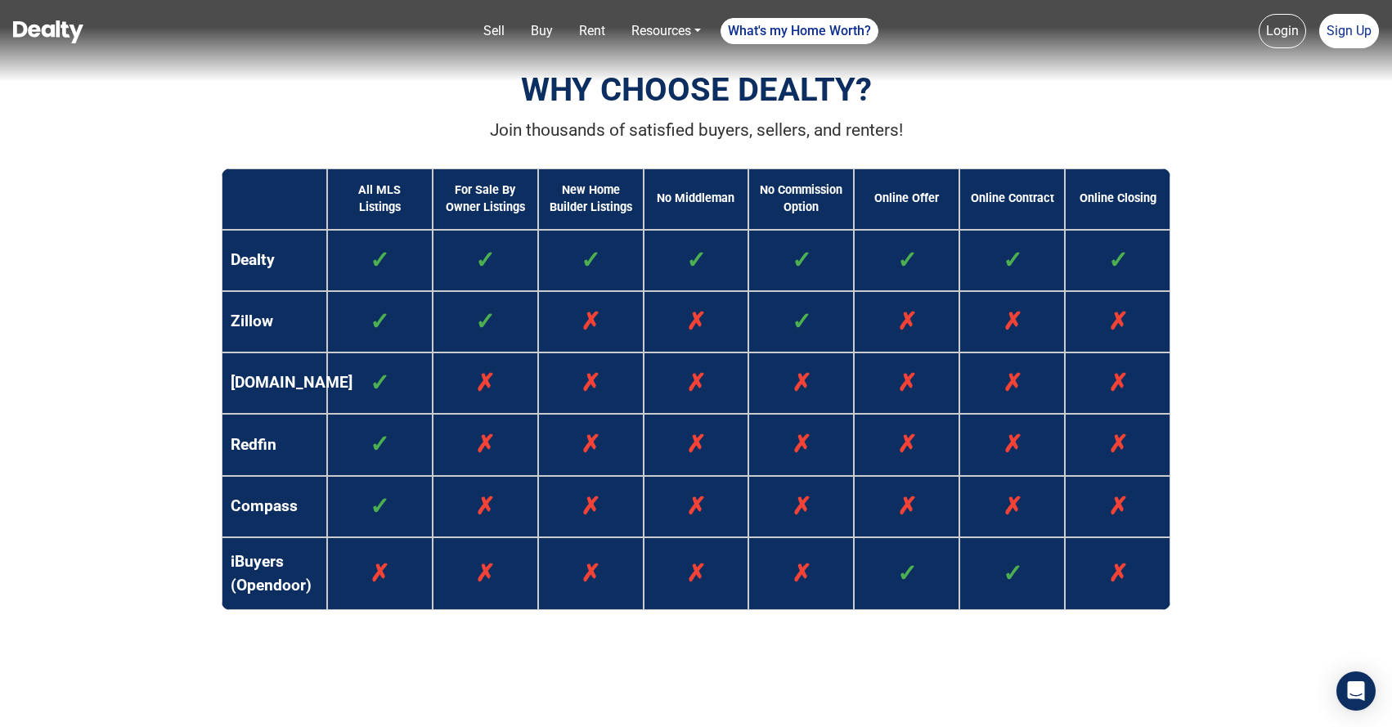
scroll to position [1240, 0]
